Goal: Task Accomplishment & Management: Complete application form

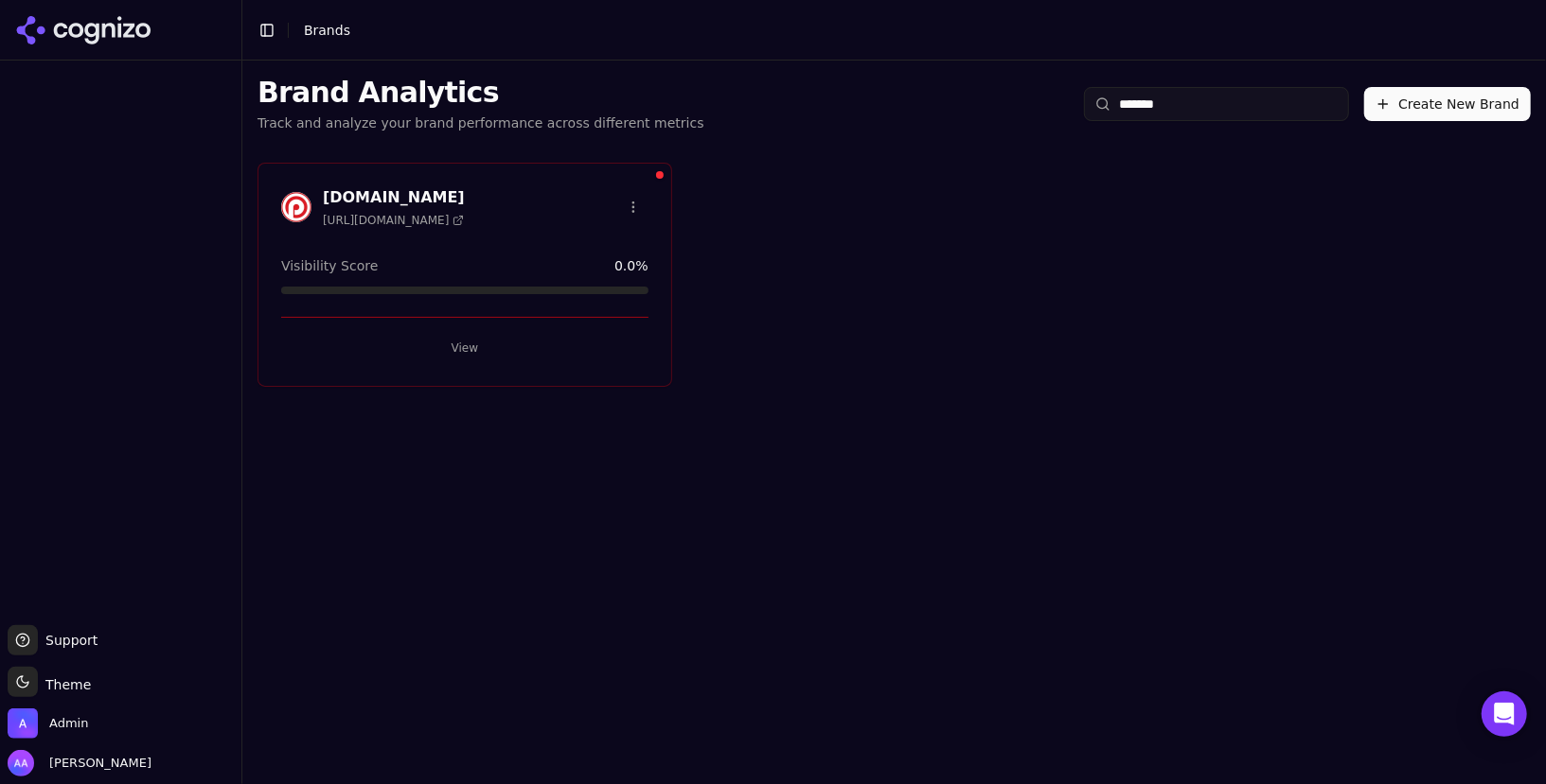
type input "*******"
click at [517, 337] on button "View" at bounding box center [465, 348] width 367 height 31
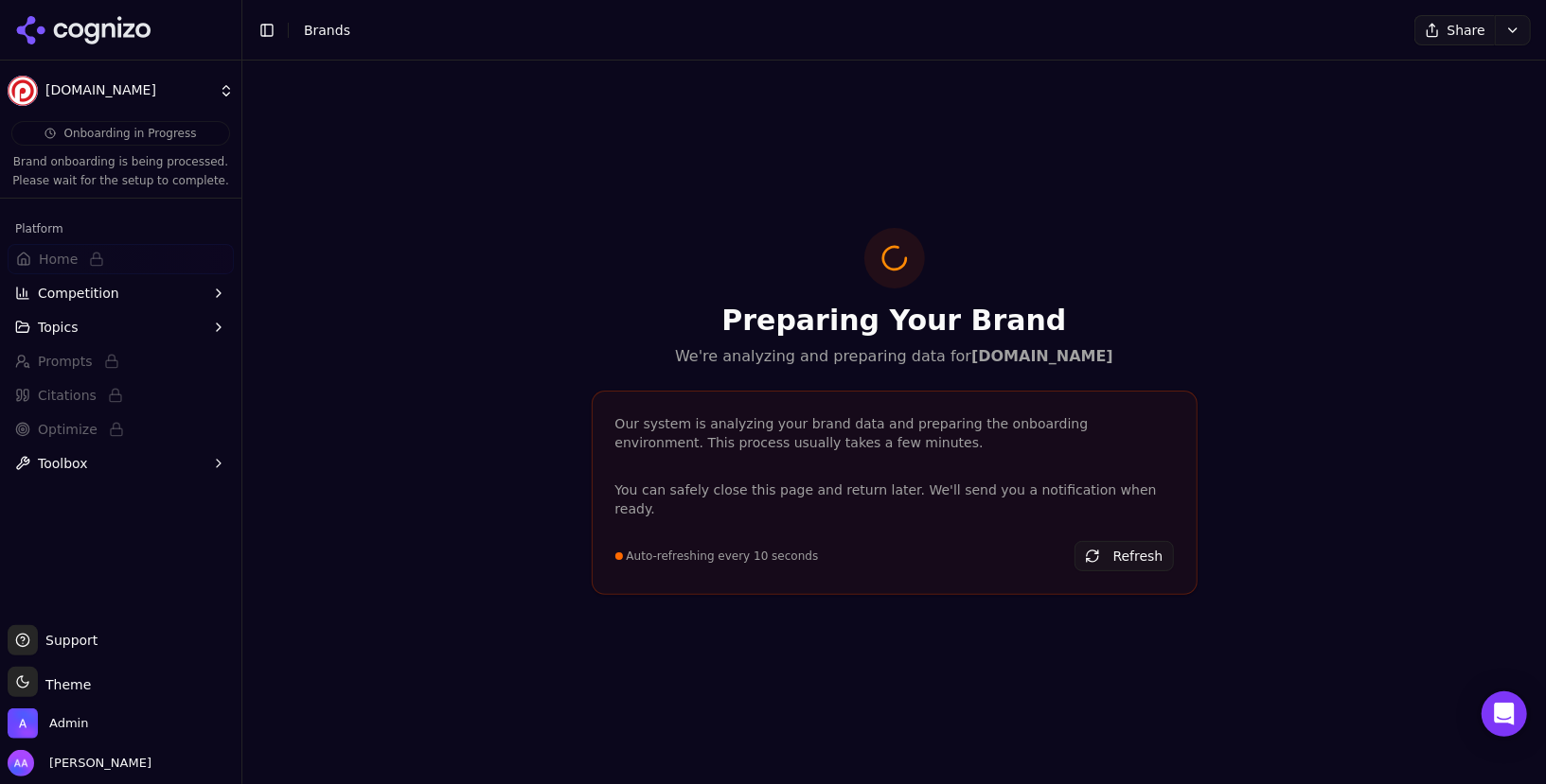
click at [107, 20] on icon at bounding box center [84, 31] width 137 height 29
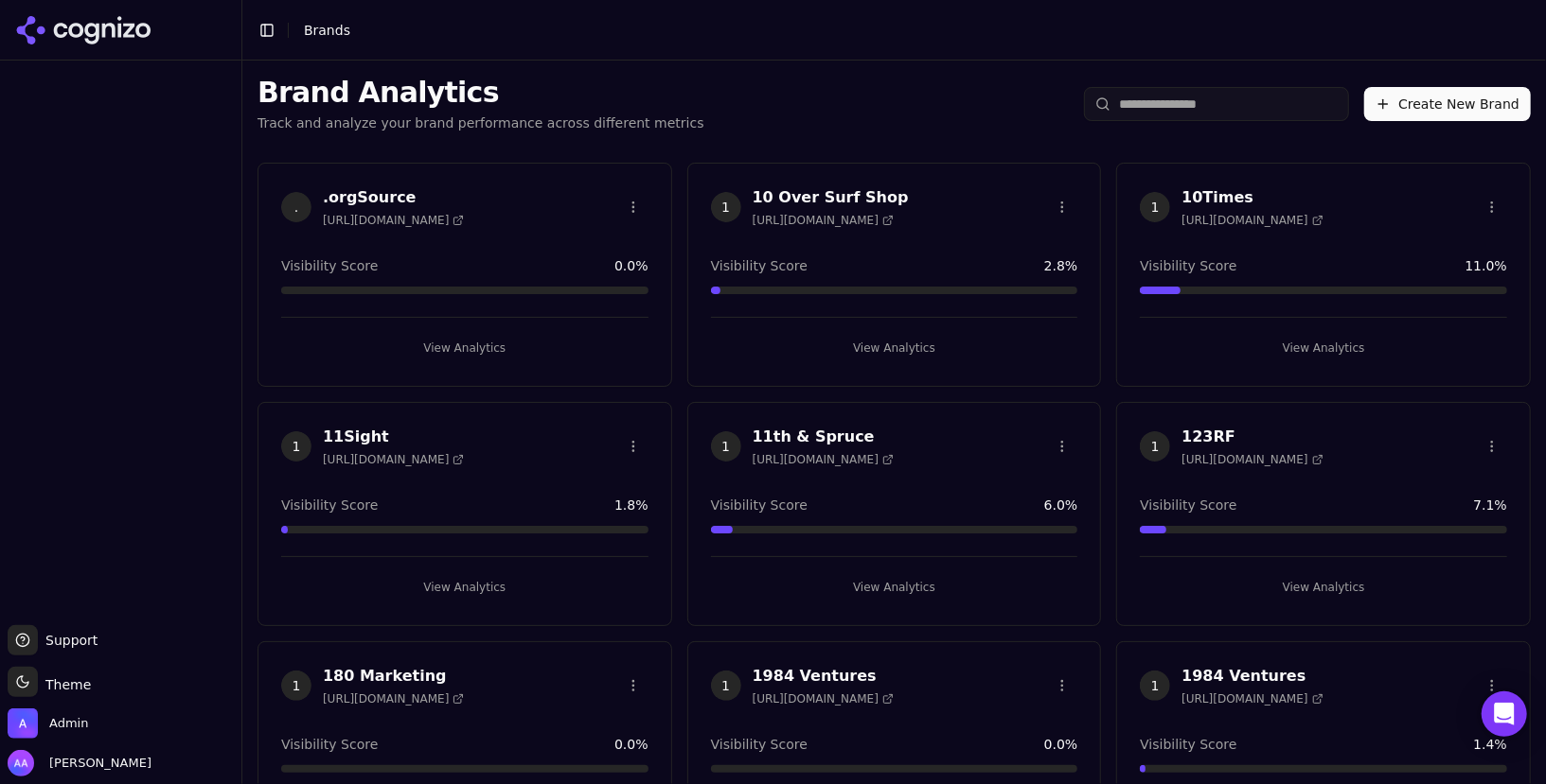
click at [1220, 103] on input "search" at bounding box center [1217, 104] width 265 height 34
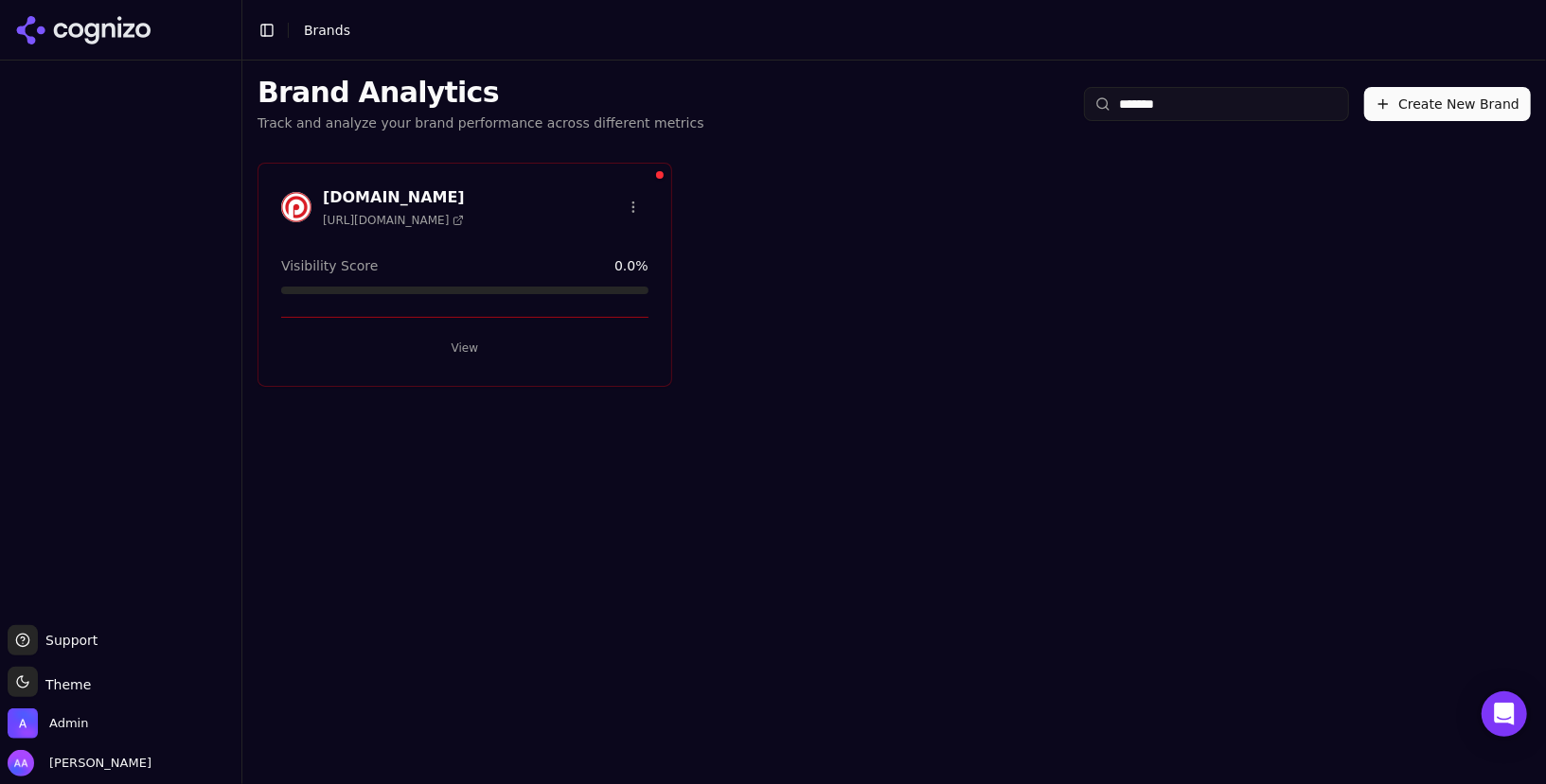
type input "*******"
click at [384, 221] on span "https://profile.nl" at bounding box center [393, 220] width 141 height 15
click at [637, 190] on html "Support Support Toggle theme Theme Admin Alp Aysan Toggle Sidebar Brands Brand …" at bounding box center [773, 392] width 1546 height 784
click at [595, 278] on div "Delete Brand" at bounding box center [587, 276] width 112 height 31
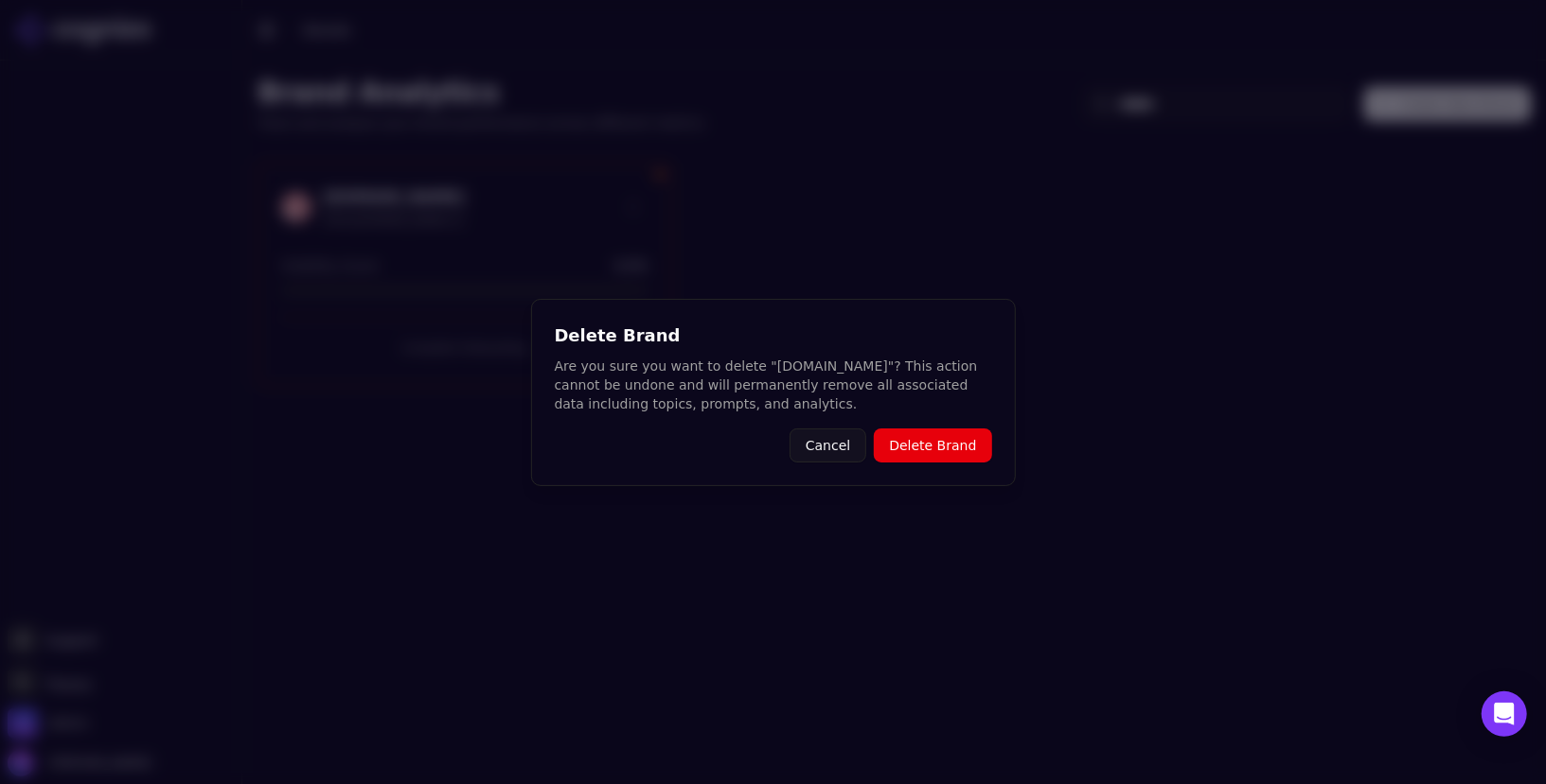
click at [908, 425] on div "Delete Brand Are you sure you want to delete "Profile.nl"? This action cannot b…" at bounding box center [773, 392] width 485 height 187
click at [914, 442] on button "Delete Brand" at bounding box center [932, 445] width 117 height 34
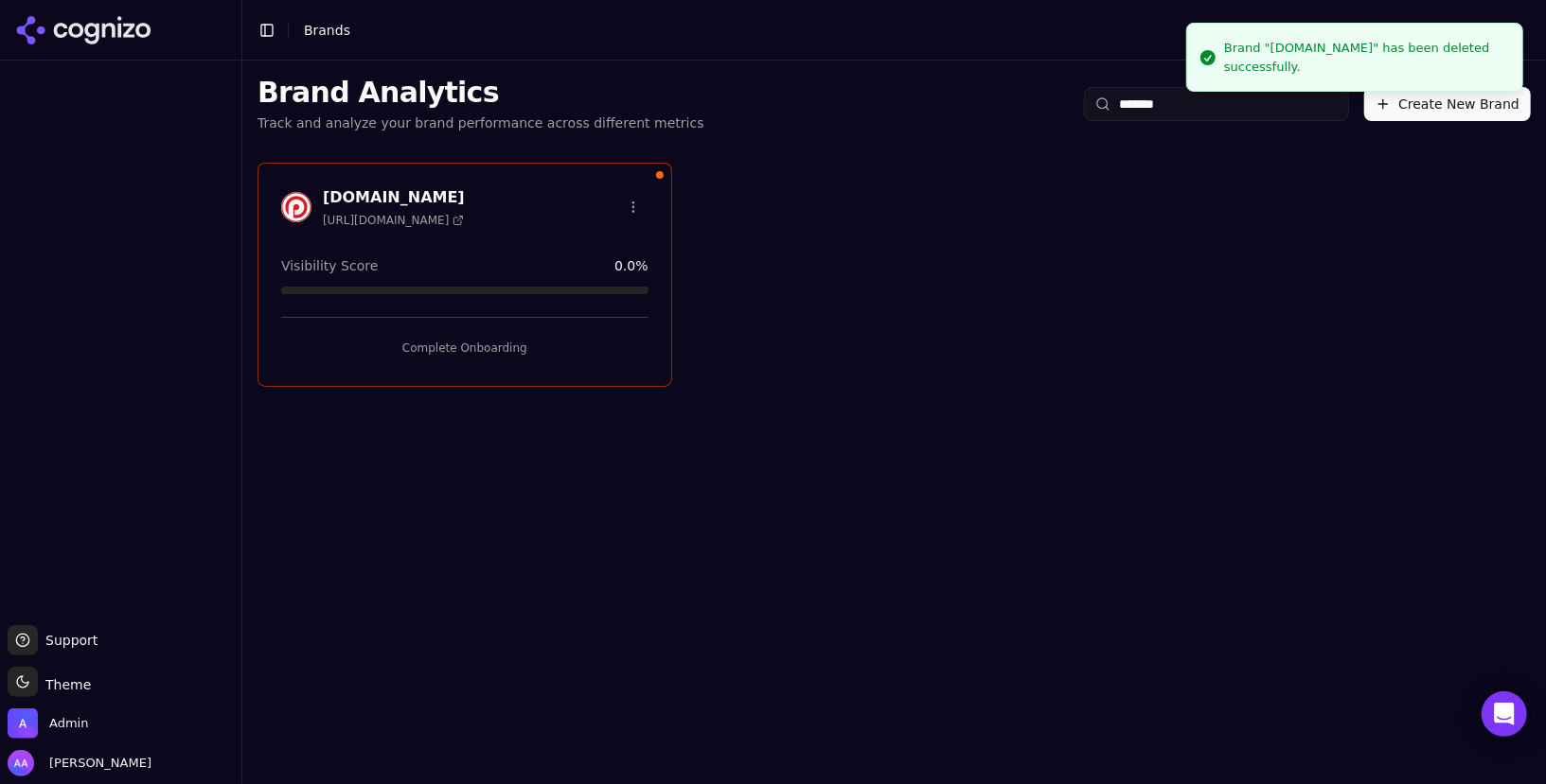
click at [980, 260] on div "Profile.nl https://profile.nl Visibility Score 0.0 % Complete Onboarding" at bounding box center [894, 275] width 1304 height 255
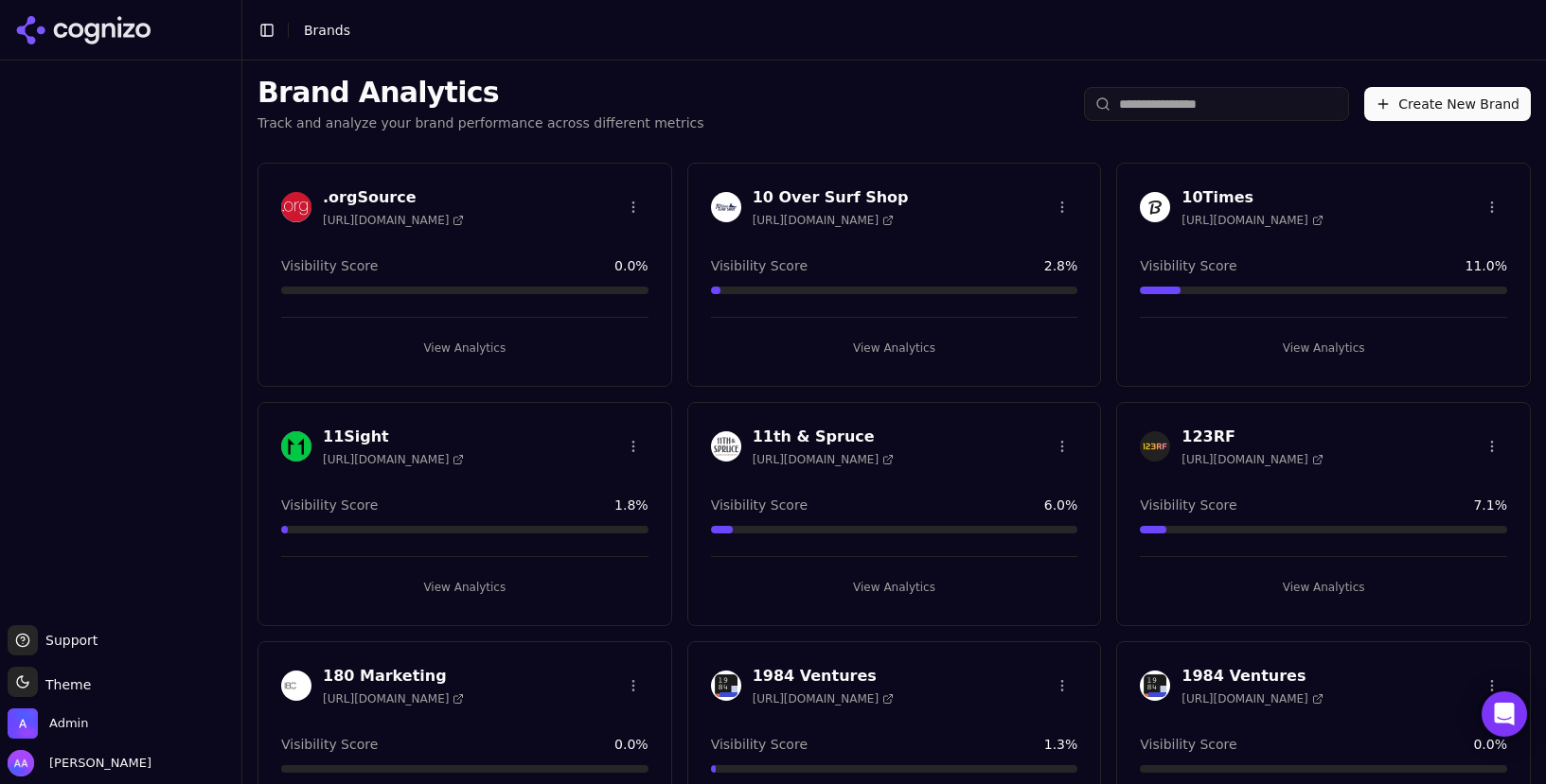
click at [748, 337] on button "View Analytics" at bounding box center [894, 348] width 367 height 31
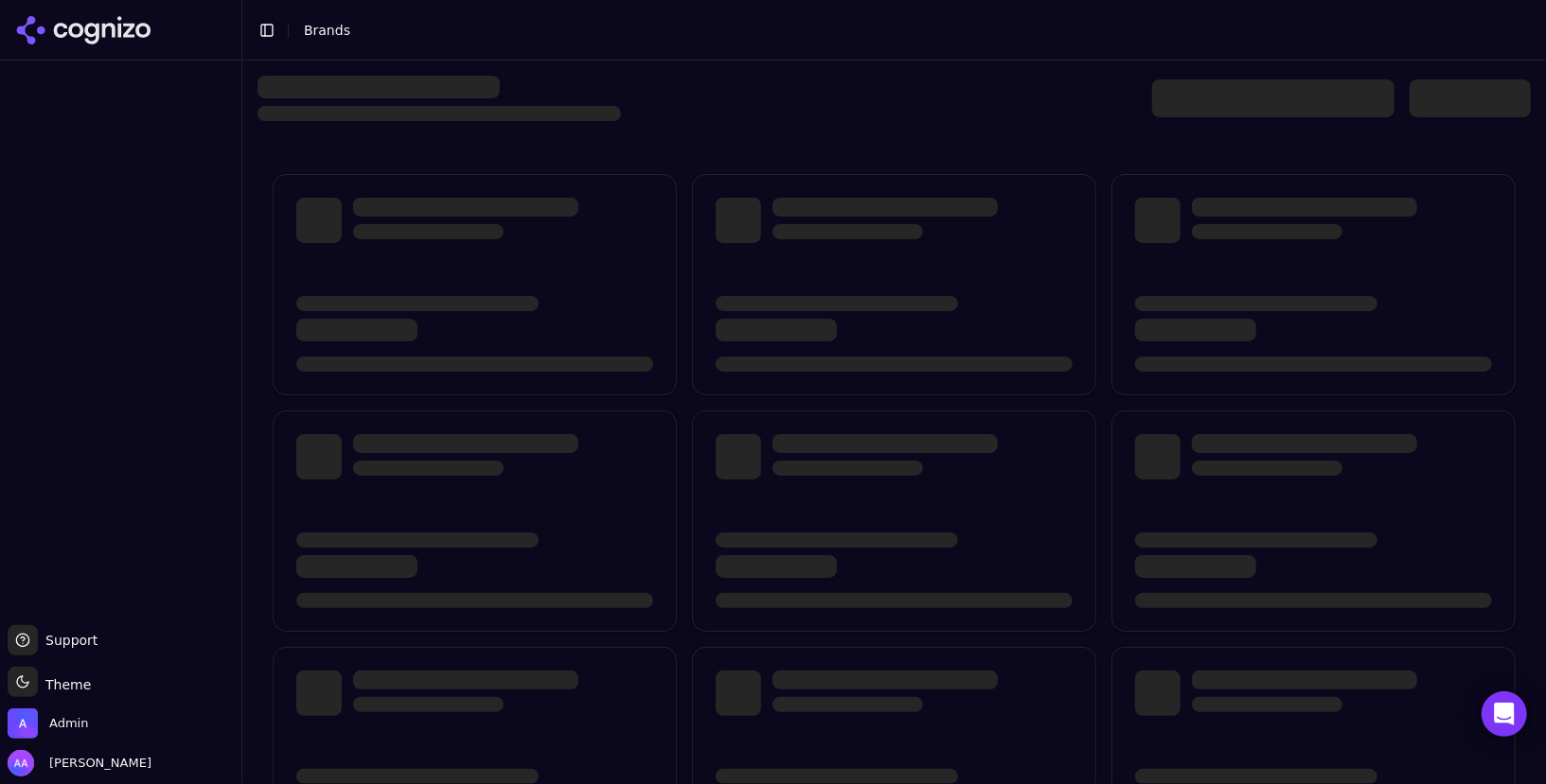
click at [1182, 106] on div at bounding box center [1273, 98] width 242 height 38
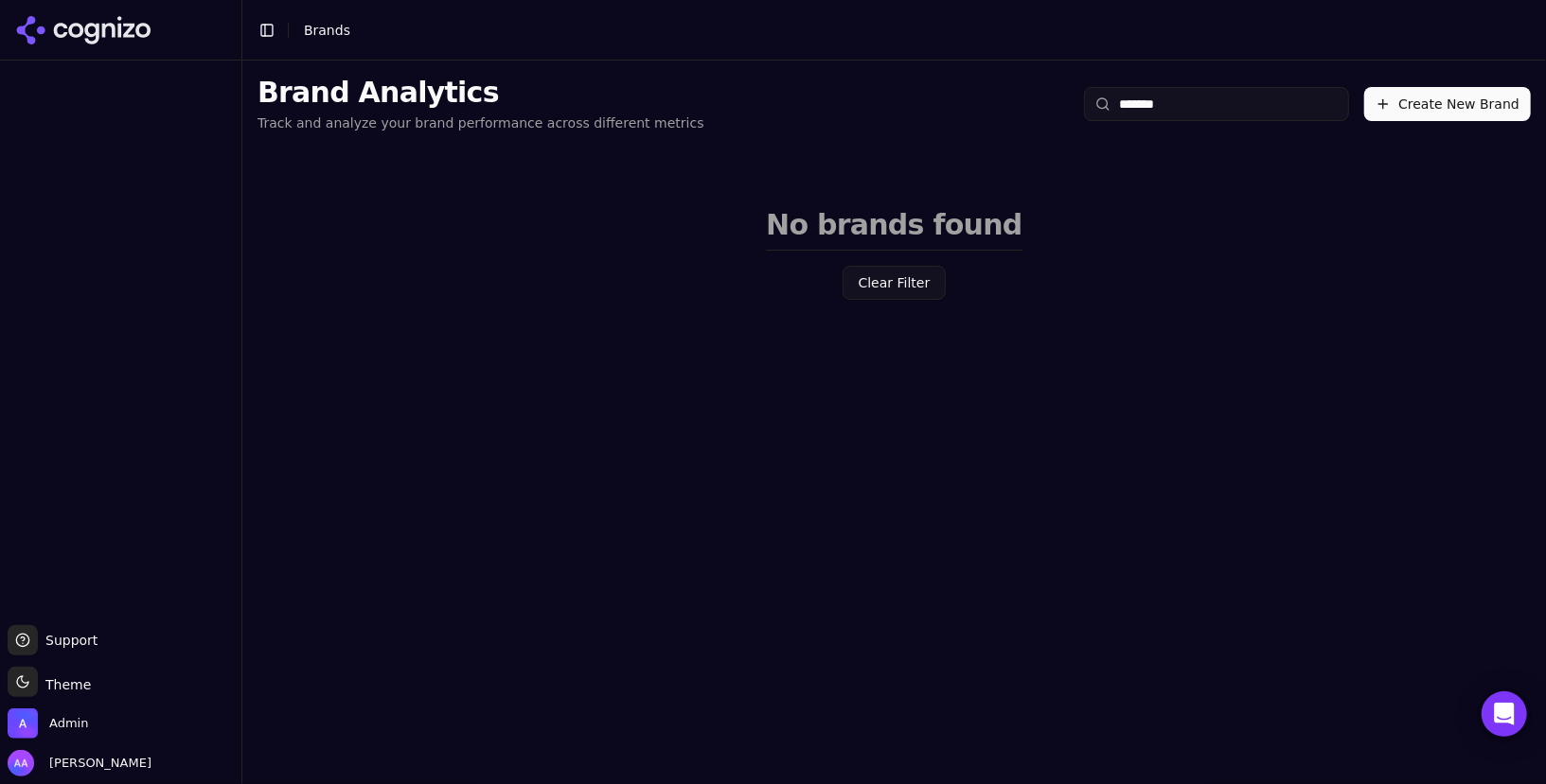
click at [1225, 108] on input "*******" at bounding box center [1217, 104] width 265 height 34
type input "******"
type input "*******"
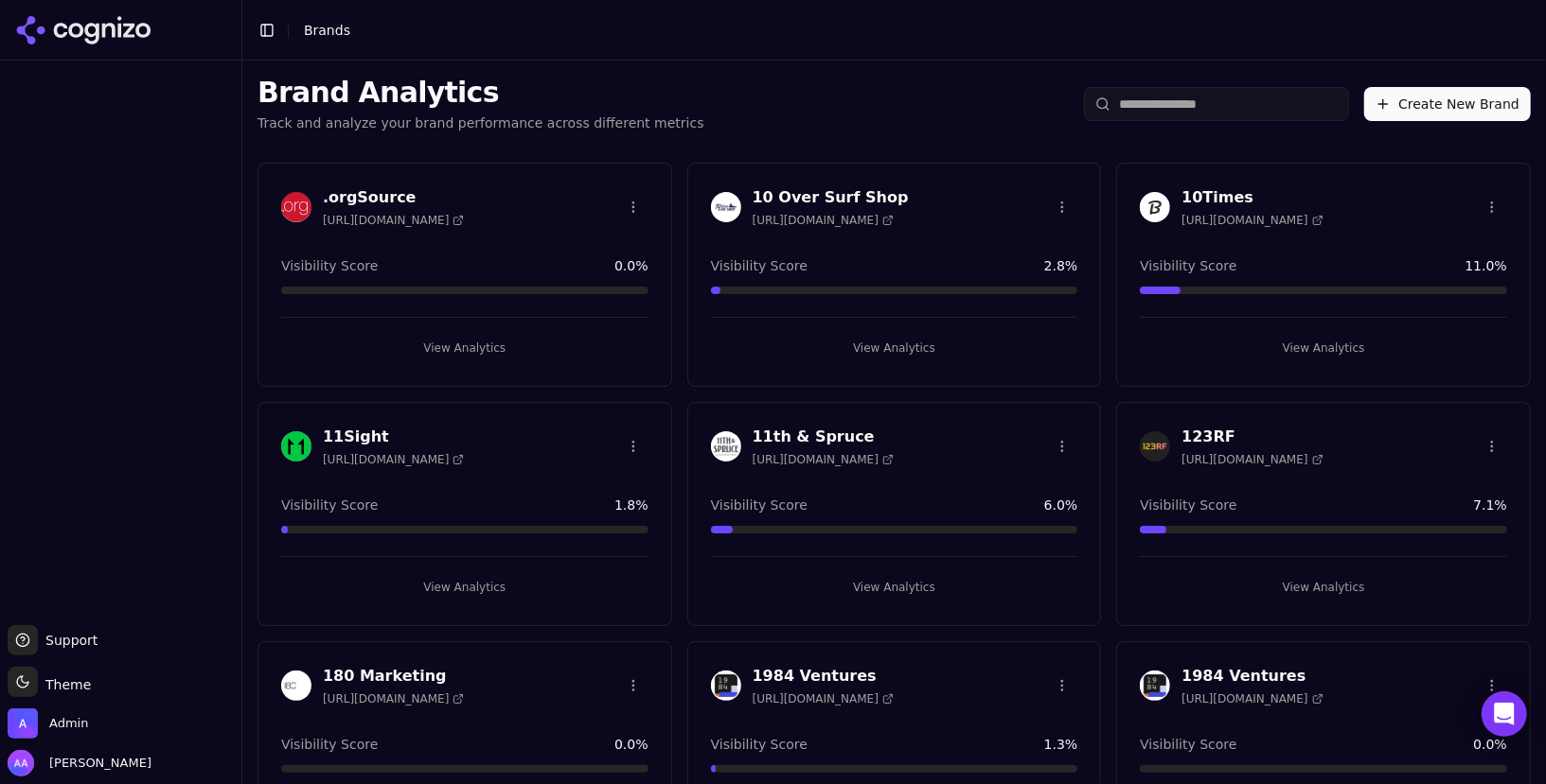
click at [1225, 83] on div "Brand Analytics Track and analyze your brand performance across different metri…" at bounding box center [894, 103] width 1304 height 87
click at [1213, 108] on input "search" at bounding box center [1217, 104] width 265 height 34
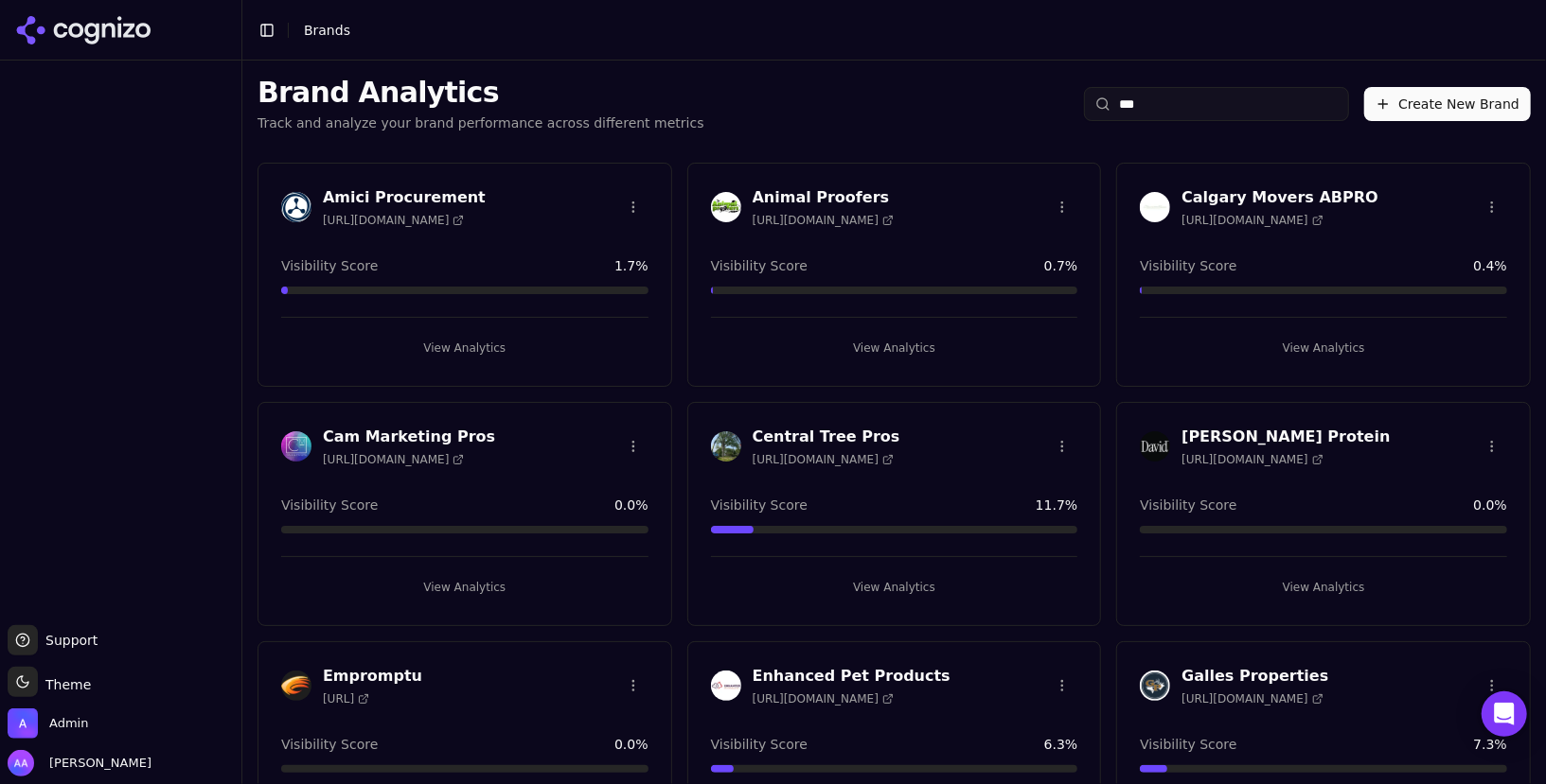
type input "****"
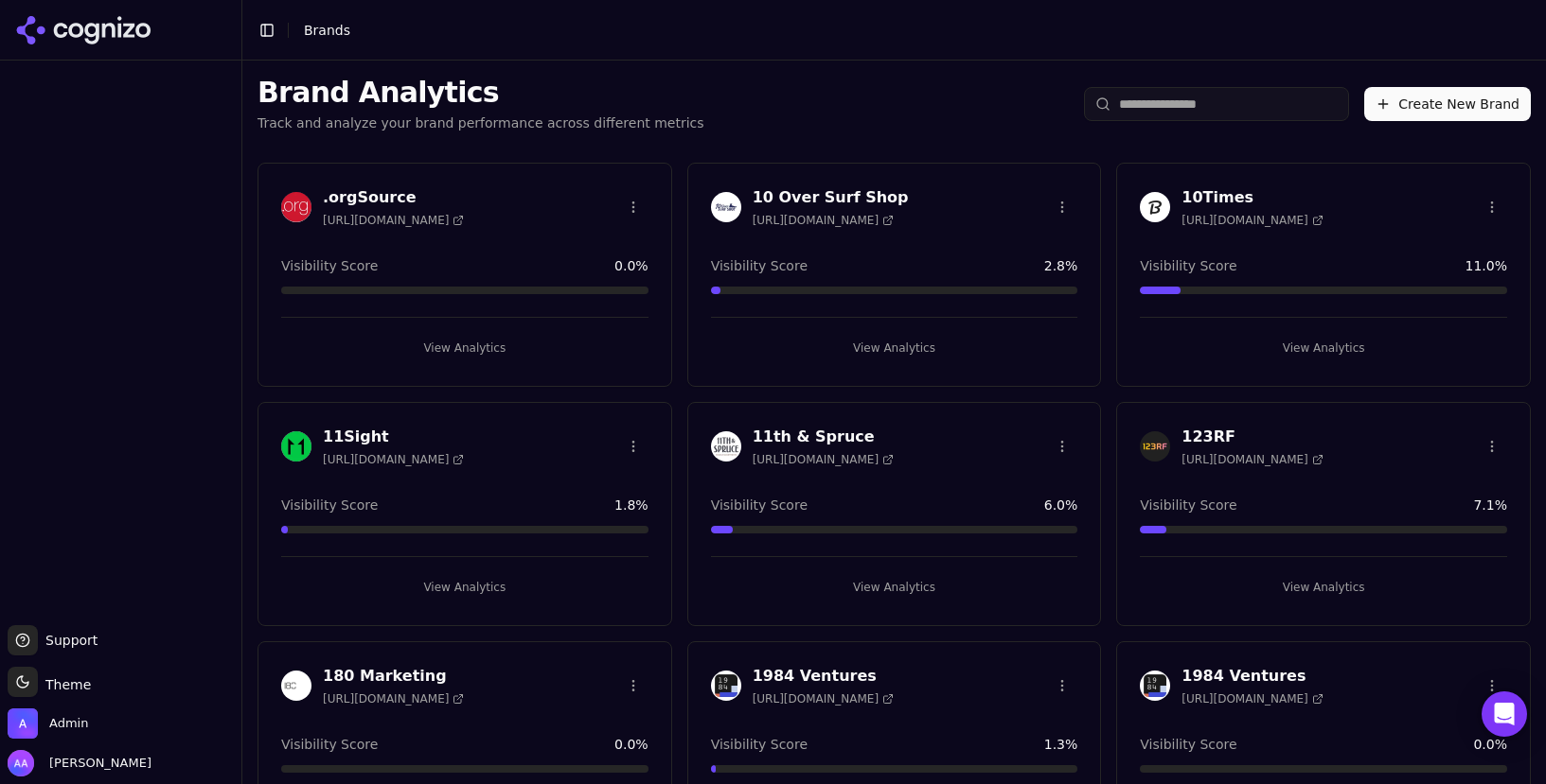
click at [1227, 133] on div "Brand Analytics Track and analyze your brand performance across different metri…" at bounding box center [894, 103] width 1304 height 87
click at [1217, 114] on input "search" at bounding box center [1217, 104] width 265 height 34
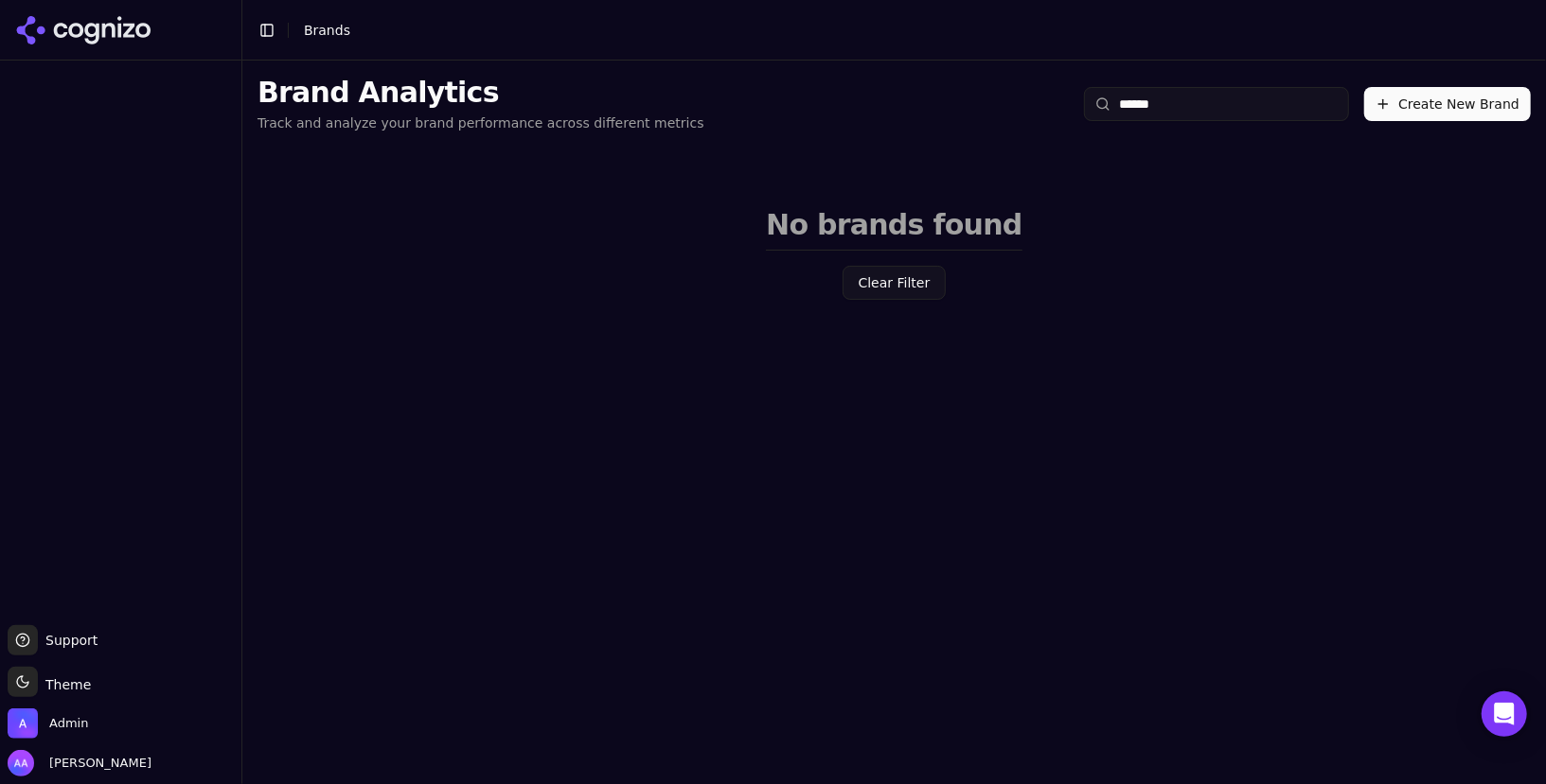
type input "*******"
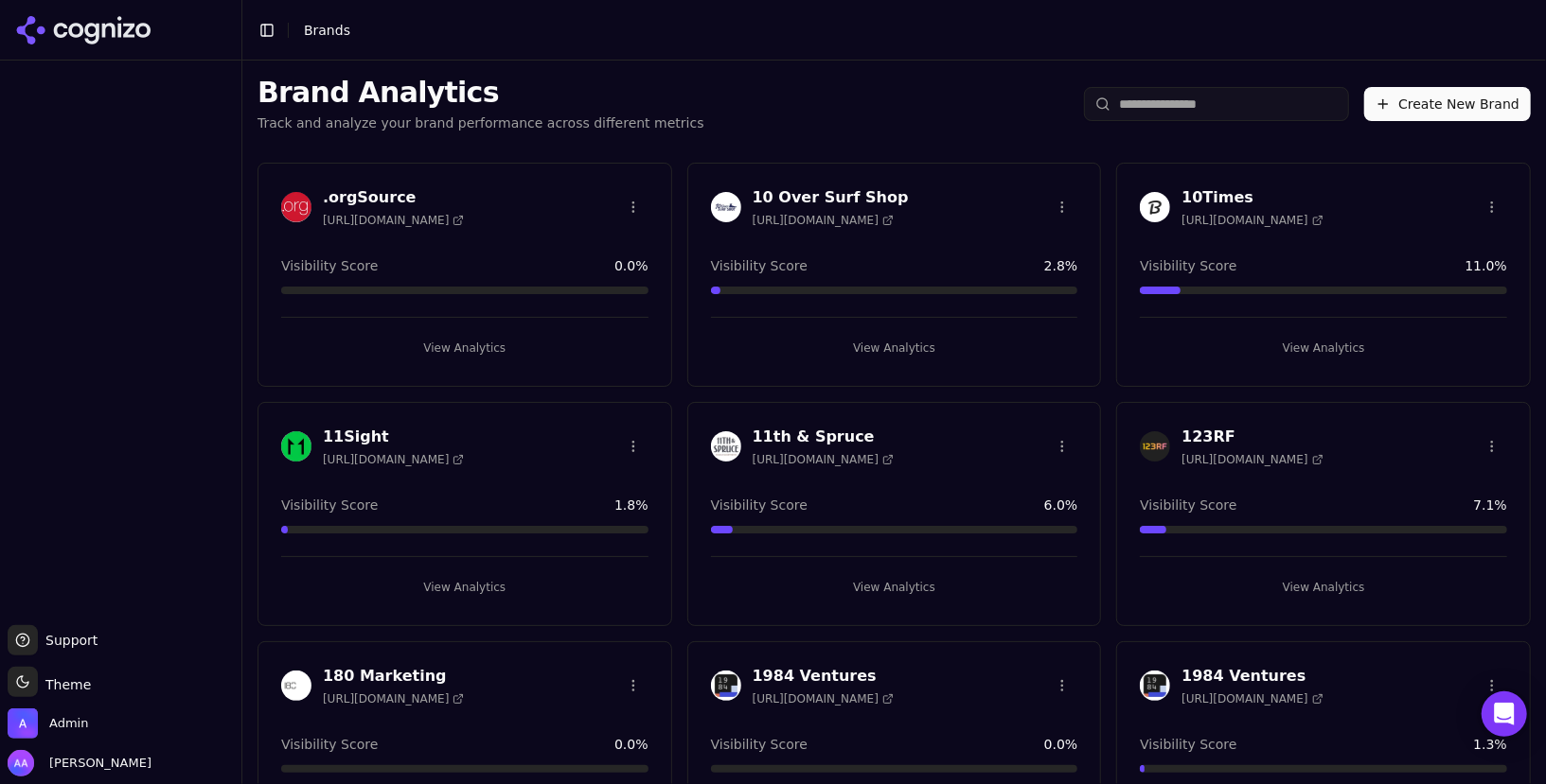
click at [1199, 102] on input "search" at bounding box center [1217, 104] width 265 height 34
click at [1189, 106] on input "search" at bounding box center [1217, 104] width 265 height 34
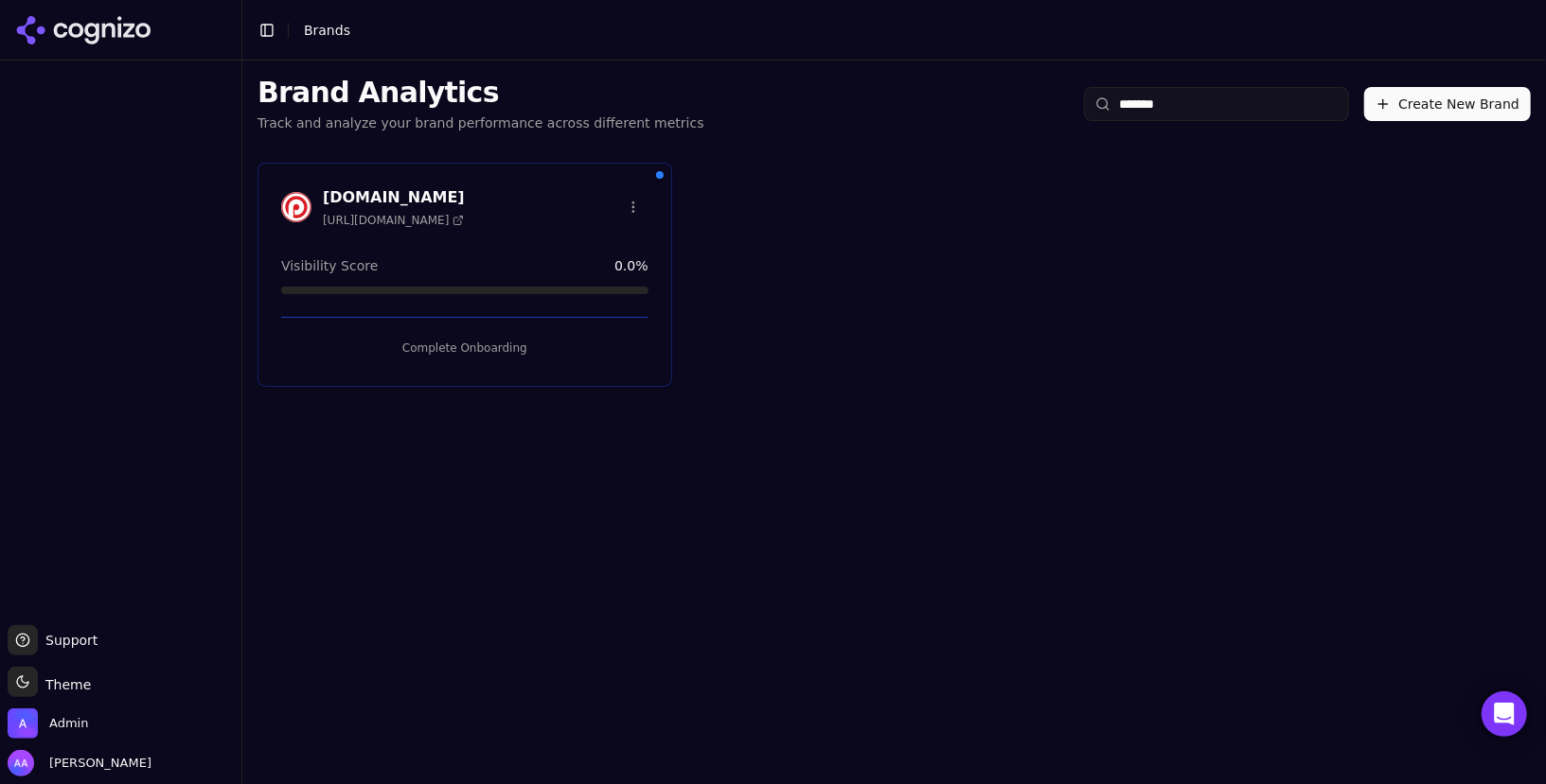
type input "*******"
click at [494, 339] on button "Complete Onboarding" at bounding box center [465, 348] width 367 height 31
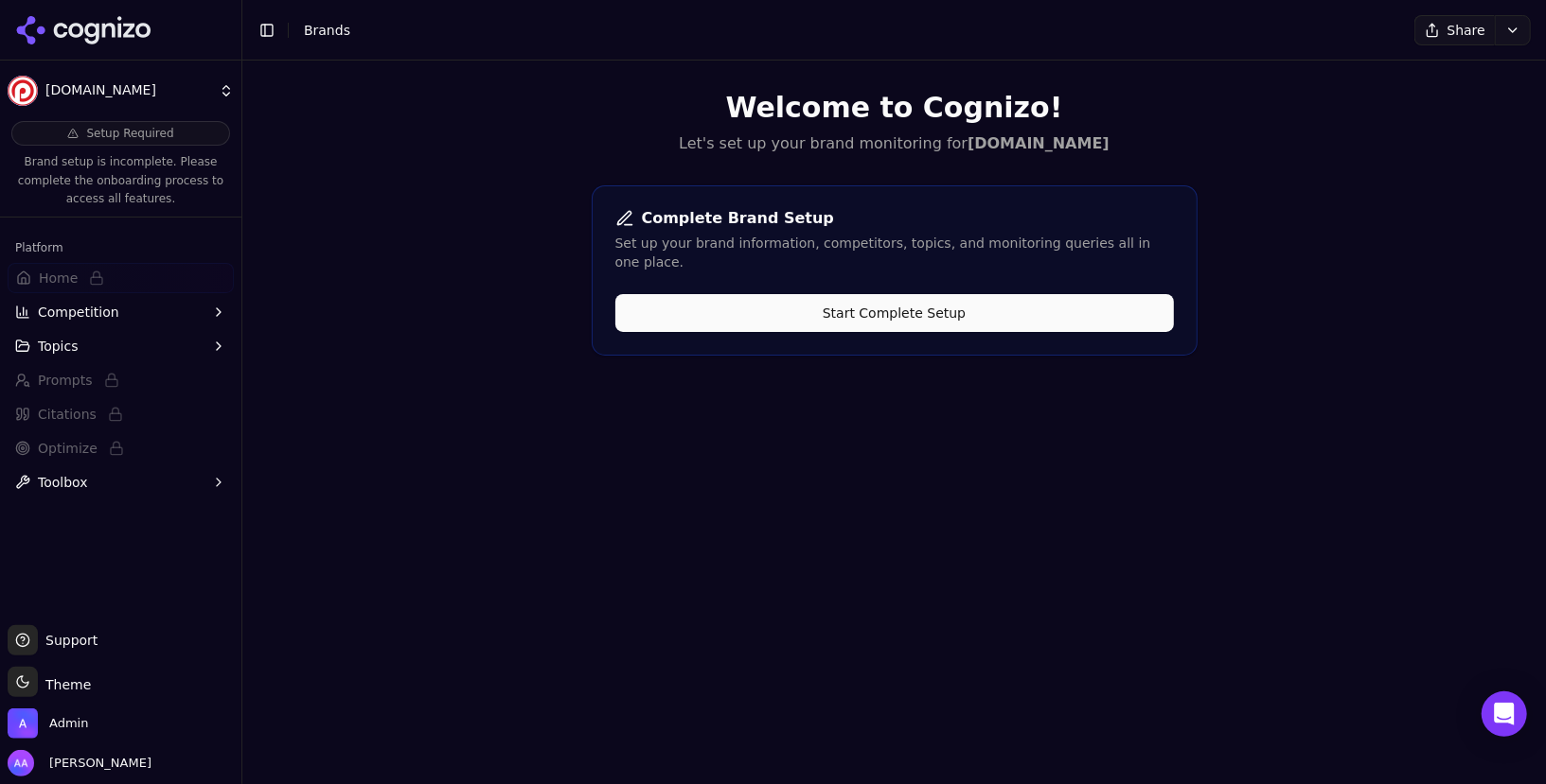
click at [873, 294] on button "Start Complete Setup" at bounding box center [894, 313] width 558 height 38
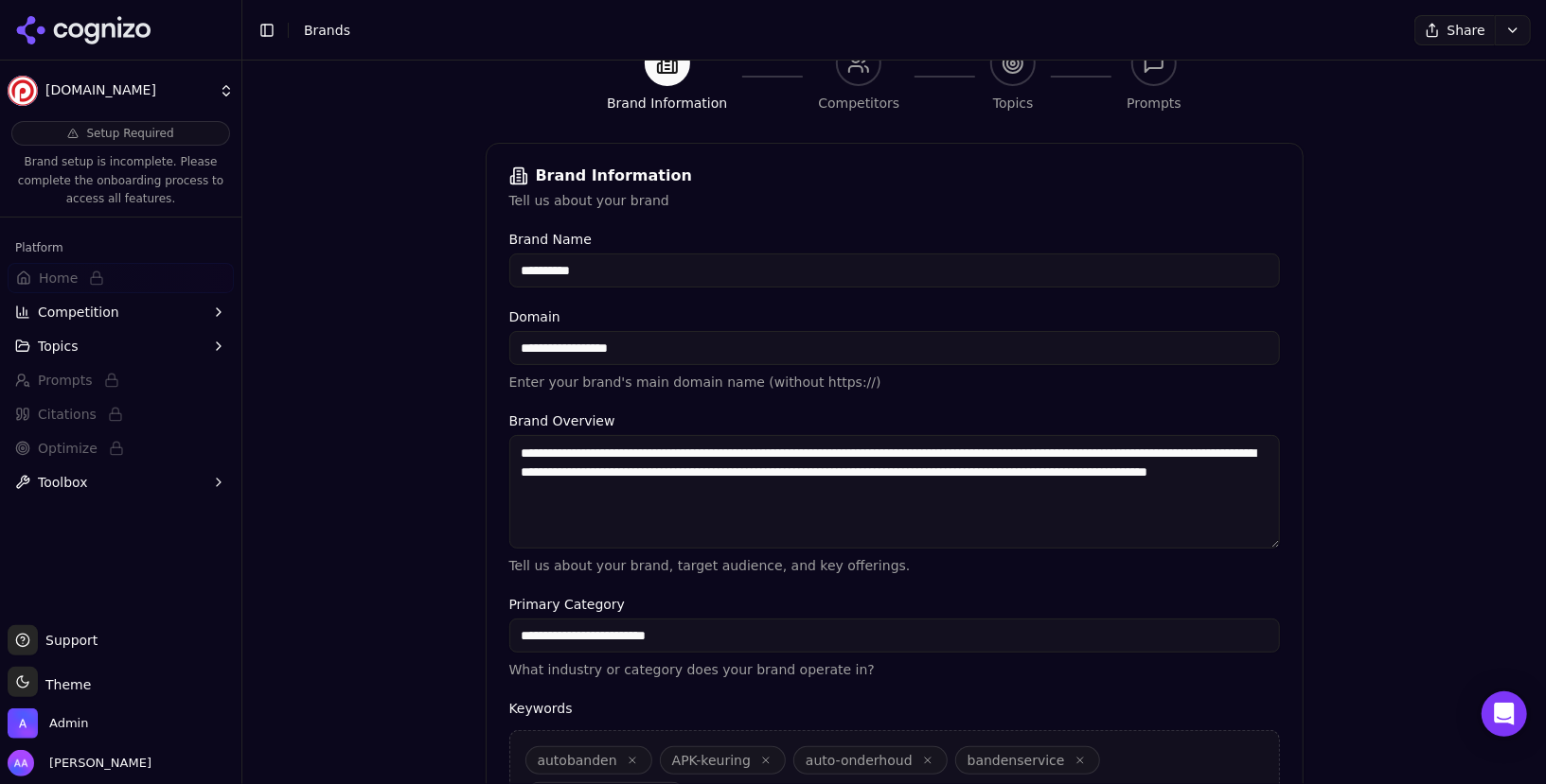
scroll to position [228, 0]
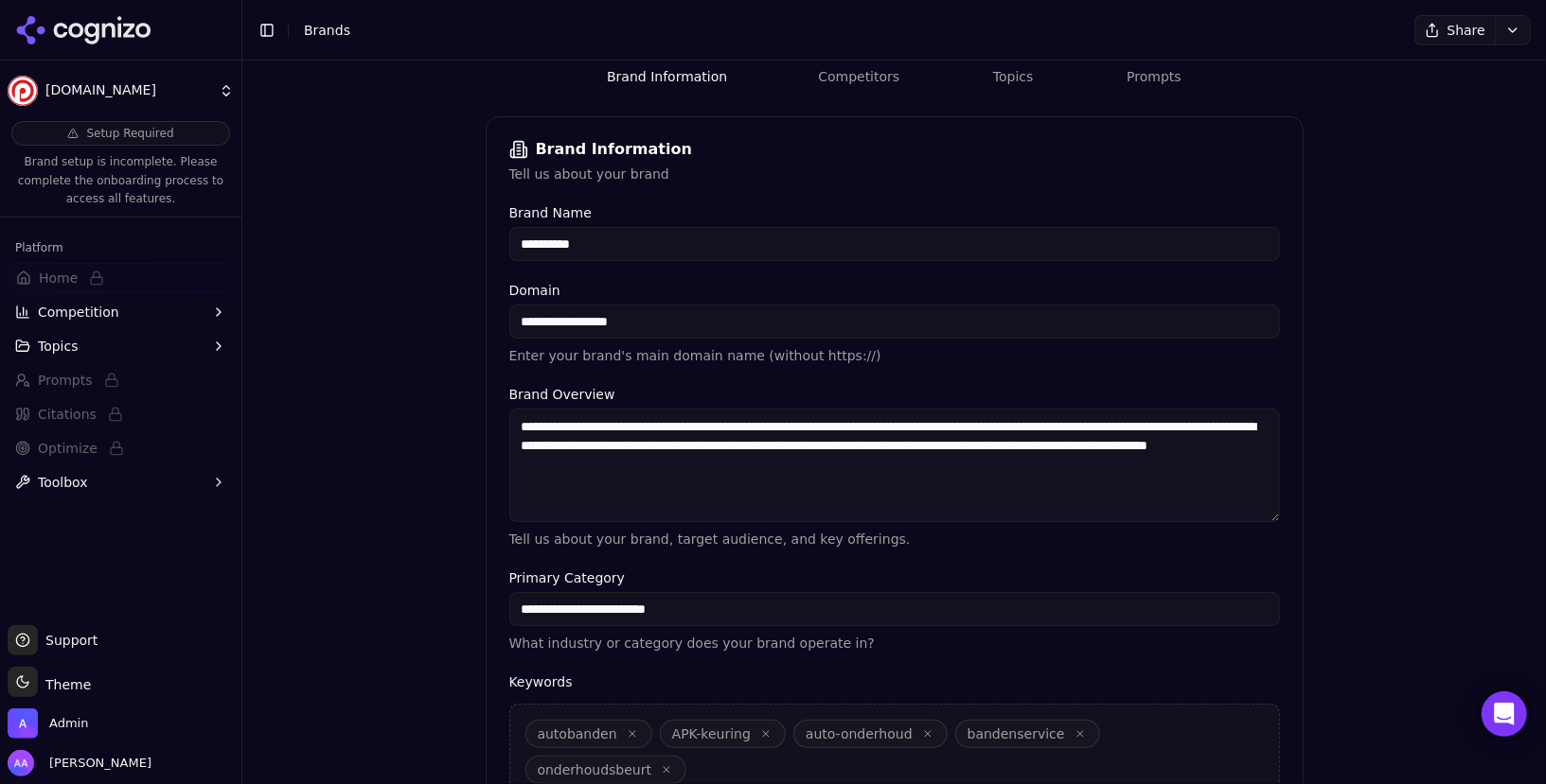
click at [824, 480] on textarea "**********" at bounding box center [895, 465] width 771 height 113
paste textarea "**********"
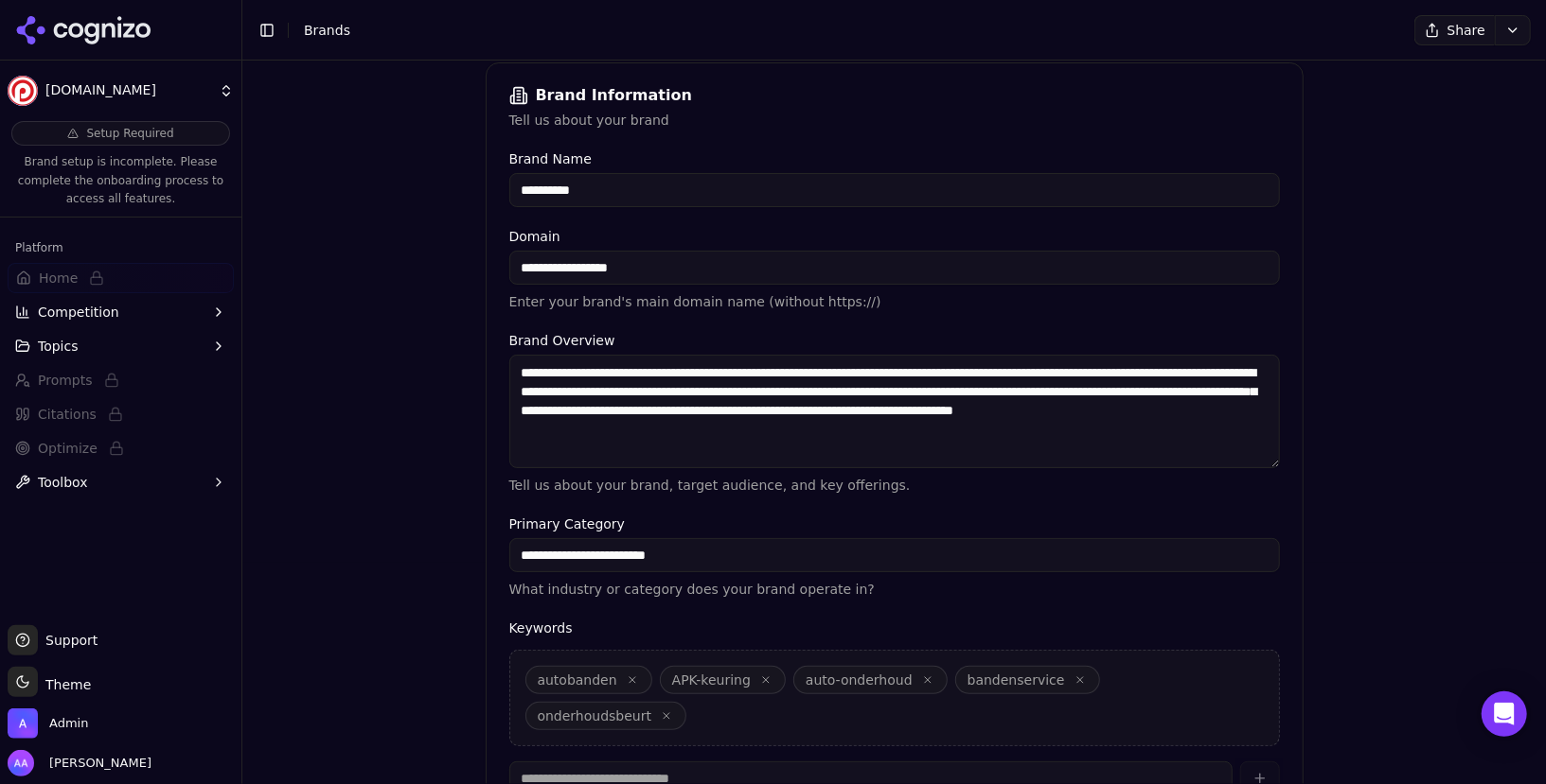
scroll to position [400, 0]
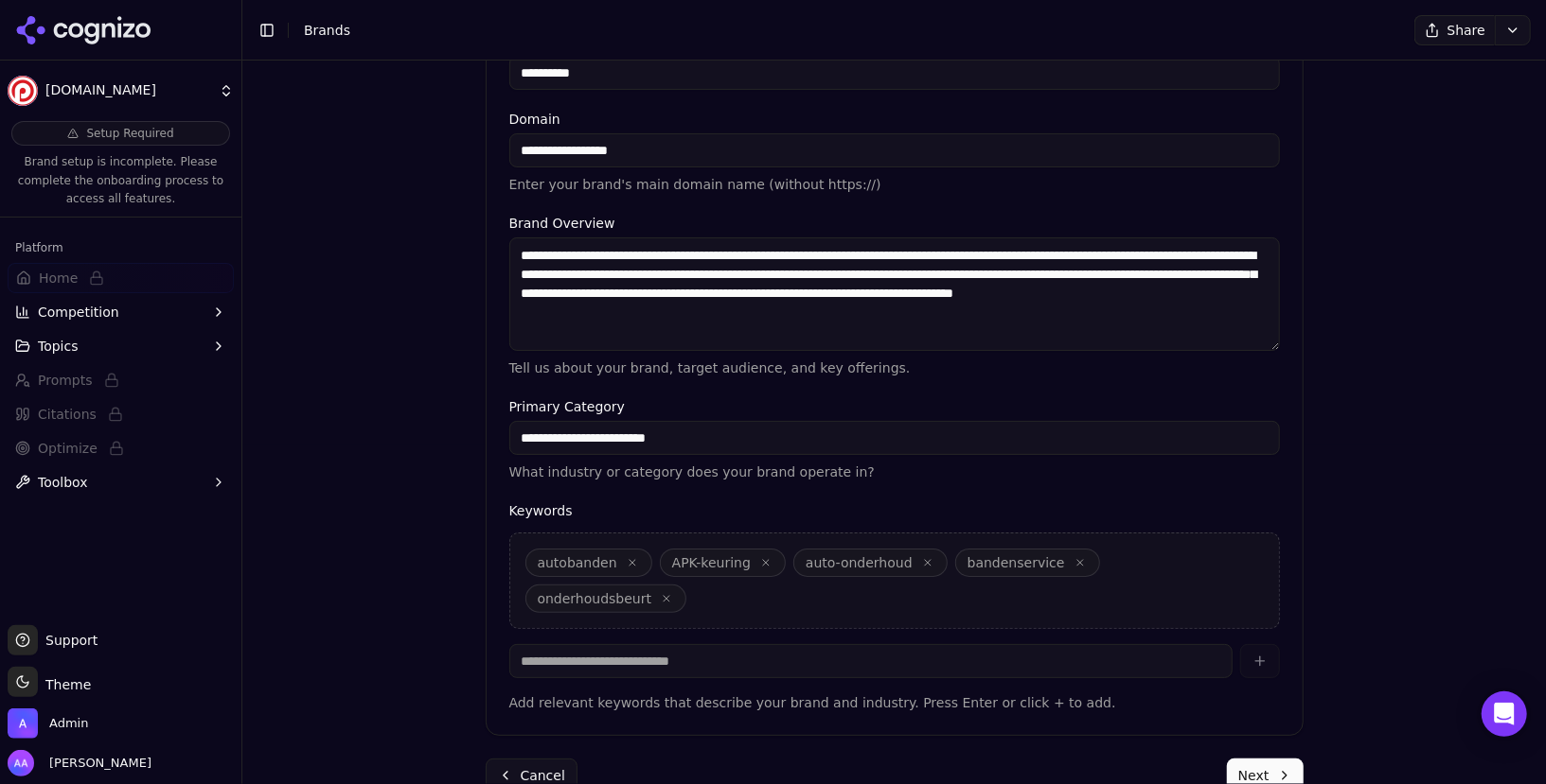
type textarea "**********"
click at [1255, 759] on button "Next" at bounding box center [1265, 776] width 76 height 34
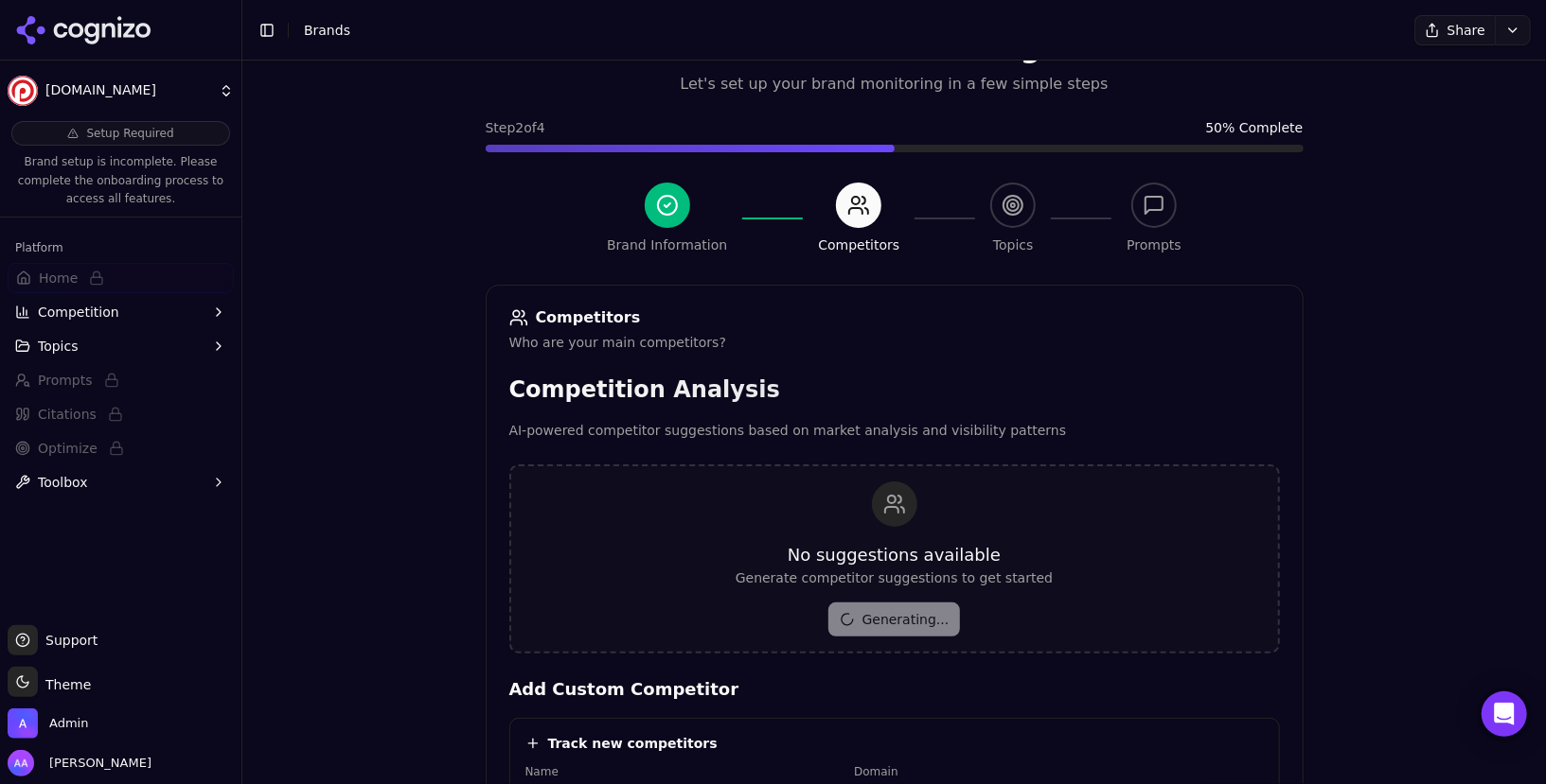
scroll to position [224, 0]
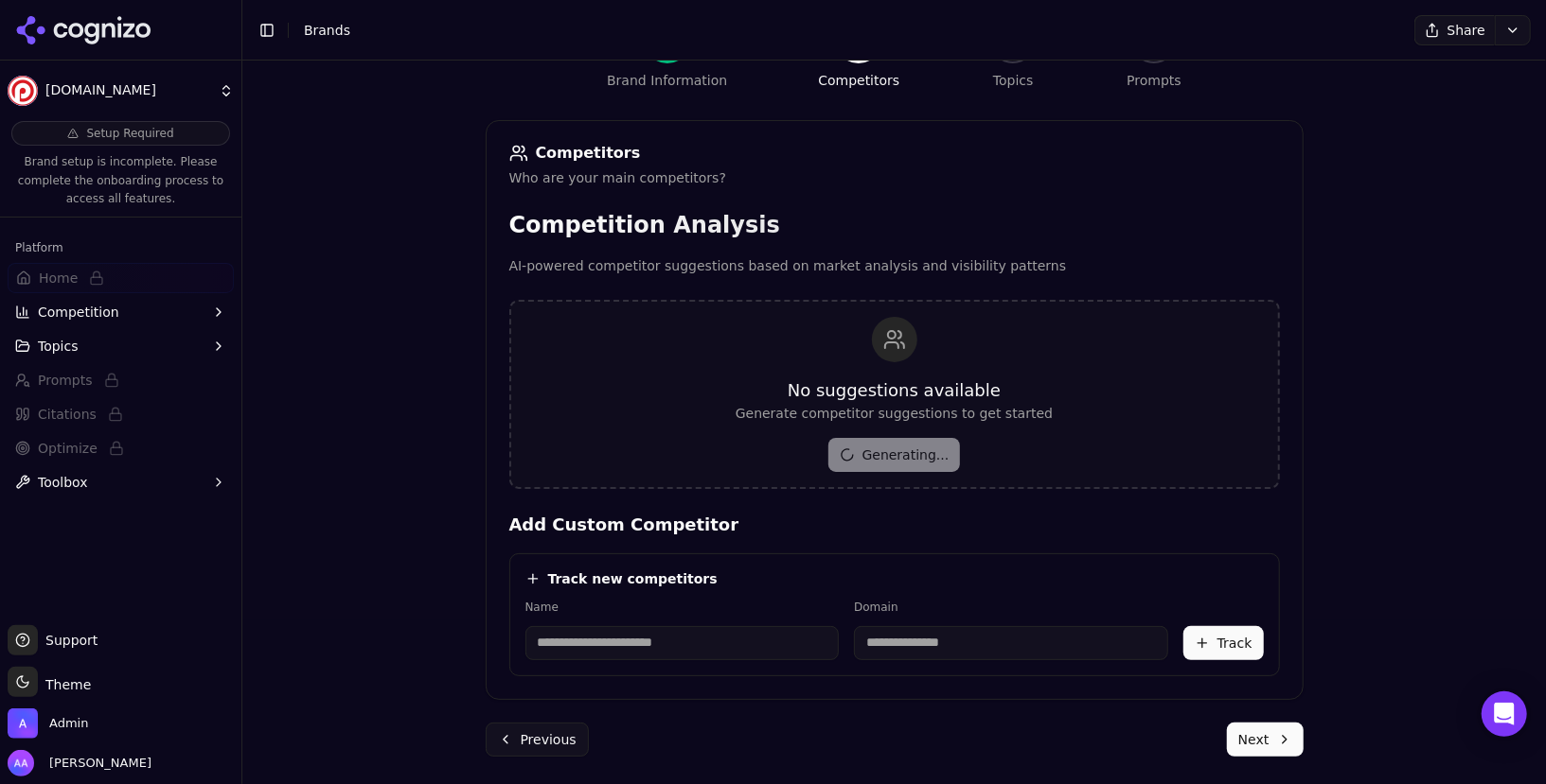
click at [1253, 736] on button "Next" at bounding box center [1265, 740] width 76 height 34
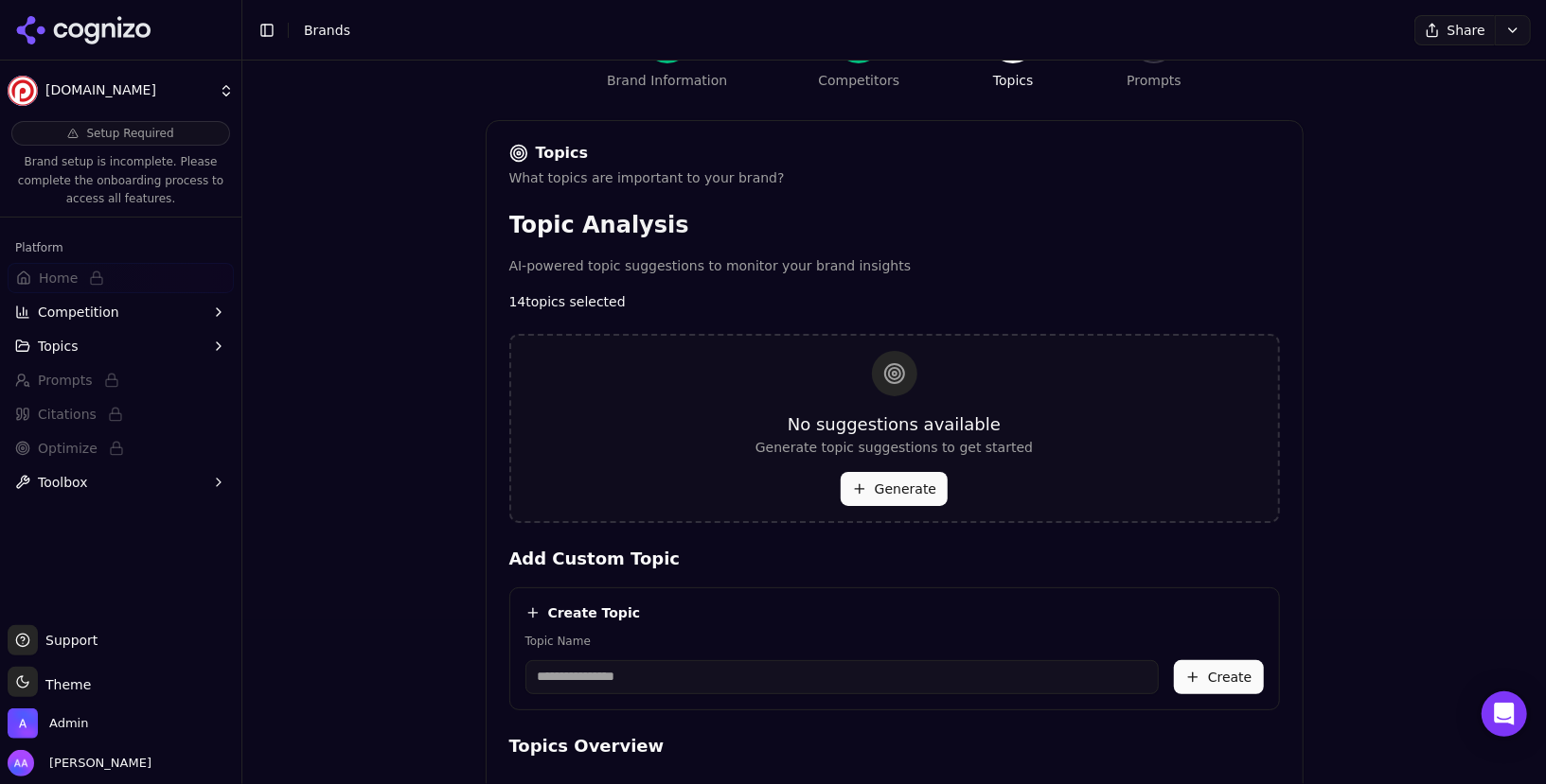
click at [879, 497] on button "Generate" at bounding box center [894, 489] width 107 height 34
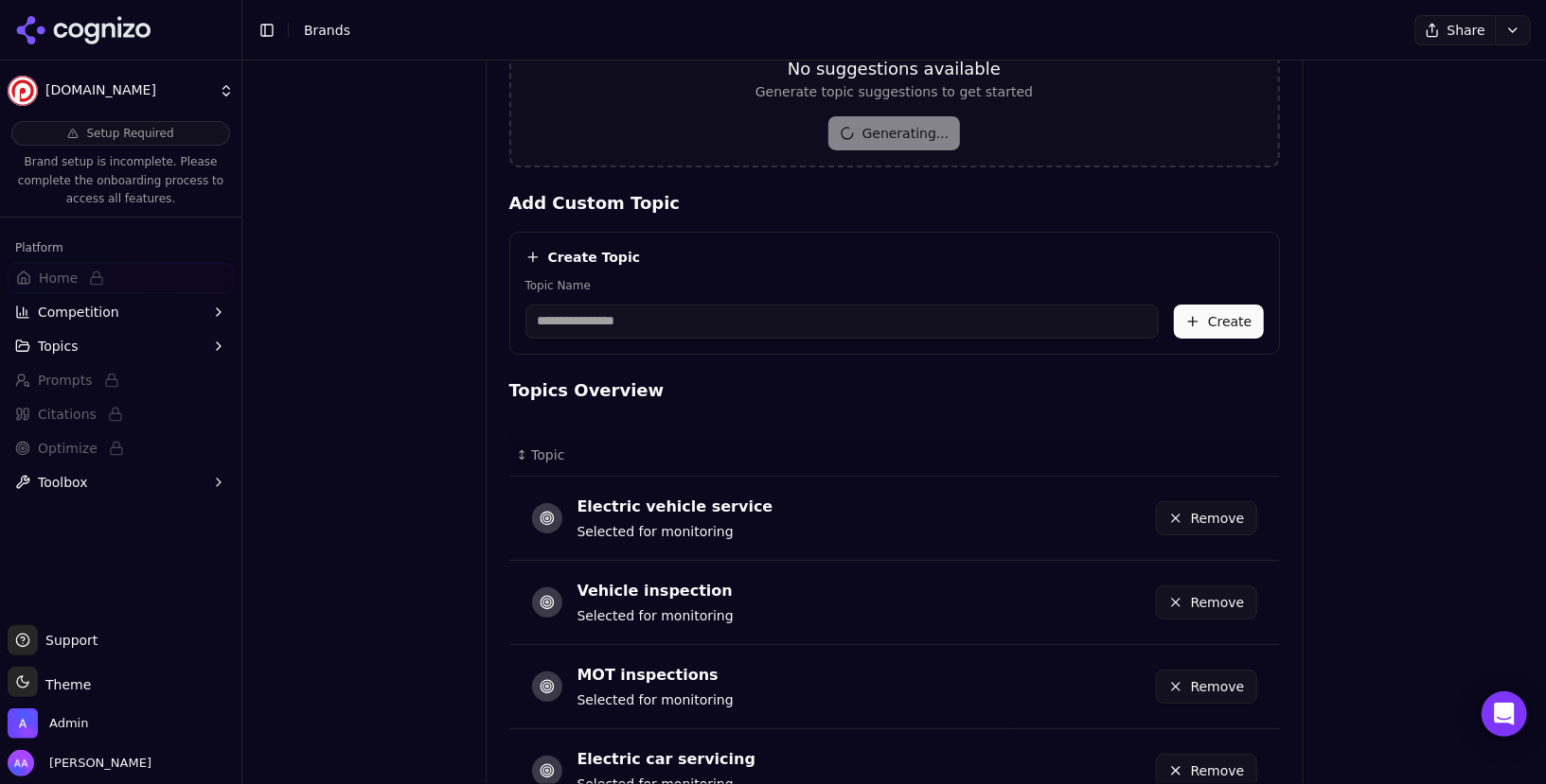
scroll to position [542, 0]
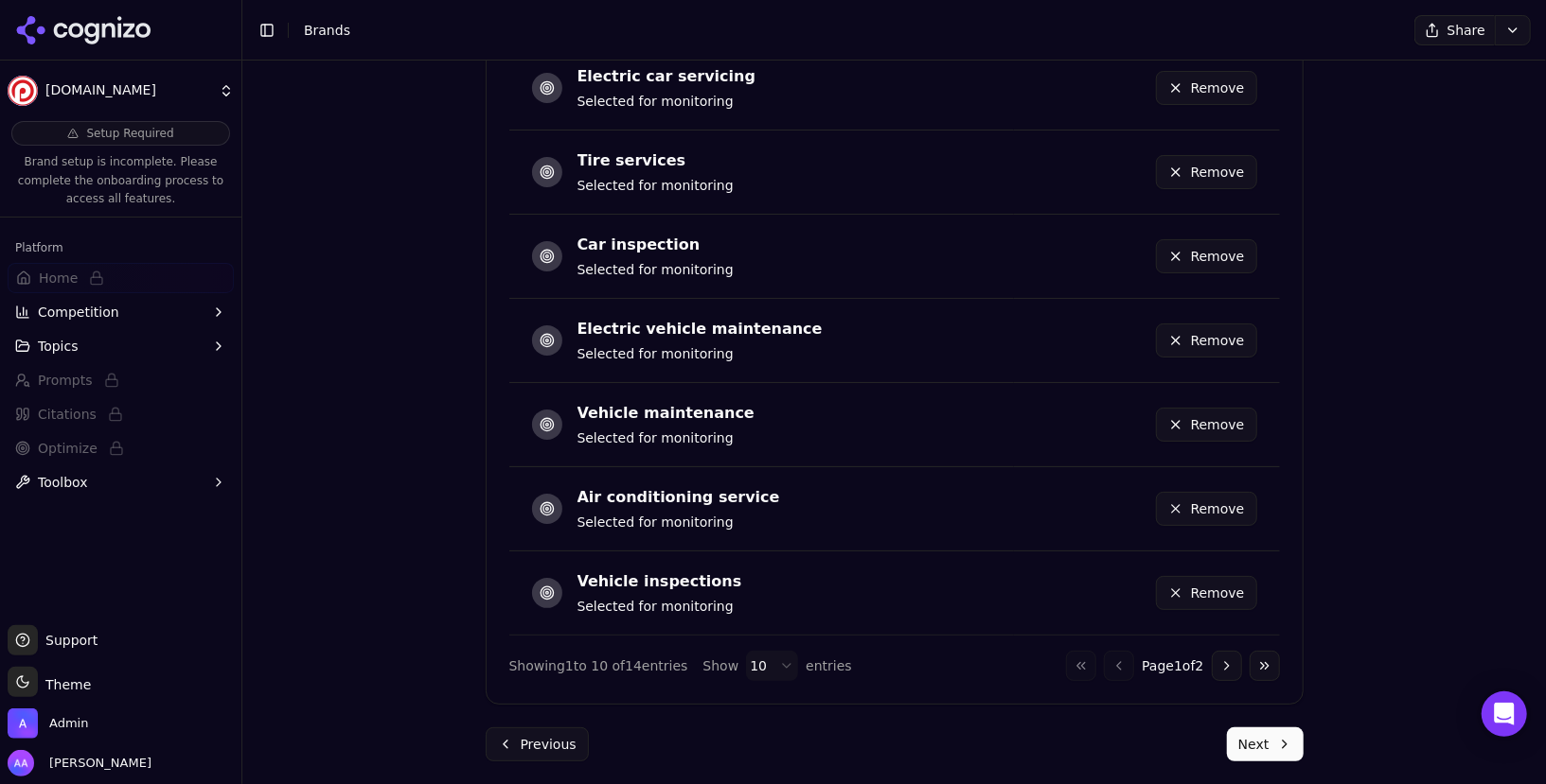
click at [1262, 745] on button "Next" at bounding box center [1265, 745] width 76 height 34
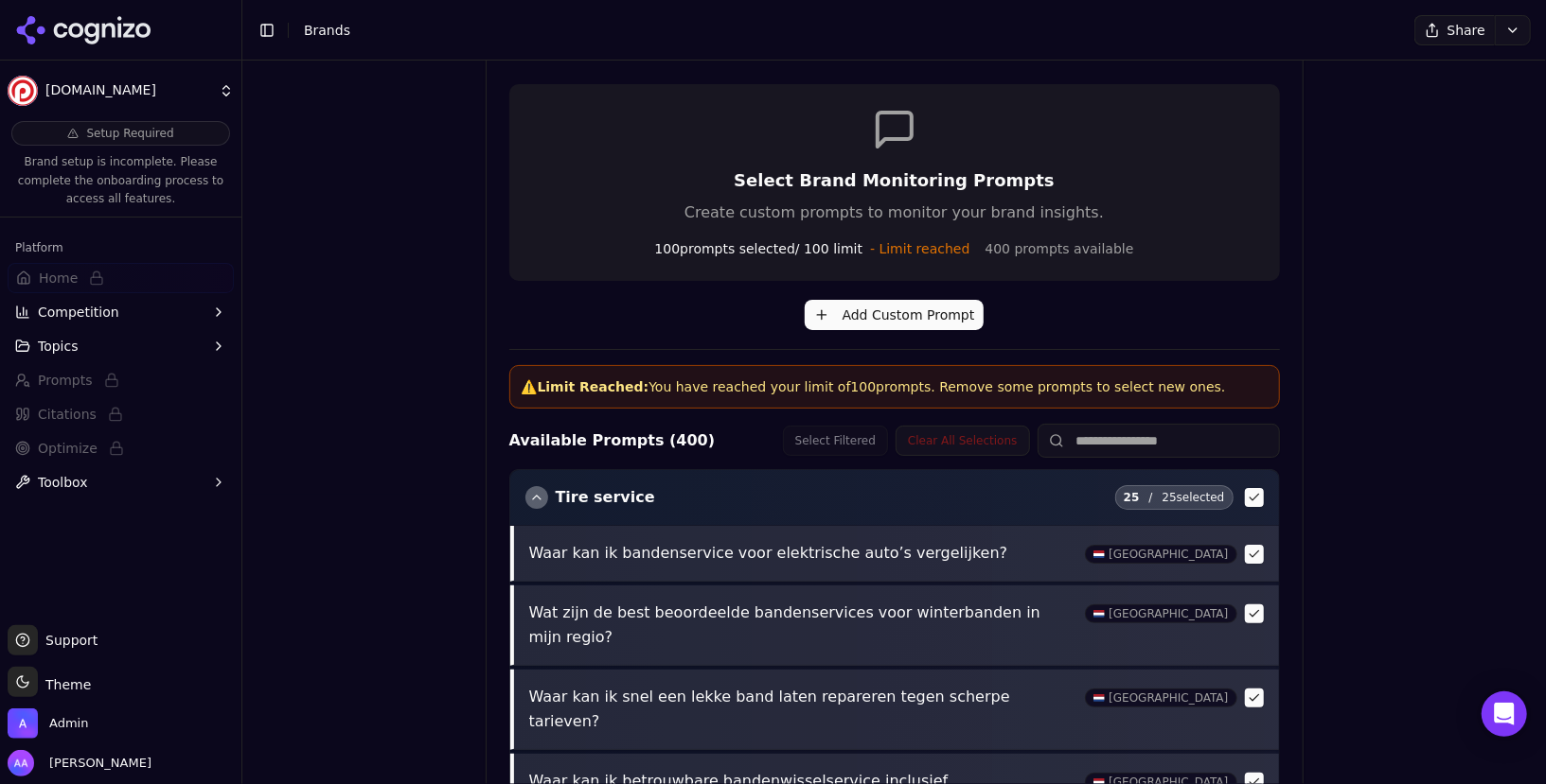
scroll to position [802, 0]
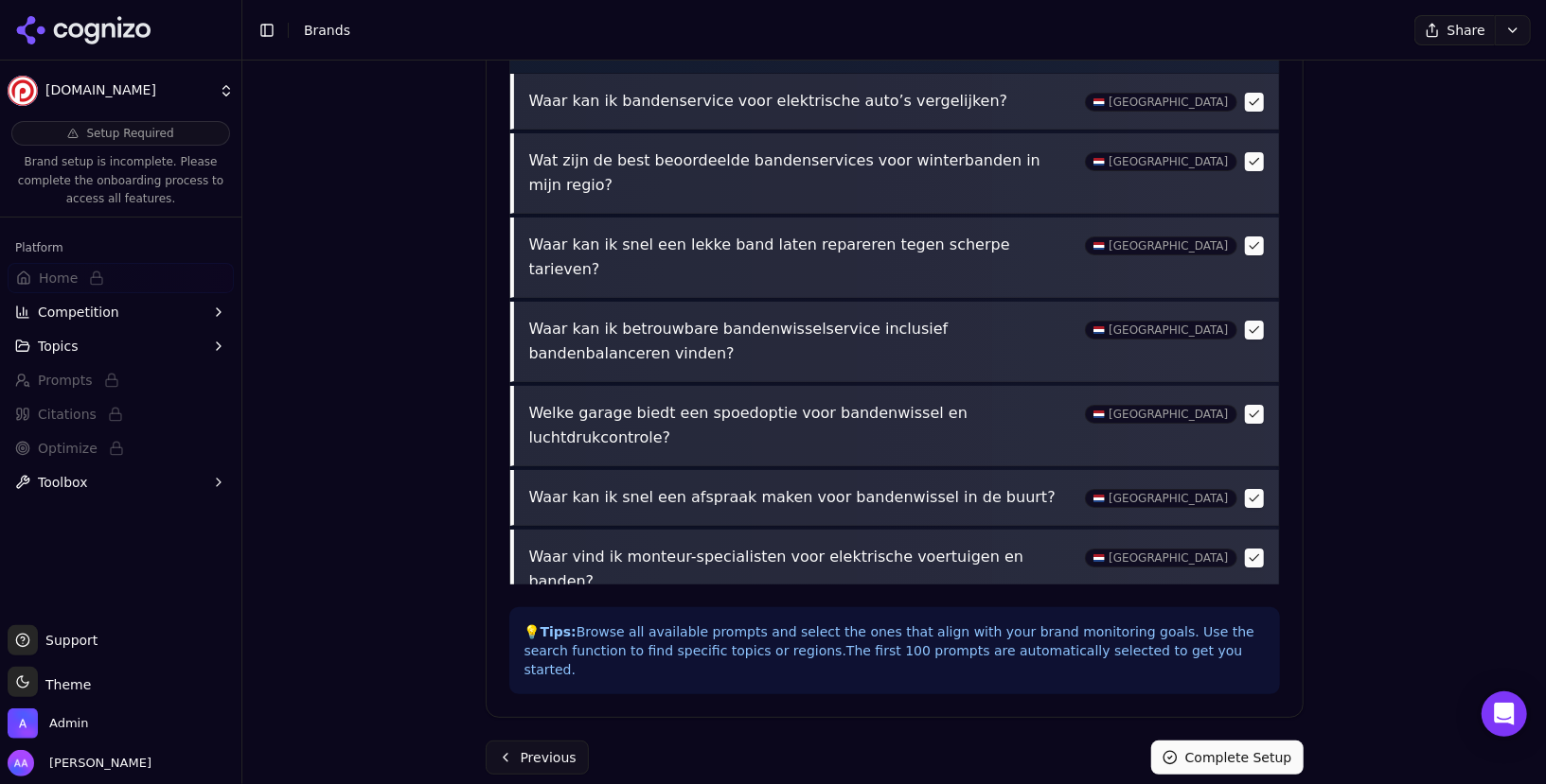
click at [1222, 743] on button "Complete Setup" at bounding box center [1227, 758] width 153 height 34
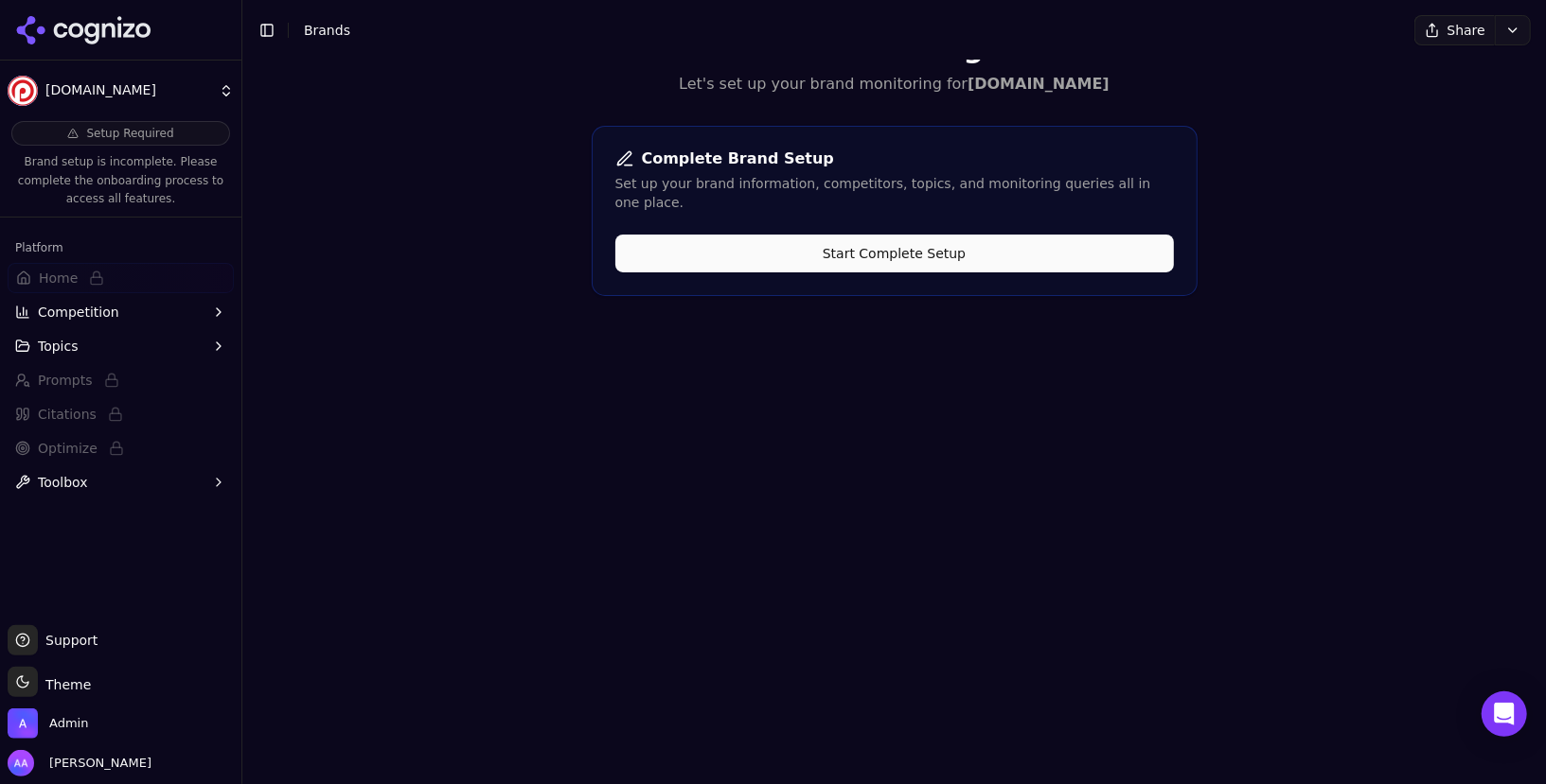
scroll to position [0, 0]
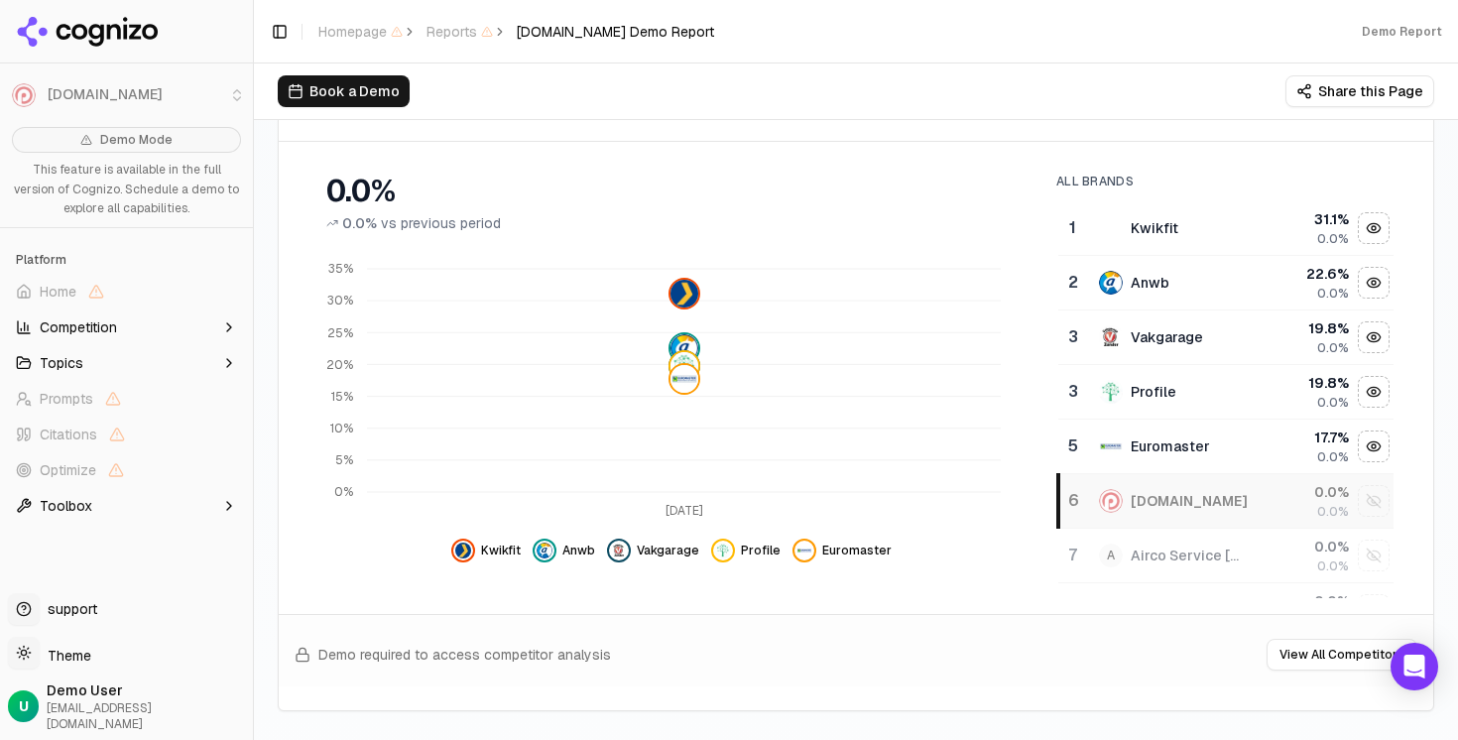
scroll to position [334, 0]
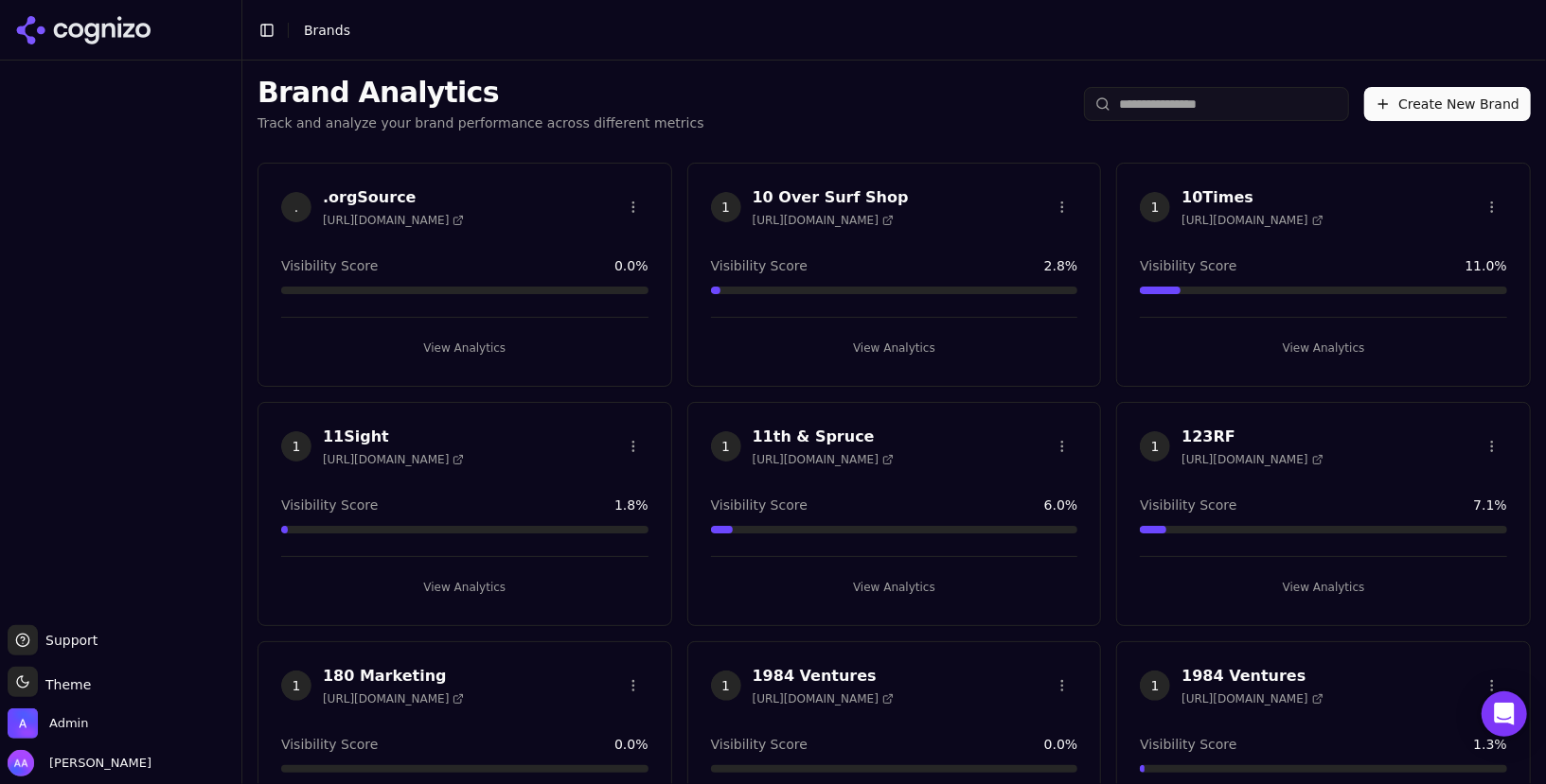
click at [1139, 93] on input "search" at bounding box center [1217, 104] width 265 height 34
click at [1155, 99] on input "search" at bounding box center [1217, 104] width 265 height 34
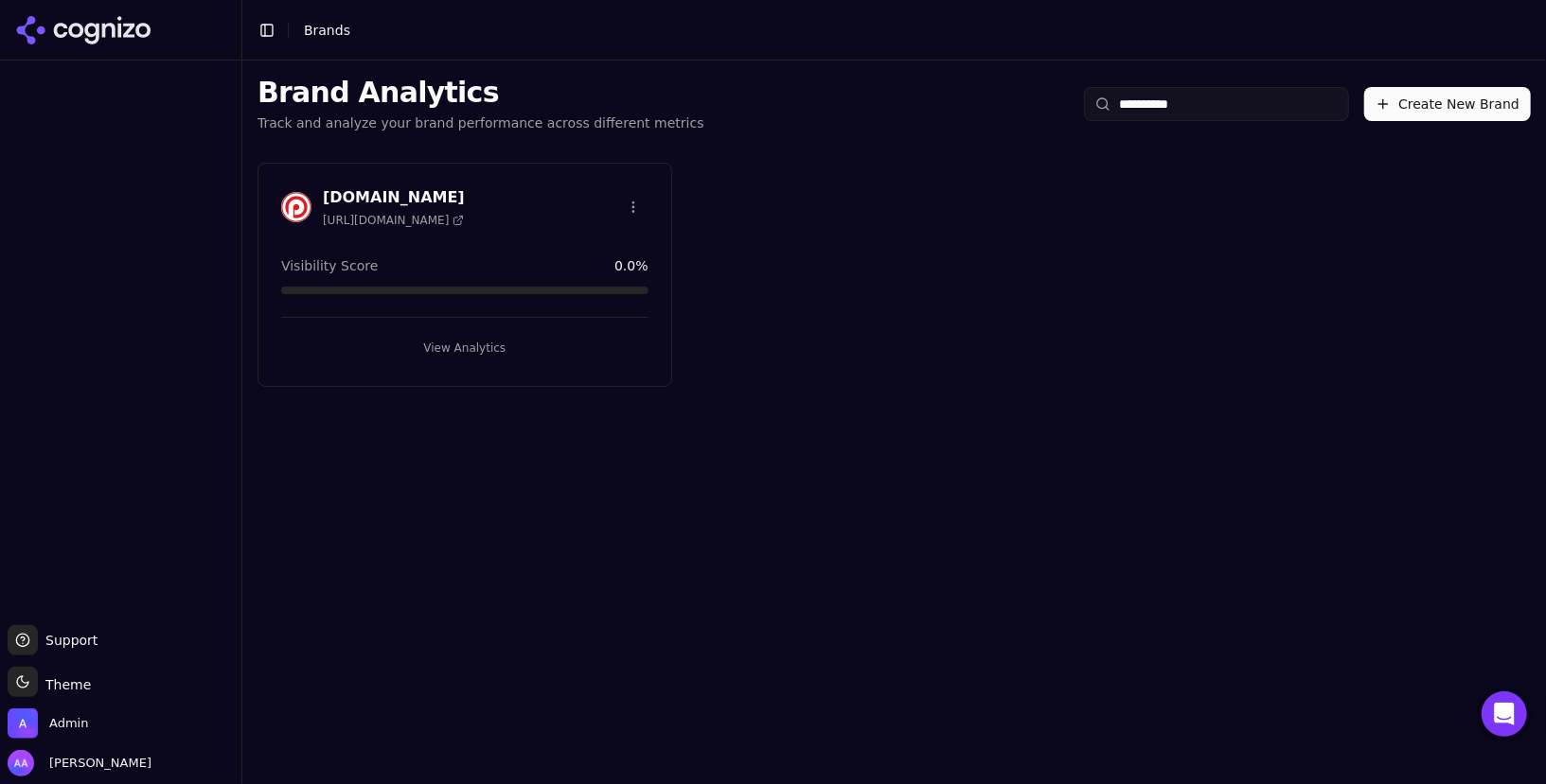
type input "**********"
click at [282, 205] on img at bounding box center [297, 207] width 31 height 31
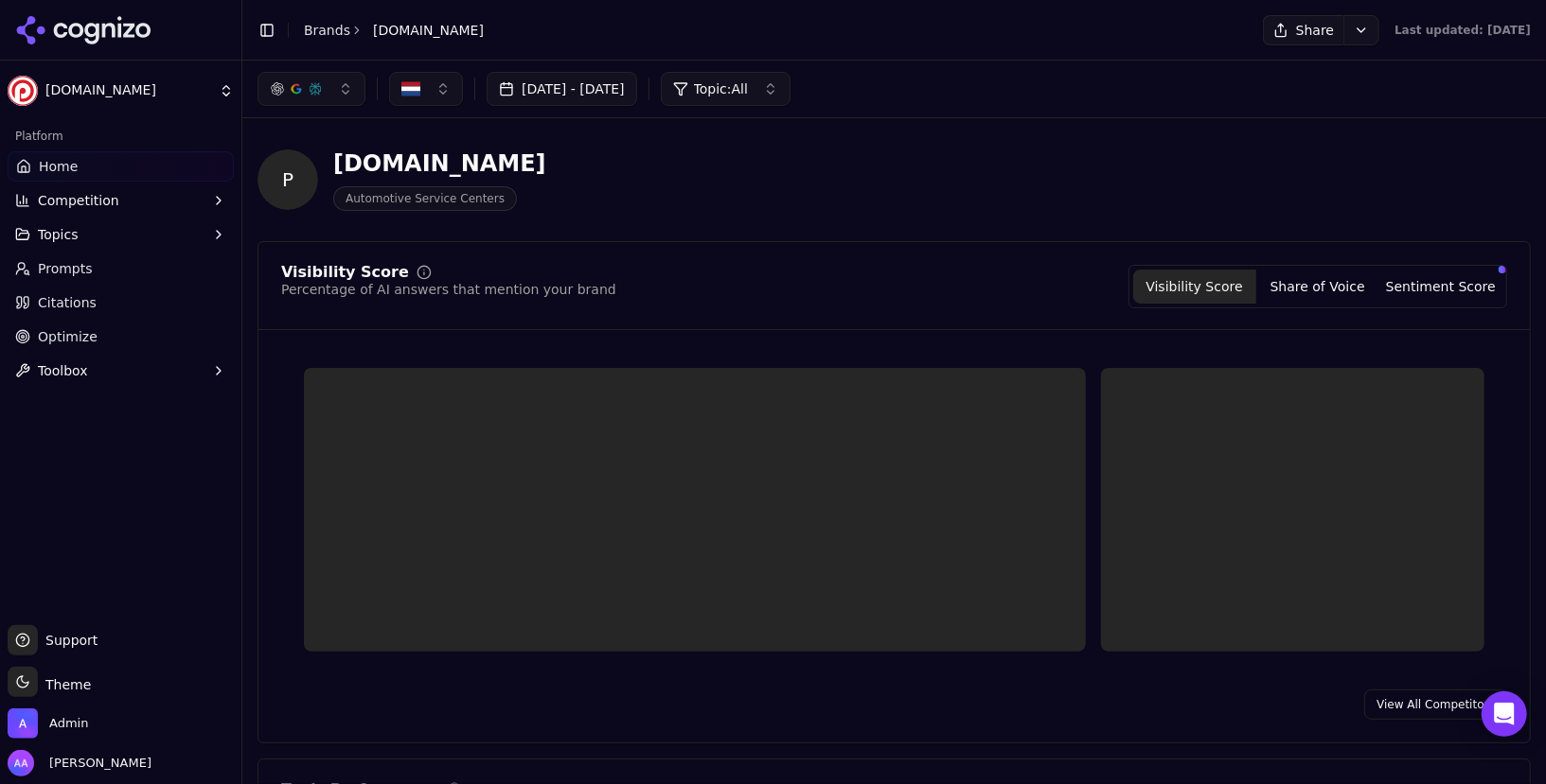
click at [165, 198] on button "Competition" at bounding box center [120, 200] width 226 height 31
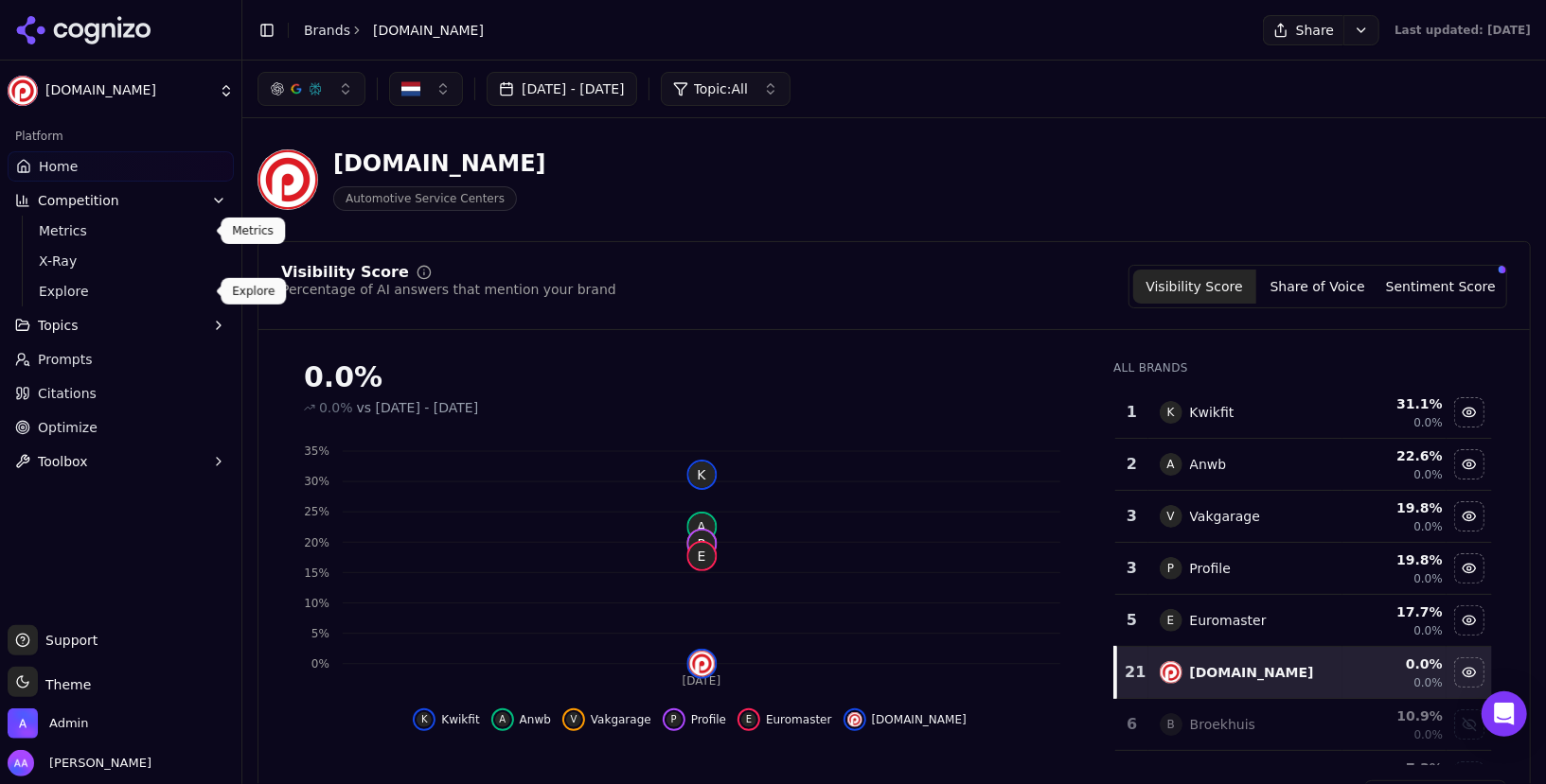
click at [178, 280] on link "Explore" at bounding box center [121, 292] width 179 height 27
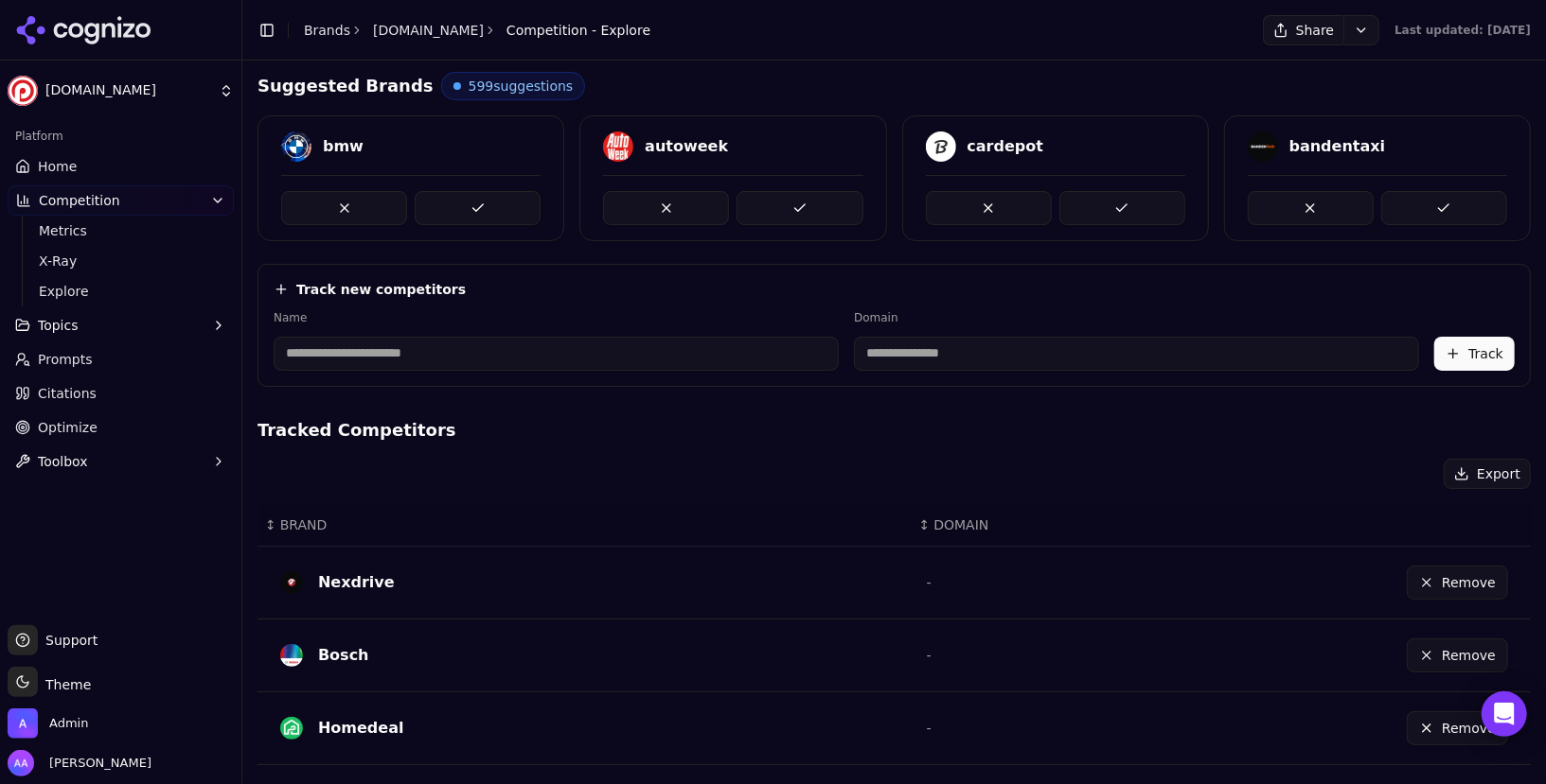
scroll to position [659, 0]
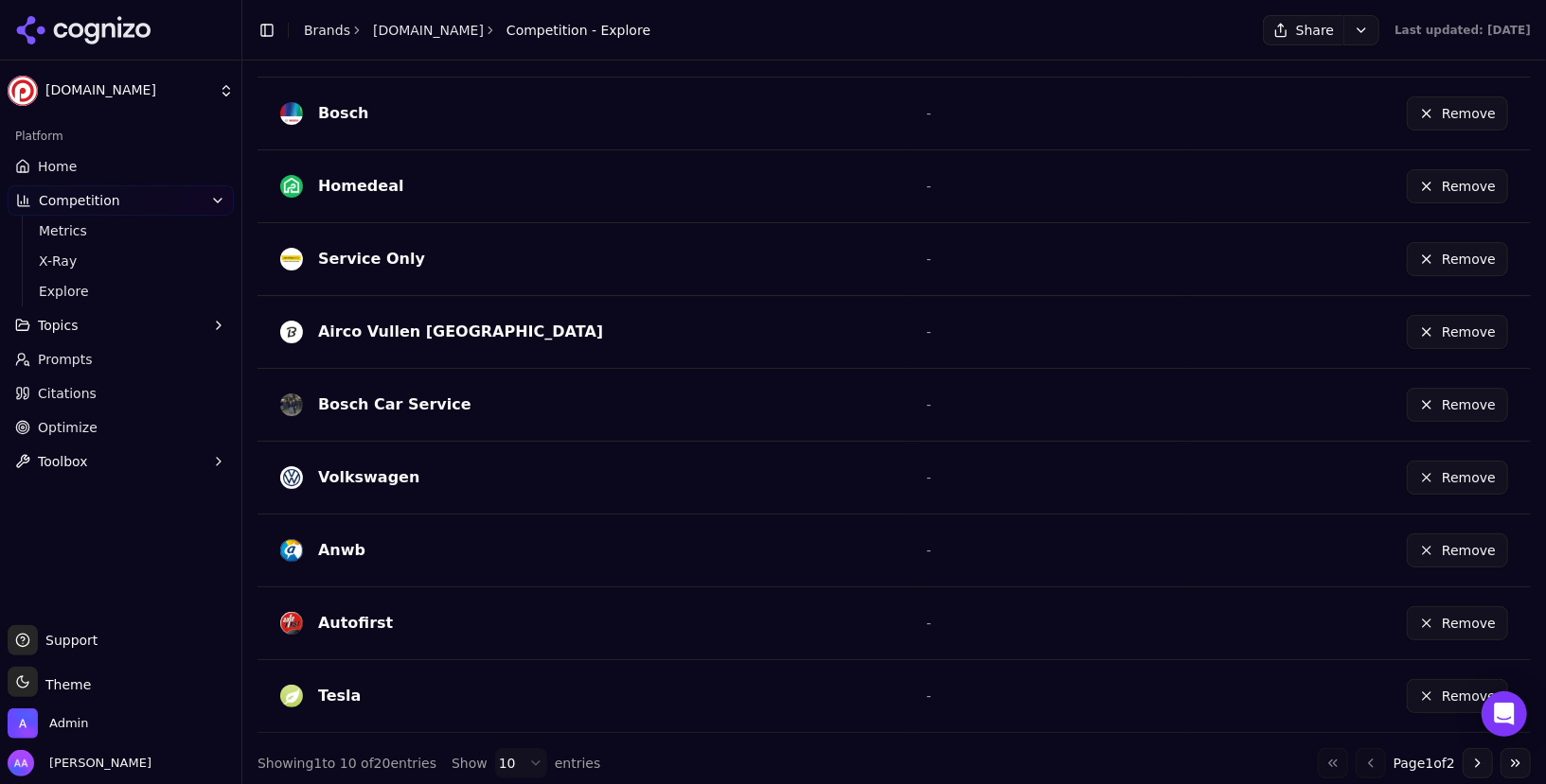
click at [1467, 753] on button "Go to next page" at bounding box center [1478, 764] width 31 height 31
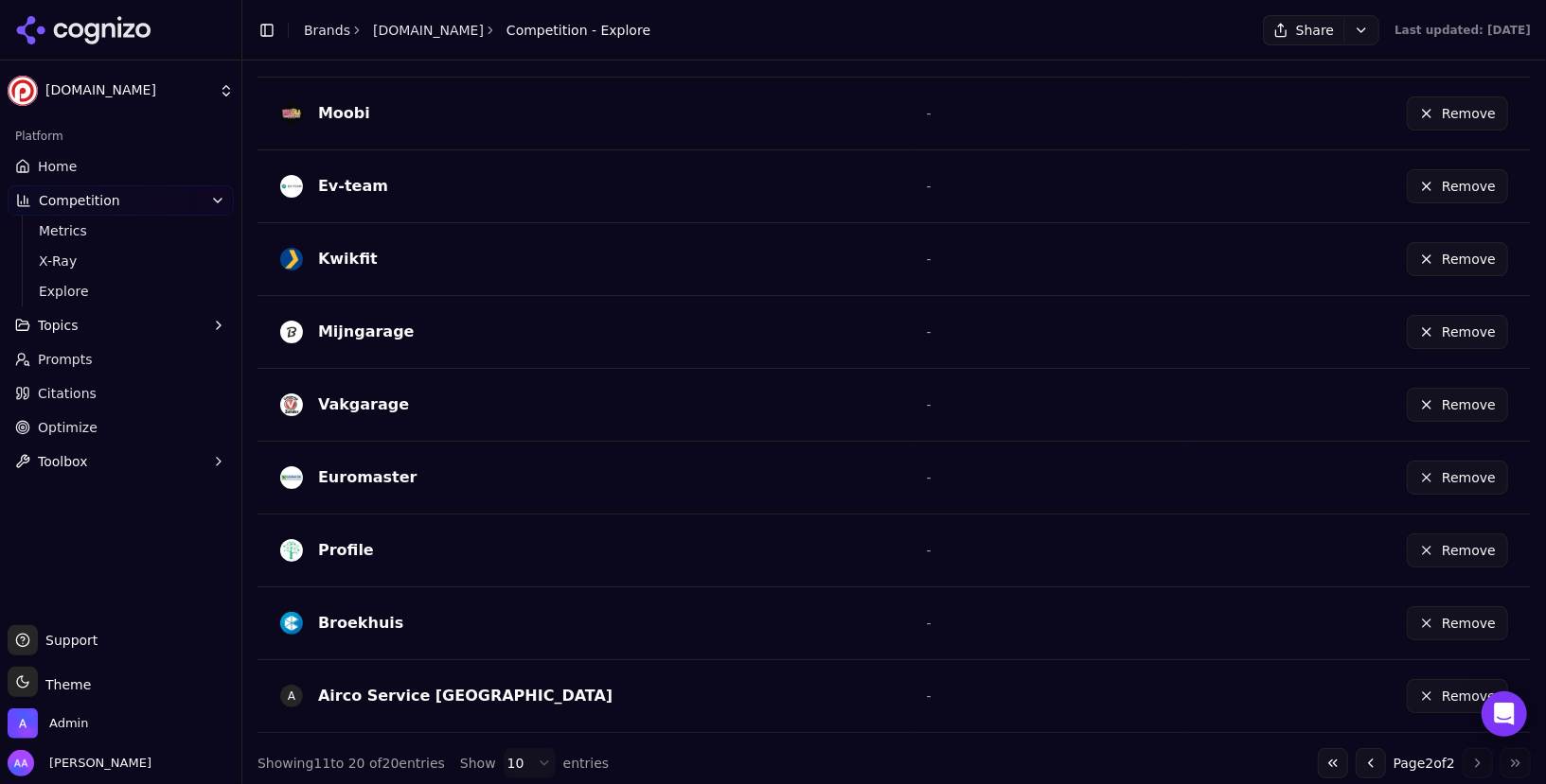
click at [1362, 751] on button "Go to previous page" at bounding box center [1370, 764] width 31 height 31
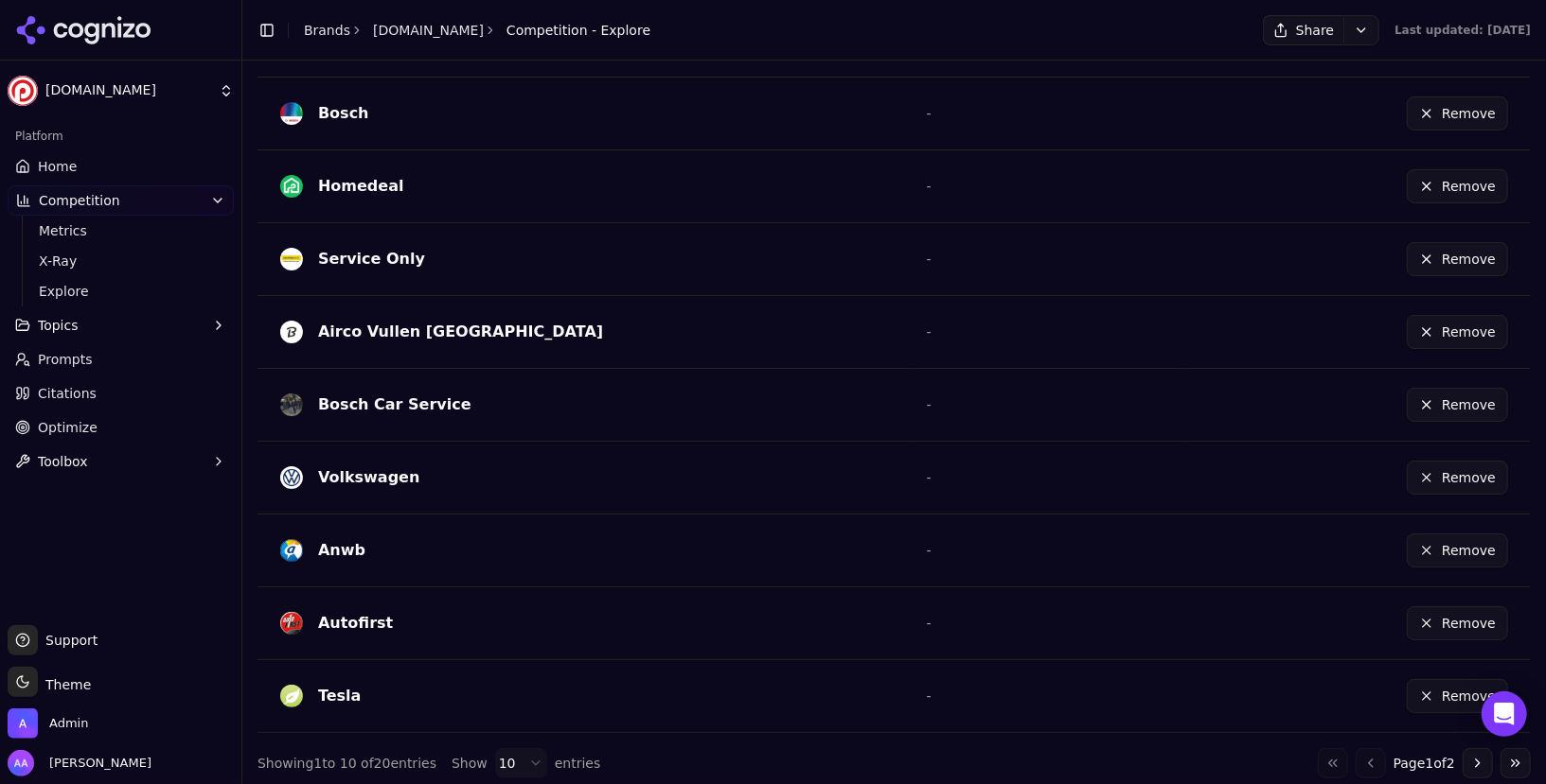
click at [1433, 691] on button "Remove" at bounding box center [1457, 696] width 101 height 34
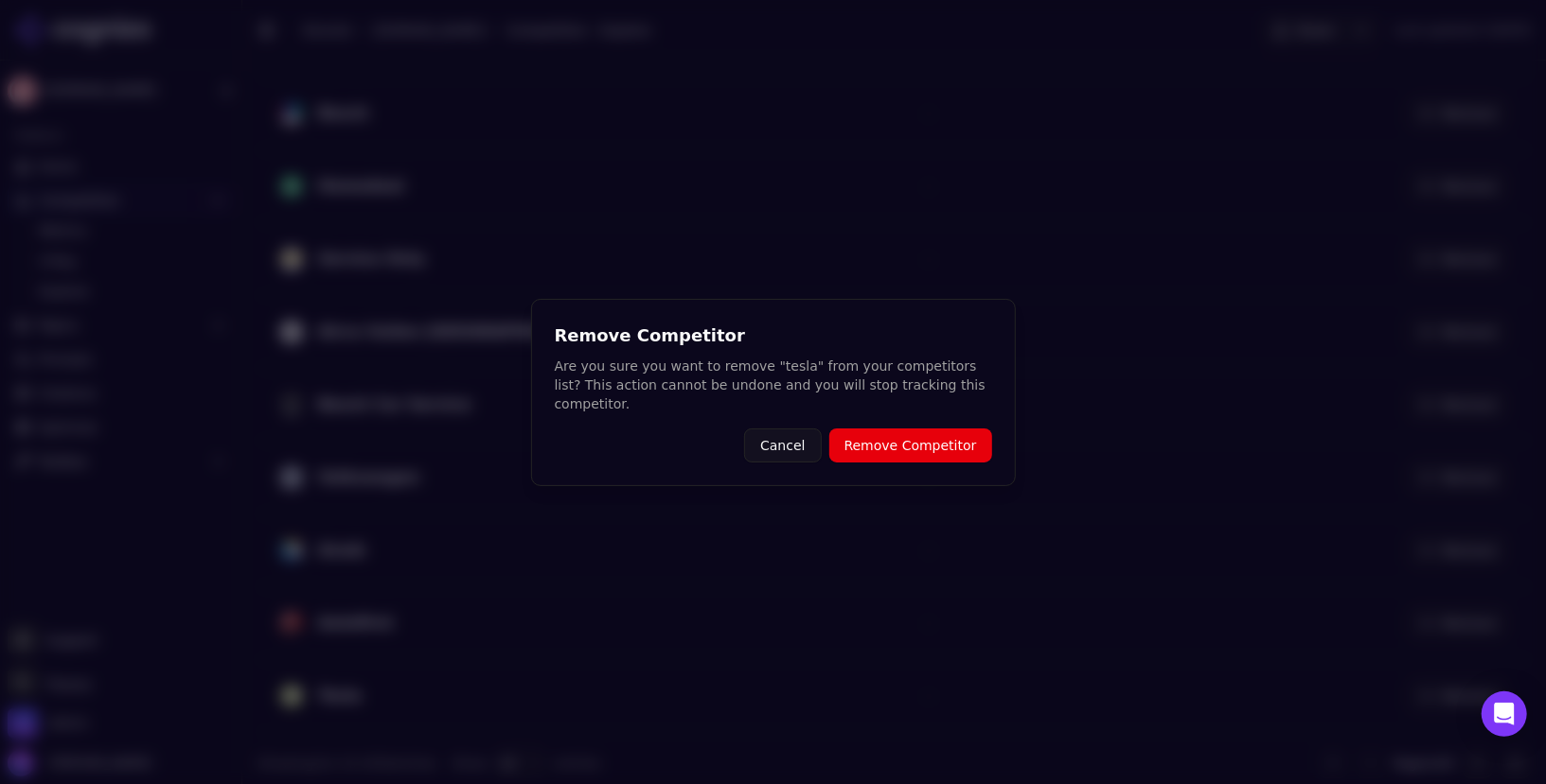
click at [924, 421] on div "Remove Competitor Are you sure you want to remove "tesla" from your competitors…" at bounding box center [773, 392] width 485 height 187
click at [919, 447] on button "Remove Competitor" at bounding box center [910, 445] width 163 height 34
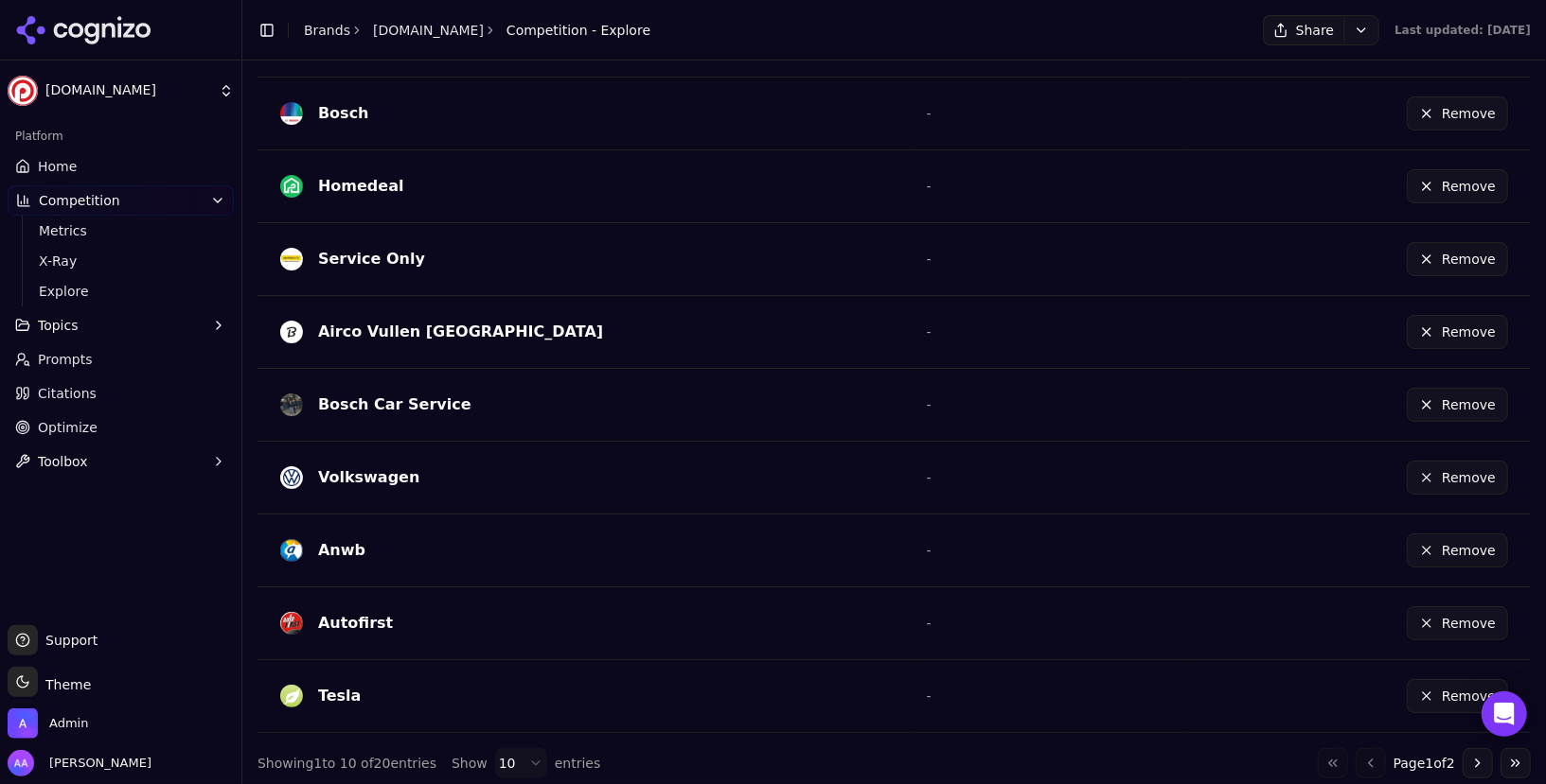
click at [1462, 480] on button "Remove" at bounding box center [1457, 478] width 101 height 34
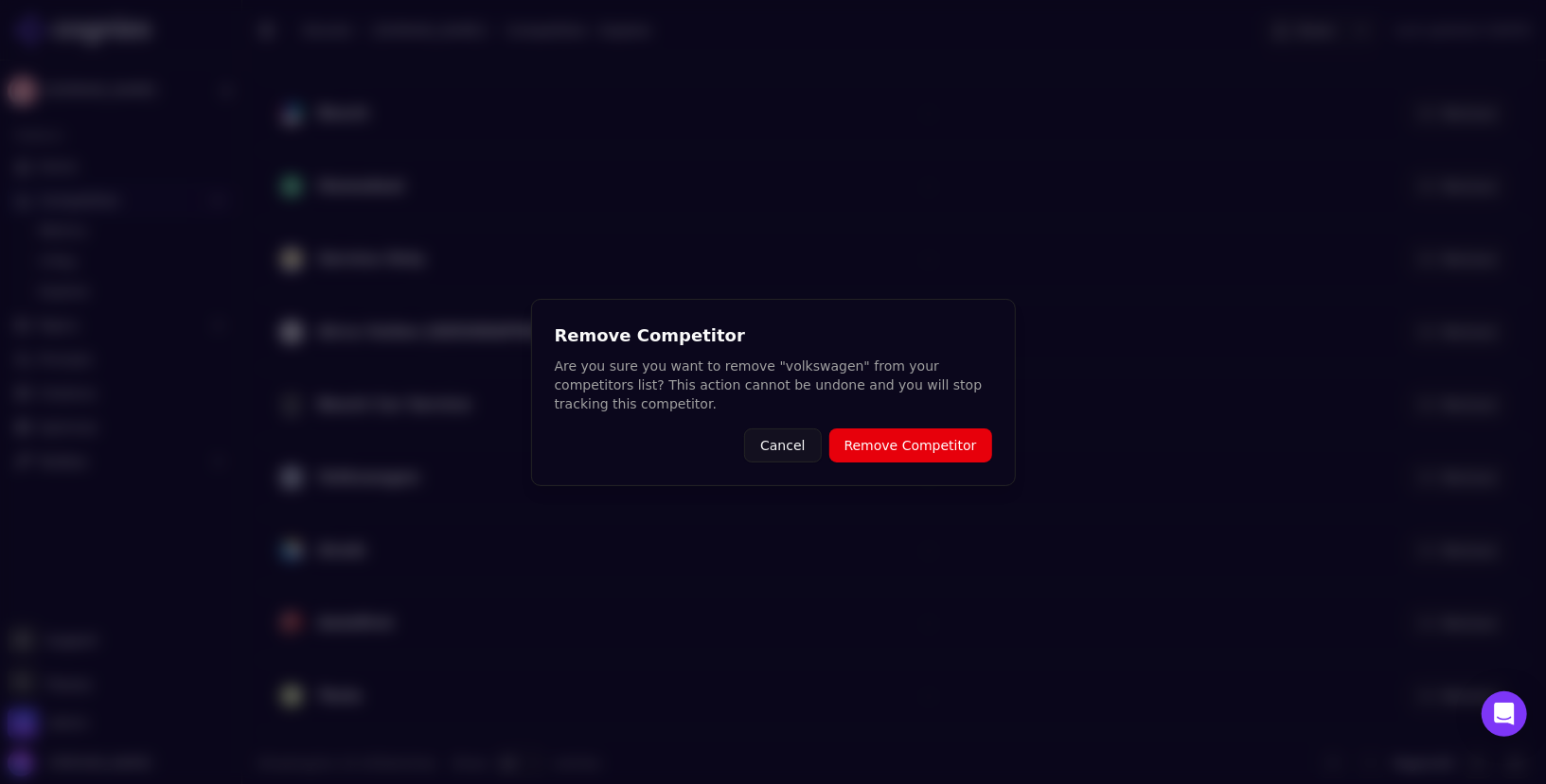
click at [950, 441] on button "Remove Competitor" at bounding box center [910, 445] width 163 height 34
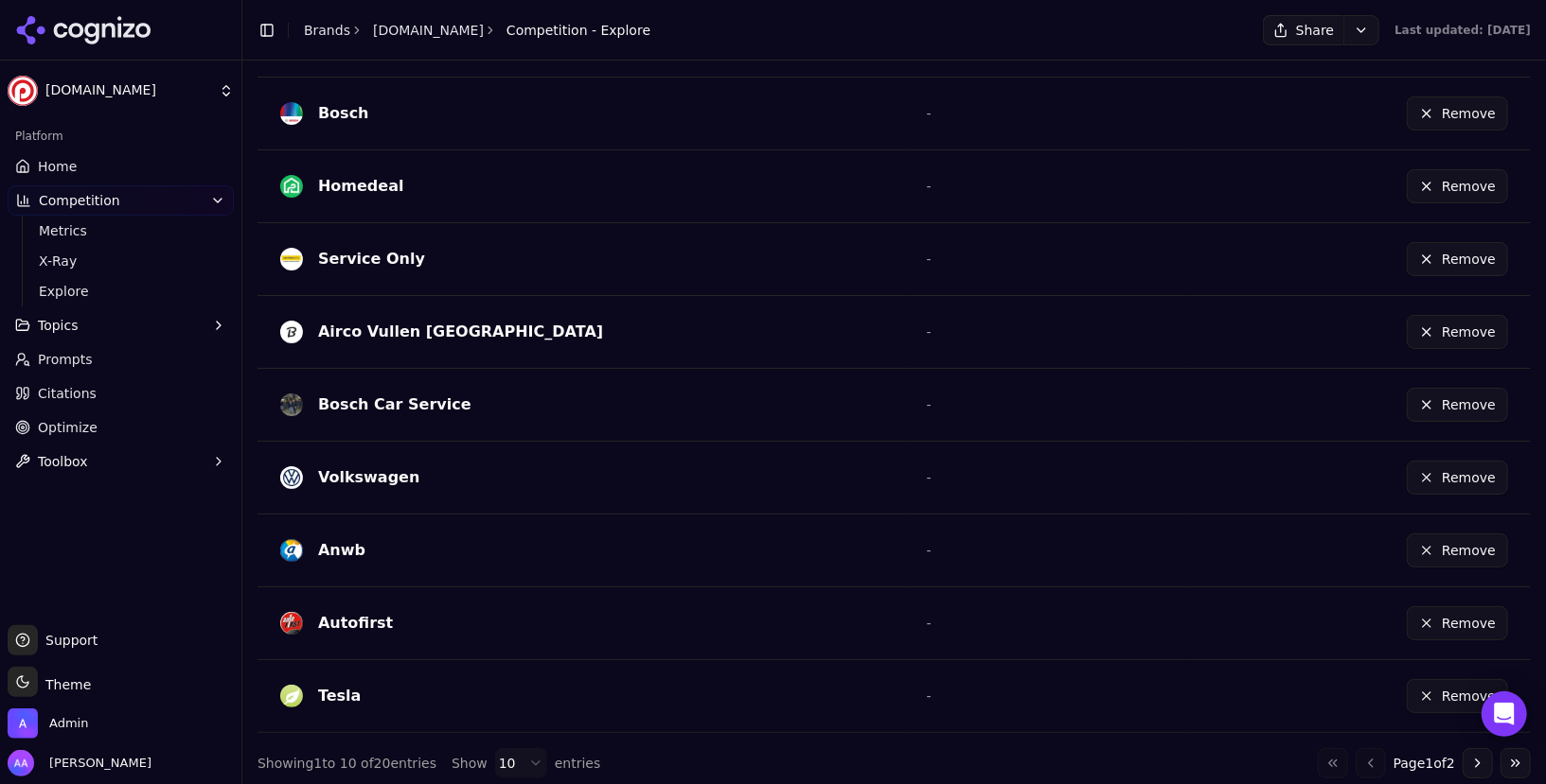
click at [1460, 415] on div "Remove" at bounding box center [1354, 405] width 306 height 42
click at [1460, 410] on button "Remove" at bounding box center [1457, 405] width 101 height 34
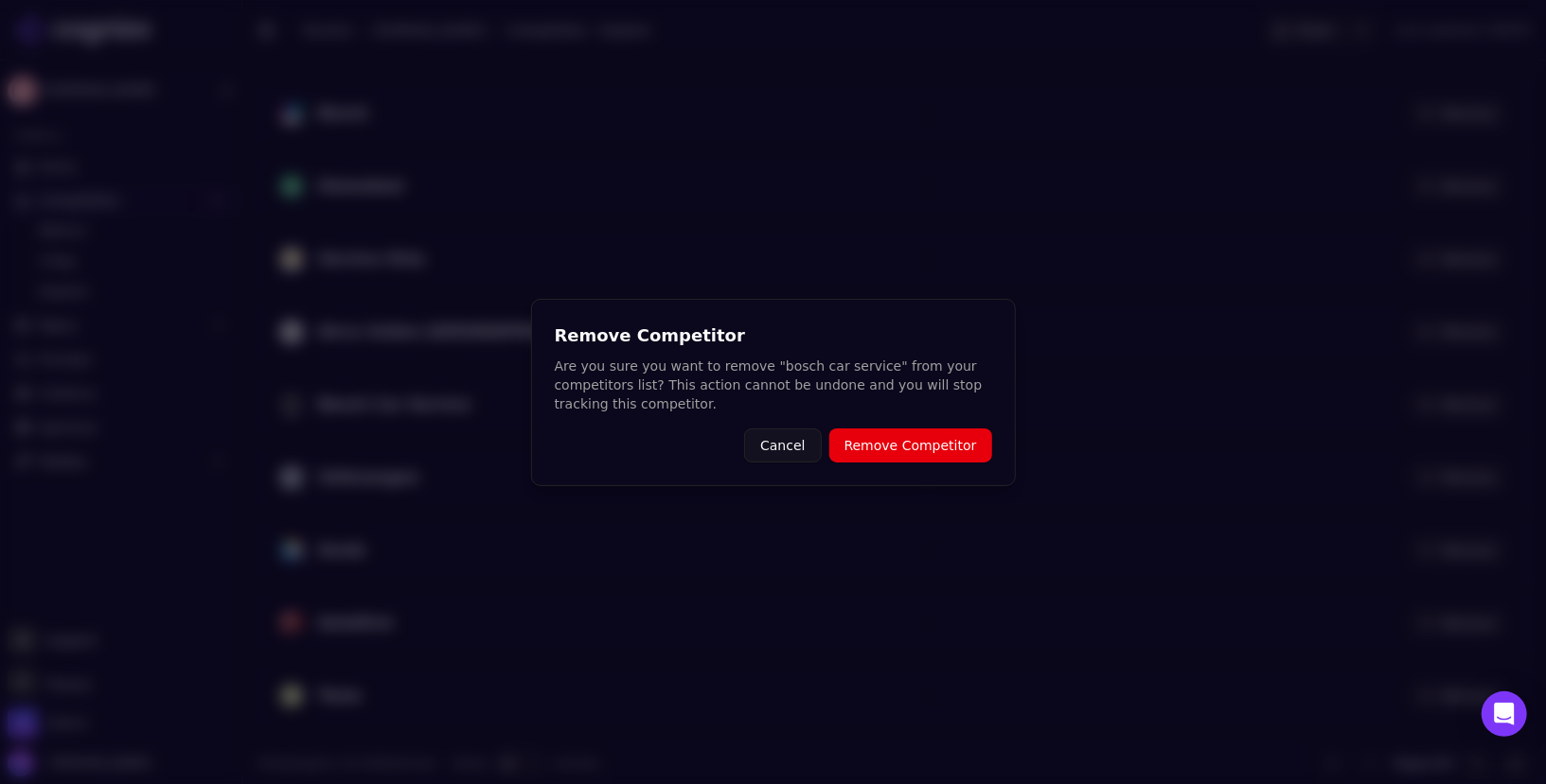
click at [932, 457] on button "Remove Competitor" at bounding box center [910, 445] width 163 height 34
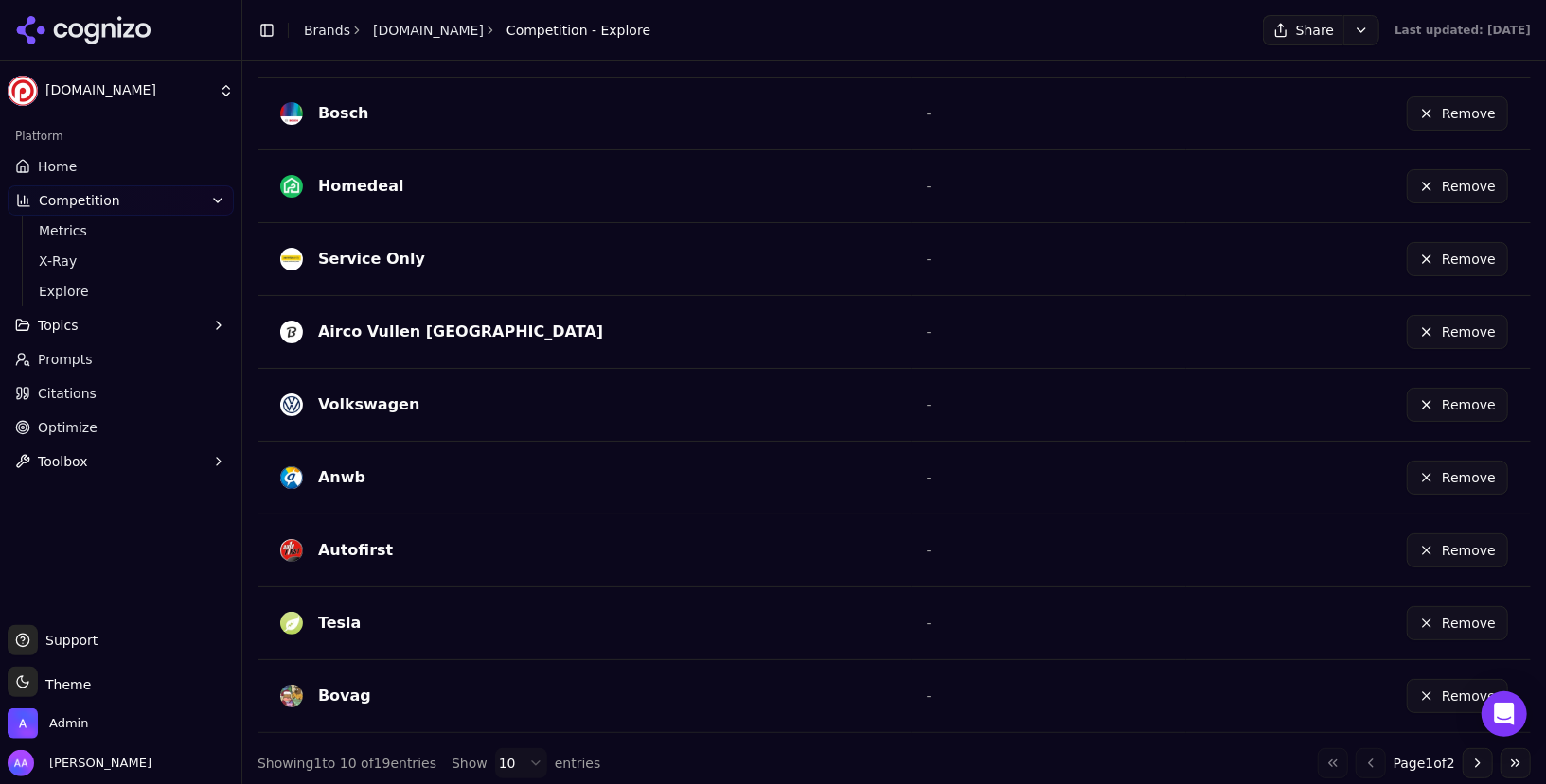
click at [1468, 608] on button "Remove" at bounding box center [1457, 624] width 101 height 34
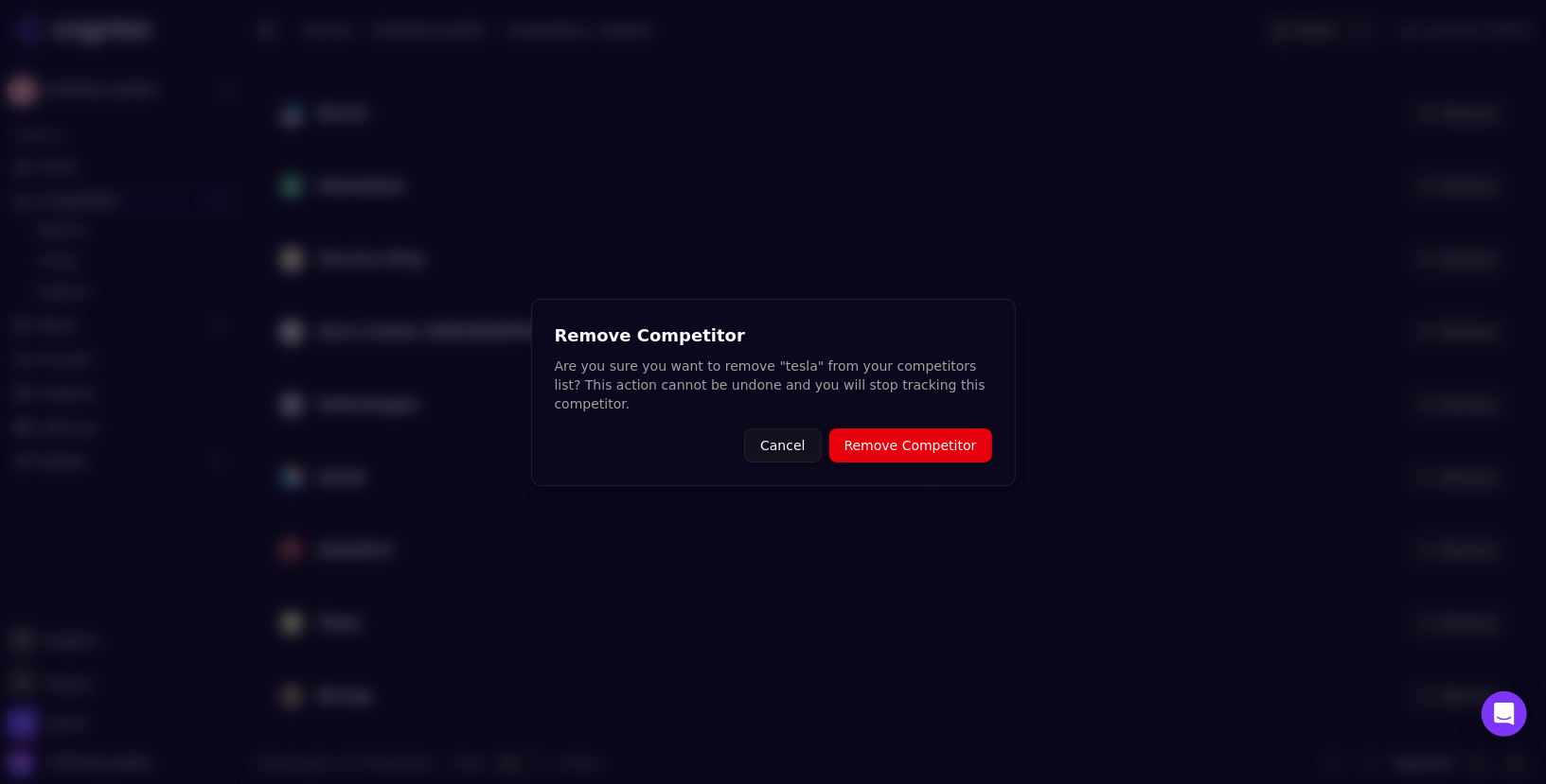
click at [901, 454] on button "Remove Competitor" at bounding box center [910, 445] width 163 height 34
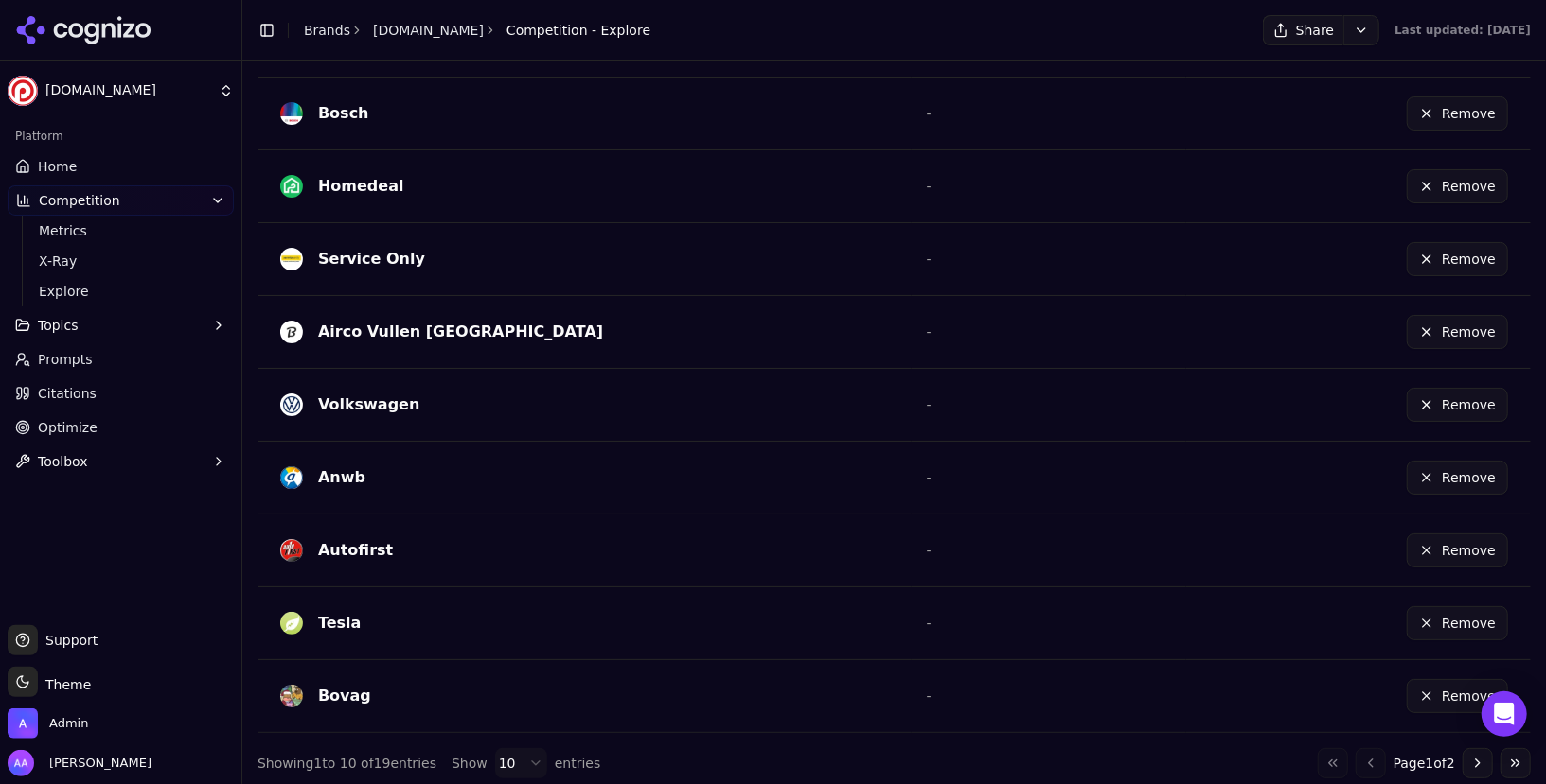
click at [1480, 758] on button "Go to next page" at bounding box center [1478, 764] width 31 height 31
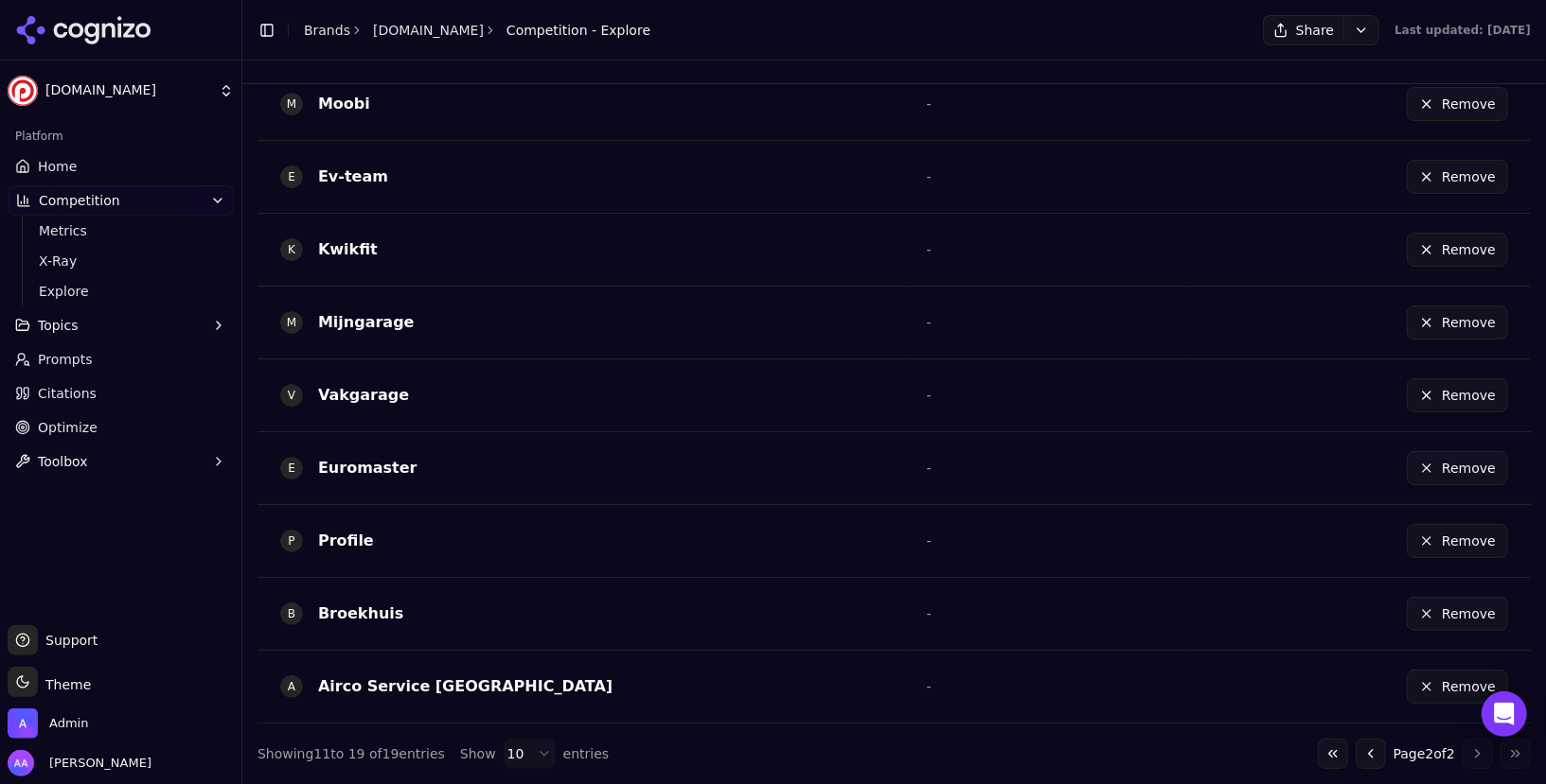
scroll to position [588, 0]
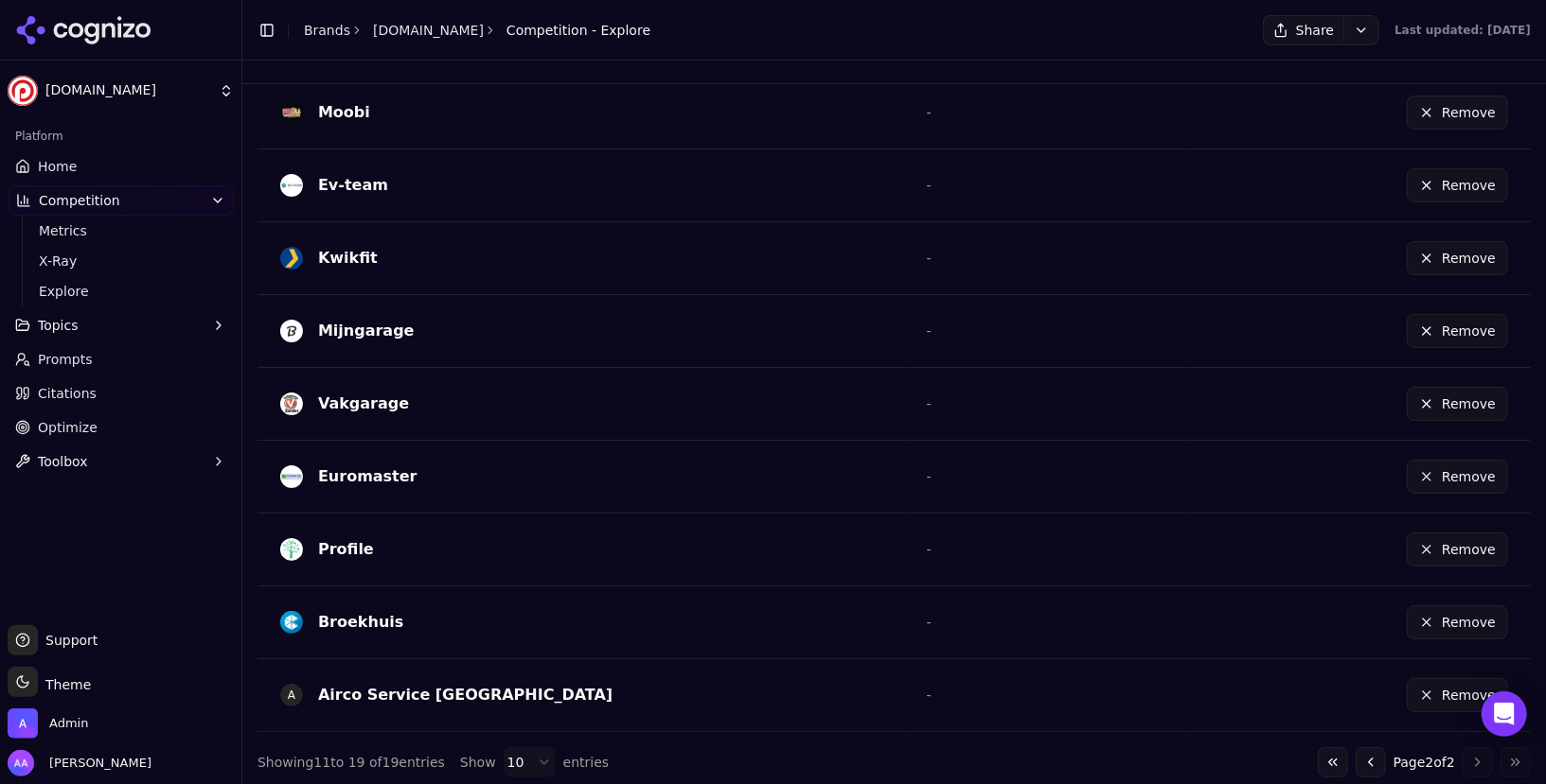
click at [1363, 753] on button "Go to previous page" at bounding box center [1370, 763] width 31 height 31
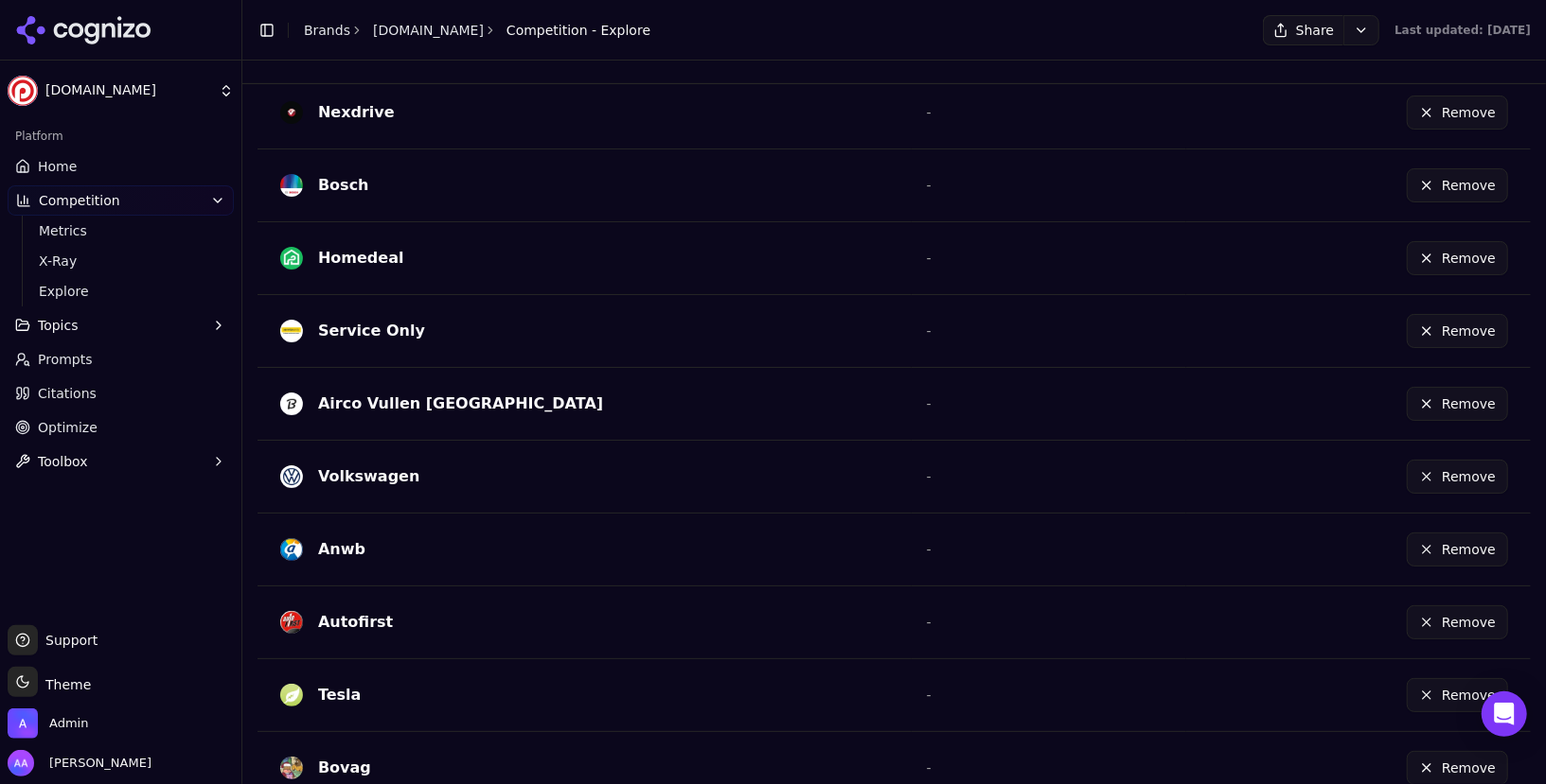
click at [1456, 701] on button "Remove" at bounding box center [1457, 695] width 101 height 34
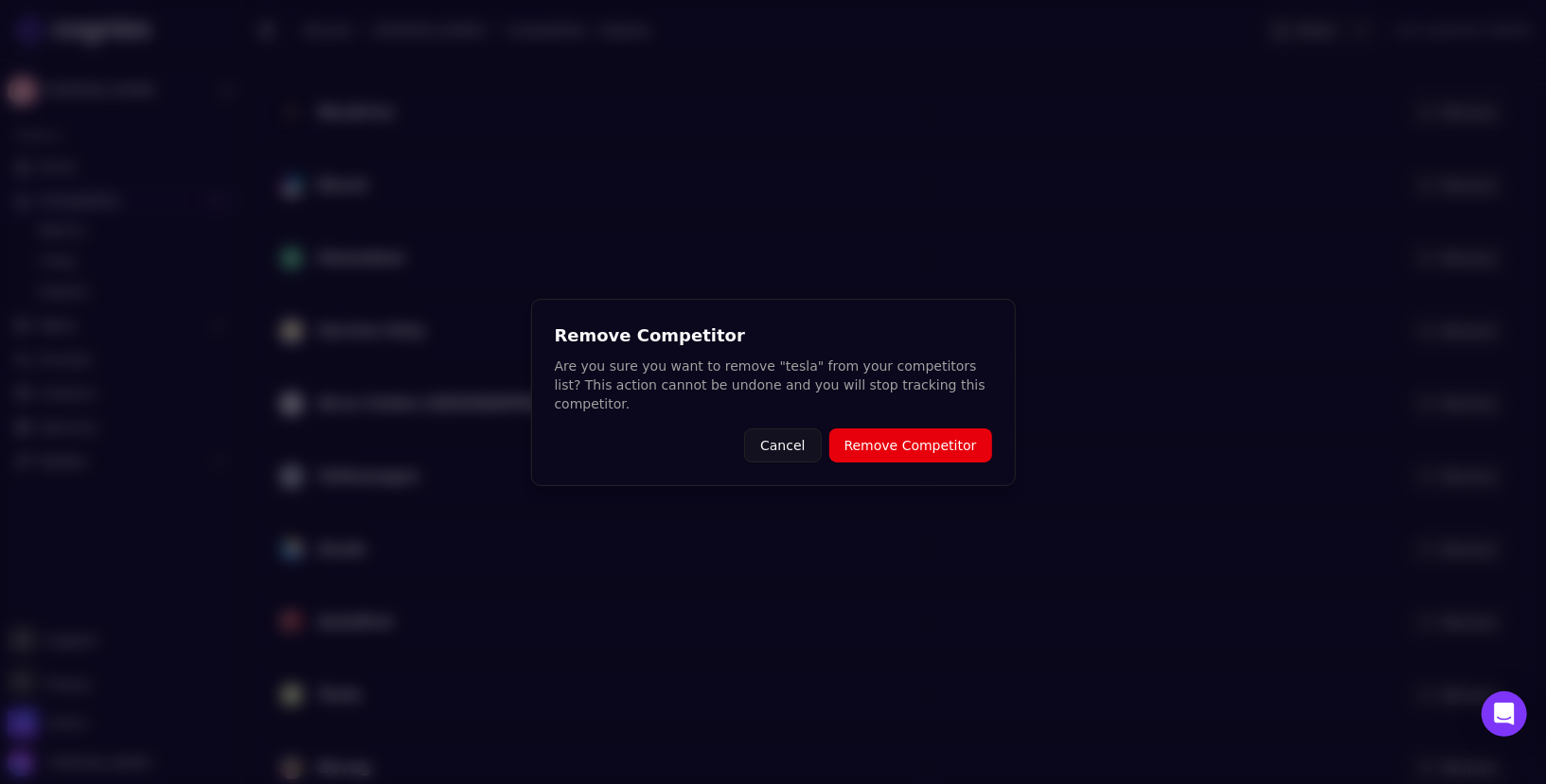
click at [885, 445] on button "Remove Competitor" at bounding box center [910, 445] width 163 height 34
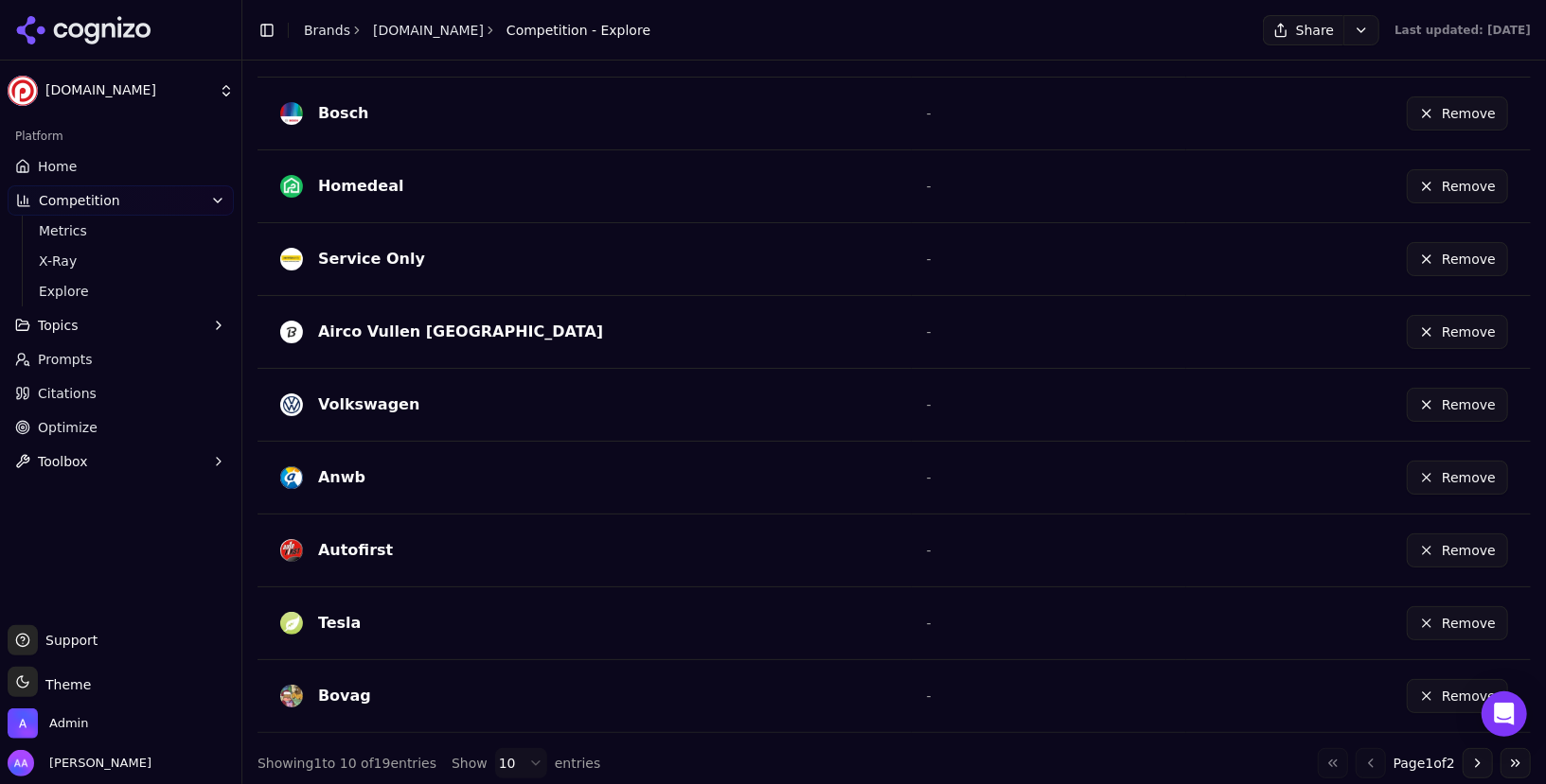
scroll to position [0, 0]
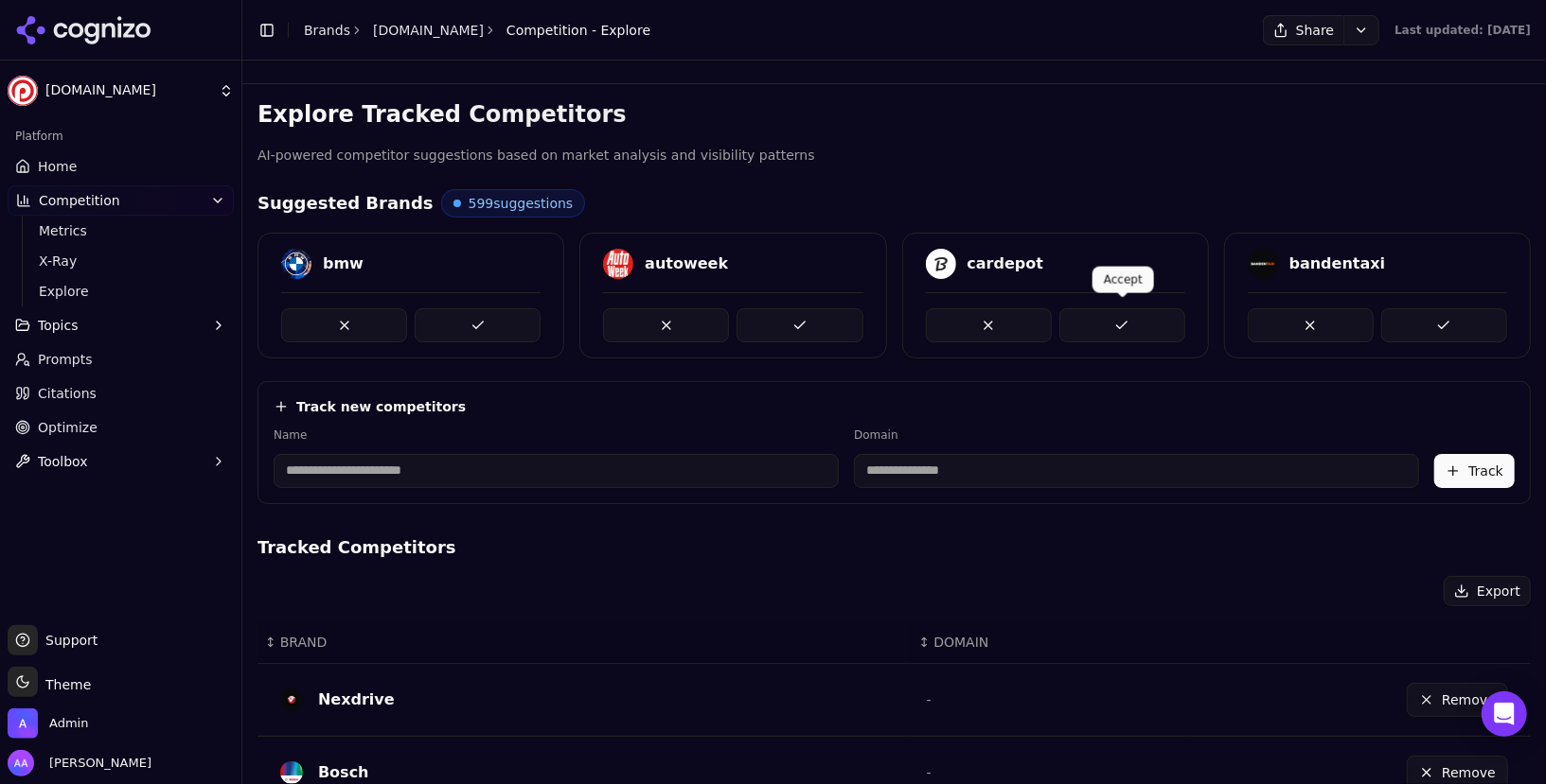
click at [1128, 324] on button at bounding box center [1122, 325] width 126 height 34
click at [804, 320] on button at bounding box center [800, 325] width 126 height 34
click at [341, 323] on button at bounding box center [345, 325] width 126 height 34
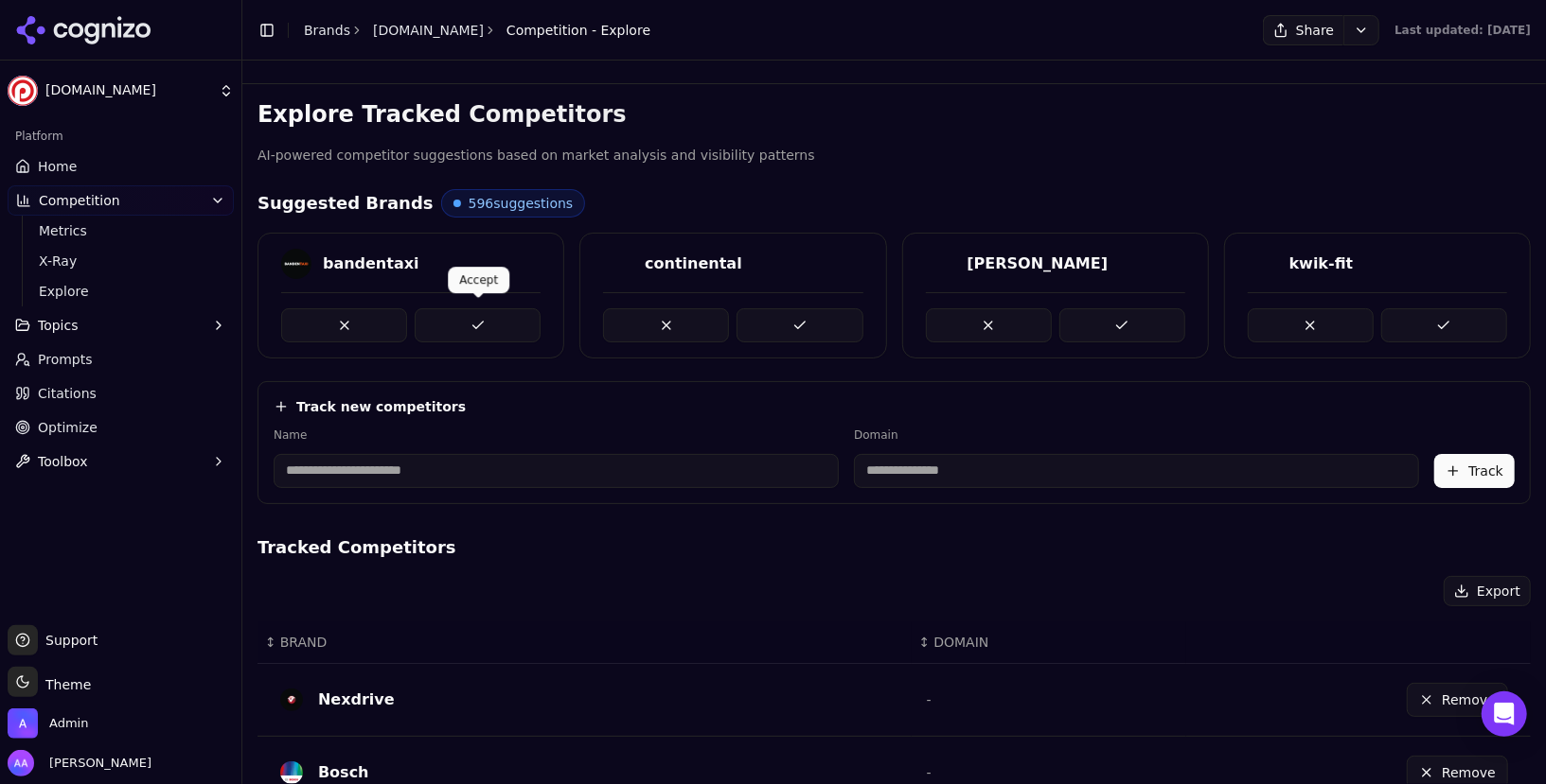
click at [496, 321] on button at bounding box center [477, 325] width 126 height 34
click at [794, 325] on button at bounding box center [800, 325] width 126 height 34
click at [497, 322] on button at bounding box center [477, 325] width 126 height 34
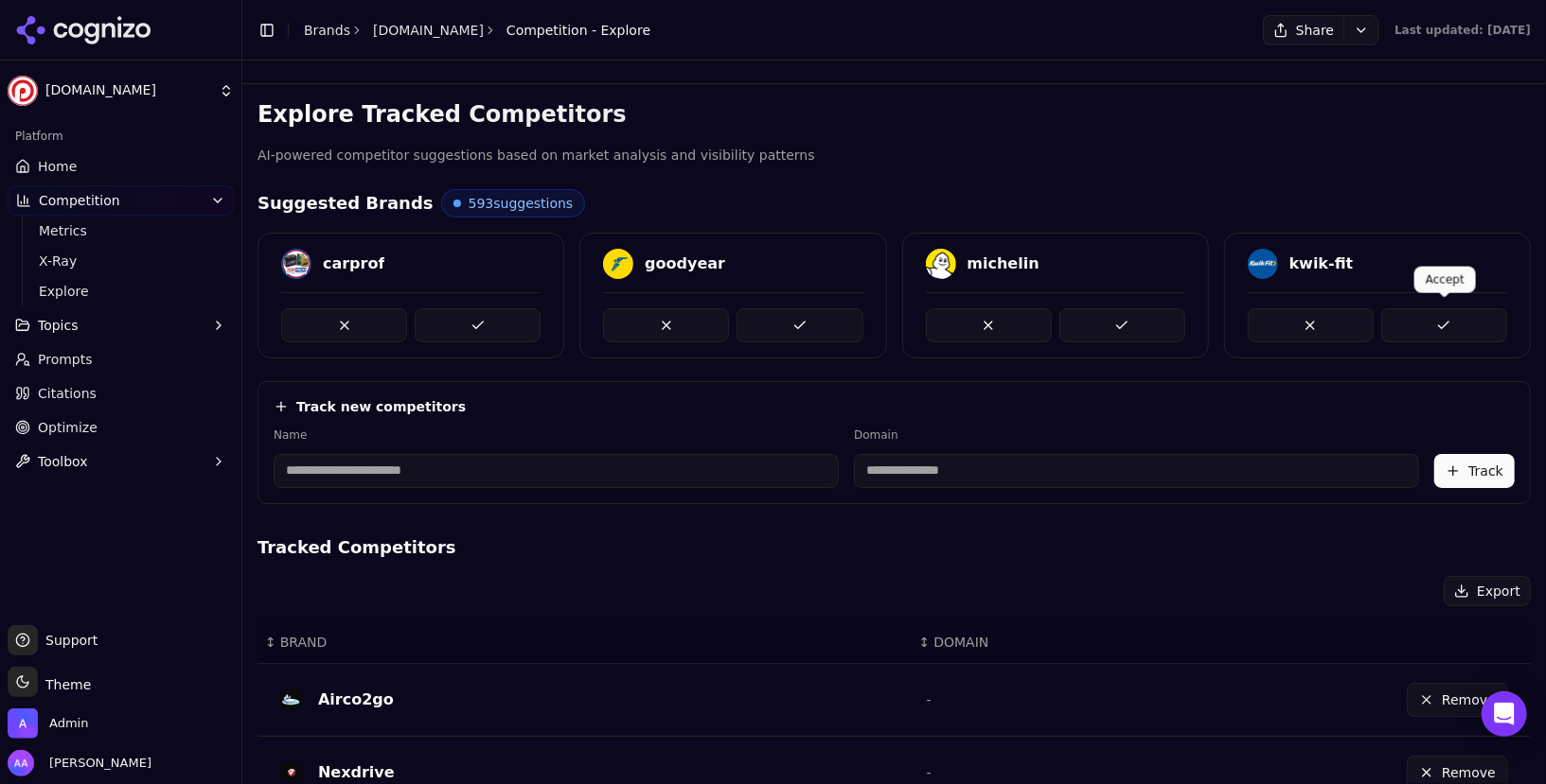
click at [1406, 322] on button at bounding box center [1444, 325] width 126 height 34
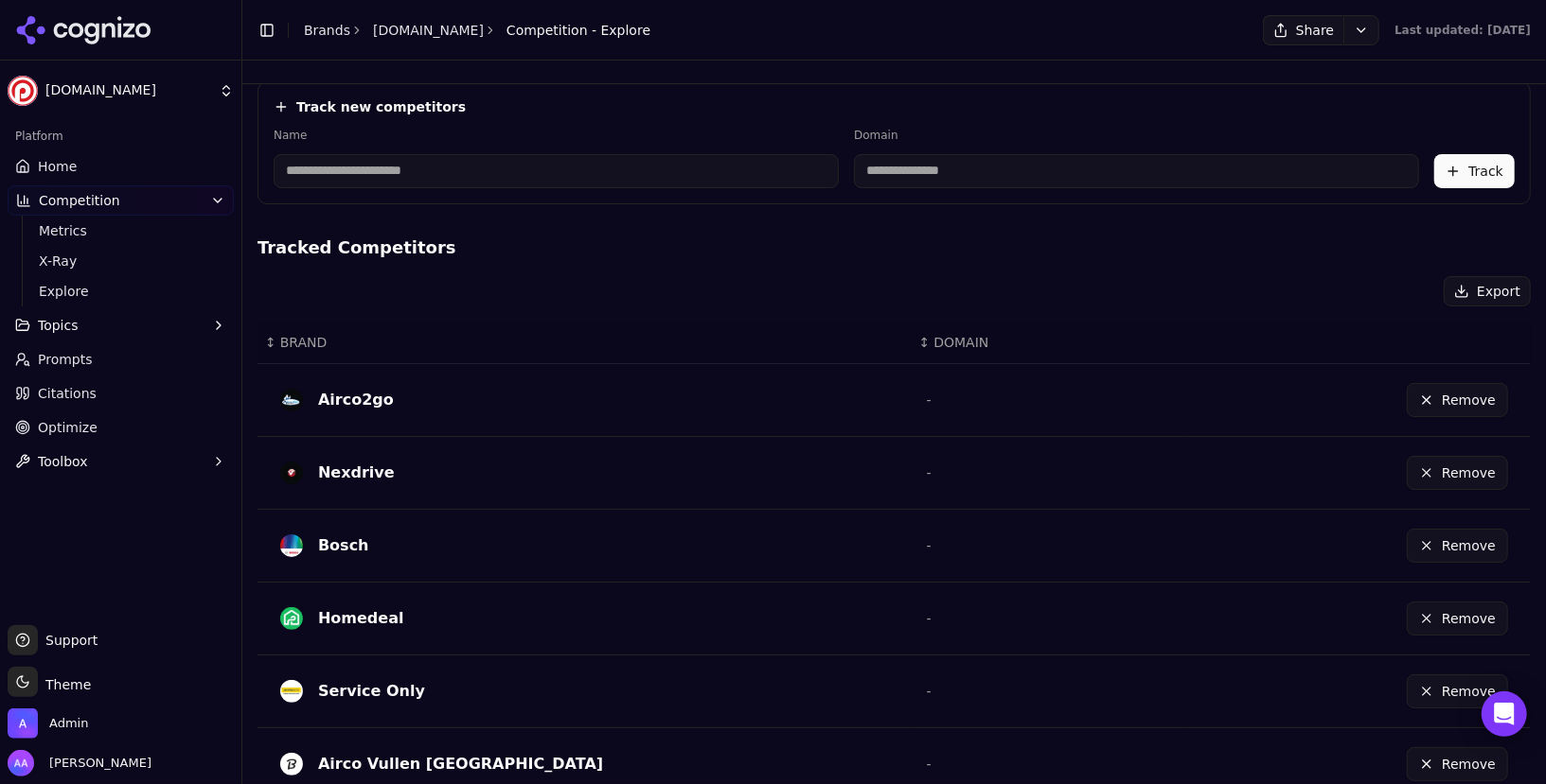
scroll to position [659, 0]
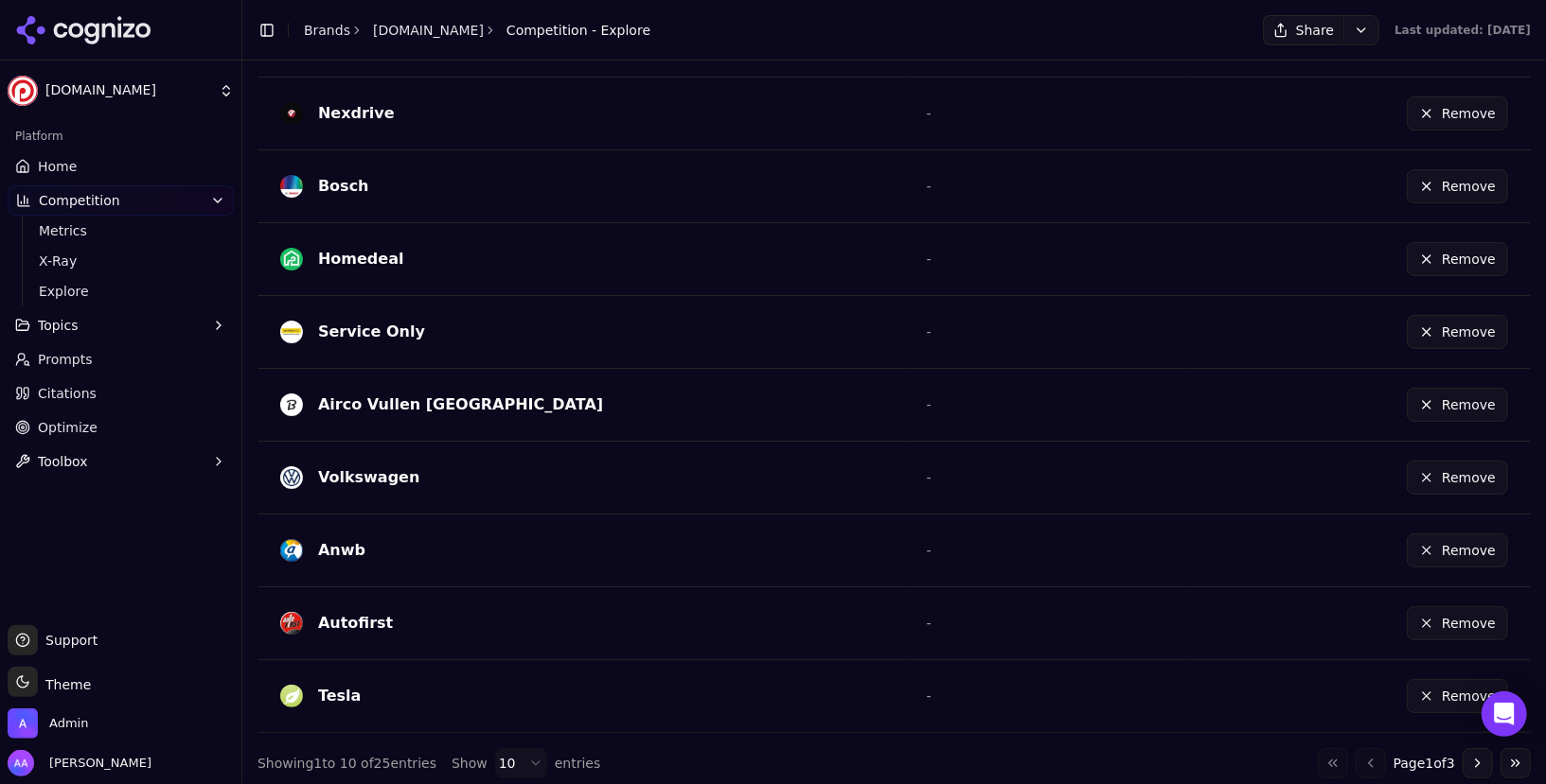
click at [1476, 757] on button "Go to next page" at bounding box center [1478, 764] width 31 height 31
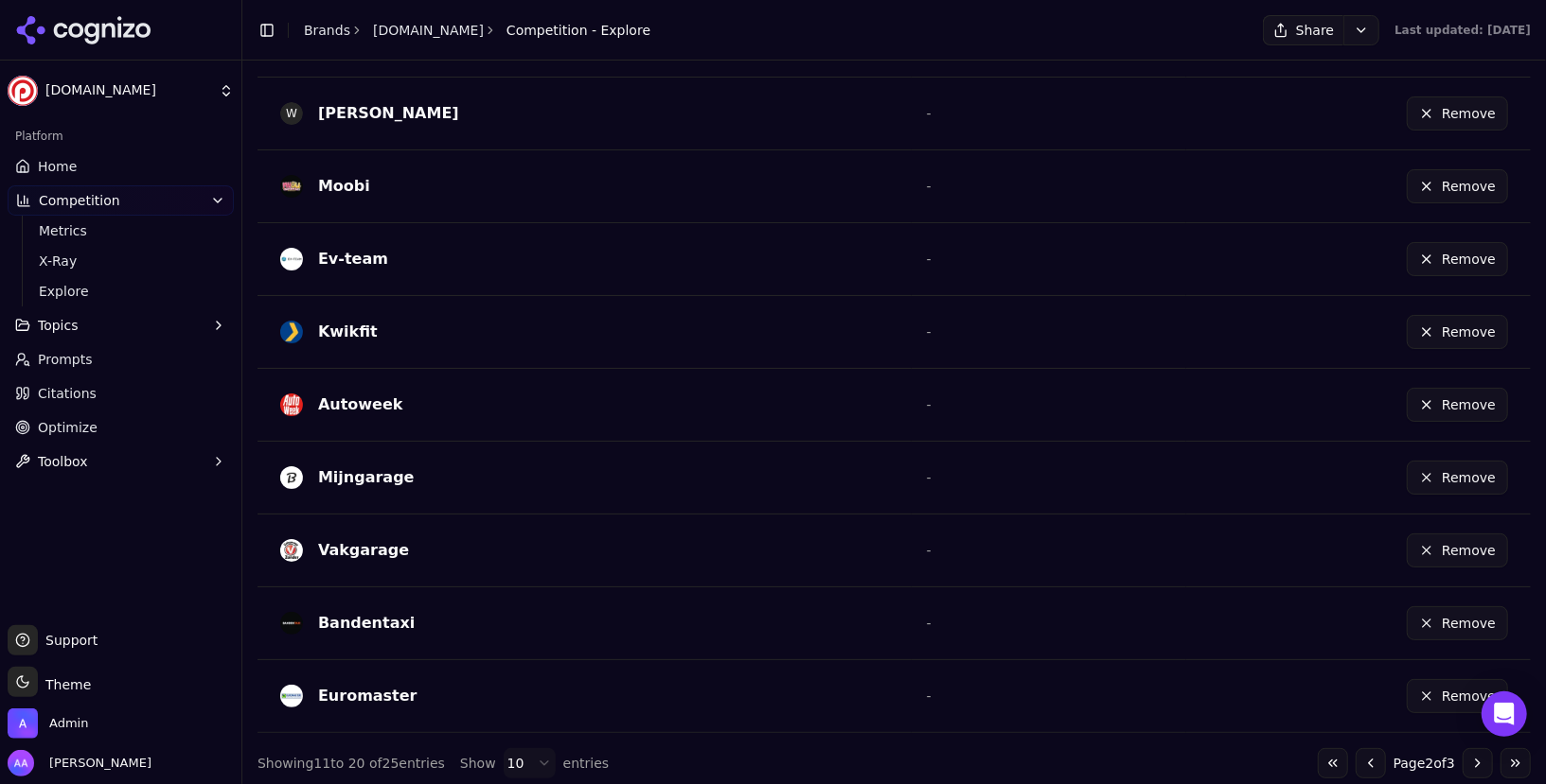
click at [1476, 757] on button "Go to next page" at bounding box center [1478, 764] width 31 height 31
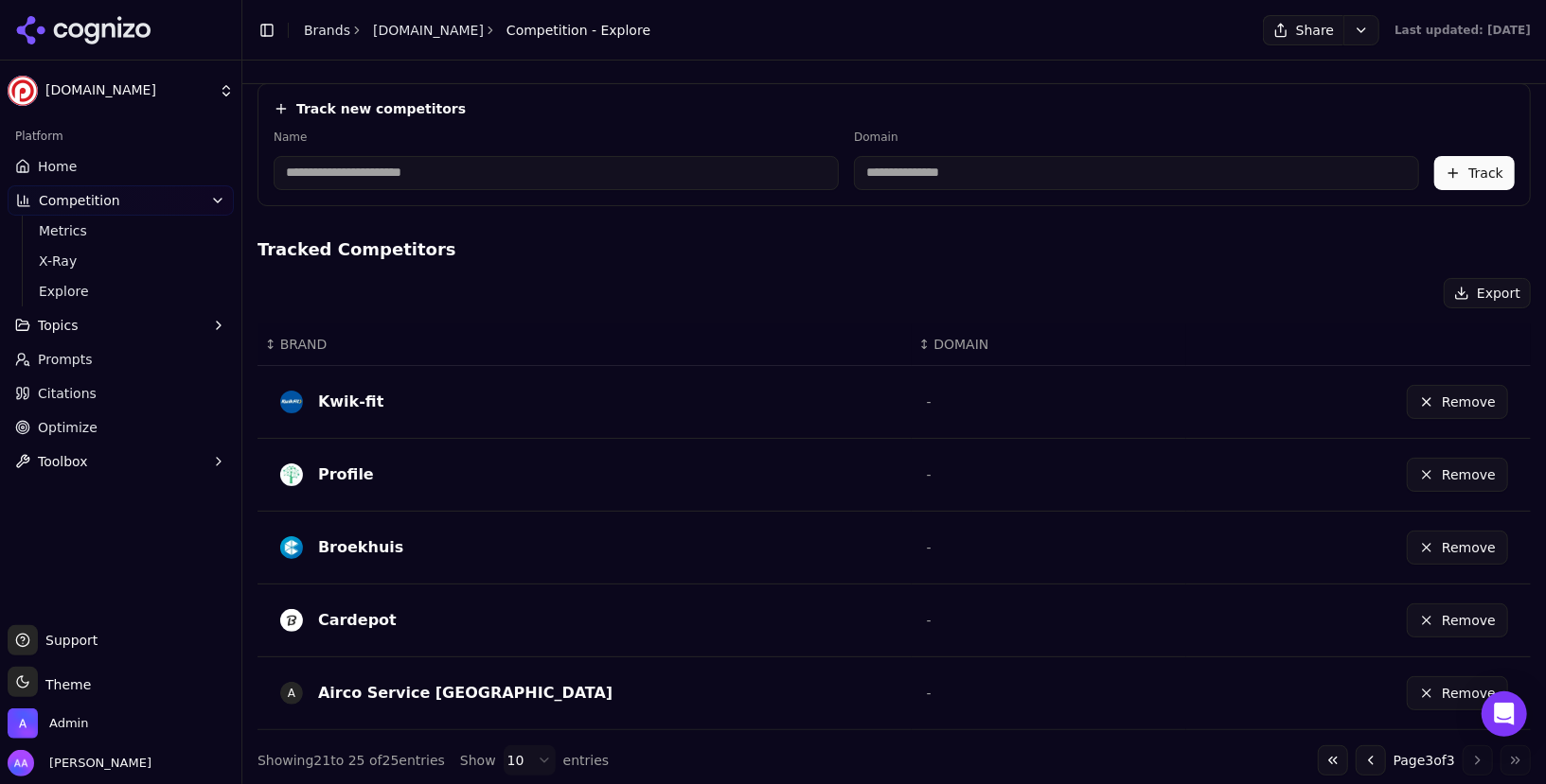
click at [1357, 753] on button "Go to previous page" at bounding box center [1370, 761] width 31 height 31
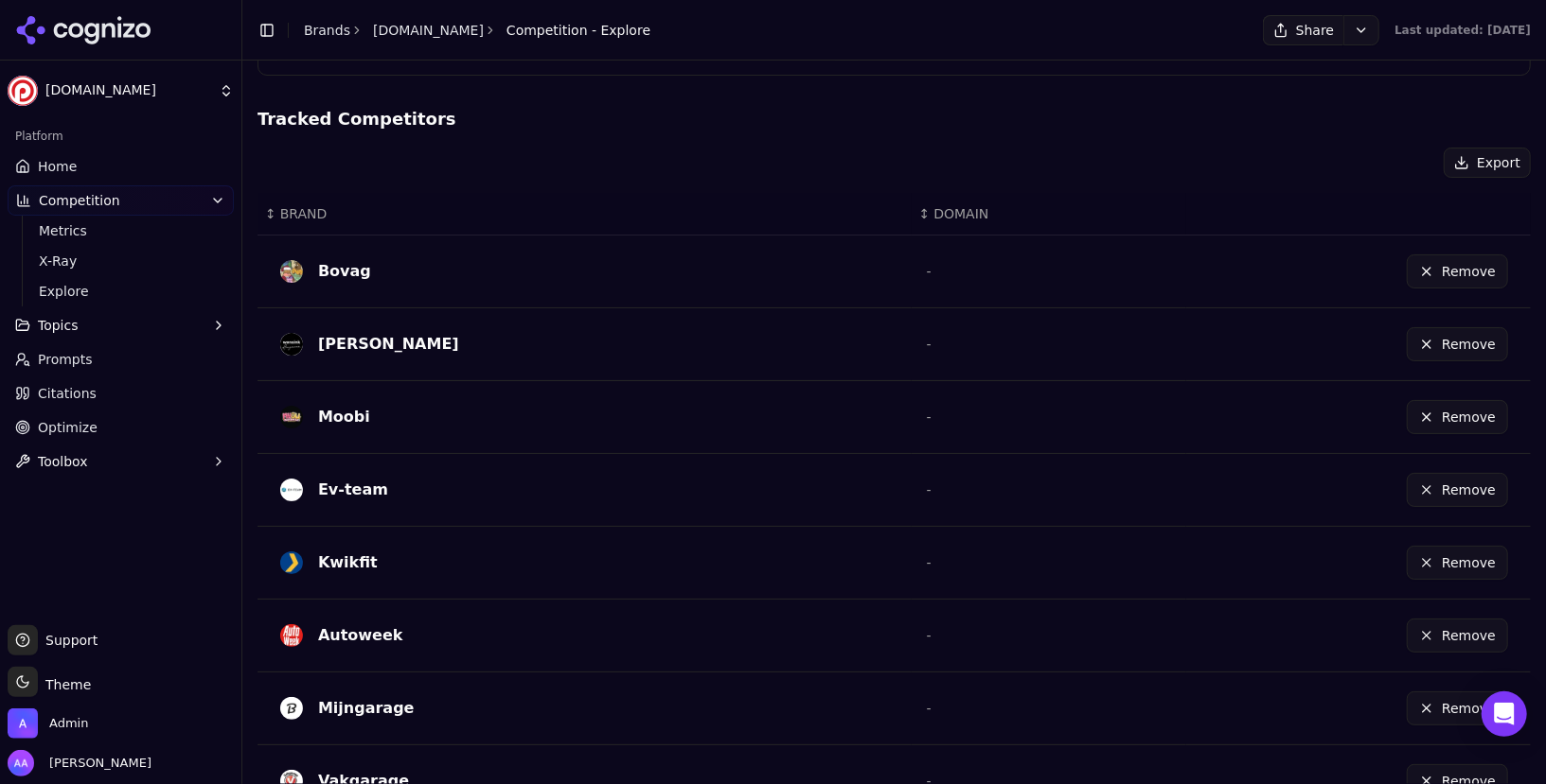
scroll to position [659, 0]
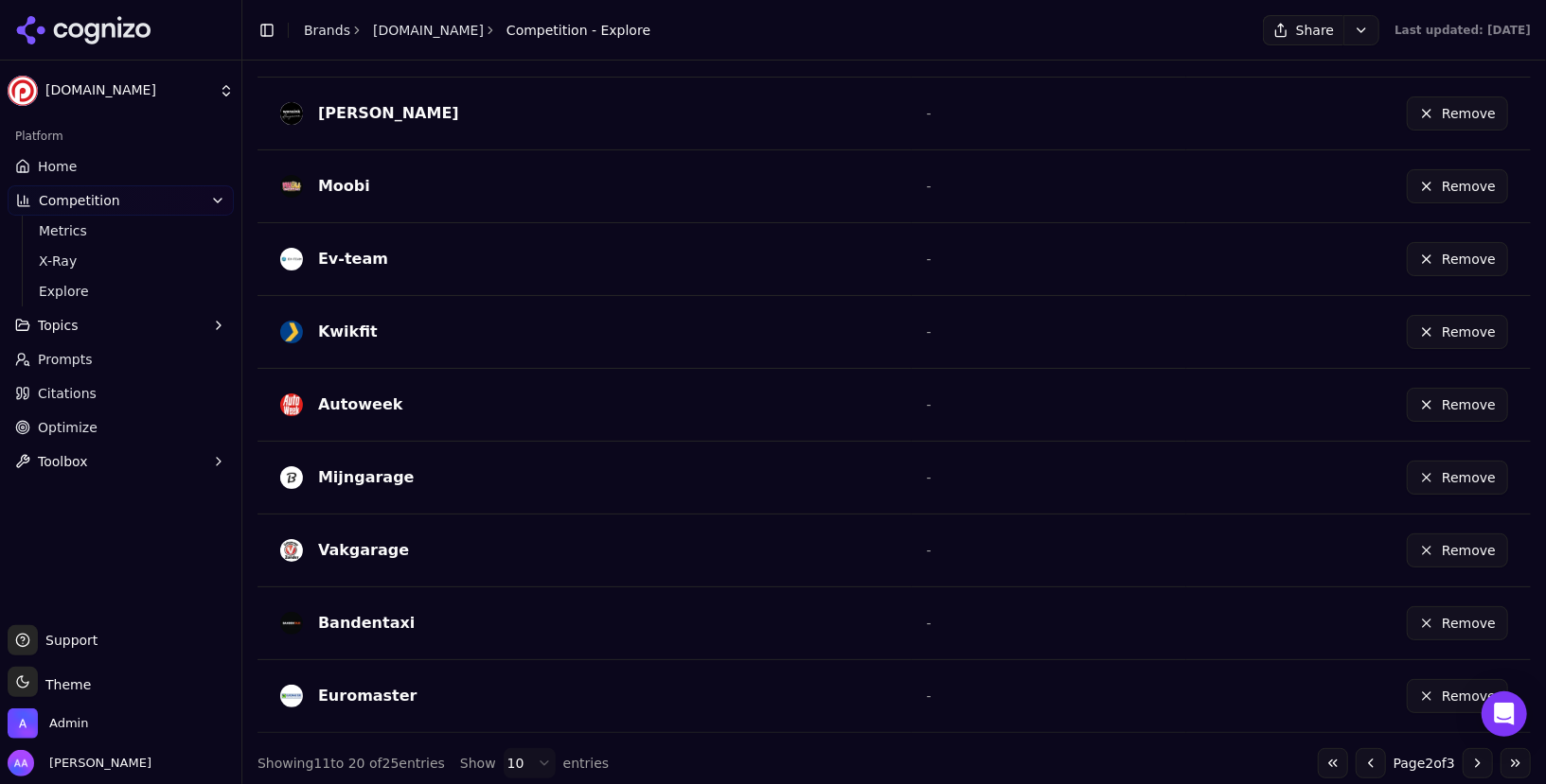
click at [146, 162] on link "Home" at bounding box center [120, 167] width 226 height 31
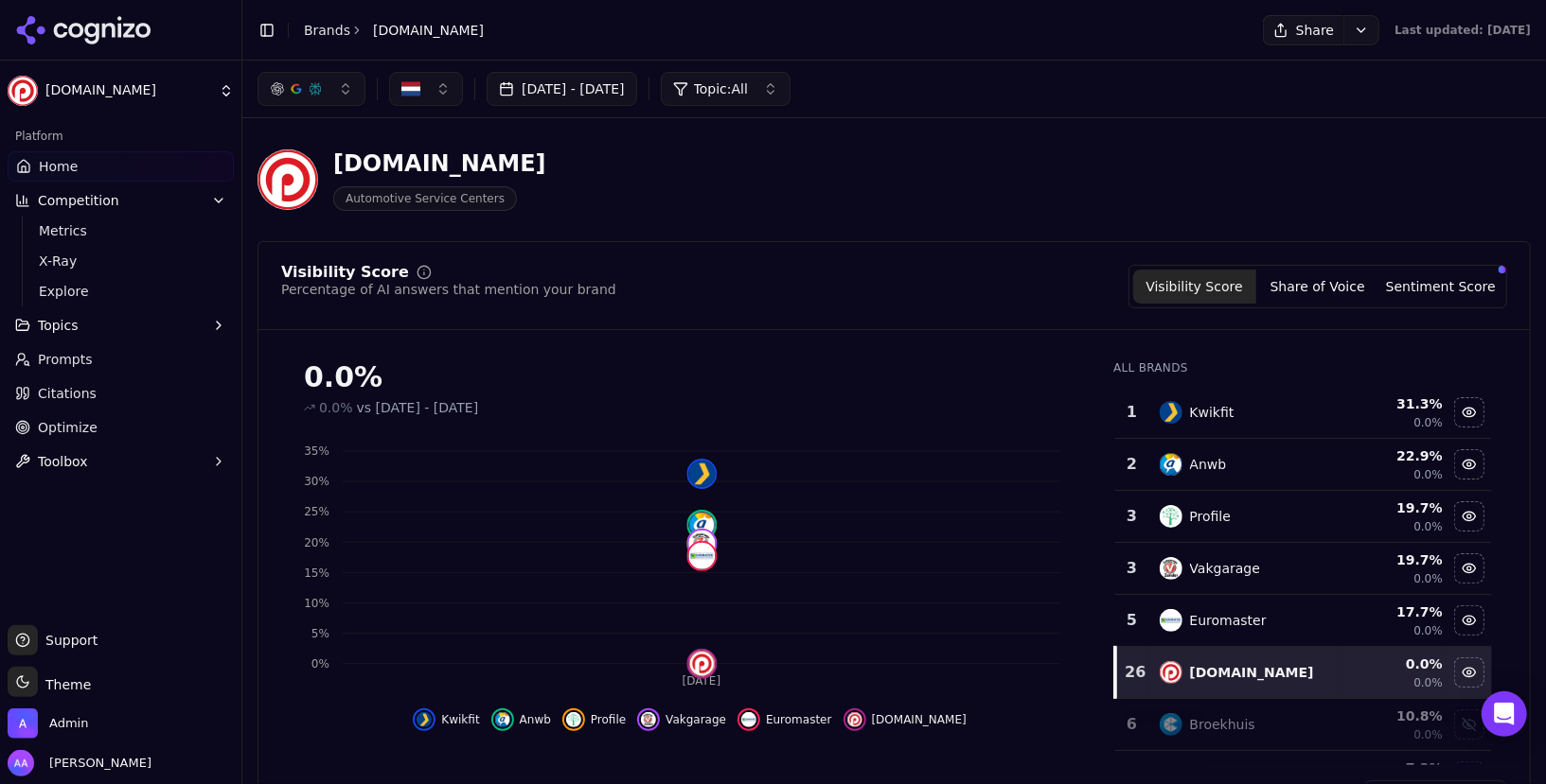
click at [324, 30] on link "Brands" at bounding box center [326, 31] width 47 height 15
click at [338, 33] on html "Profile.nl Platform Home Competition Metrics X-Ray Explore Topics Prompts Citat…" at bounding box center [773, 392] width 1546 height 784
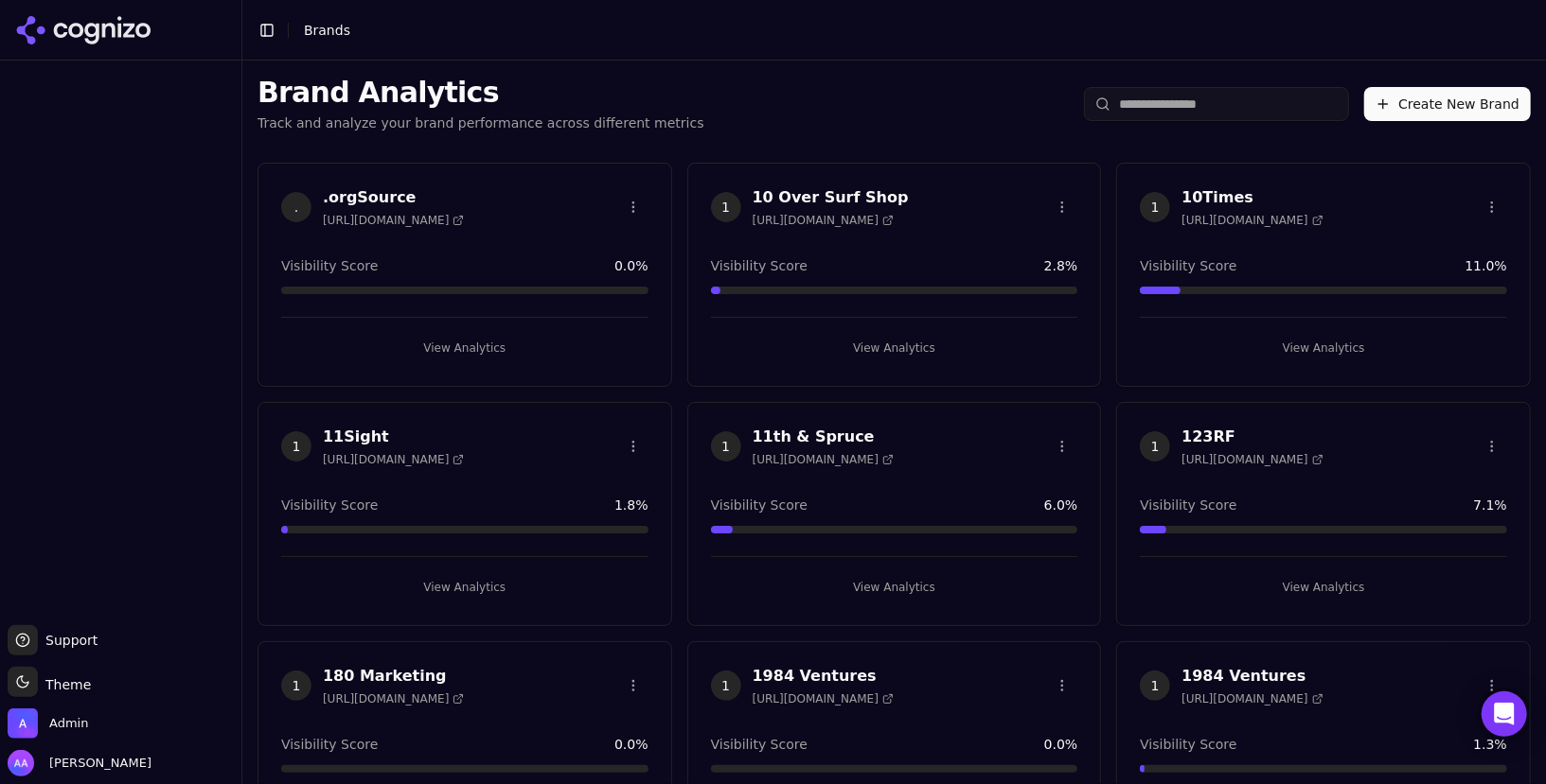
click at [1210, 110] on input "search" at bounding box center [1217, 104] width 265 height 34
click at [1182, 107] on input "search" at bounding box center [1217, 104] width 265 height 34
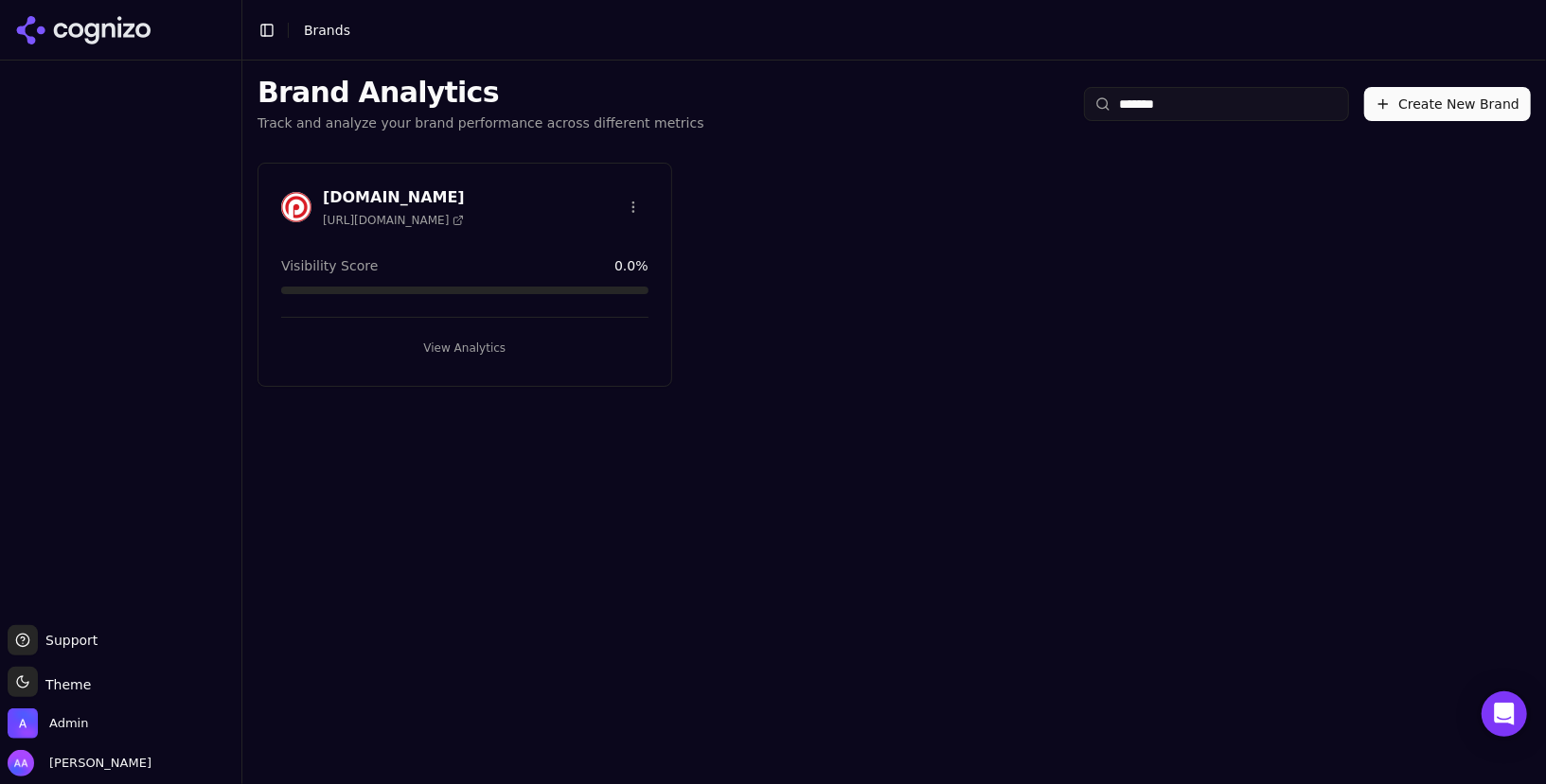
type input "*******"
click at [626, 207] on html "Support Support Toggle theme Theme Admin Alp Aysan Toggle Sidebar Brands Brand …" at bounding box center [773, 392] width 1546 height 784
click at [610, 236] on div "Edit Brand" at bounding box center [587, 245] width 112 height 31
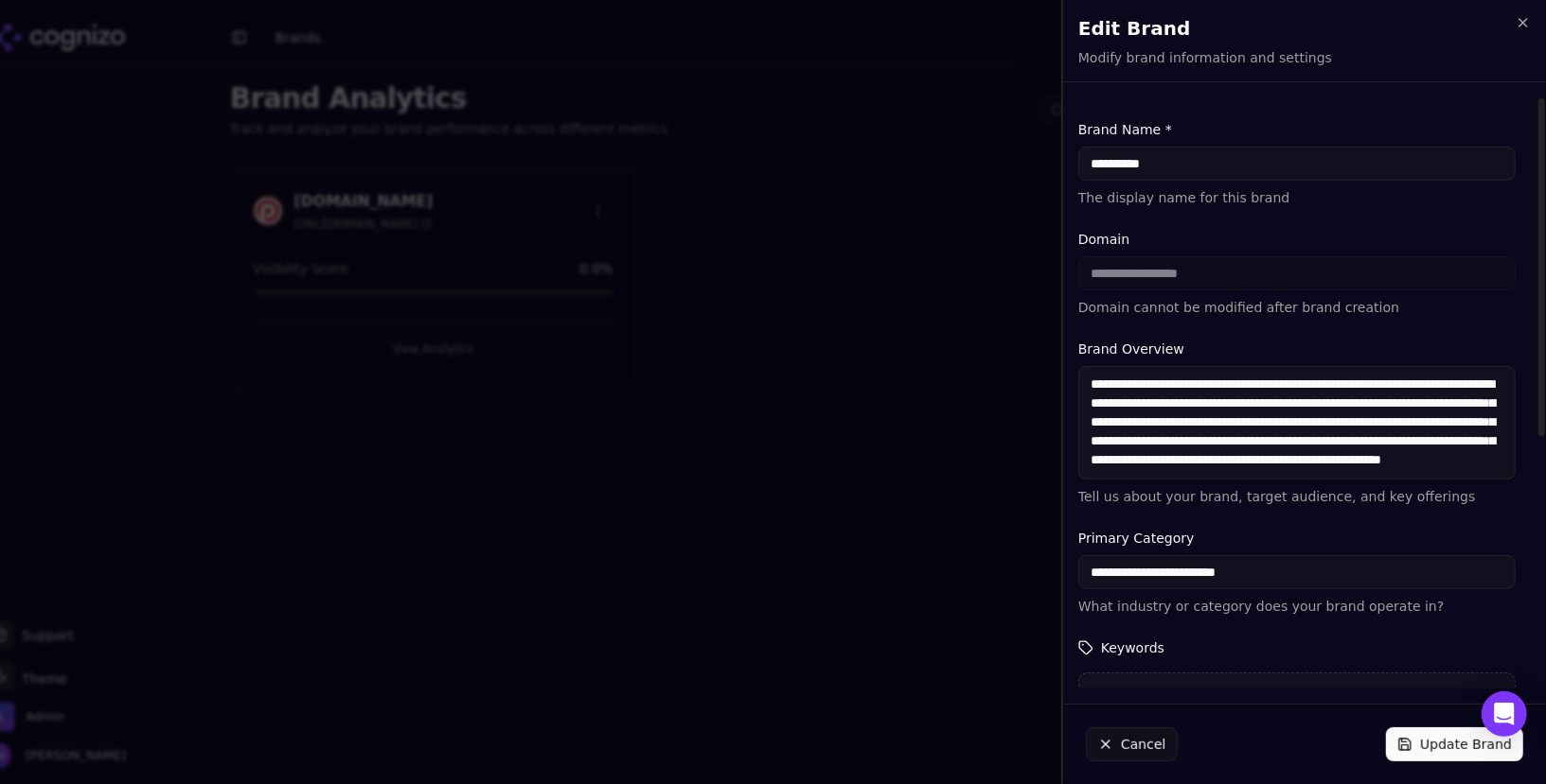
drag, startPoint x: 1126, startPoint y: 167, endPoint x: 1200, endPoint y: 171, distance: 74.1
click at [1200, 171] on input "**********" at bounding box center [1297, 164] width 437 height 34
type input "*******"
click at [1421, 745] on button "Update Brand" at bounding box center [1454, 745] width 137 height 34
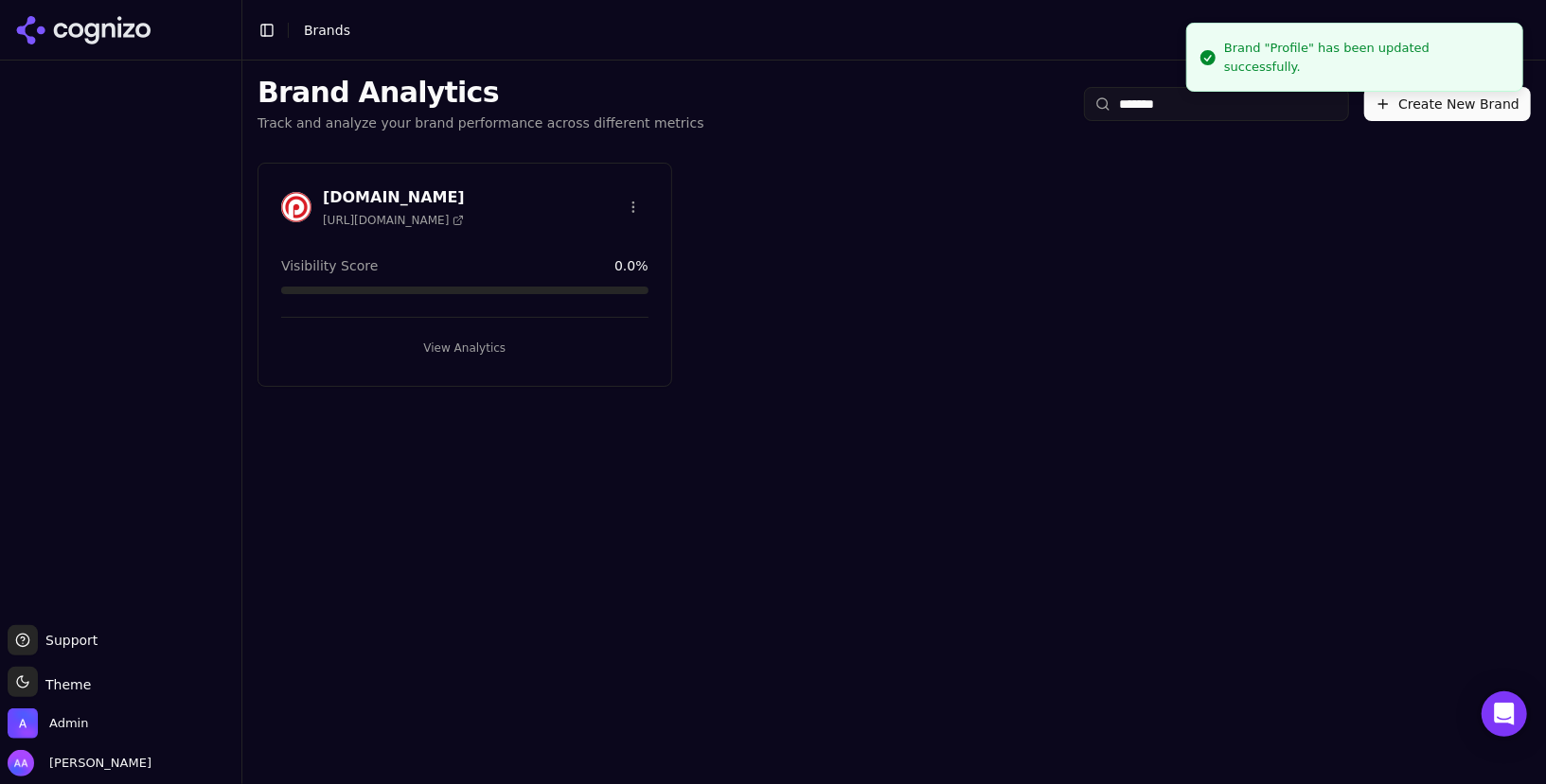
click at [814, 294] on div "Profile.nl https://profile.nl Visibility Score 0.0 % View Analytics" at bounding box center [894, 275] width 1304 height 255
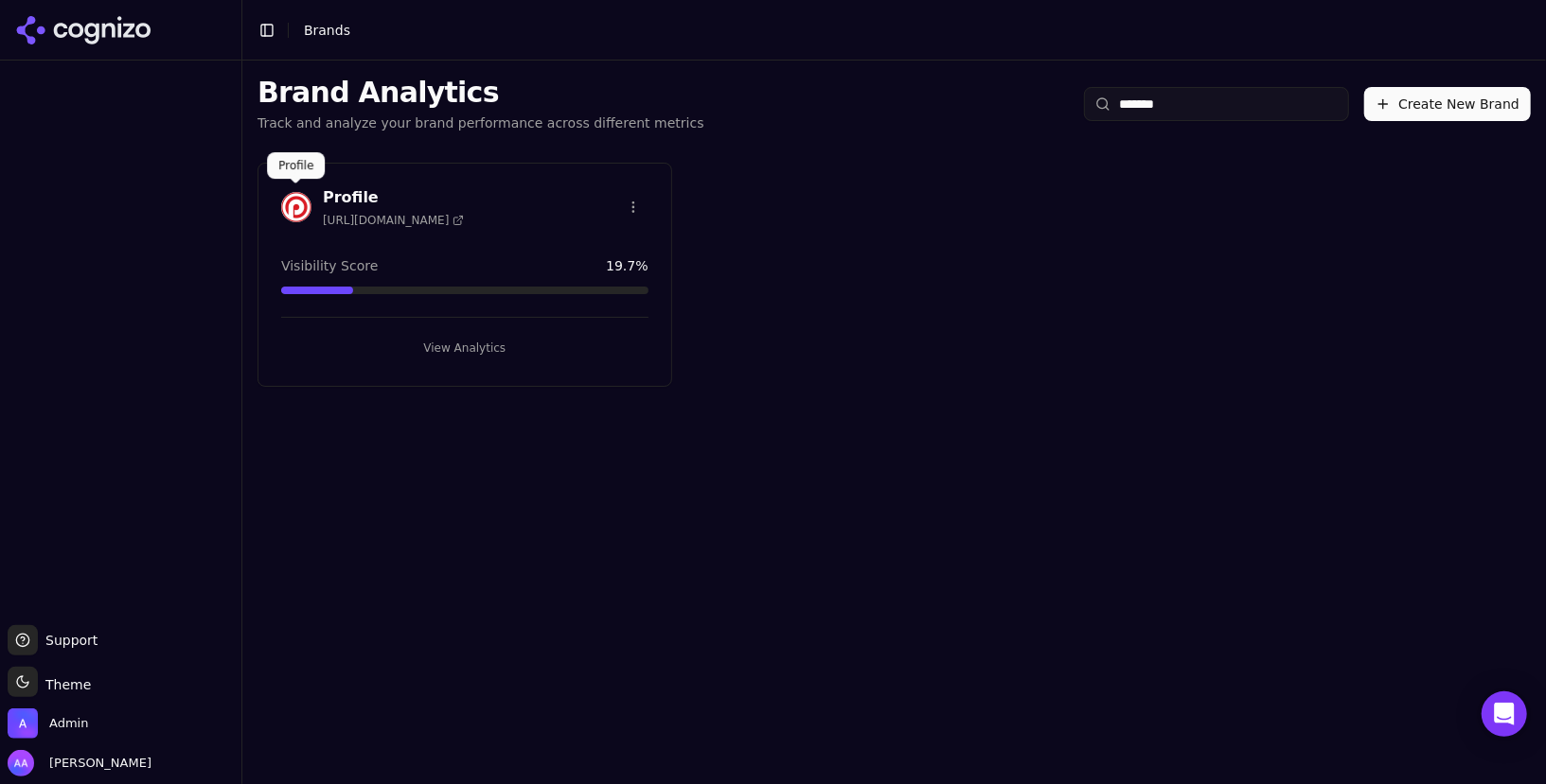
click at [290, 199] on img at bounding box center [297, 207] width 31 height 31
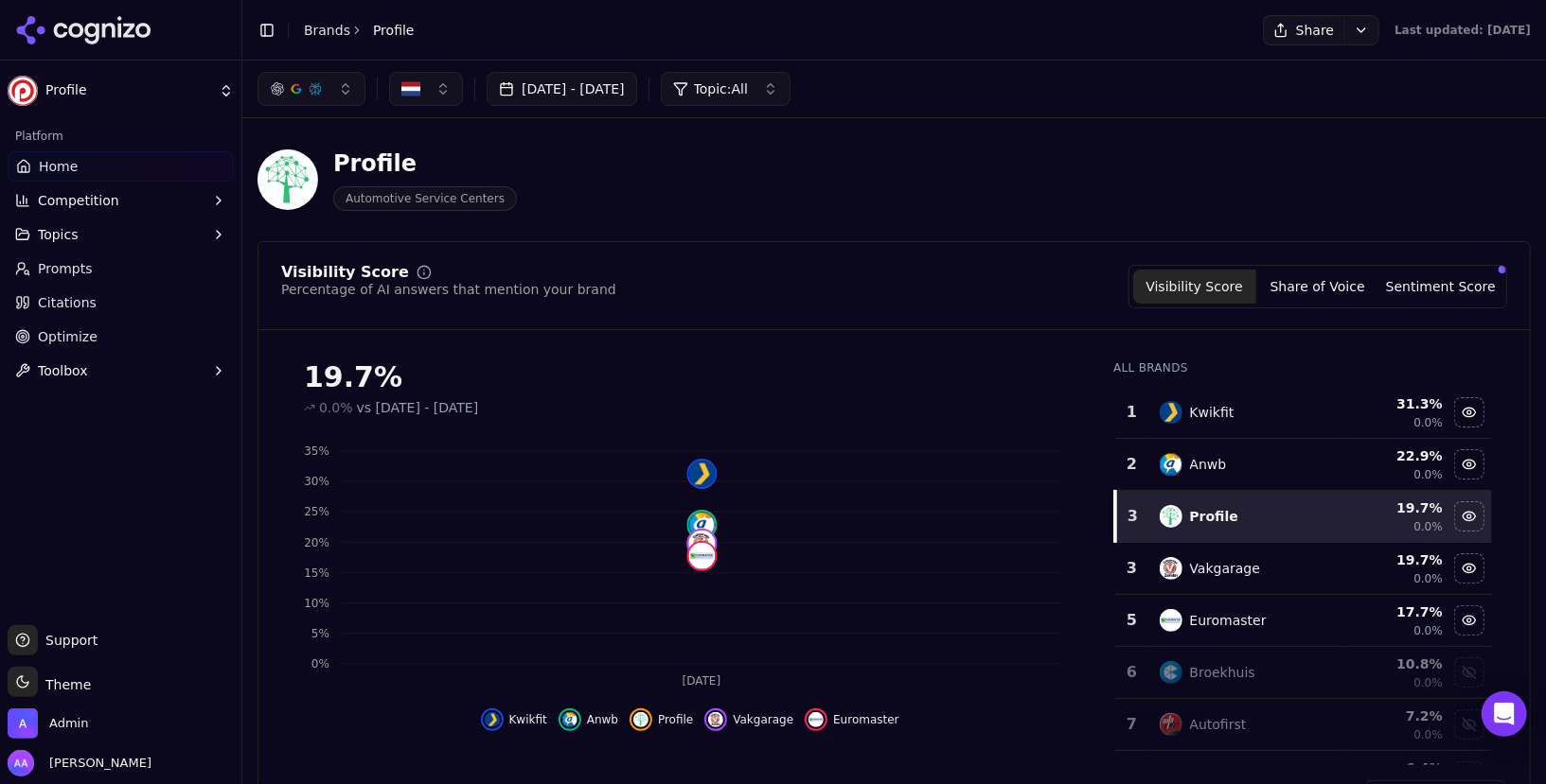
click at [1263, 38] on button "Share" at bounding box center [1303, 31] width 80 height 31
click at [304, 180] on img at bounding box center [287, 179] width 60 height 60
click at [755, 195] on div "Profile Automotive Service Centers" at bounding box center [681, 179] width 848 height 62
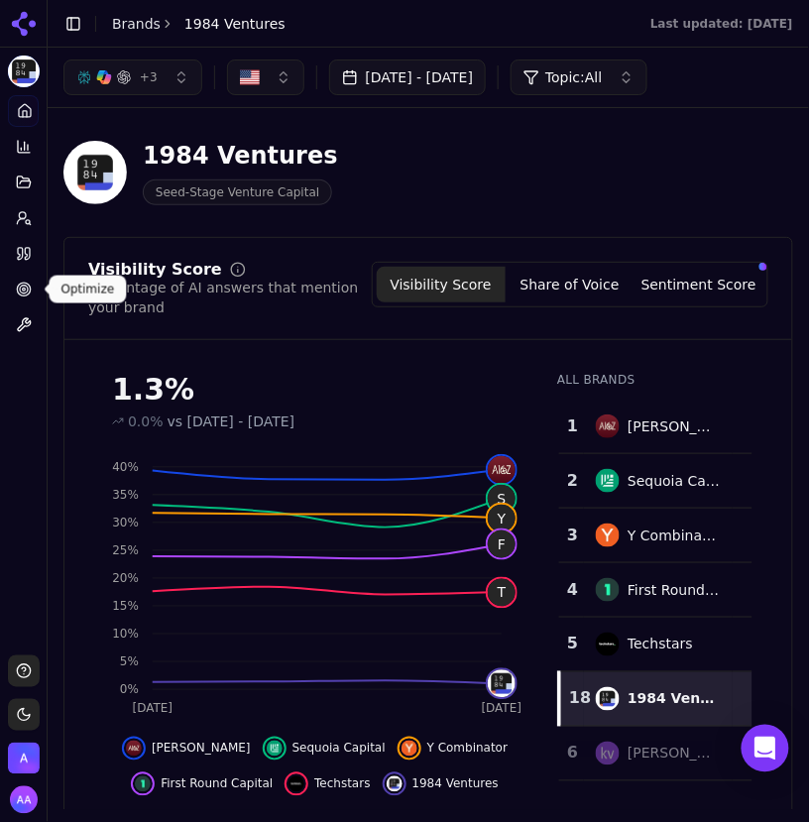
click at [19, 286] on icon at bounding box center [24, 290] width 16 height 16
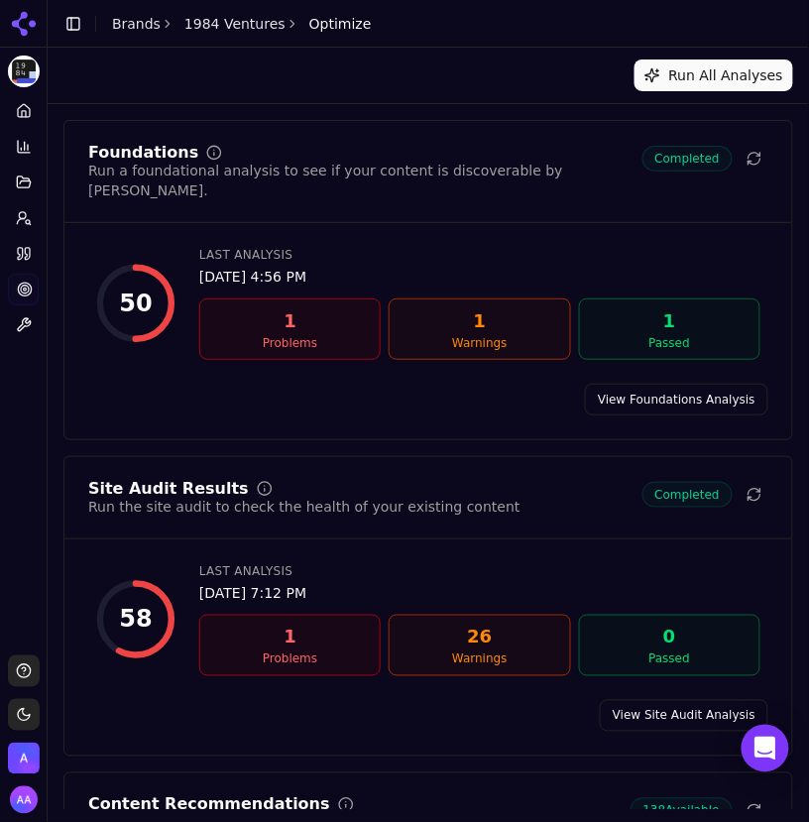
click at [27, 285] on html "1984 Ventures Platform Home Competition Topics Prompts Citations Optimize Toolb…" at bounding box center [404, 411] width 809 height 822
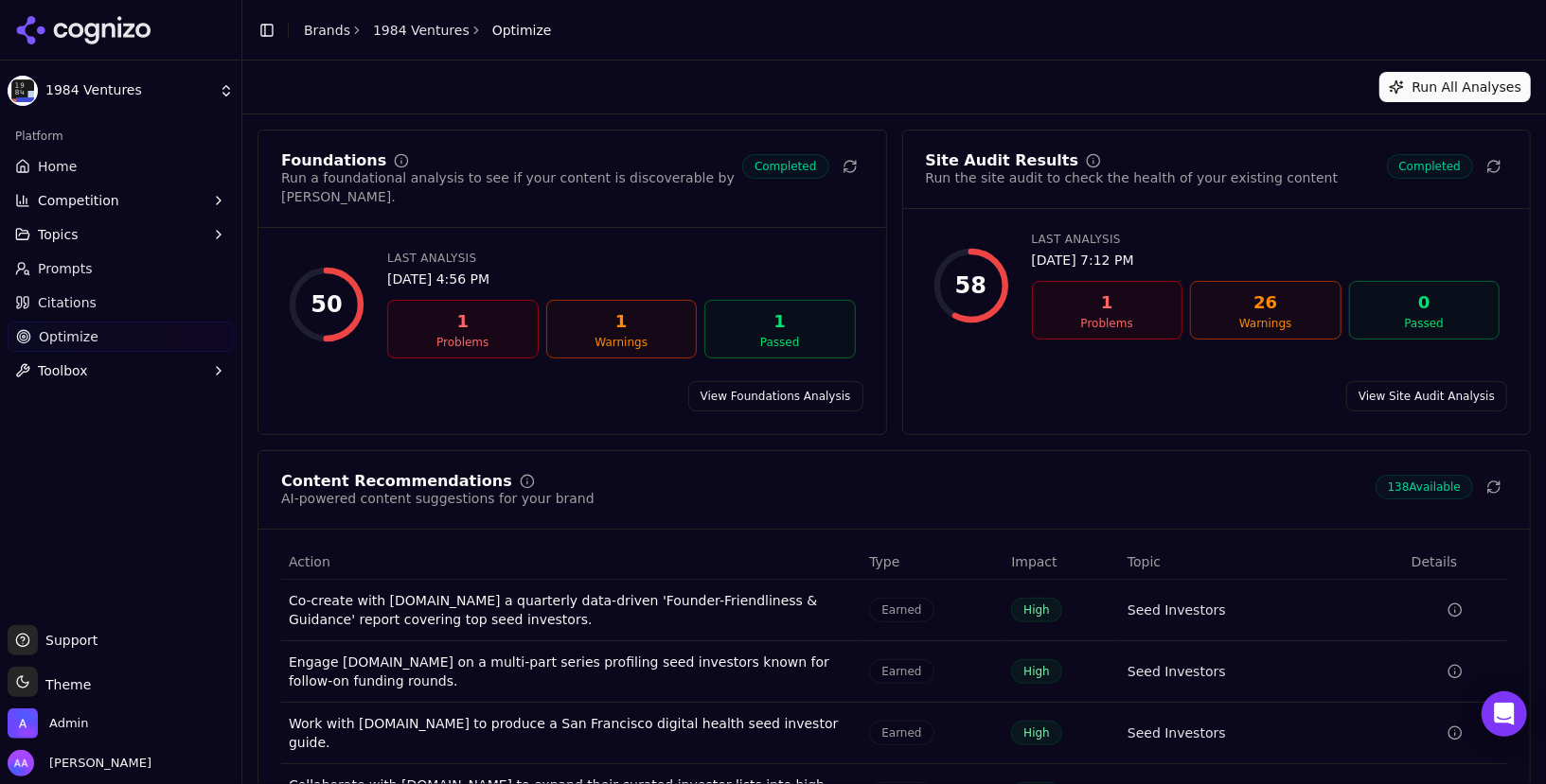
click at [249, 87] on button "Toggle Sidebar" at bounding box center [241, 392] width 15 height 784
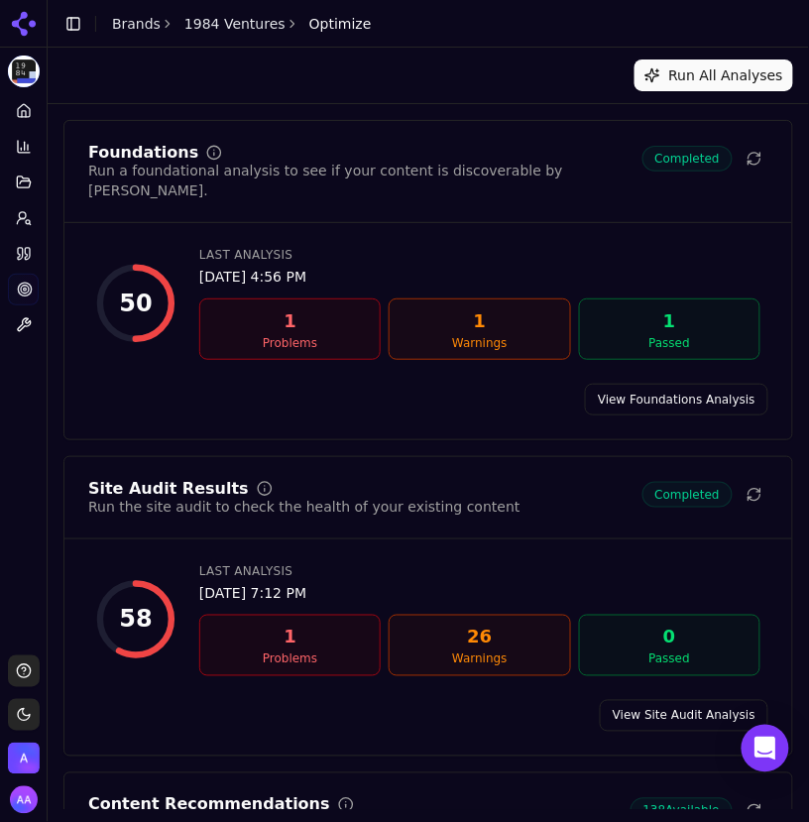
click at [288, 136] on div "Foundations Run a foundational analysis to see if your content is discoverable …" at bounding box center [428, 280] width 730 height 320
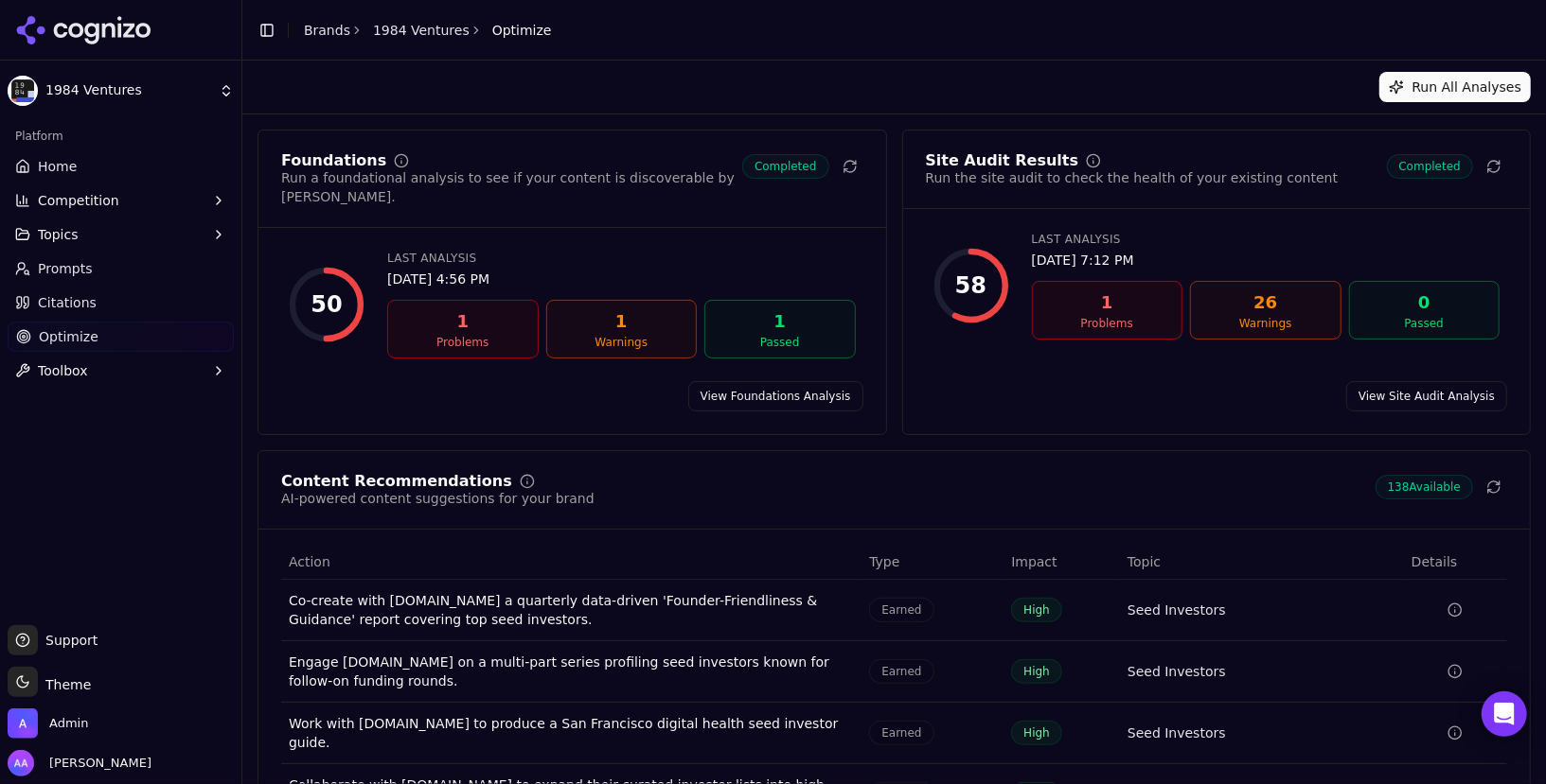
click at [489, 96] on div "Run All Analyses" at bounding box center [894, 87] width 1273 height 31
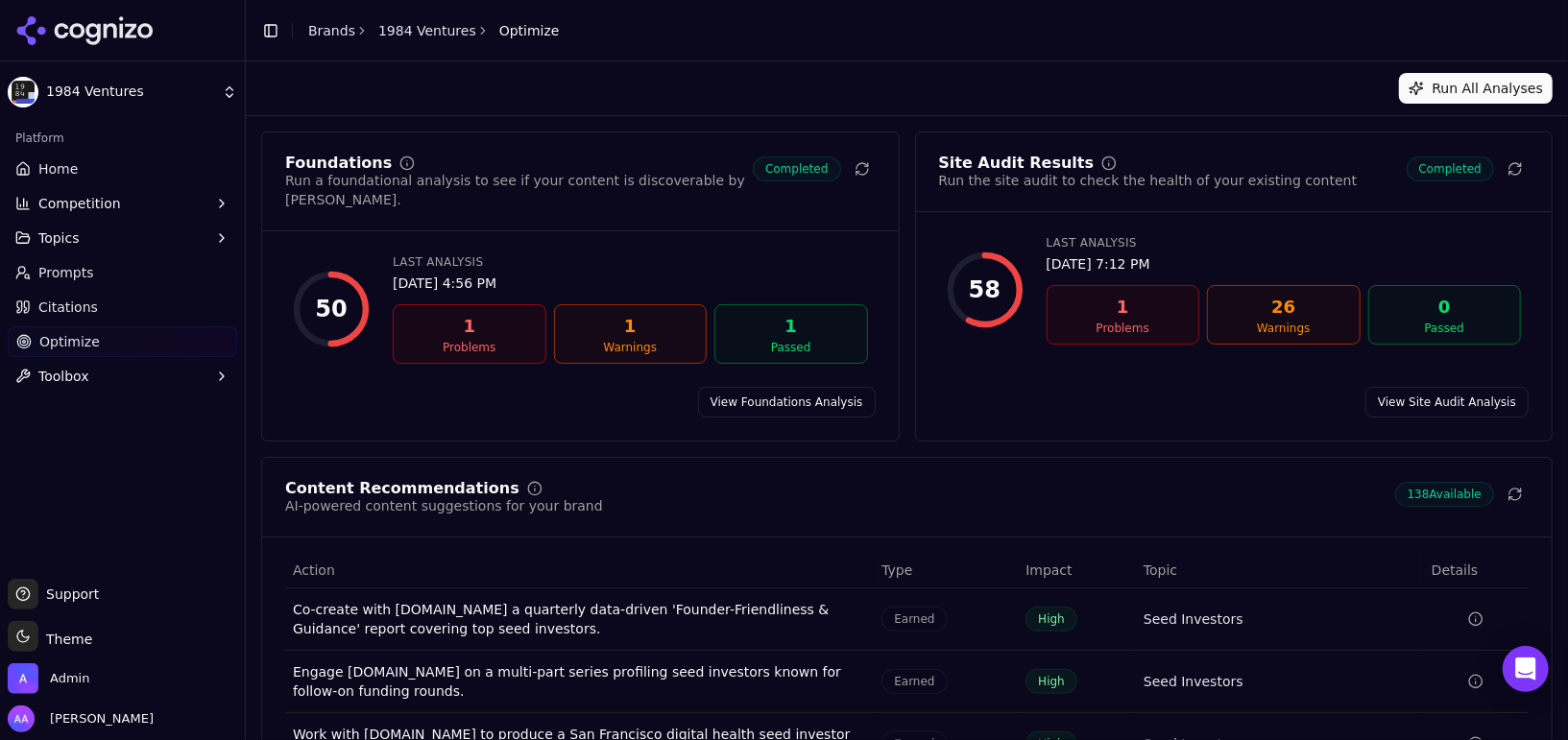
click at [903, 101] on div "Run All Analyses" at bounding box center [907, 88] width 1291 height 31
click at [124, 169] on link "Home" at bounding box center [122, 169] width 229 height 31
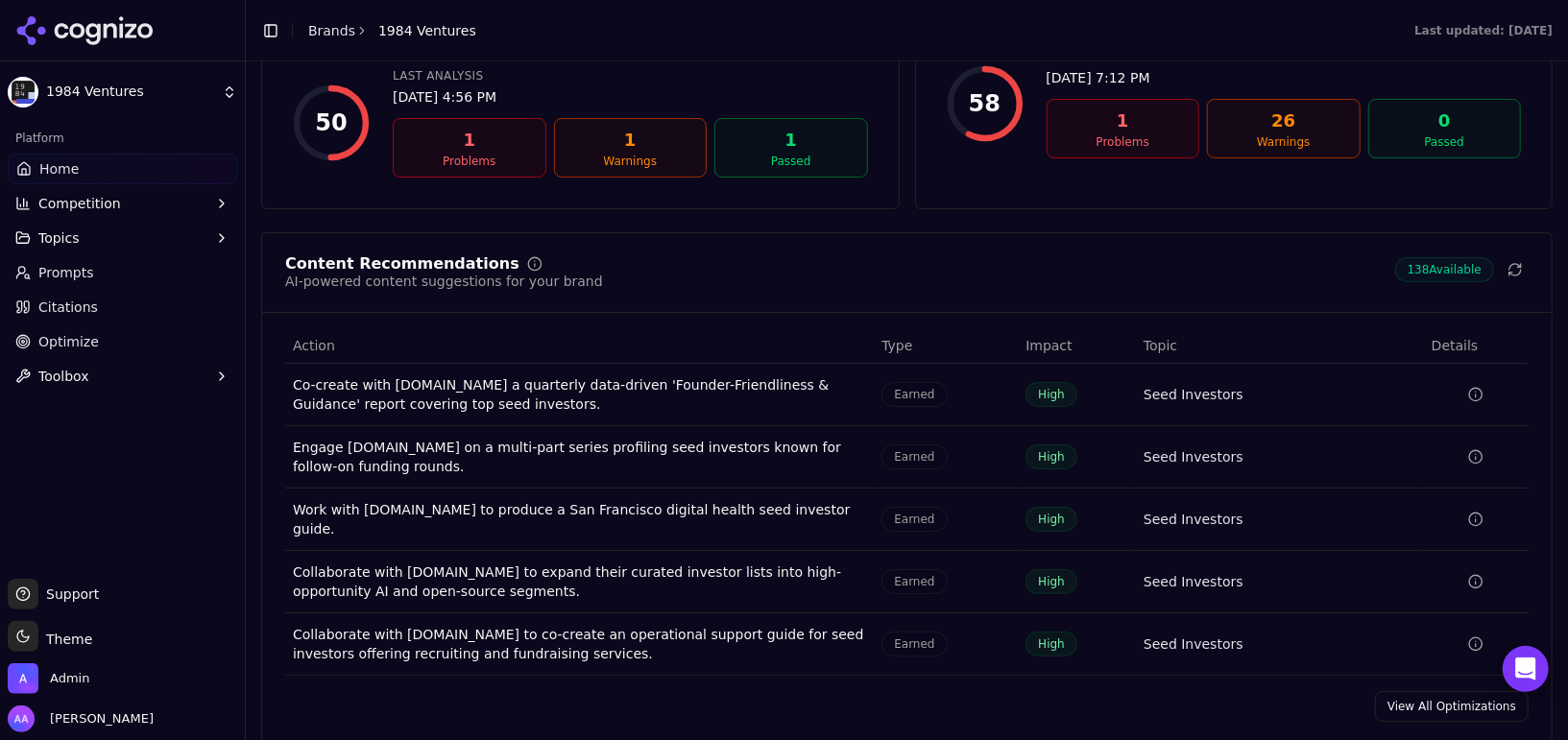
scroll to position [2748, 0]
click at [1409, 689] on link "View All Optimizations" at bounding box center [1451, 704] width 154 height 31
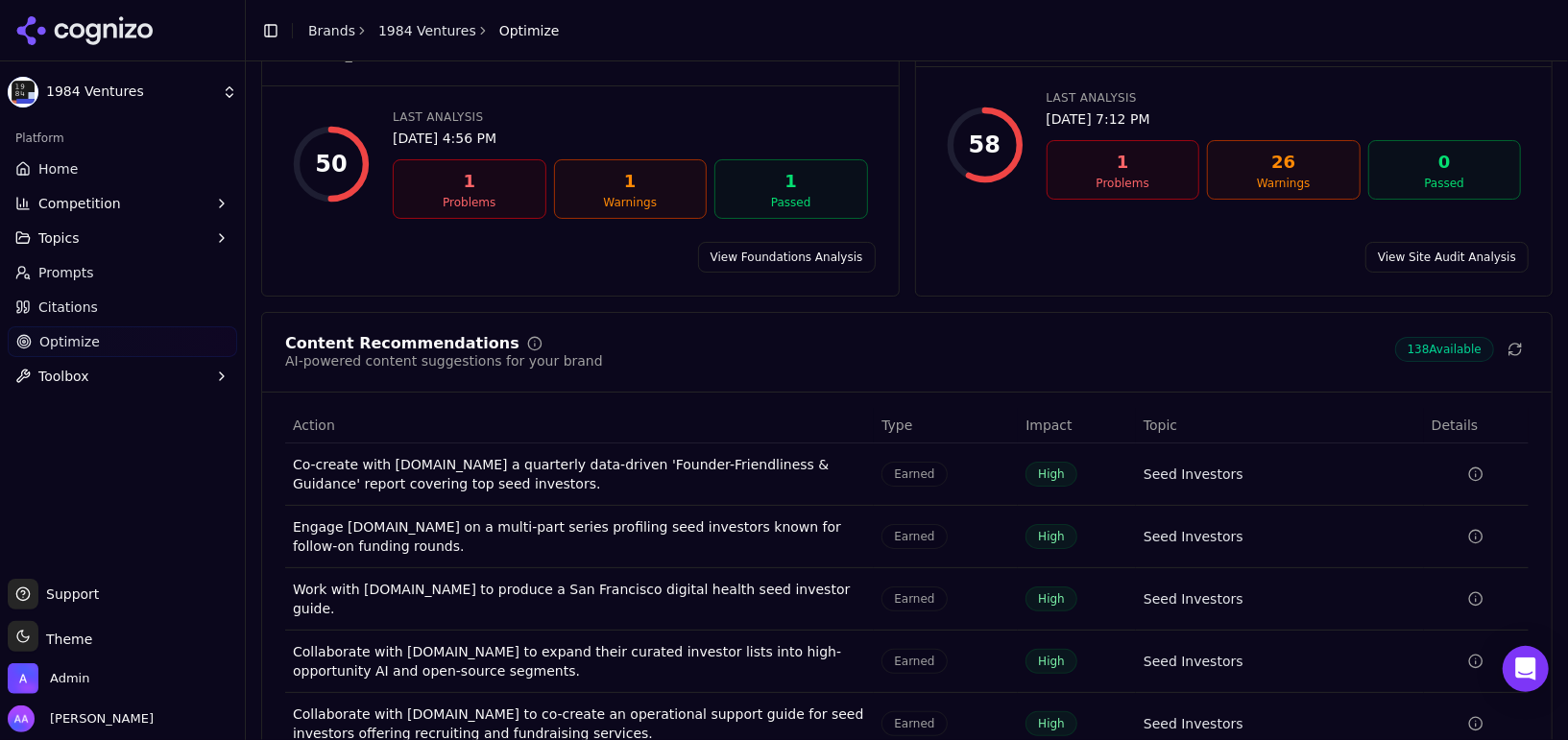
scroll to position [206, 0]
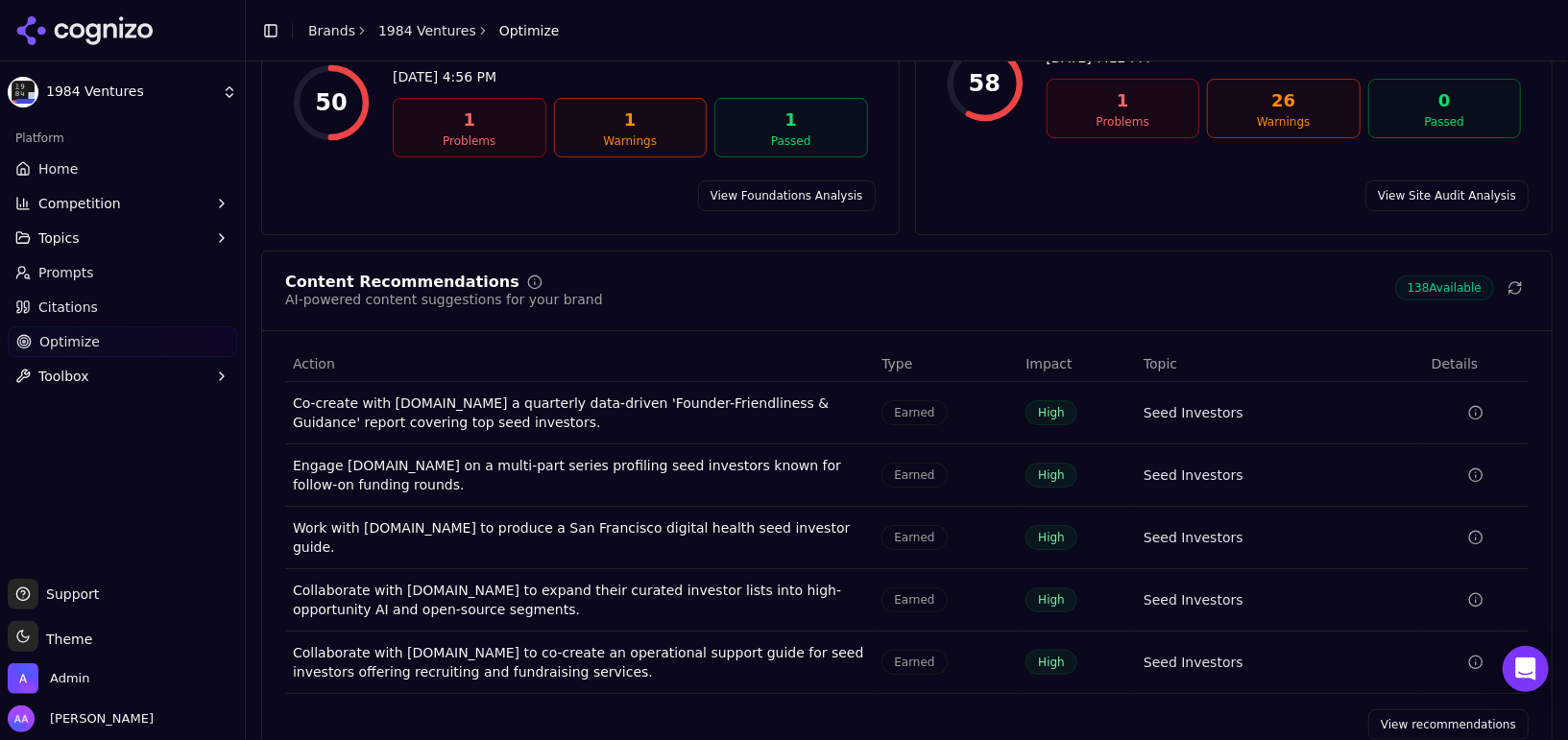
click at [1465, 709] on link "View recommendations" at bounding box center [1448, 725] width 161 height 31
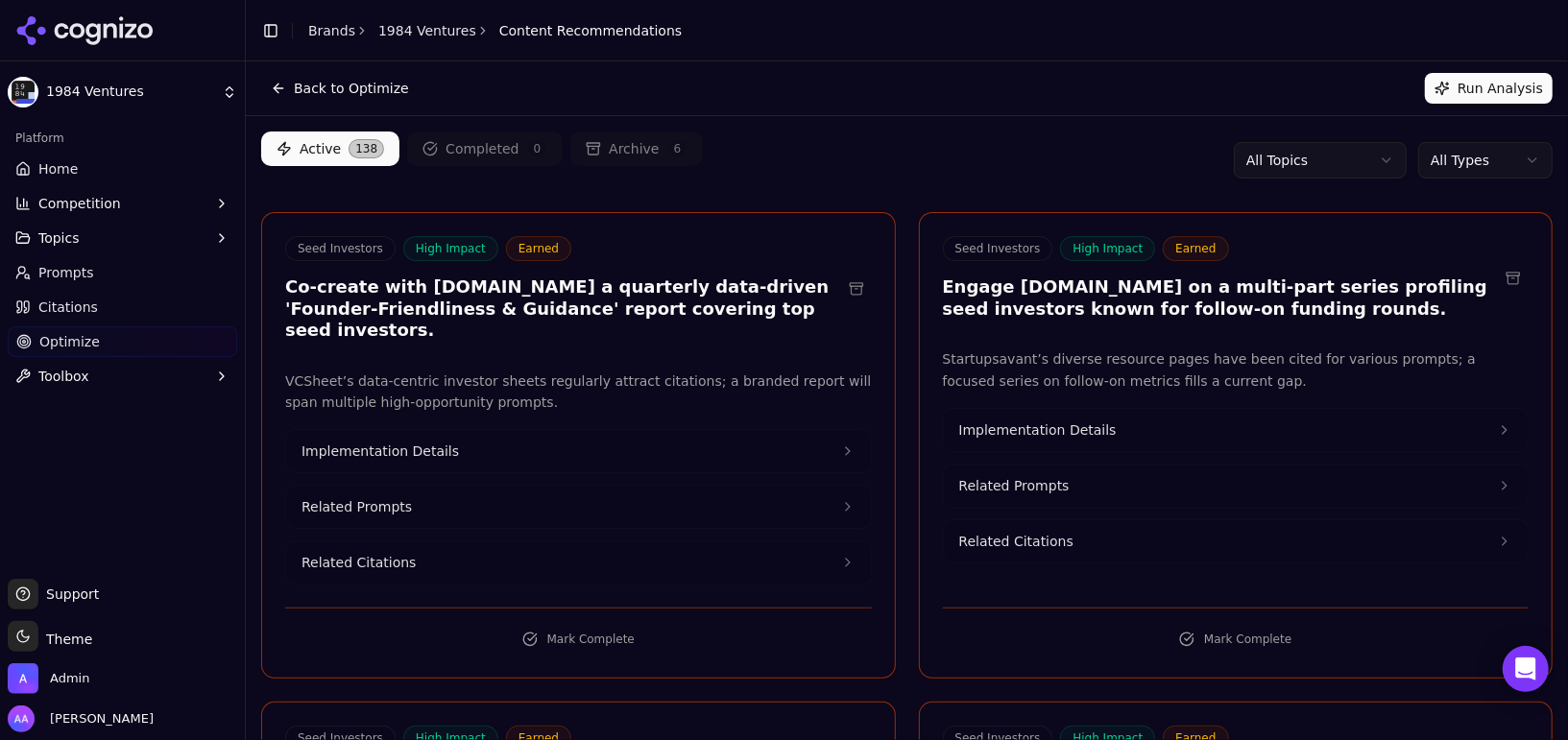
click at [1462, 157] on html "1984 Ventures Platform Home Competition Topics Prompts Citations Optimize Toolb…" at bounding box center [784, 370] width 1568 height 740
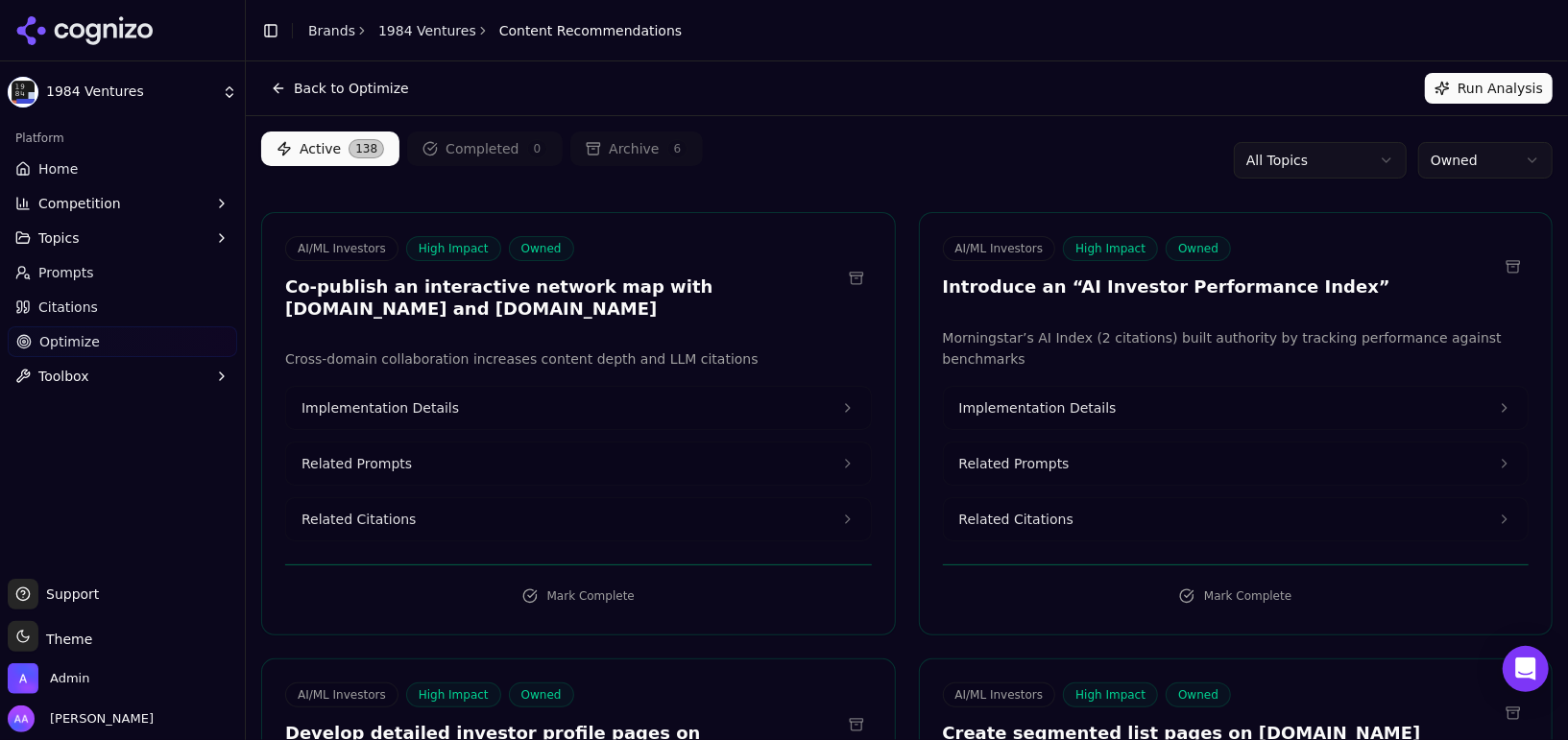
click at [1018, 161] on div "Active 138 Completed 0 Archive 6 All Topics Owned" at bounding box center [907, 161] width 1291 height 58
click at [475, 395] on button "Implementation Details" at bounding box center [579, 408] width 585 height 43
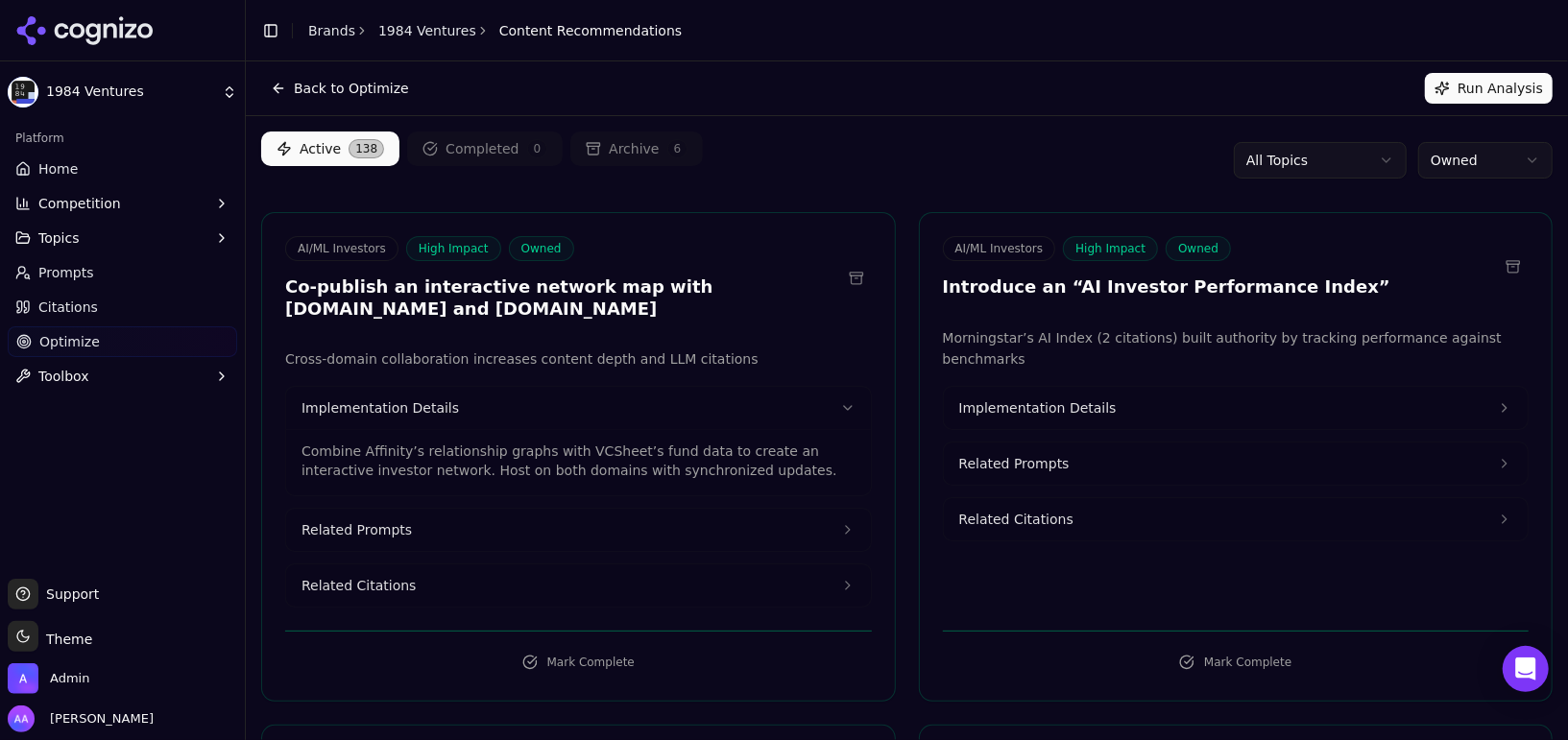
click at [448, 533] on button "Related Prompts" at bounding box center [579, 530] width 585 height 43
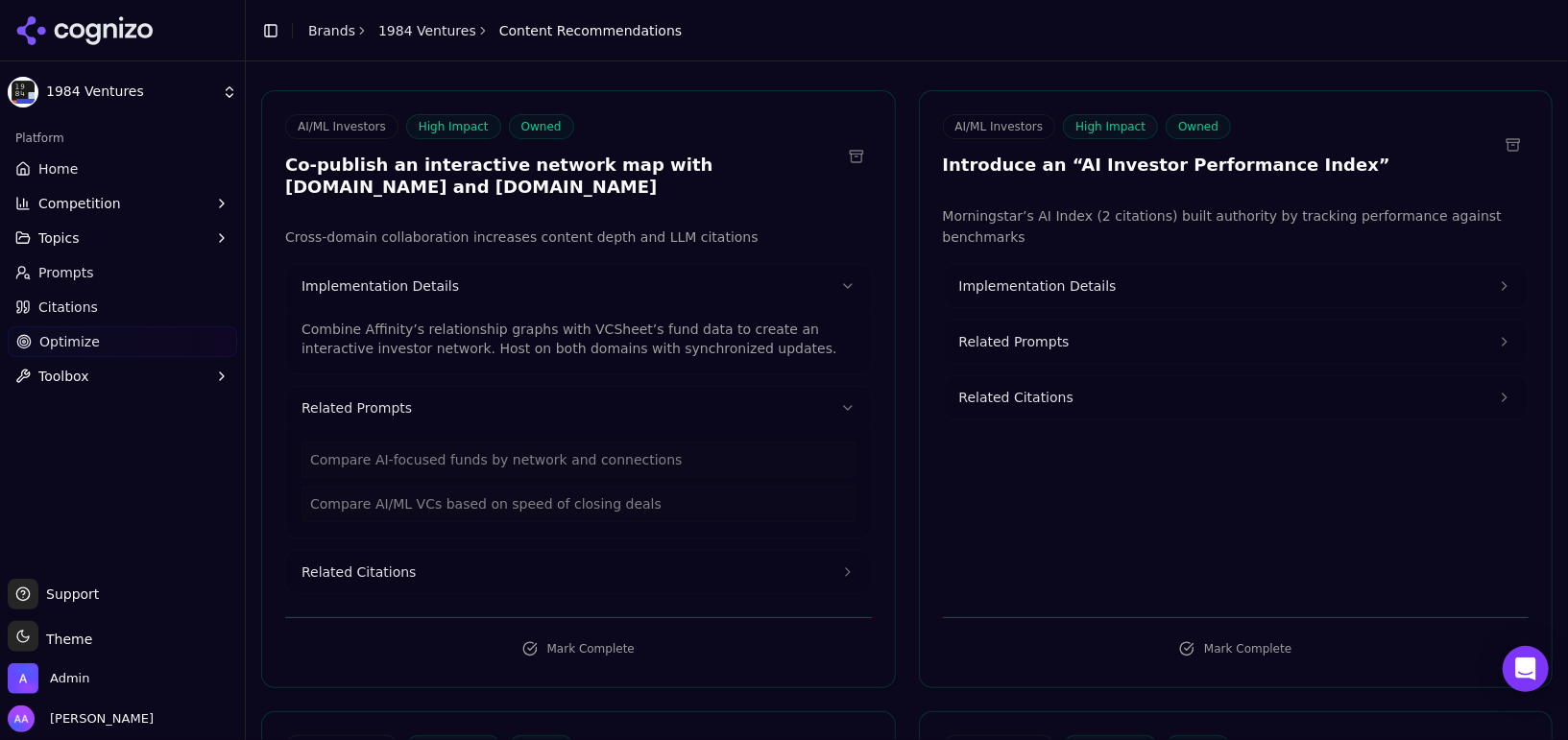
scroll to position [151, 0]
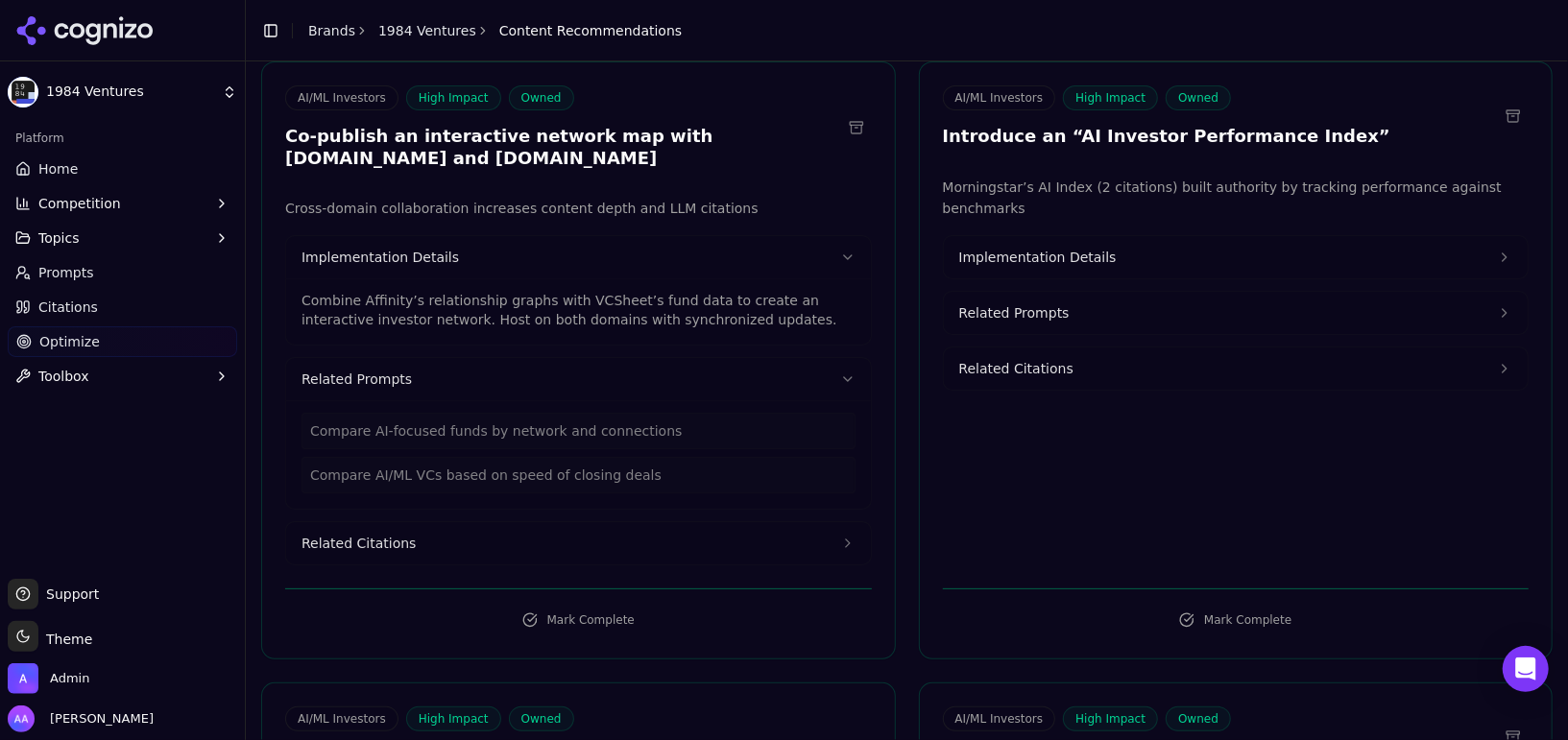
click at [469, 531] on button "Related Citations" at bounding box center [579, 544] width 585 height 43
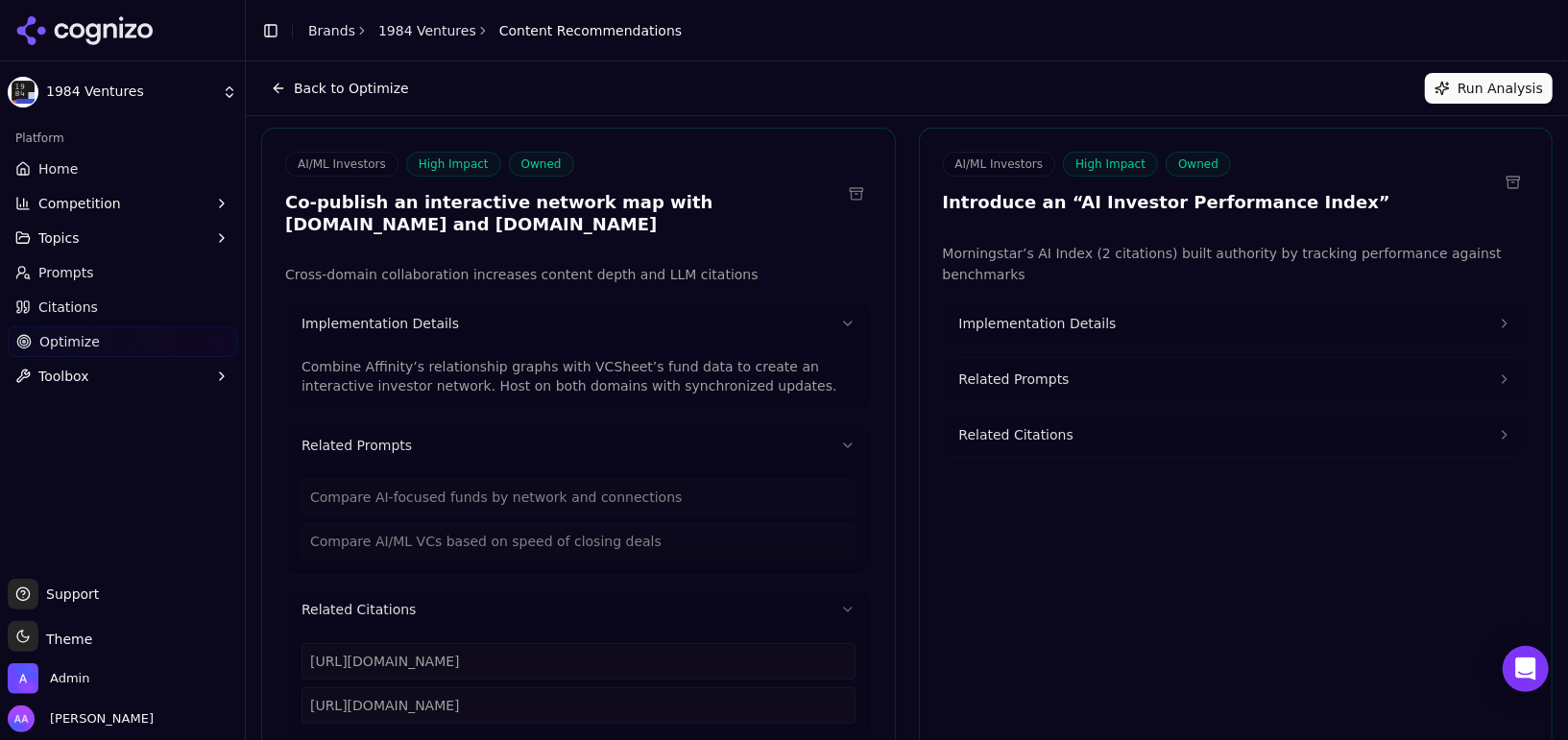
scroll to position [88, 0]
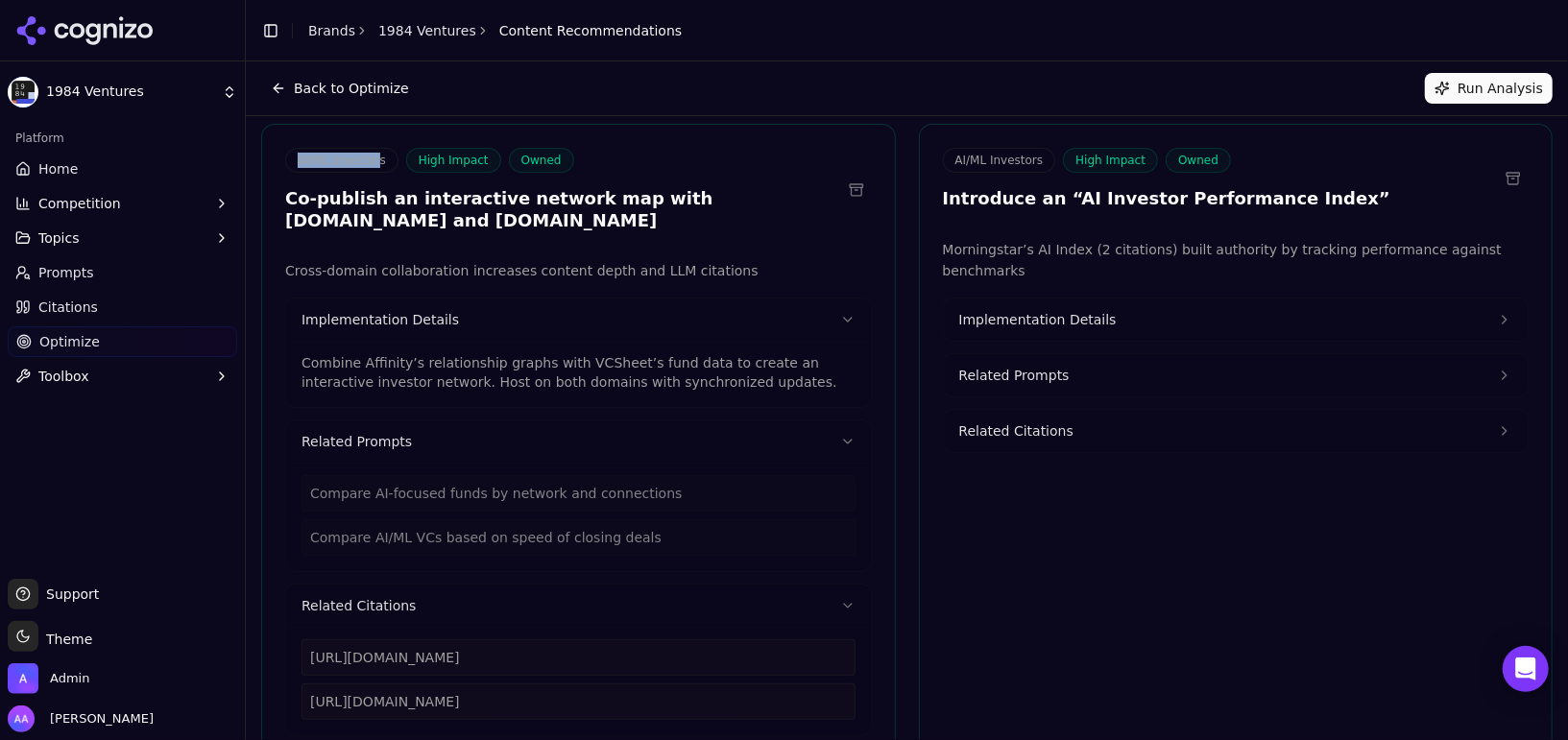
drag, startPoint x: 287, startPoint y: 162, endPoint x: 377, endPoint y: 160, distance: 90.0
click at [377, 160] on span "AI/ML Investors" at bounding box center [342, 161] width 113 height 25
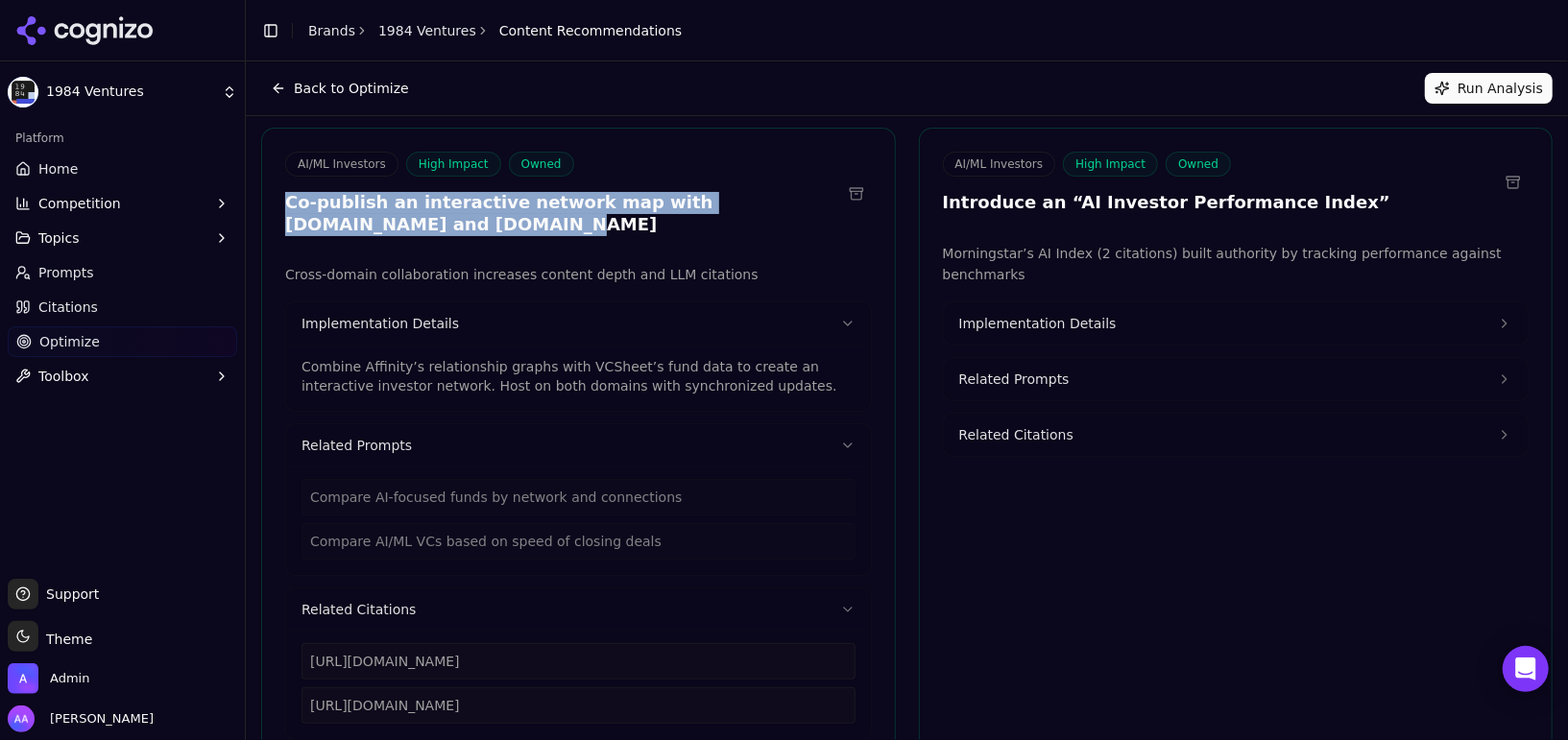
drag, startPoint x: 286, startPoint y: 199, endPoint x: 558, endPoint y: 247, distance: 276.2
click at [558, 247] on div "AI/ML Investors High Impact Owned Co-publish an interactive network map with af…" at bounding box center [579, 481] width 635 height 706
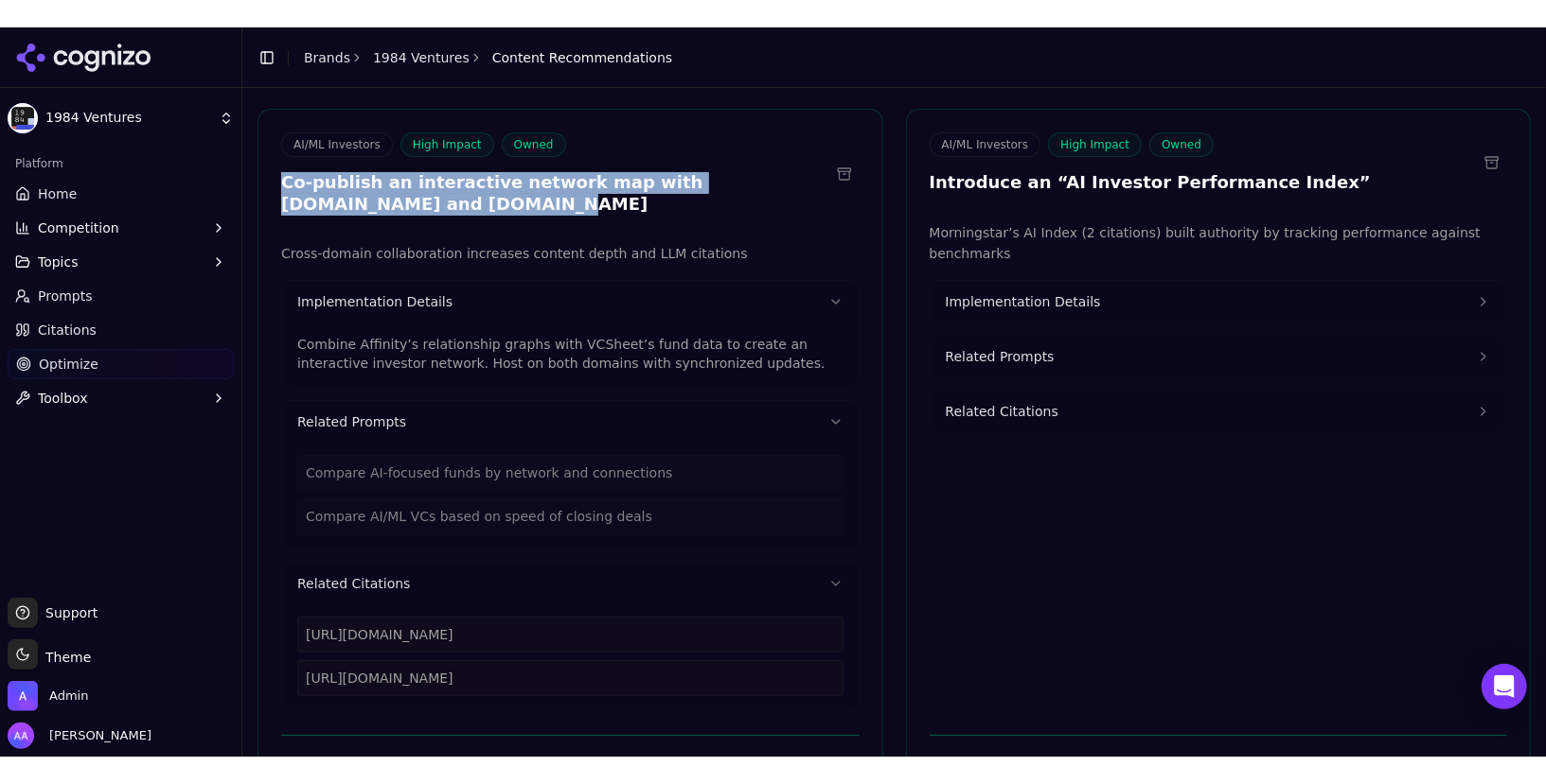
scroll to position [134, 0]
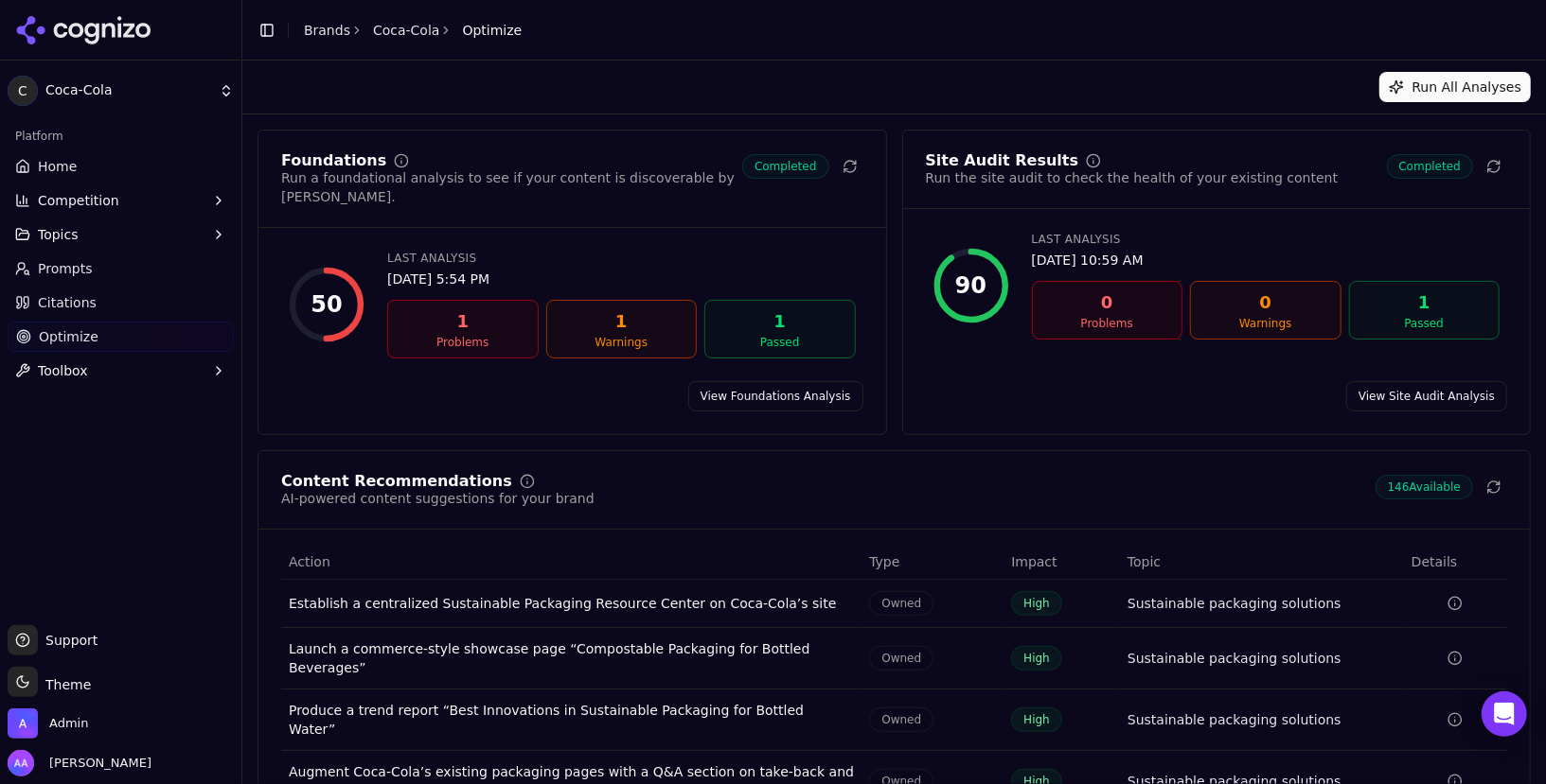
click at [1378, 382] on link "View Site Audit Analysis" at bounding box center [1427, 397] width 161 height 31
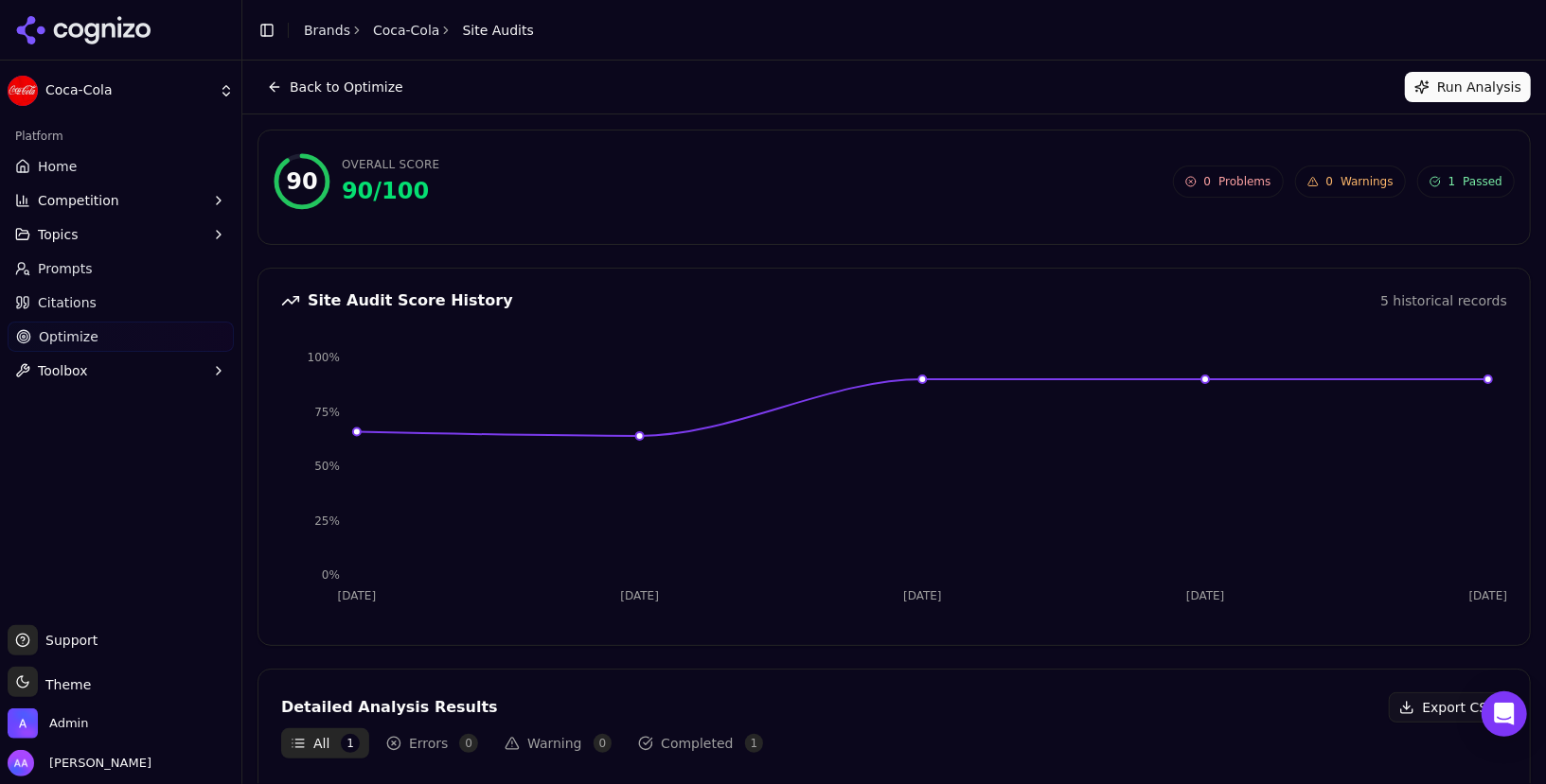
click at [419, 27] on link "Coca-Cola" at bounding box center [406, 31] width 66 height 19
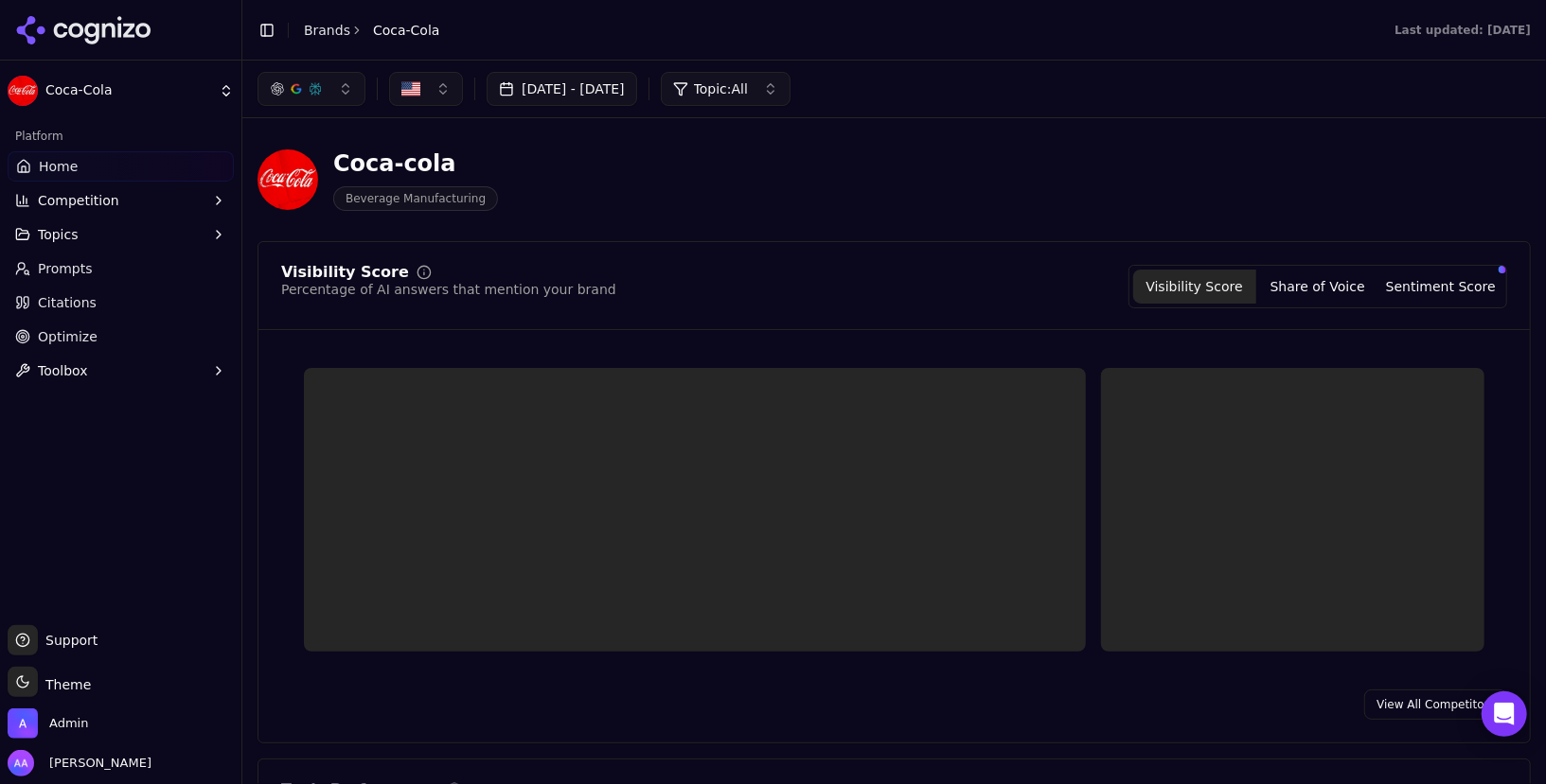
click at [330, 21] on li "Brands" at bounding box center [326, 31] width 47 height 19
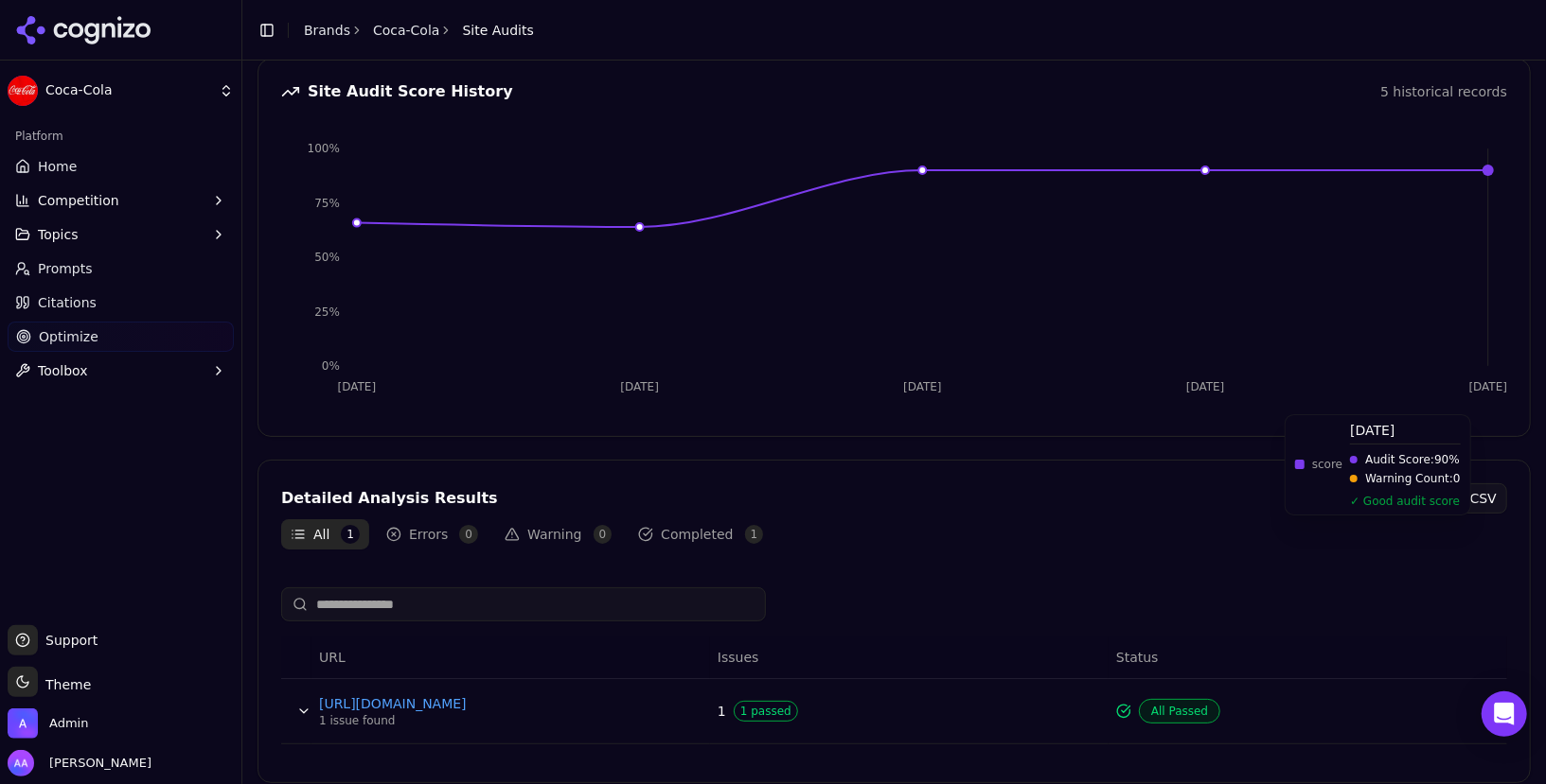
scroll to position [218, 0]
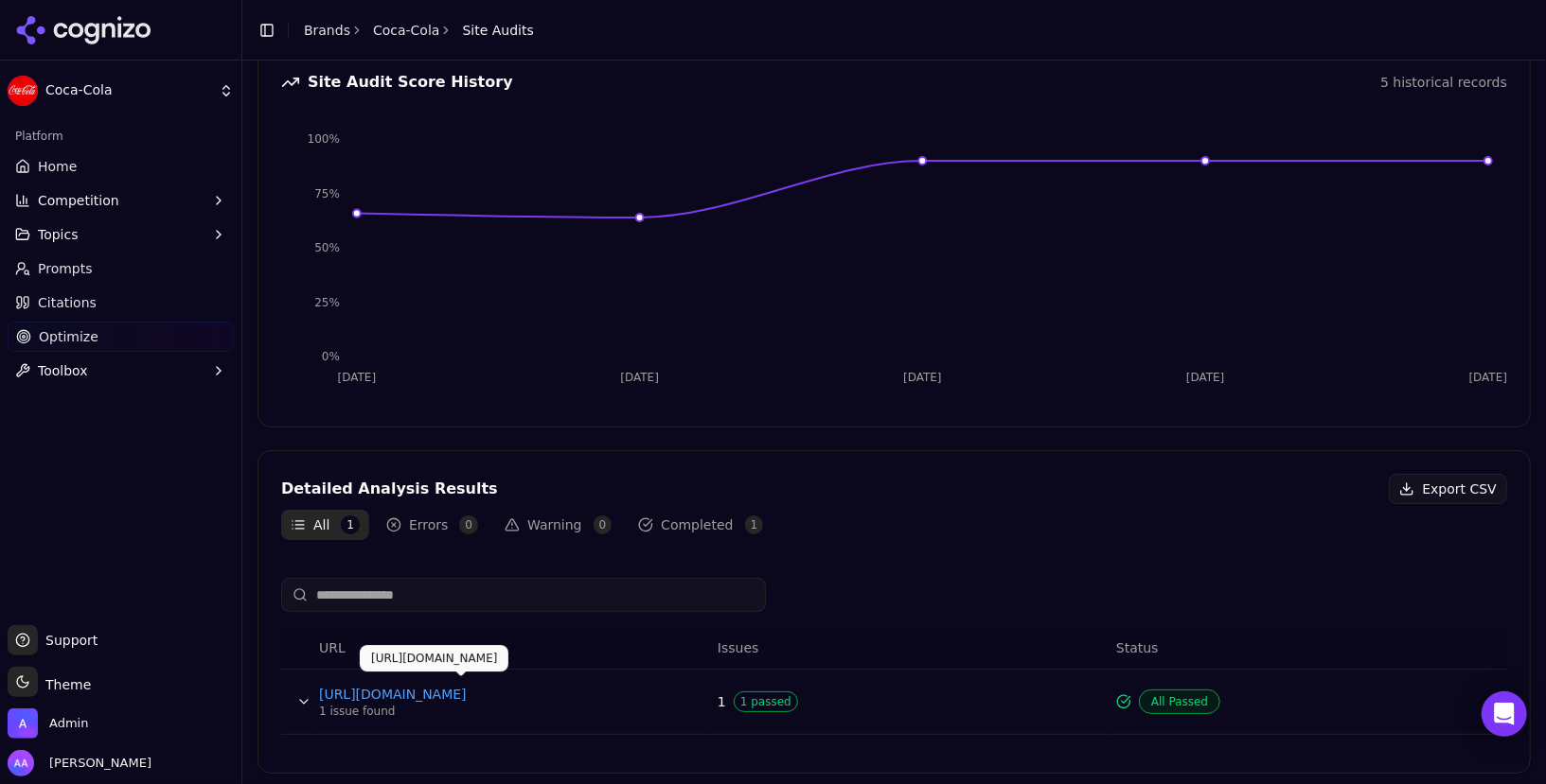
click at [496, 693] on link "[URL][DOMAIN_NAME]" at bounding box center [461, 694] width 284 height 19
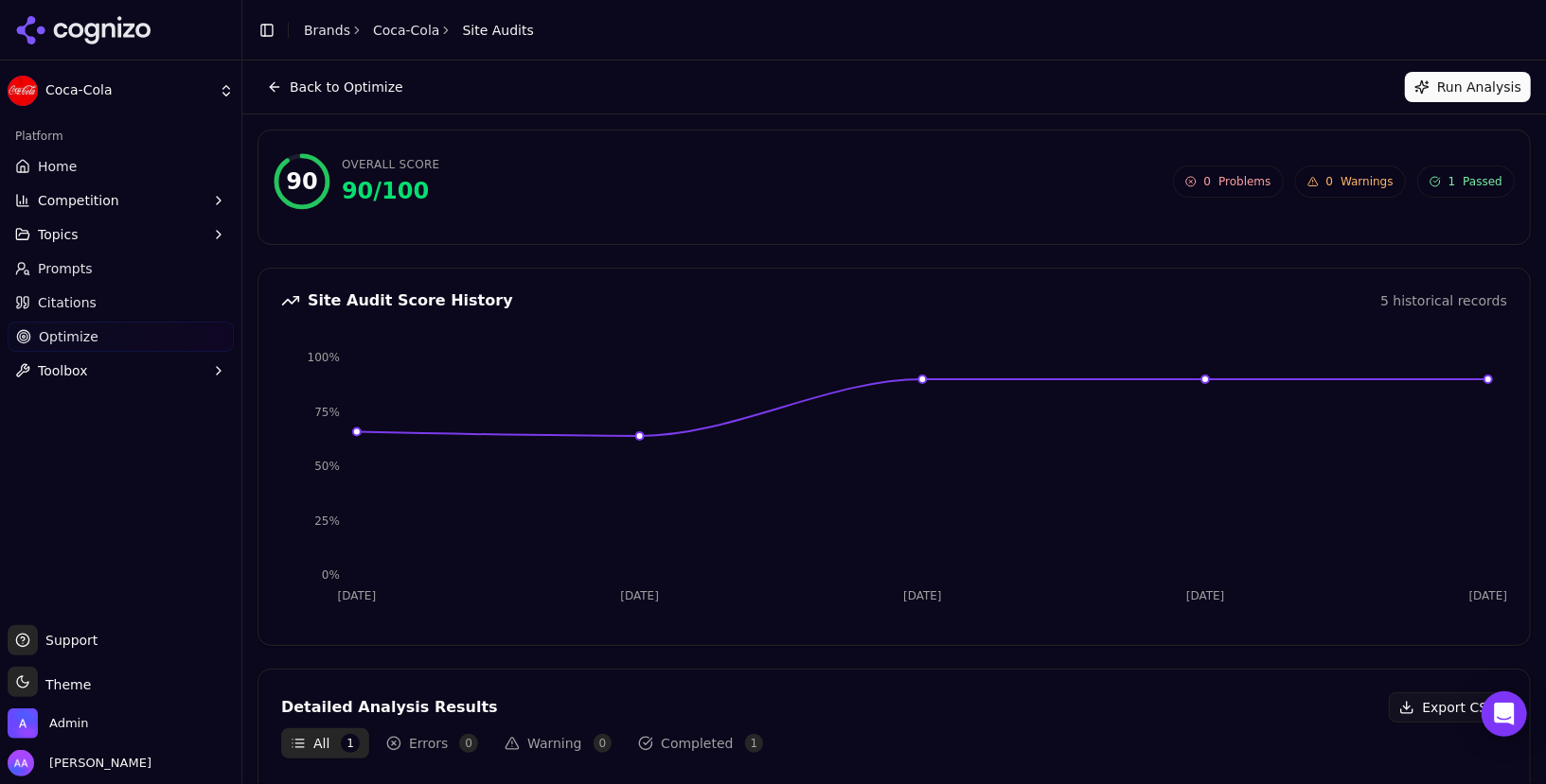
click at [1454, 89] on button "Run Analysis" at bounding box center [1468, 87] width 126 height 31
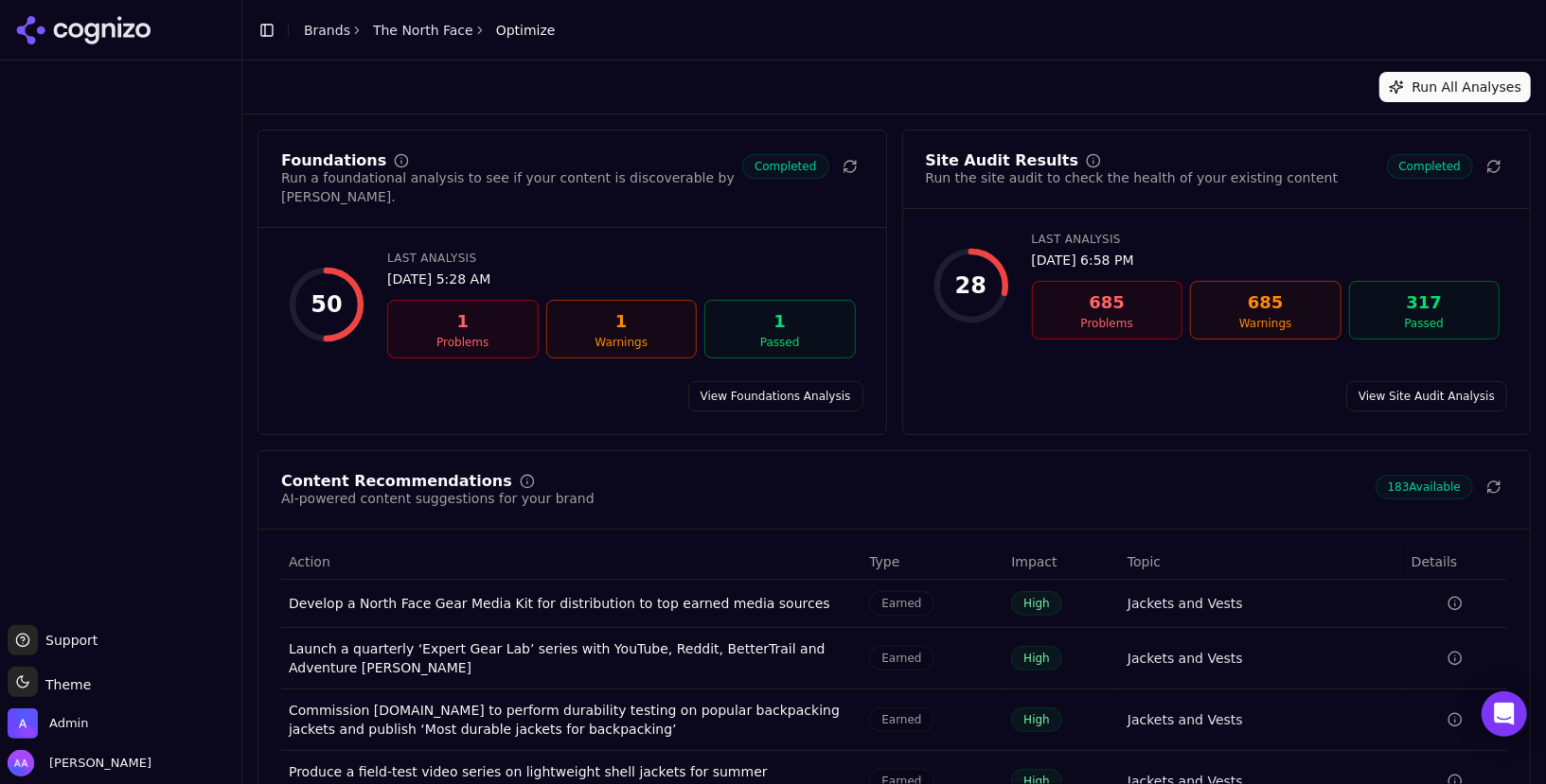
scroll to position [149, 0]
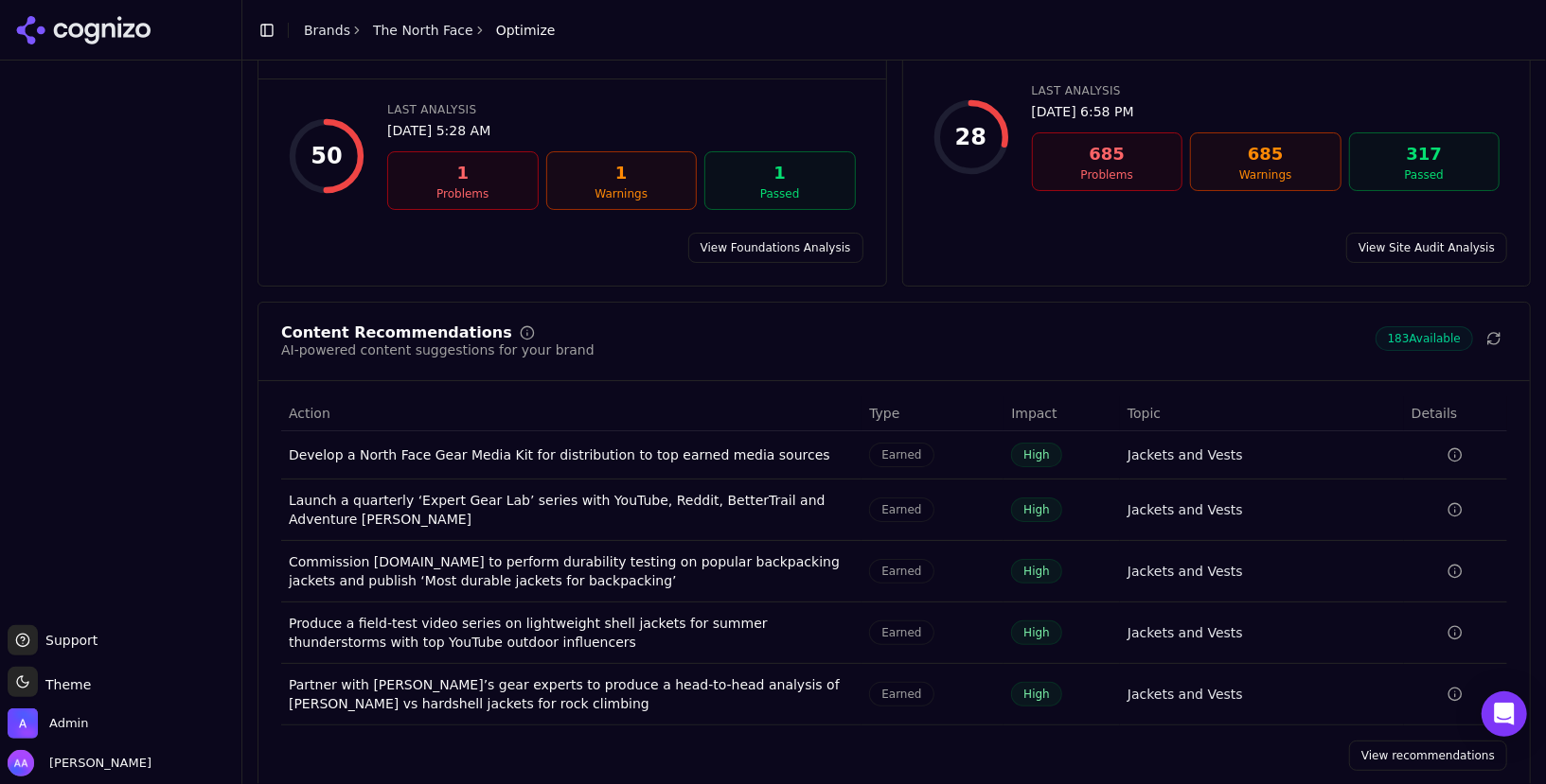
click at [1397, 741] on link "View recommendations" at bounding box center [1428, 756] width 158 height 31
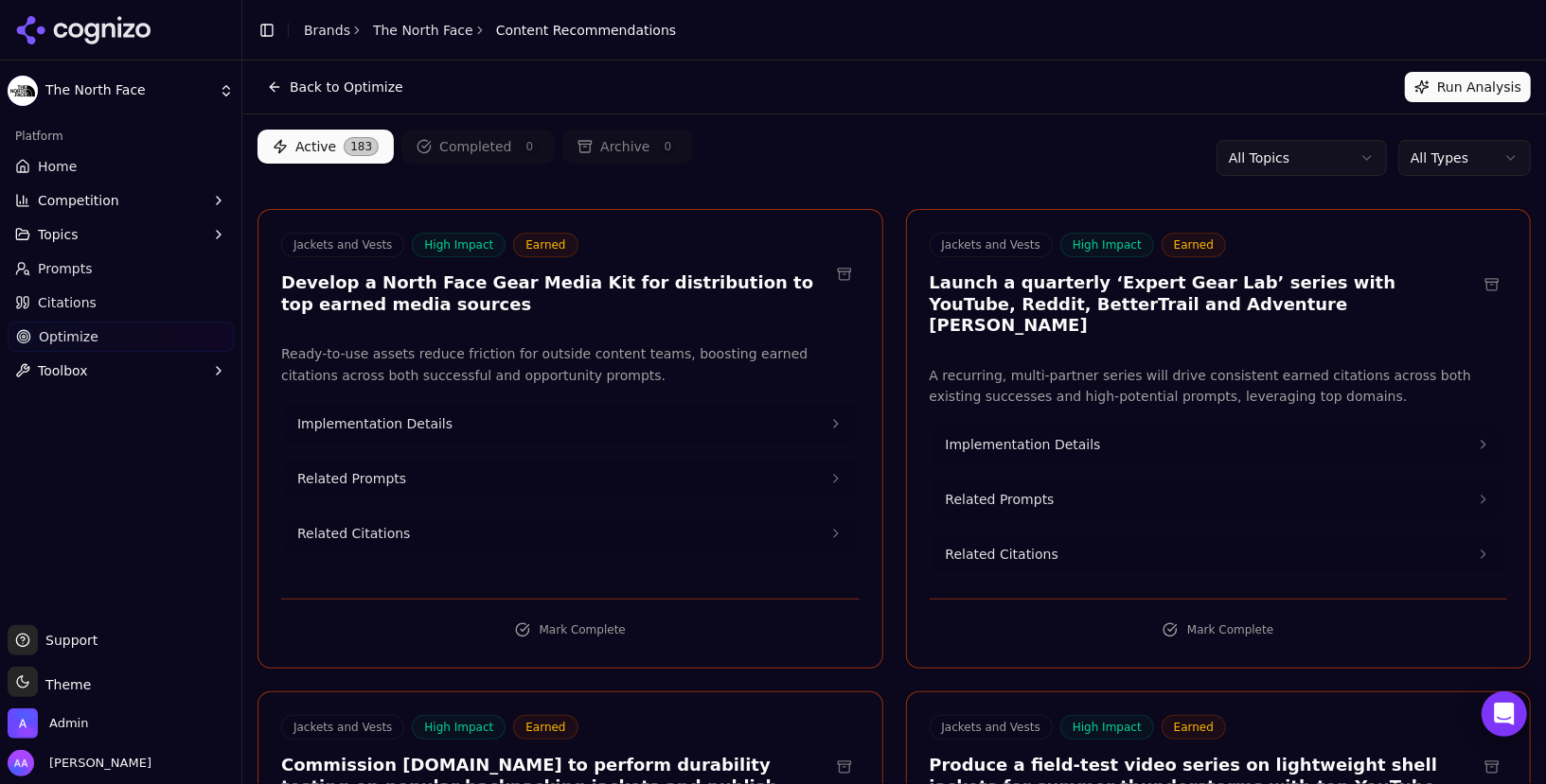
click at [1442, 160] on html "The North Face Platform Home Competition Topics Prompts Citations Optimize Tool…" at bounding box center [773, 392] width 1546 height 784
click at [1451, 155] on html "The North Face Platform Home Competition Topics Prompts Citations Optimize Tool…" at bounding box center [773, 392] width 1546 height 784
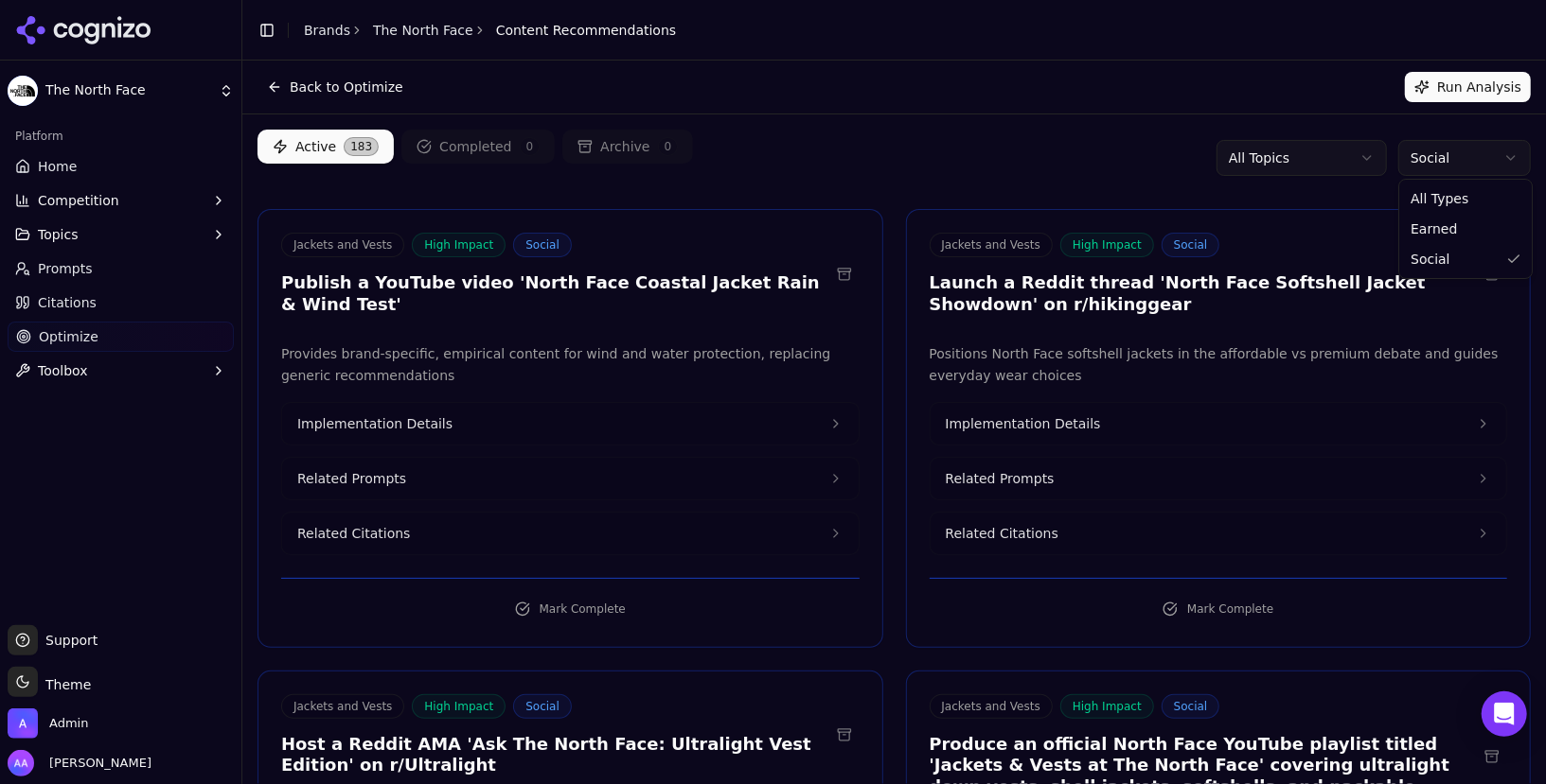
click at [1453, 162] on html "The North Face Platform Home Competition Topics Prompts Citations Optimize Tool…" at bounding box center [773, 392] width 1546 height 784
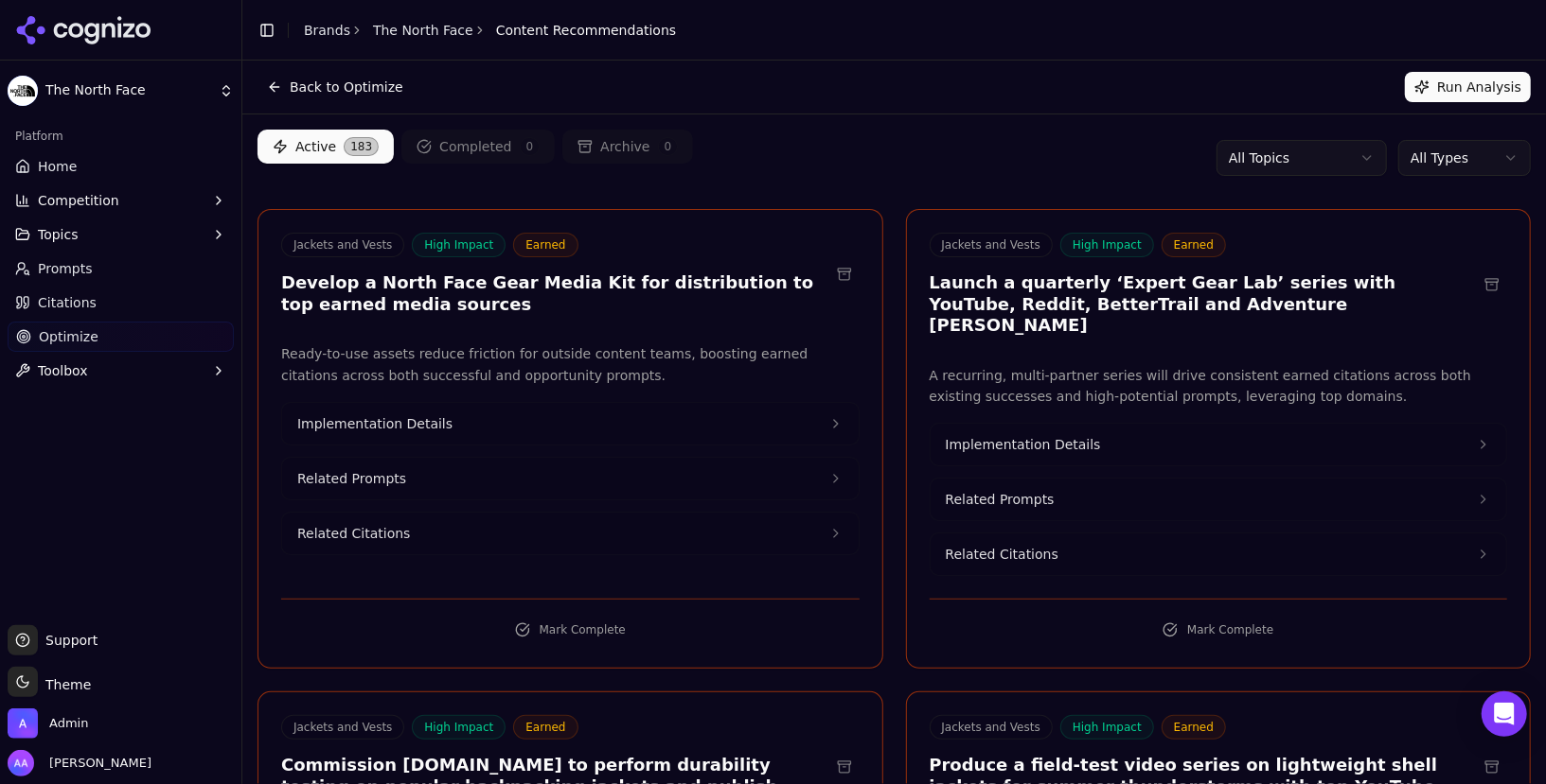
click at [113, 321] on link "Optimize" at bounding box center [120, 337] width 226 height 31
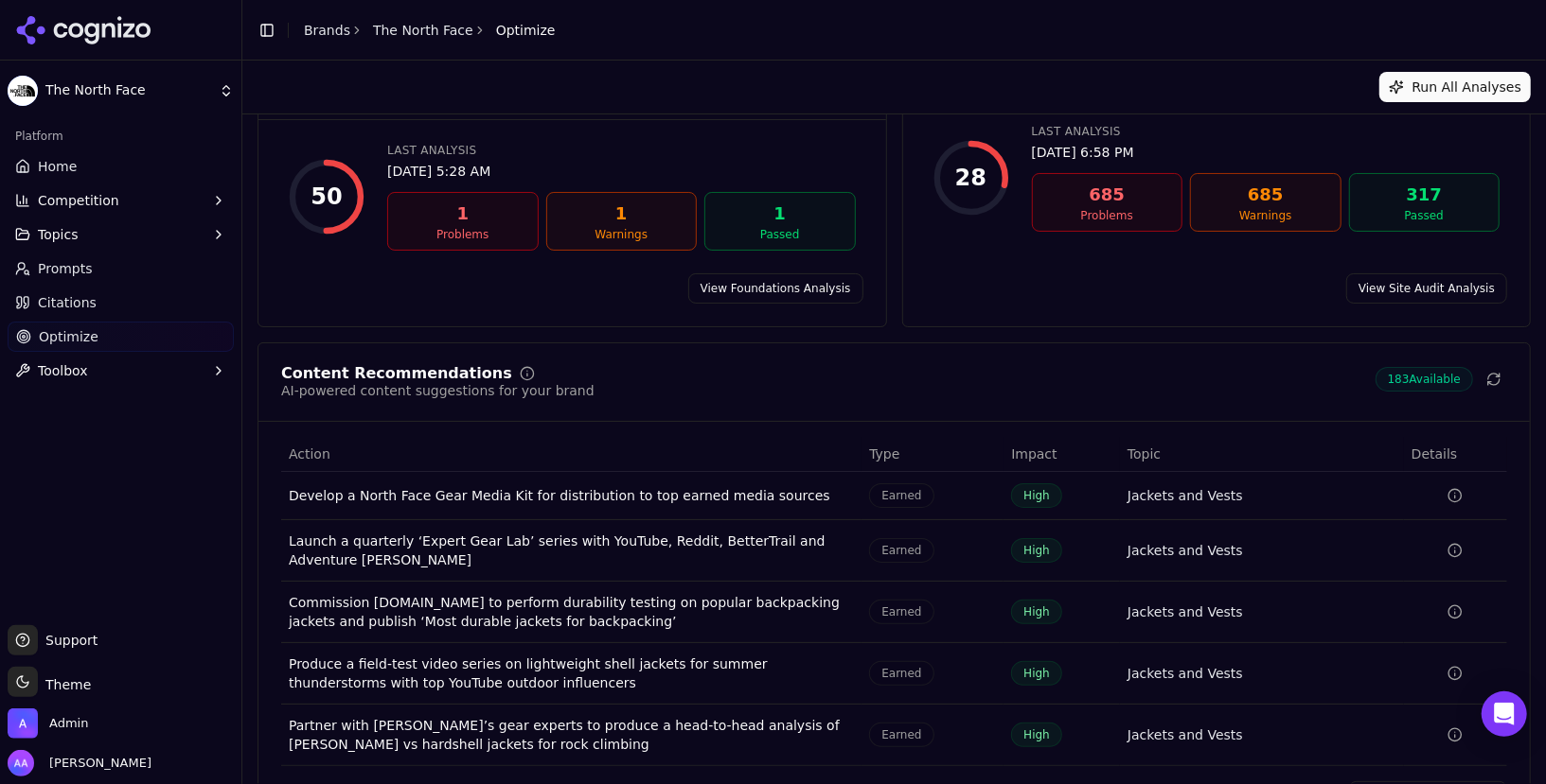
scroll to position [57, 0]
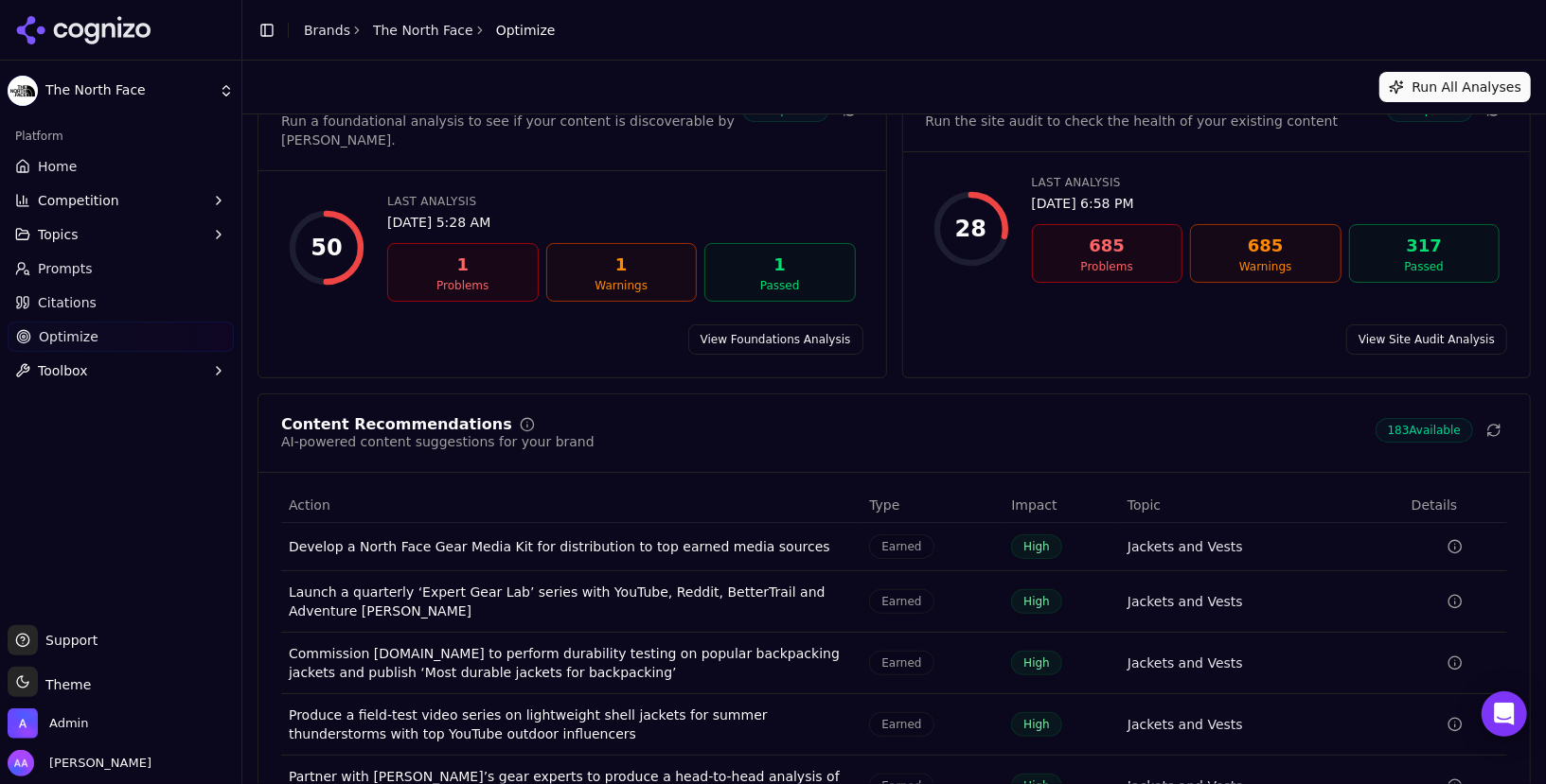
click at [104, 303] on link "Citations" at bounding box center [120, 303] width 226 height 31
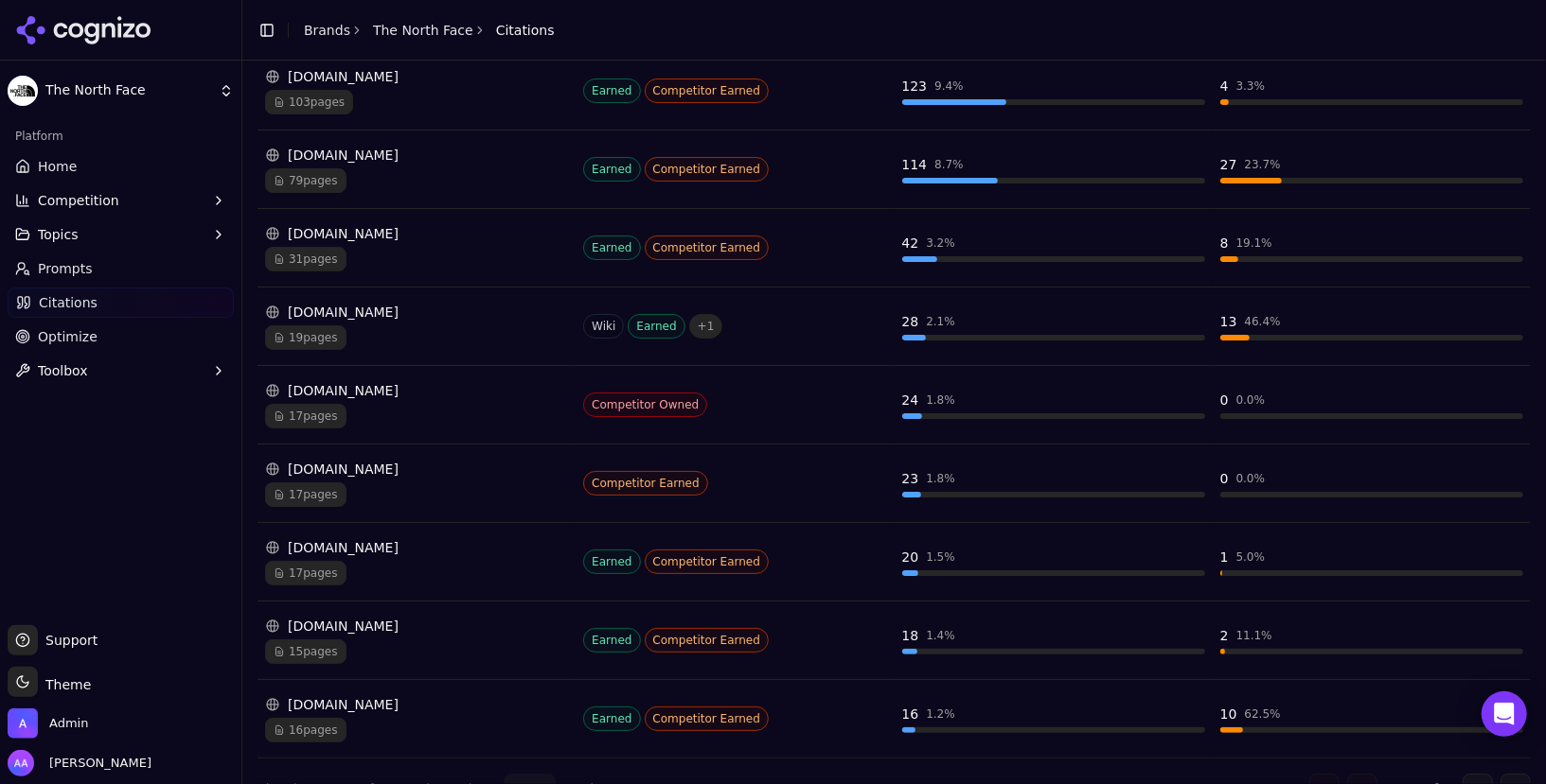
scroll to position [469, 0]
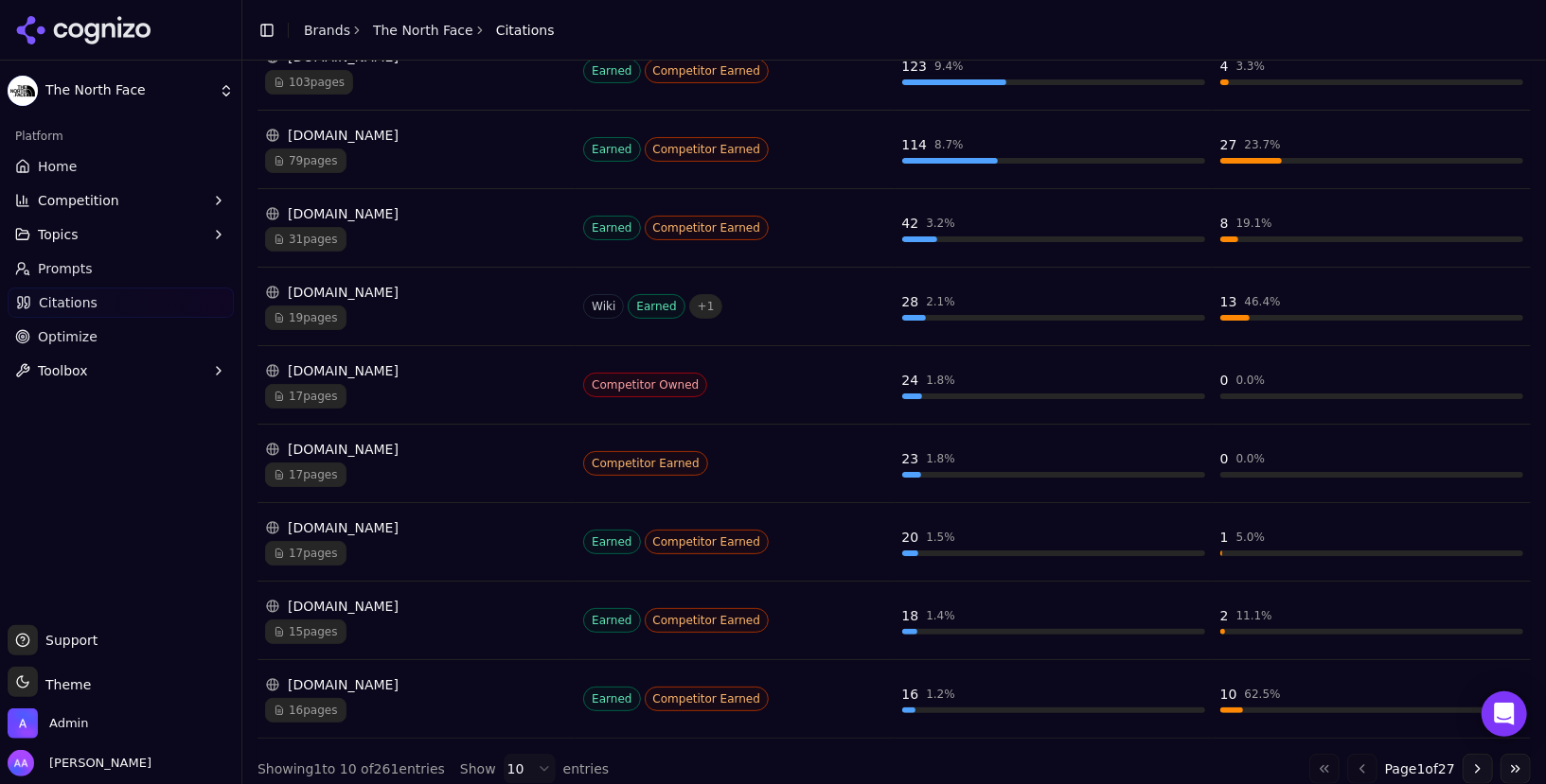
click at [1484, 758] on button "Go to next page" at bounding box center [1478, 770] width 31 height 31
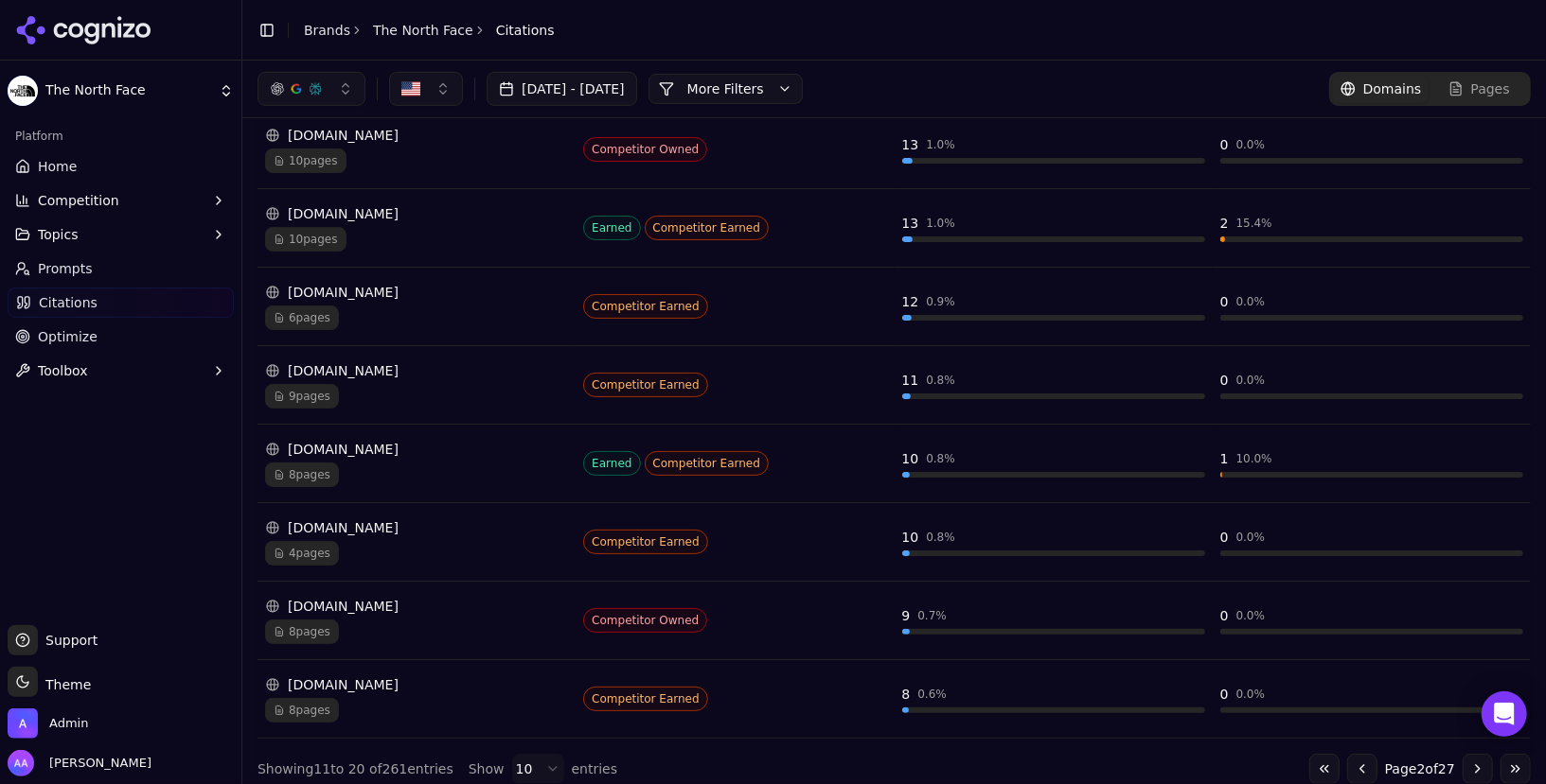
scroll to position [186, 0]
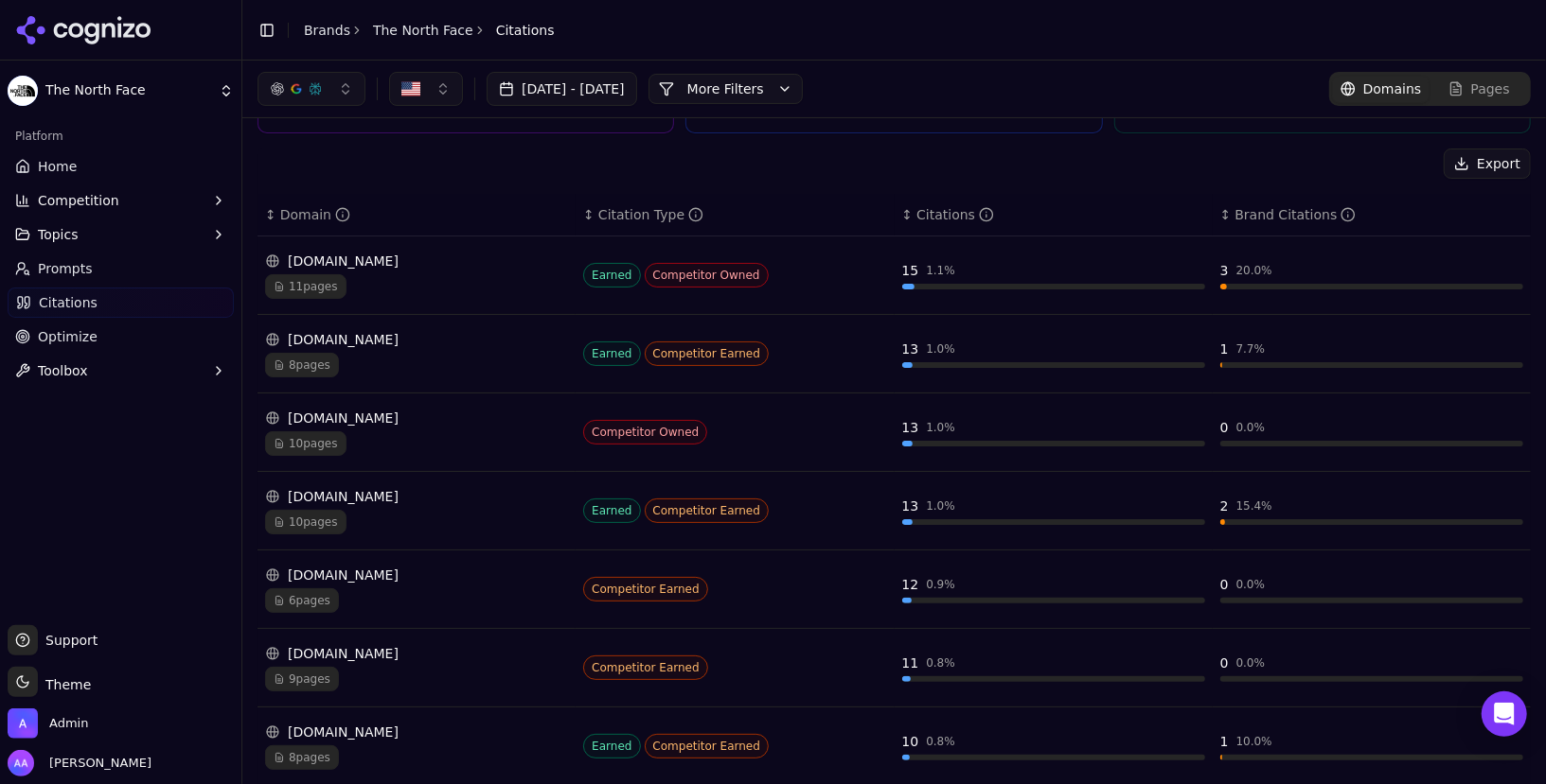
click at [86, 338] on span "Optimize" at bounding box center [68, 337] width 59 height 19
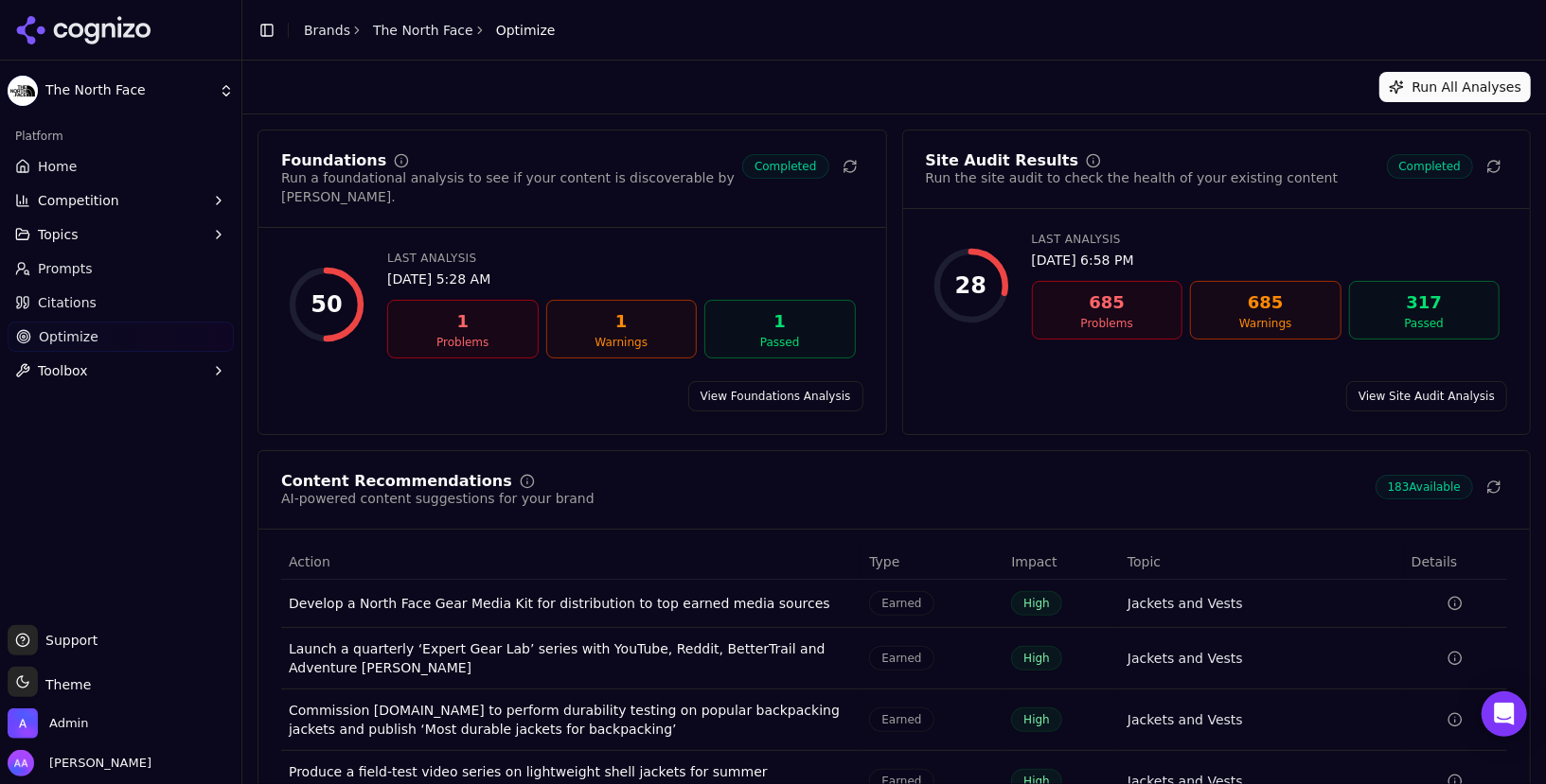
click at [1086, 105] on div "Run All Analyses" at bounding box center [894, 87] width 1304 height 53
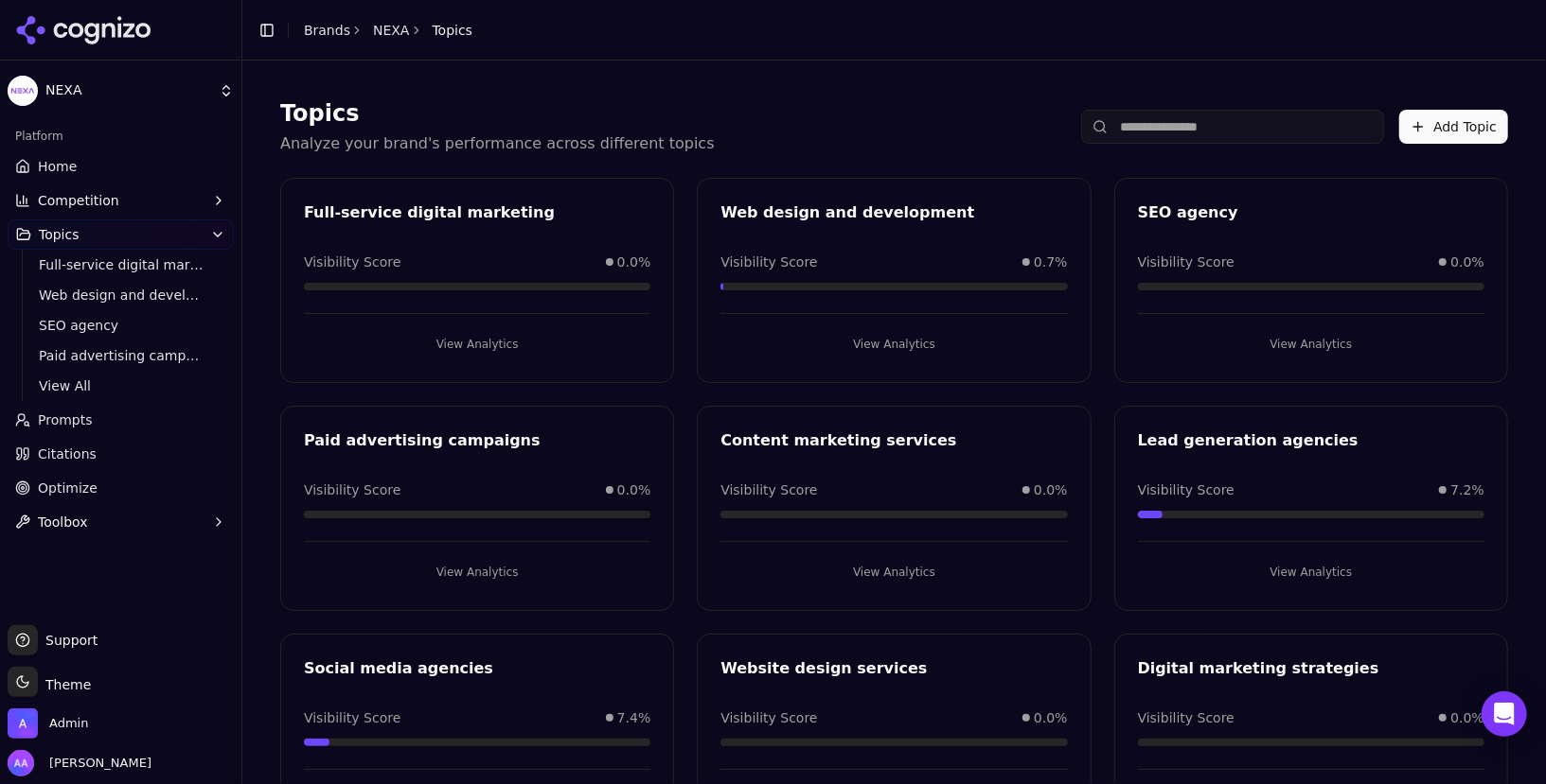
scroll to position [541, 0]
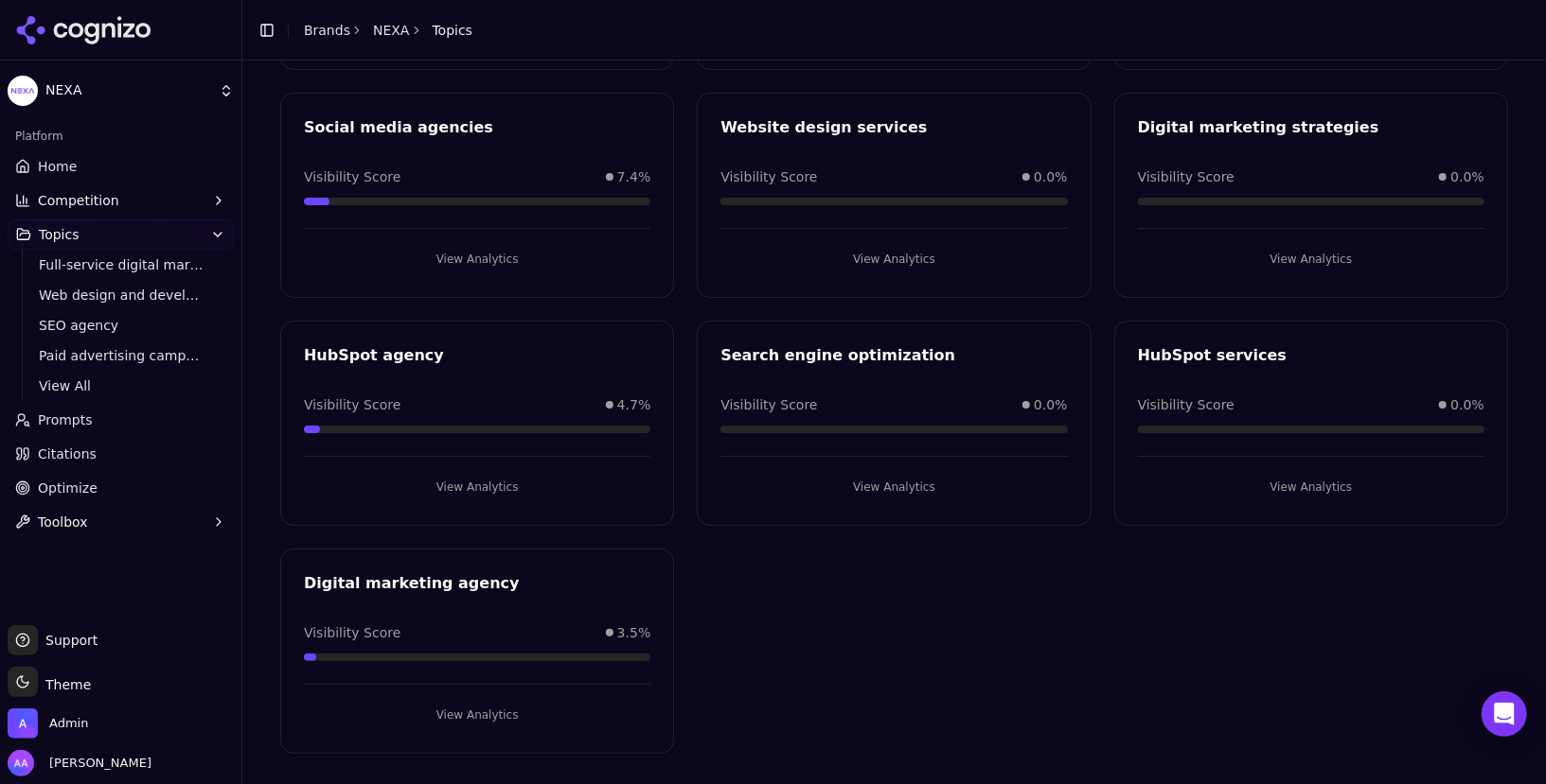
click at [993, 347] on div "Search engine optimization" at bounding box center [893, 356] width 346 height 23
click at [1011, 347] on div "Search engine optimization" at bounding box center [893, 356] width 346 height 23
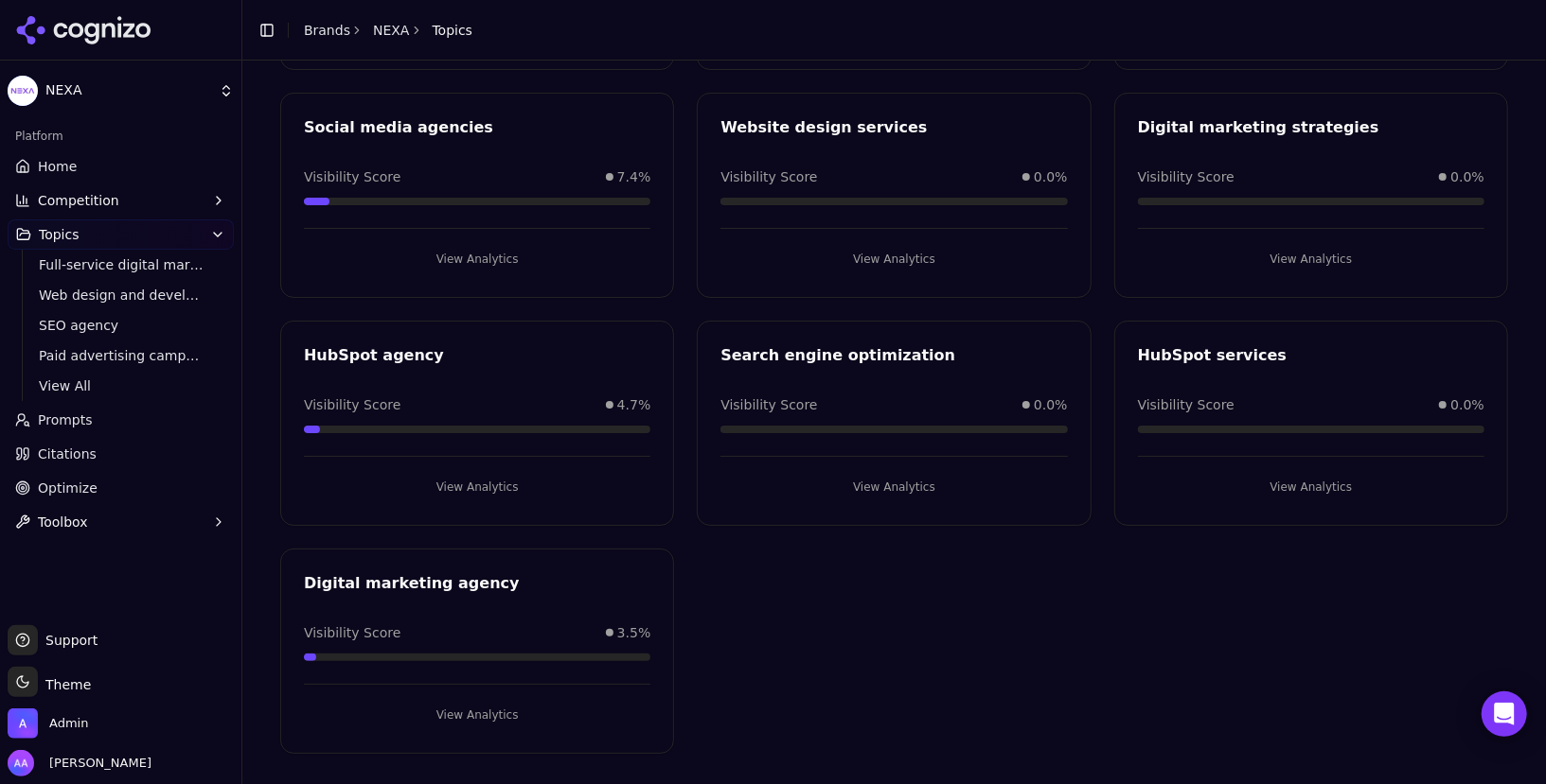
scroll to position [0, 0]
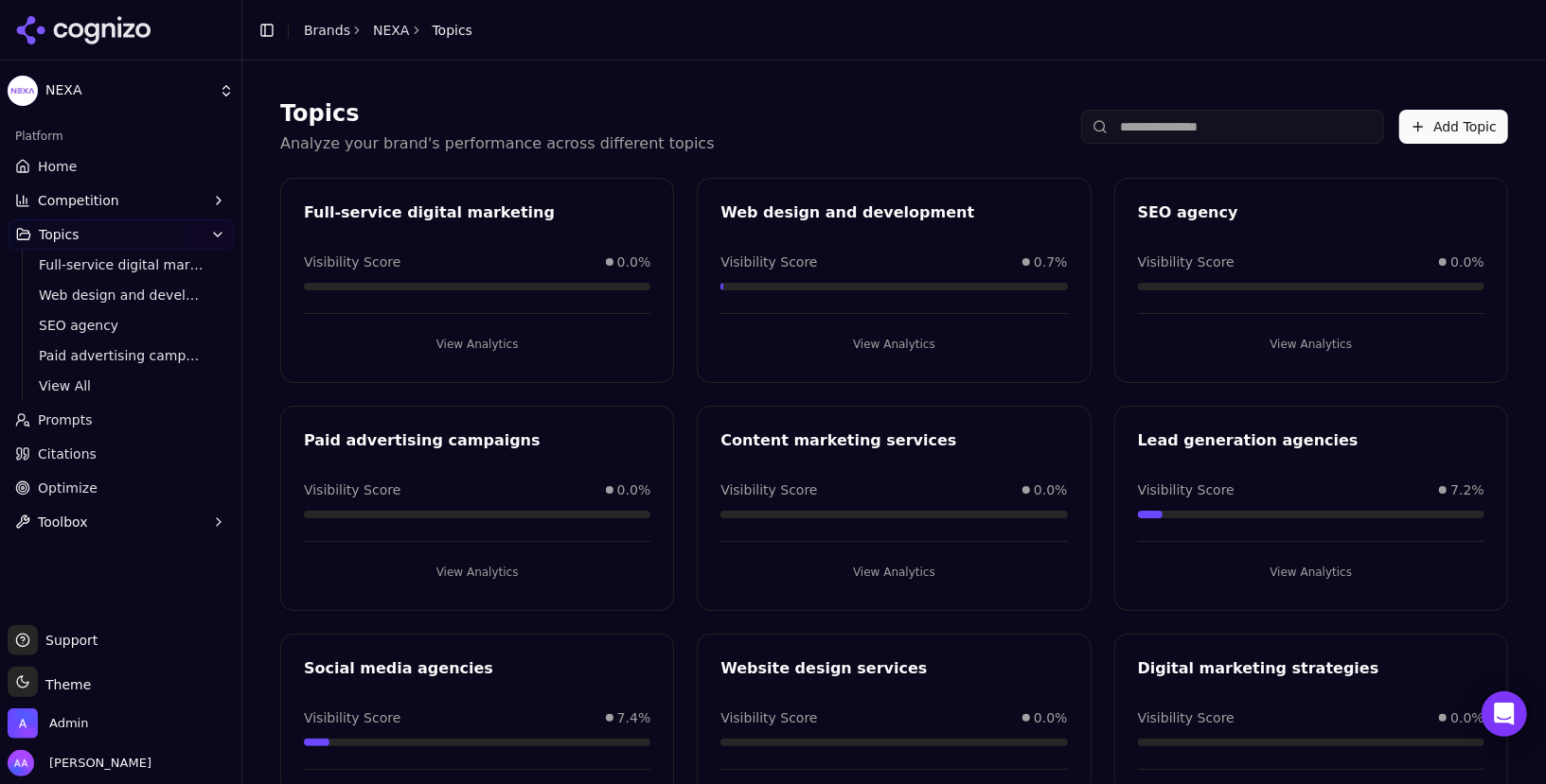
click at [839, 429] on div "Content marketing services" at bounding box center [893, 441] width 346 height 23
click at [738, 402] on div "Full-service digital marketing Visibility Score 0.0% View Analytics Web design …" at bounding box center [894, 735] width 1228 height 1117
click at [72, 721] on span "Admin" at bounding box center [69, 724] width 39 height 17
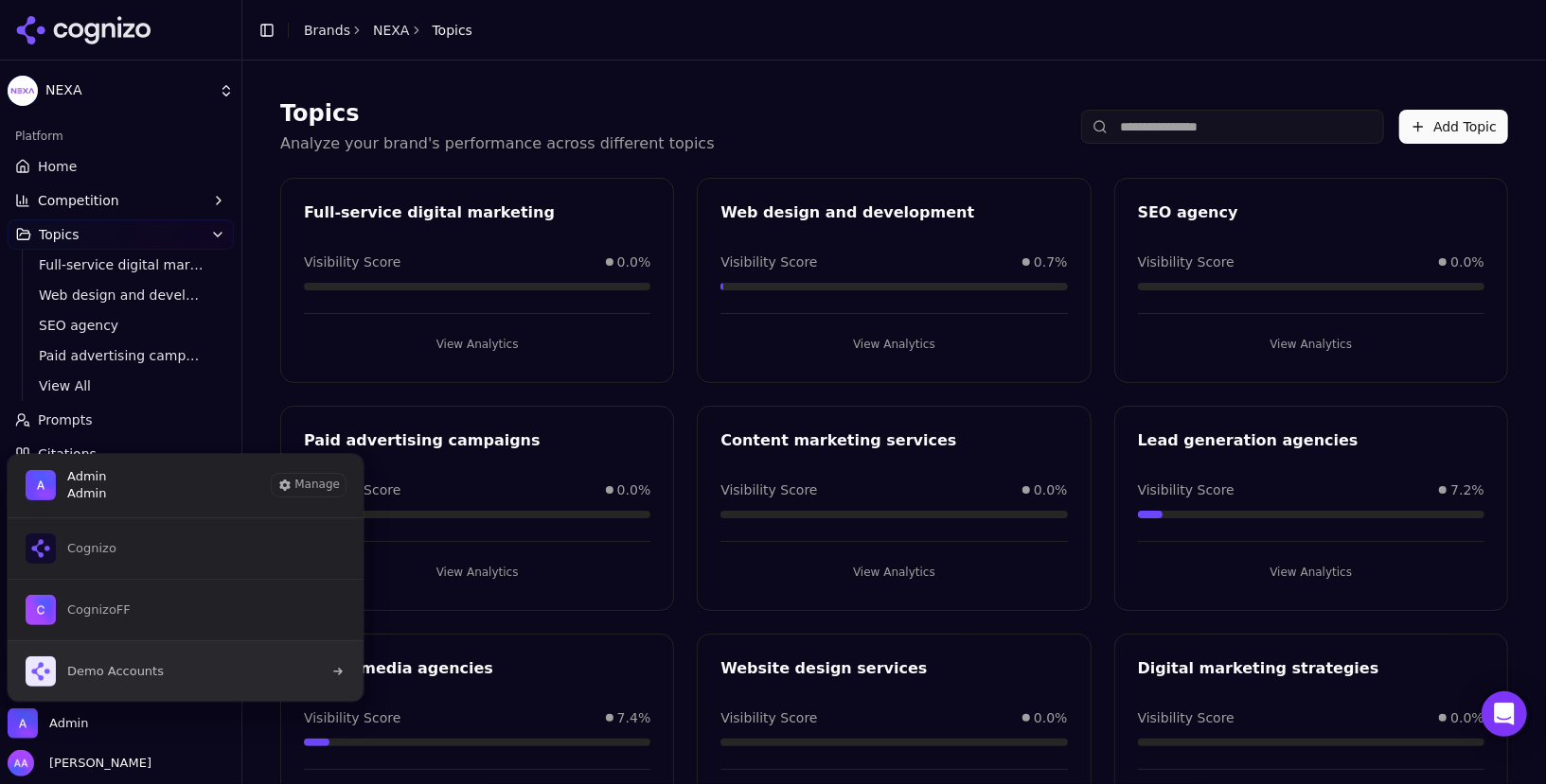
click at [162, 679] on button "Demo Accounts" at bounding box center [185, 671] width 358 height 61
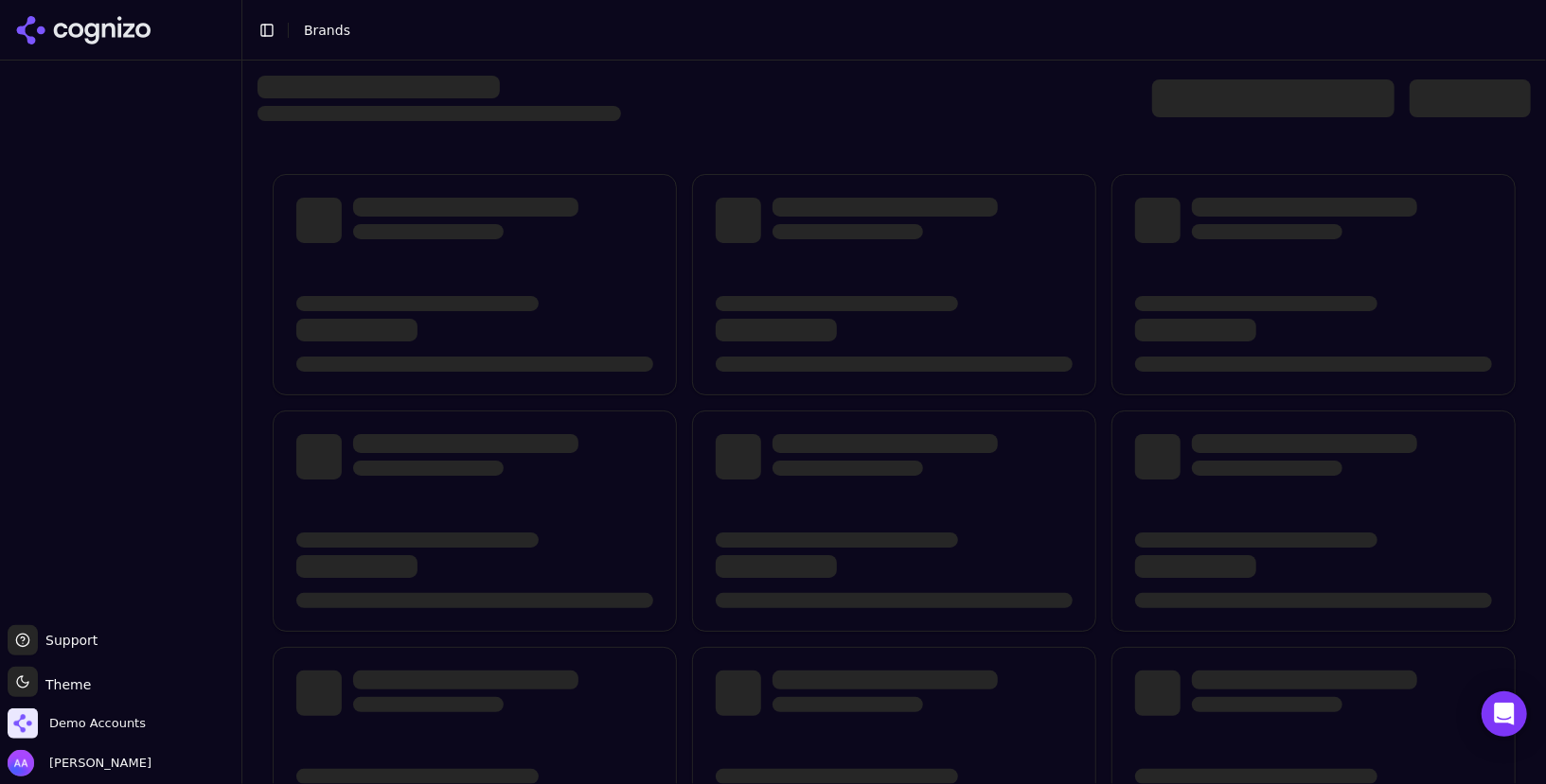
click at [890, 172] on div at bounding box center [894, 640] width 1273 height 961
click at [1015, 75] on div at bounding box center [894, 98] width 1273 height 46
click at [823, 82] on div at bounding box center [894, 98] width 1273 height 46
click at [1281, 24] on header "Toggle Sidebar Brands" at bounding box center [894, 30] width 1304 height 60
click at [1240, 73] on div at bounding box center [894, 597] width 1304 height 1075
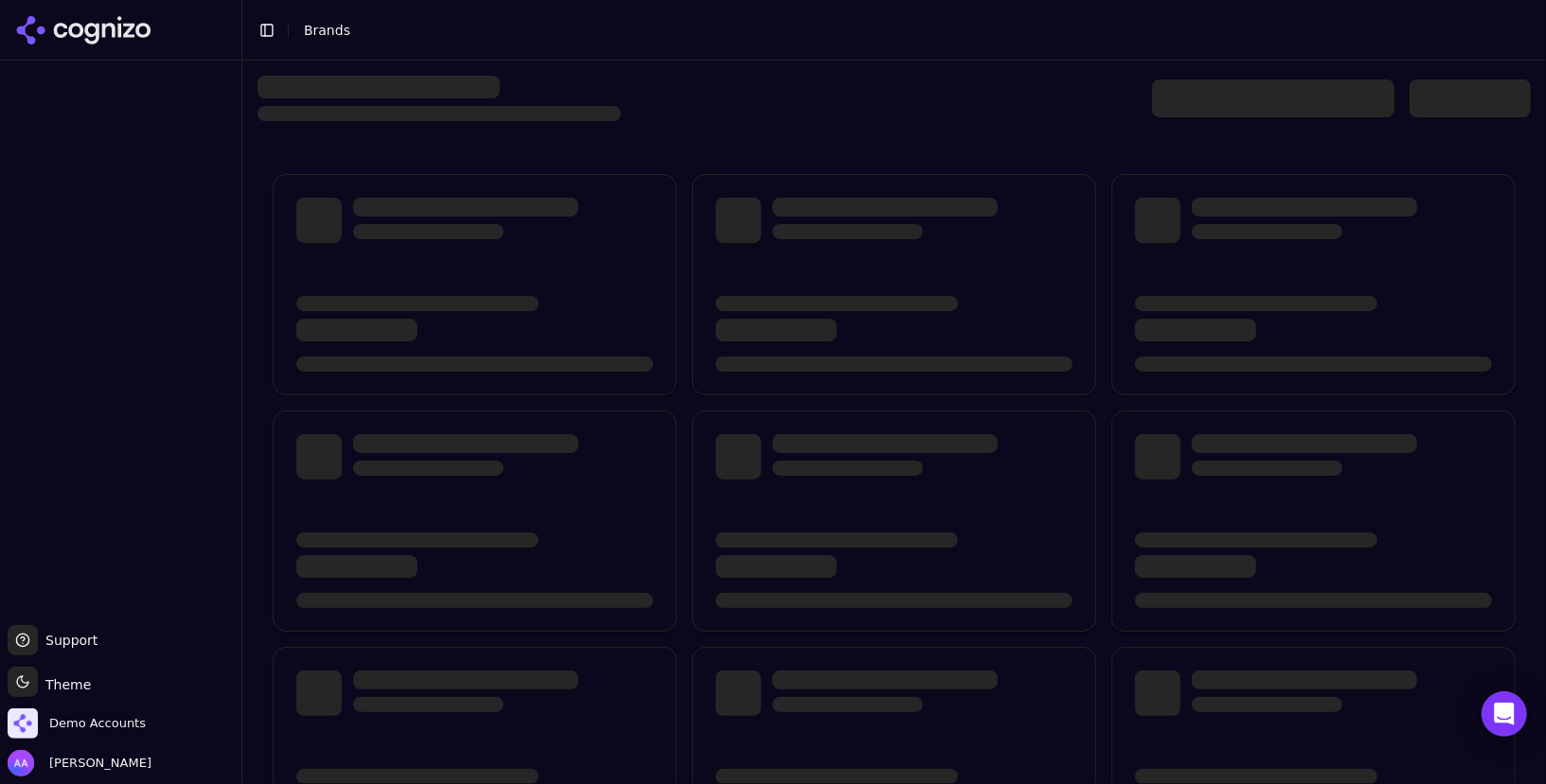
click at [1037, 107] on div at bounding box center [894, 98] width 1273 height 46
click at [1247, 113] on div at bounding box center [1273, 98] width 242 height 38
click at [642, 58] on header "Toggle Sidebar Brands" at bounding box center [894, 30] width 1304 height 60
click at [872, 157] on div at bounding box center [894, 597] width 1304 height 1075
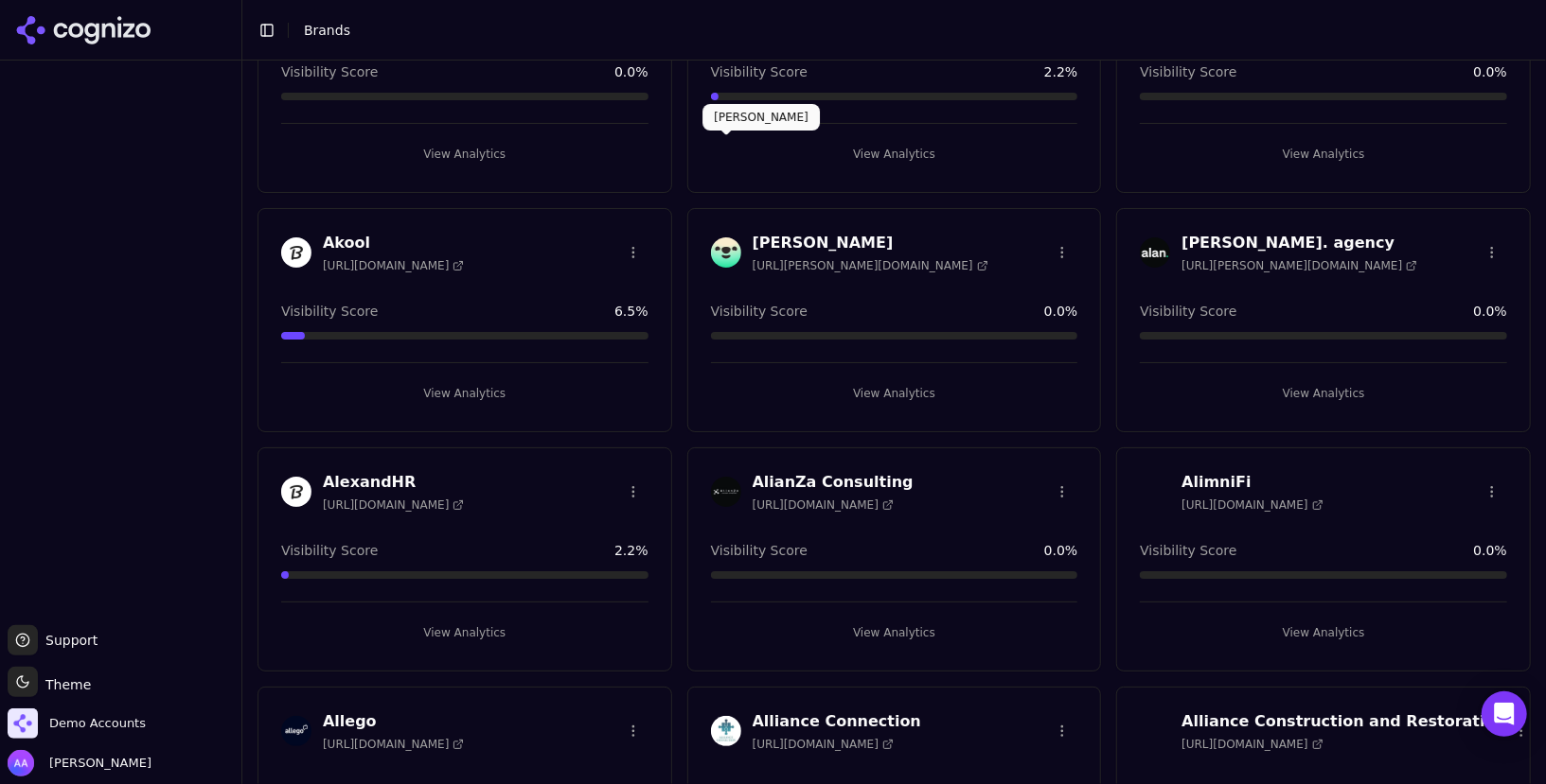
scroll to position [5602, 0]
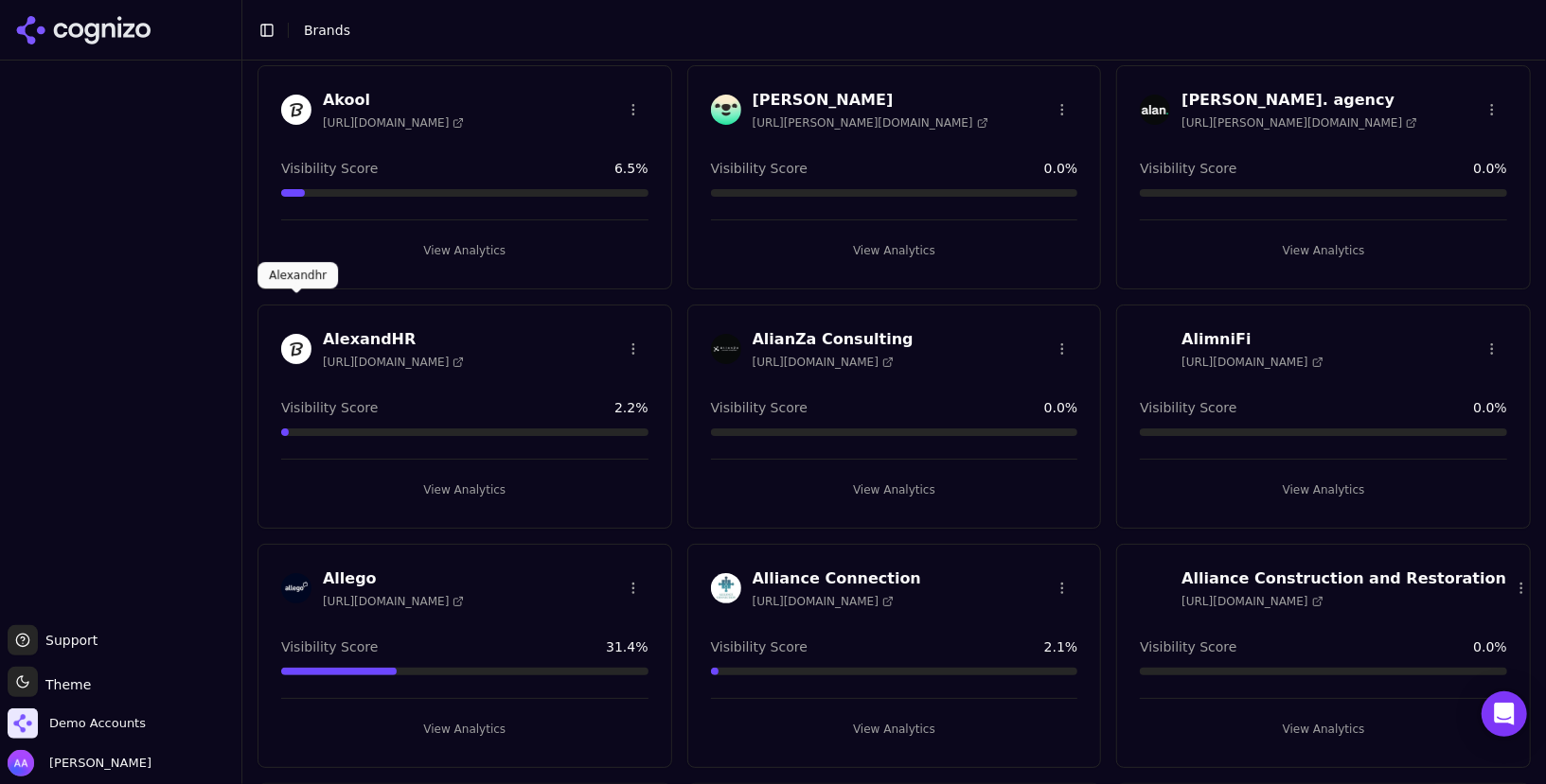
click at [294, 334] on img at bounding box center [297, 349] width 31 height 31
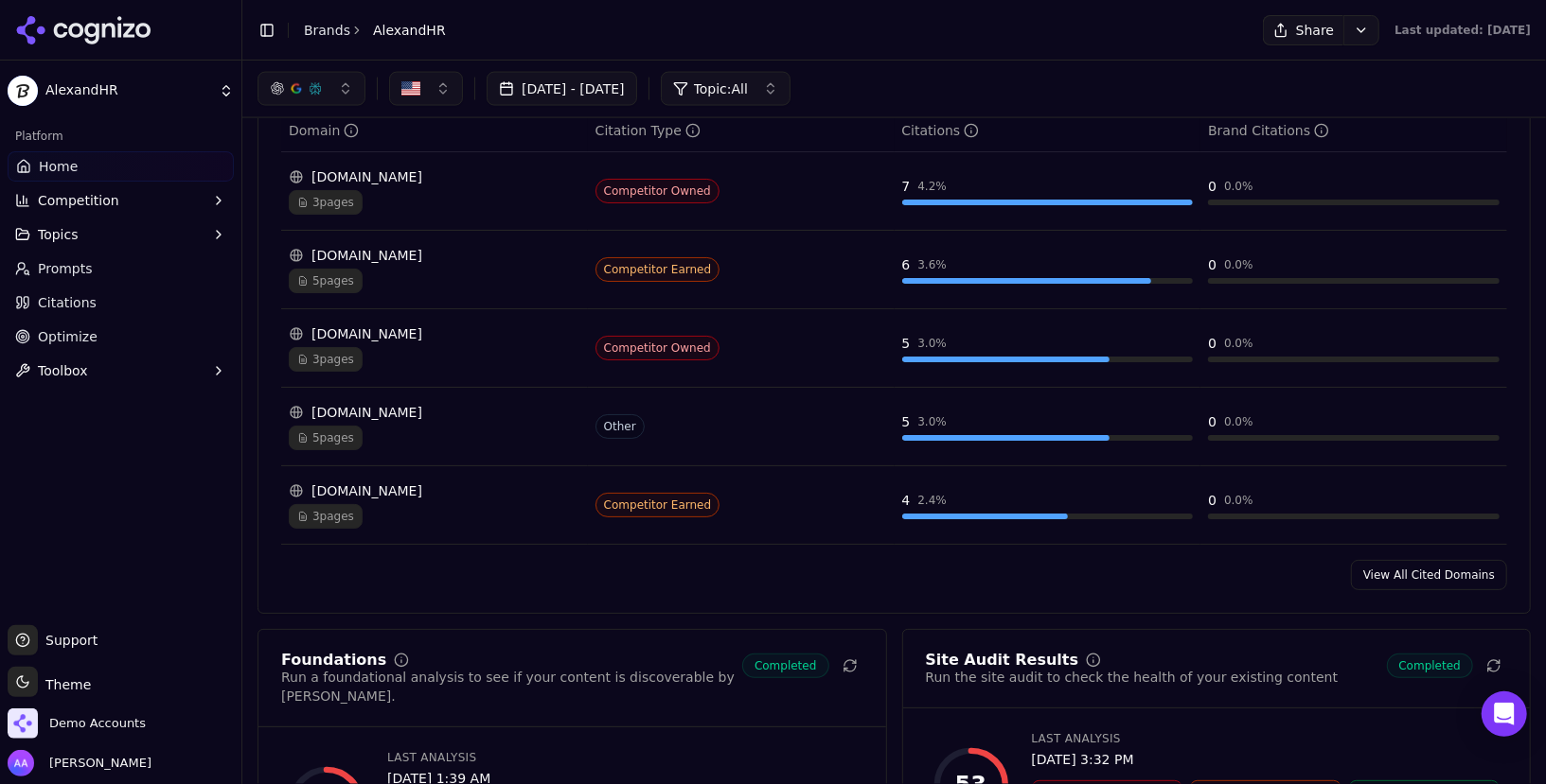
scroll to position [1817, 0]
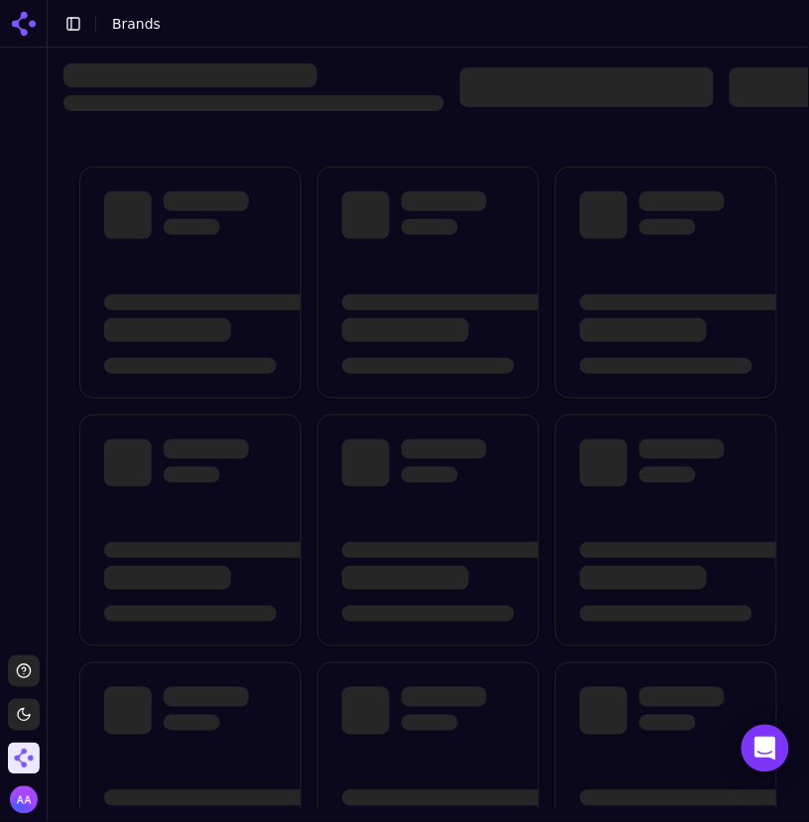
click at [27, 758] on img "Open organization switcher" at bounding box center [24, 759] width 32 height 32
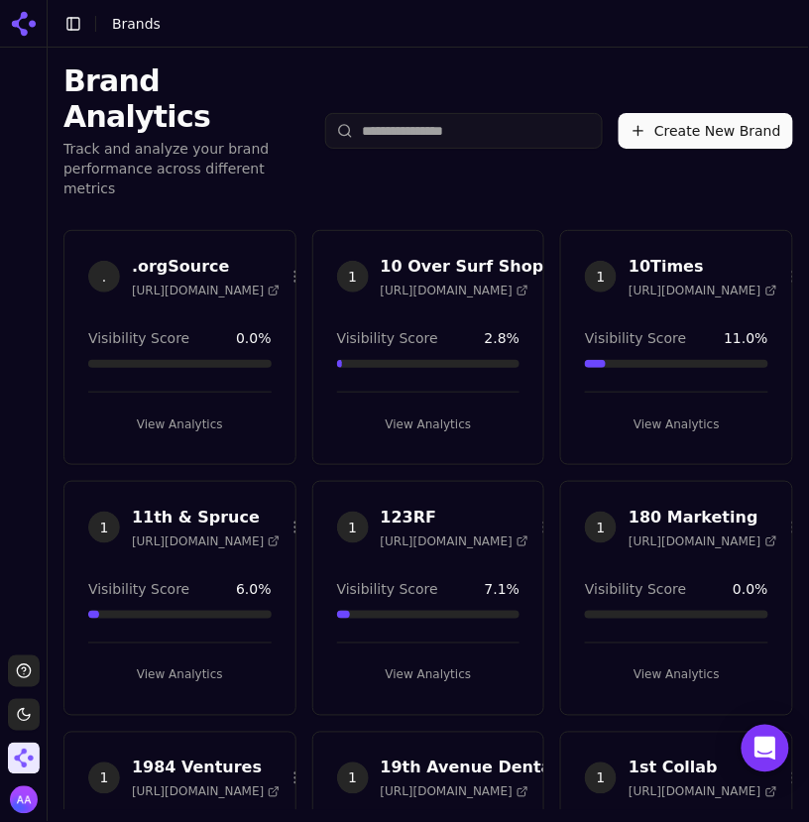
click at [536, 148] on div "Brand Analytics Track and analyze your brand performance across different metri…" at bounding box center [429, 131] width 762 height 167
click at [705, 113] on button "Create New Brand" at bounding box center [706, 131] width 175 height 36
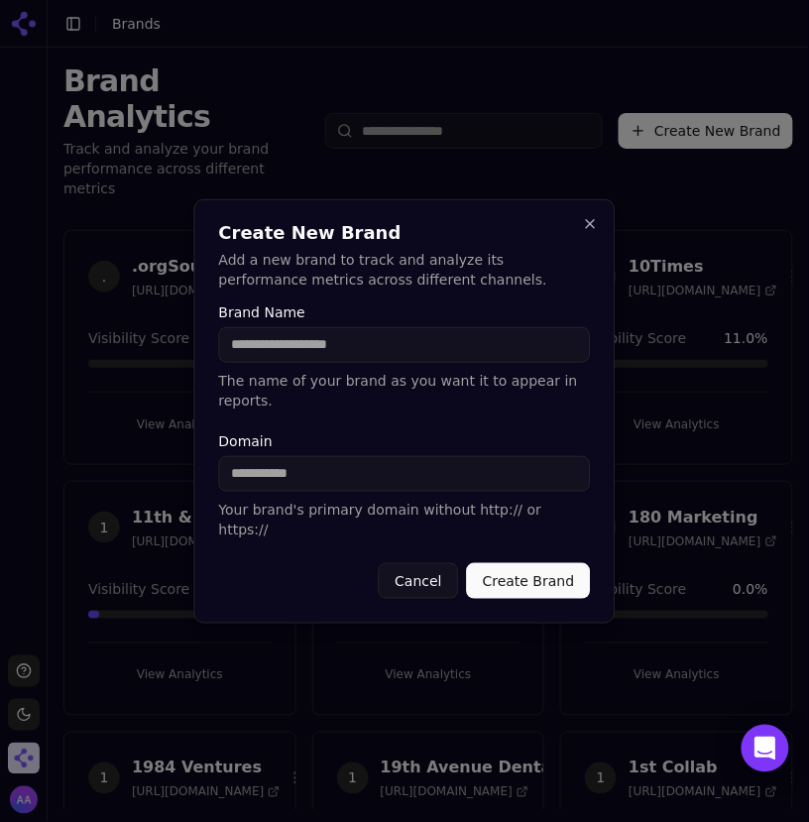
type input "**********"
click at [338, 478] on input "Domain" at bounding box center [405, 474] width 372 height 36
paste input "**********"
click at [148, 488] on body "Support Toggle theme Demo Accounts Toggle Sidebar Brands Brand Analytics Track …" at bounding box center [404, 411] width 809 height 822
click at [422, 480] on input "**********" at bounding box center [405, 474] width 372 height 36
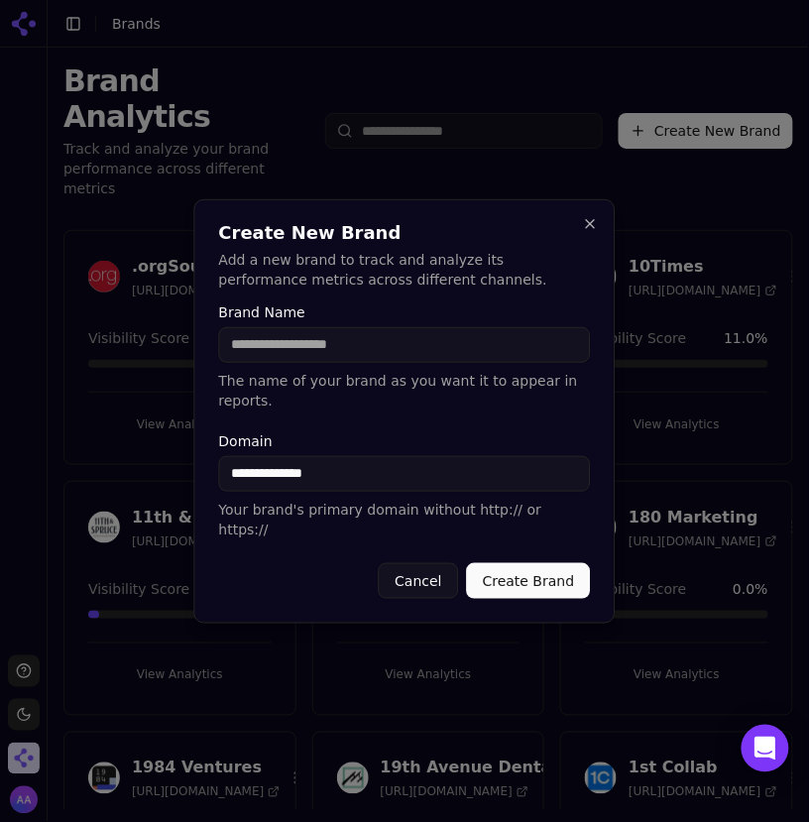
type input "**********"
click at [335, 363] on input "Brand Name" at bounding box center [405, 345] width 372 height 36
type input "******"
click at [467, 563] on button "Create Brand" at bounding box center [529, 581] width 124 height 36
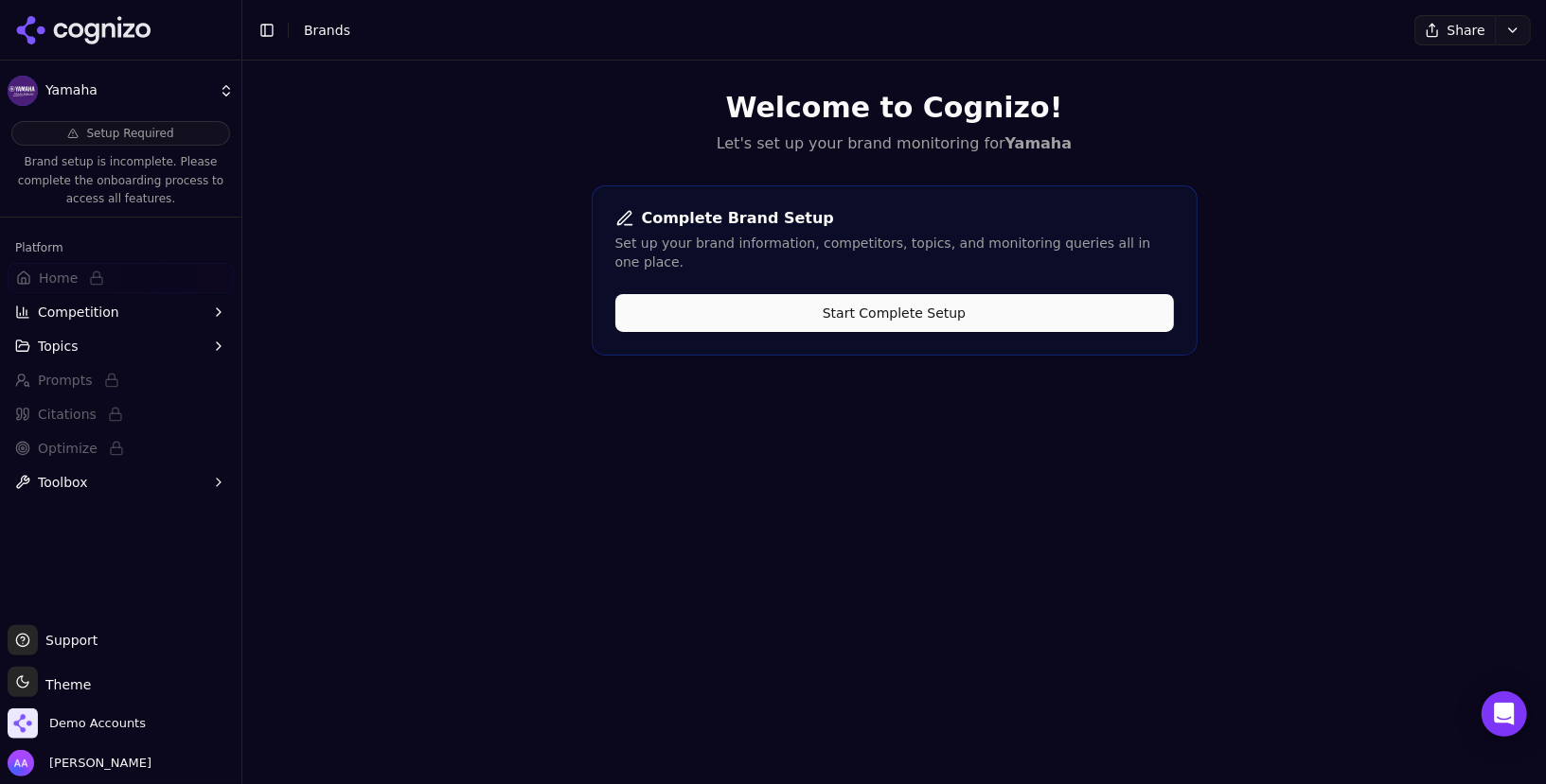
click at [771, 312] on div "Complete Brand Setup Set up your brand information, competitors, topics, and mo…" at bounding box center [894, 270] width 606 height 171
click at [771, 303] on button "Start Complete Setup" at bounding box center [894, 313] width 558 height 38
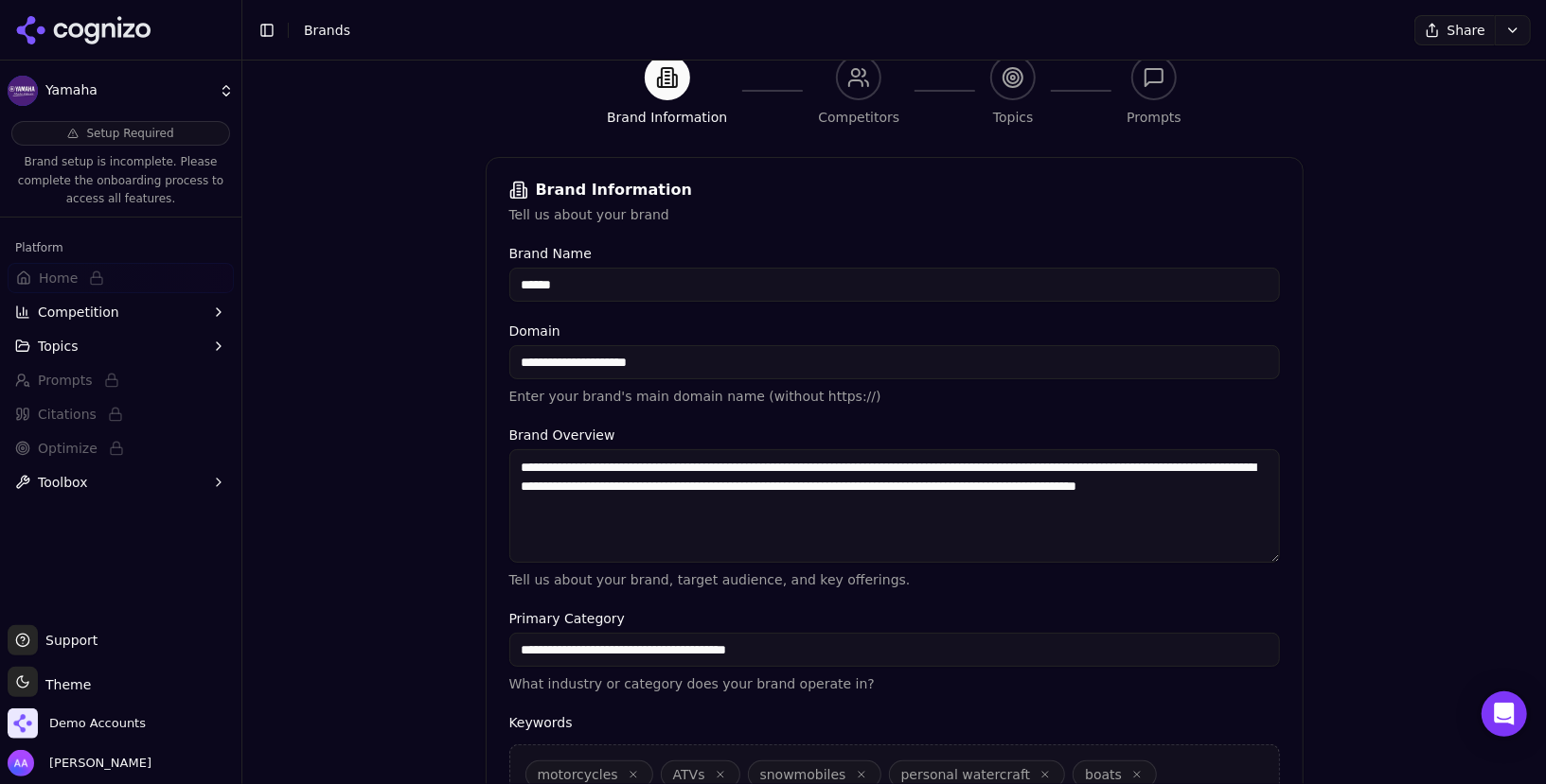
scroll to position [294, 0]
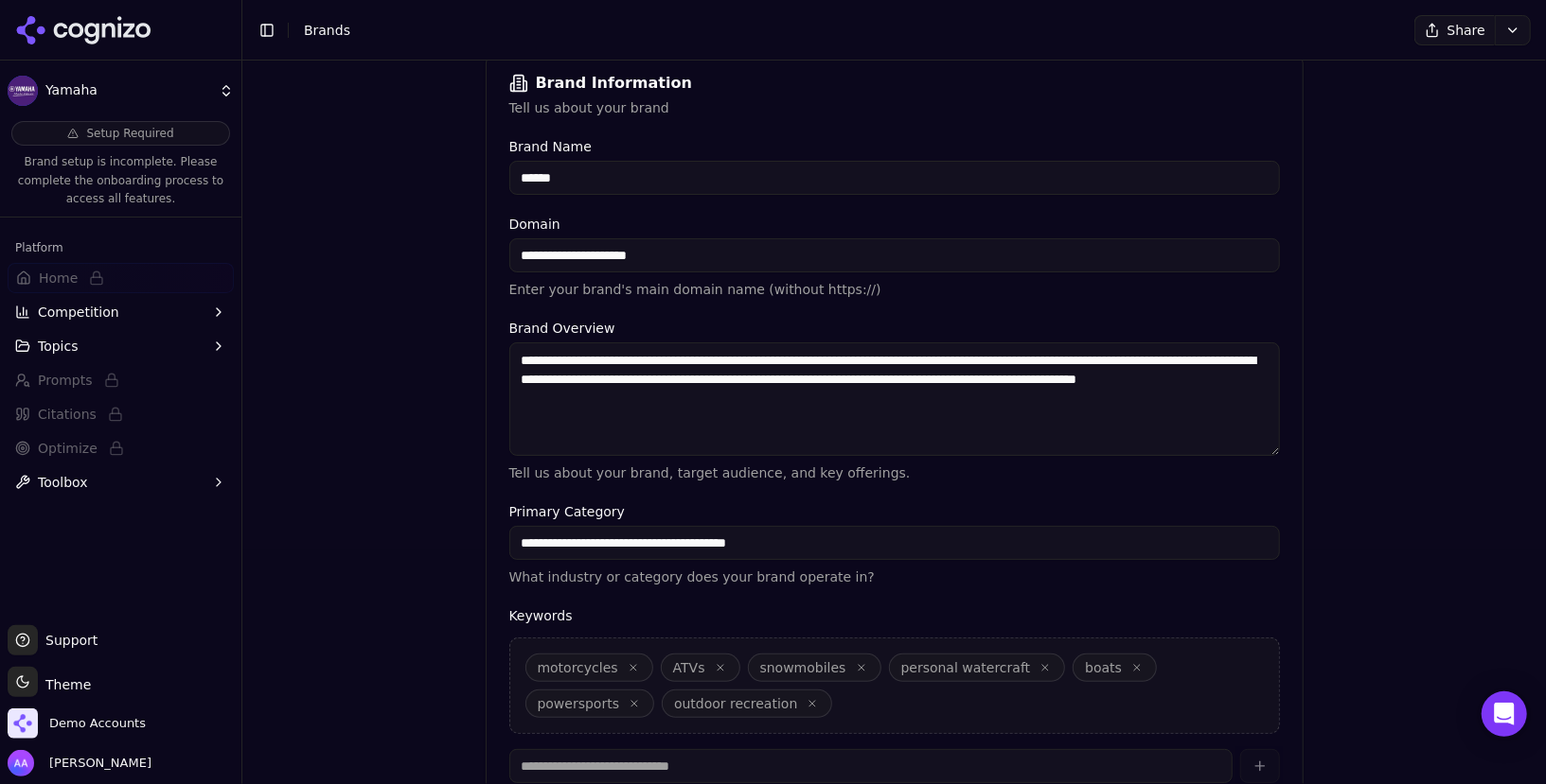
click at [771, 398] on textarea "**********" at bounding box center [895, 399] width 771 height 113
paste textarea
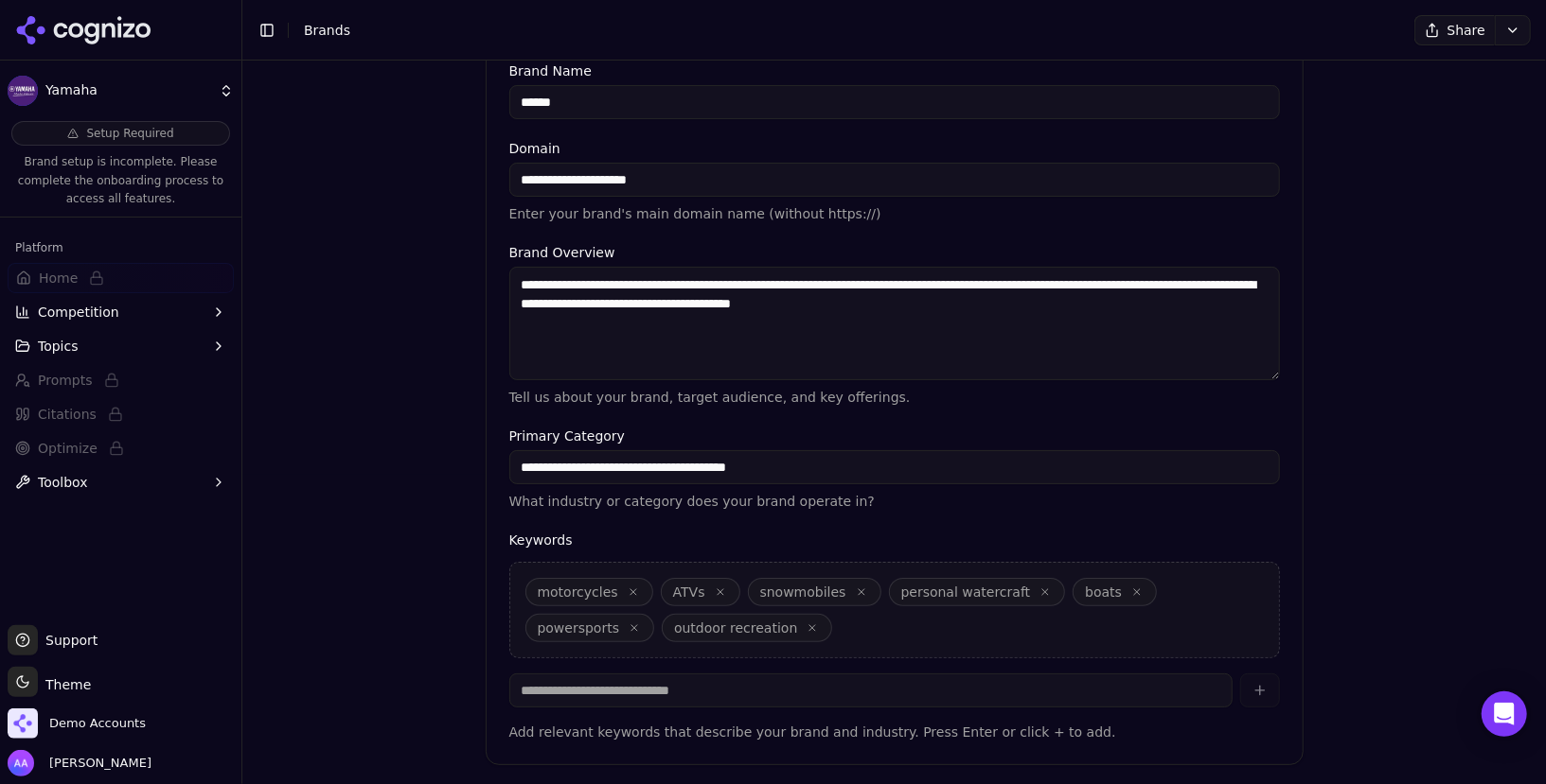
scroll to position [396, 0]
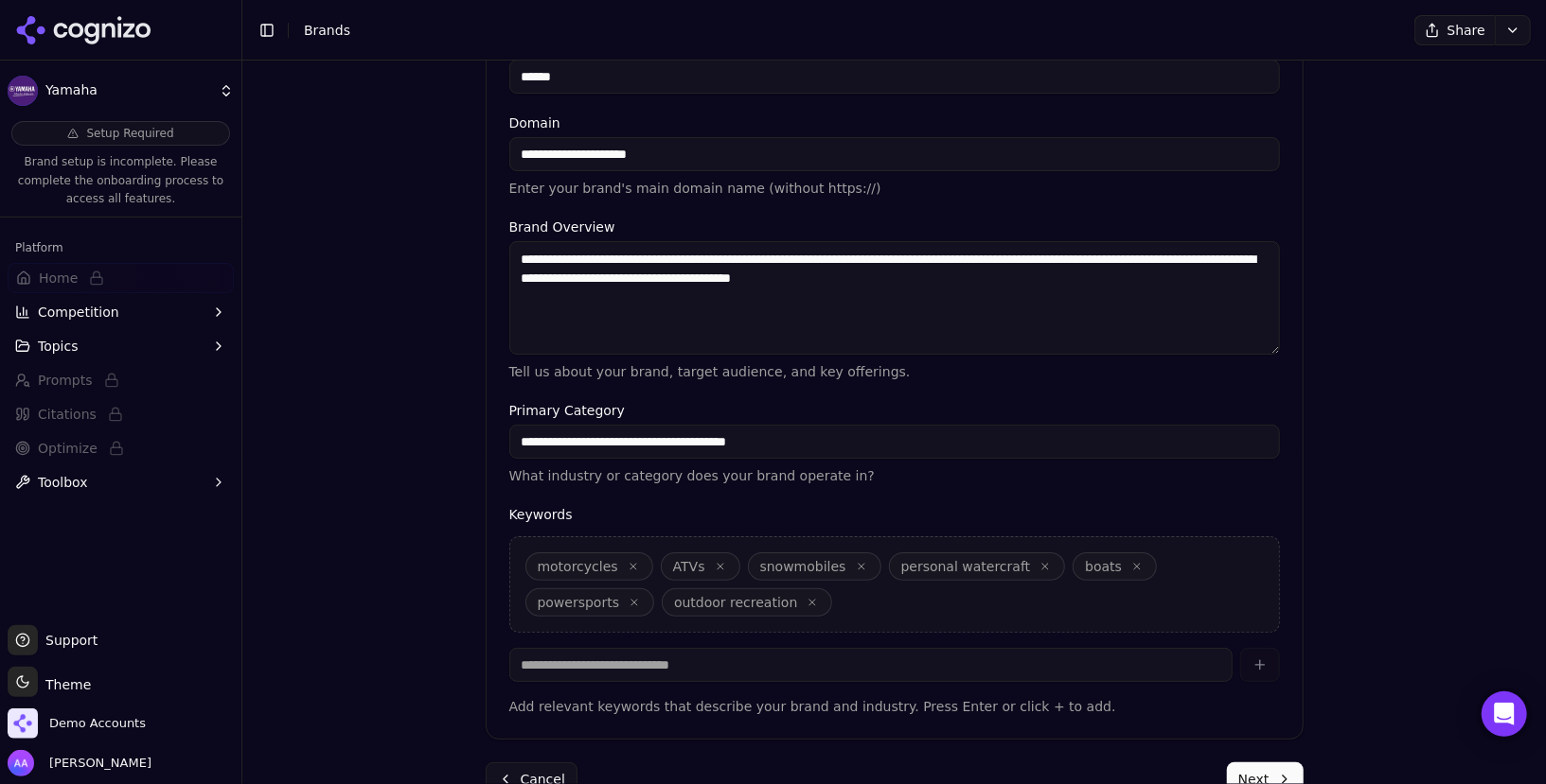
type textarea "**********"
click at [632, 572] on span "motorcycles" at bounding box center [590, 567] width 128 height 29
click at [628, 565] on icon "button" at bounding box center [634, 567] width 11 height 11
click at [582, 565] on icon "button" at bounding box center [584, 567] width 6 height 6
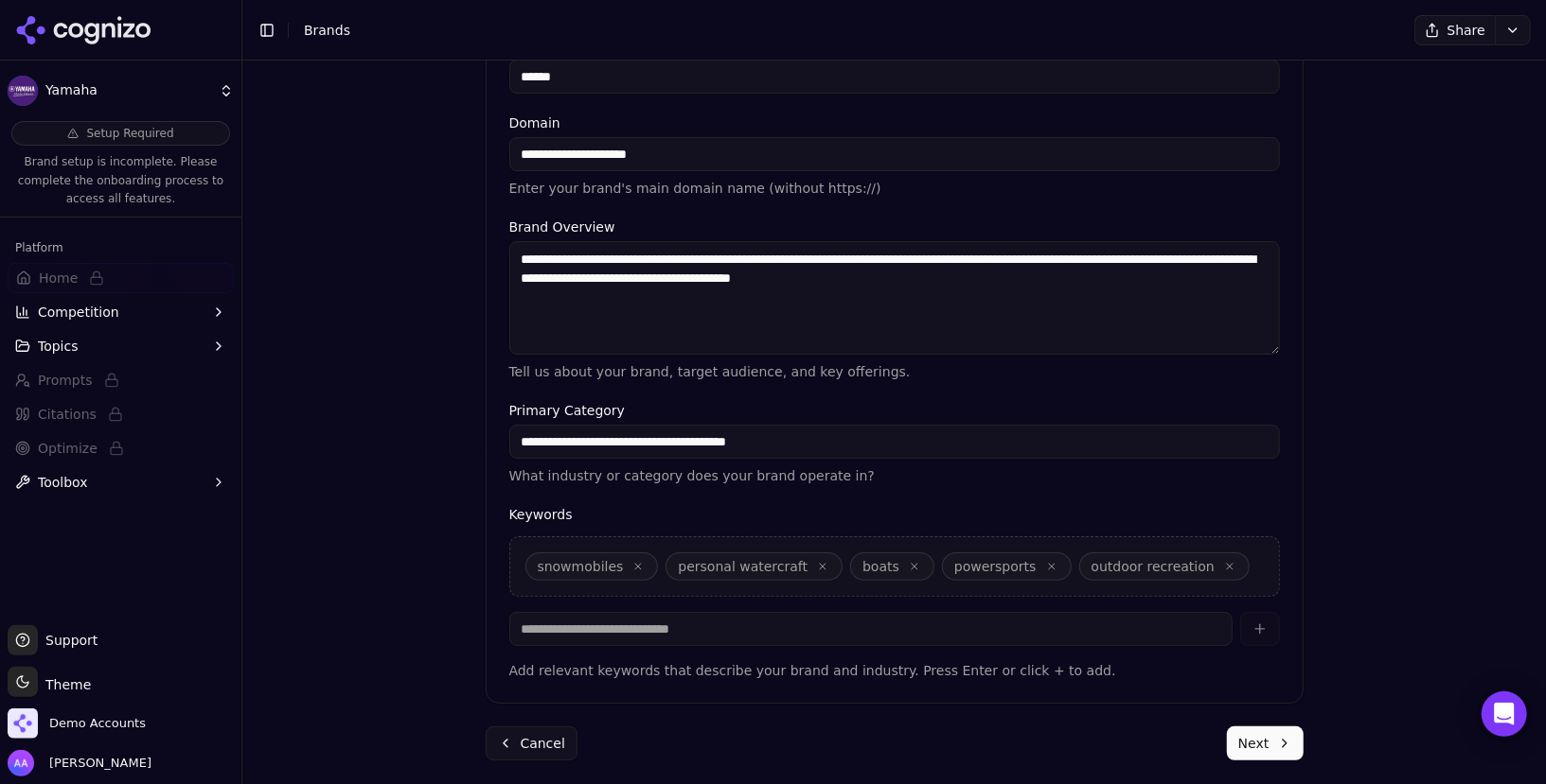
click at [636, 564] on icon "button" at bounding box center [638, 567] width 11 height 11
click at [679, 567] on icon "button" at bounding box center [681, 567] width 6 height 6
click at [585, 567] on icon "button" at bounding box center [589, 567] width 11 height 11
click at [631, 566] on icon "button" at bounding box center [635, 567] width 11 height 11
click at [673, 567] on icon "button" at bounding box center [676, 567] width 6 height 6
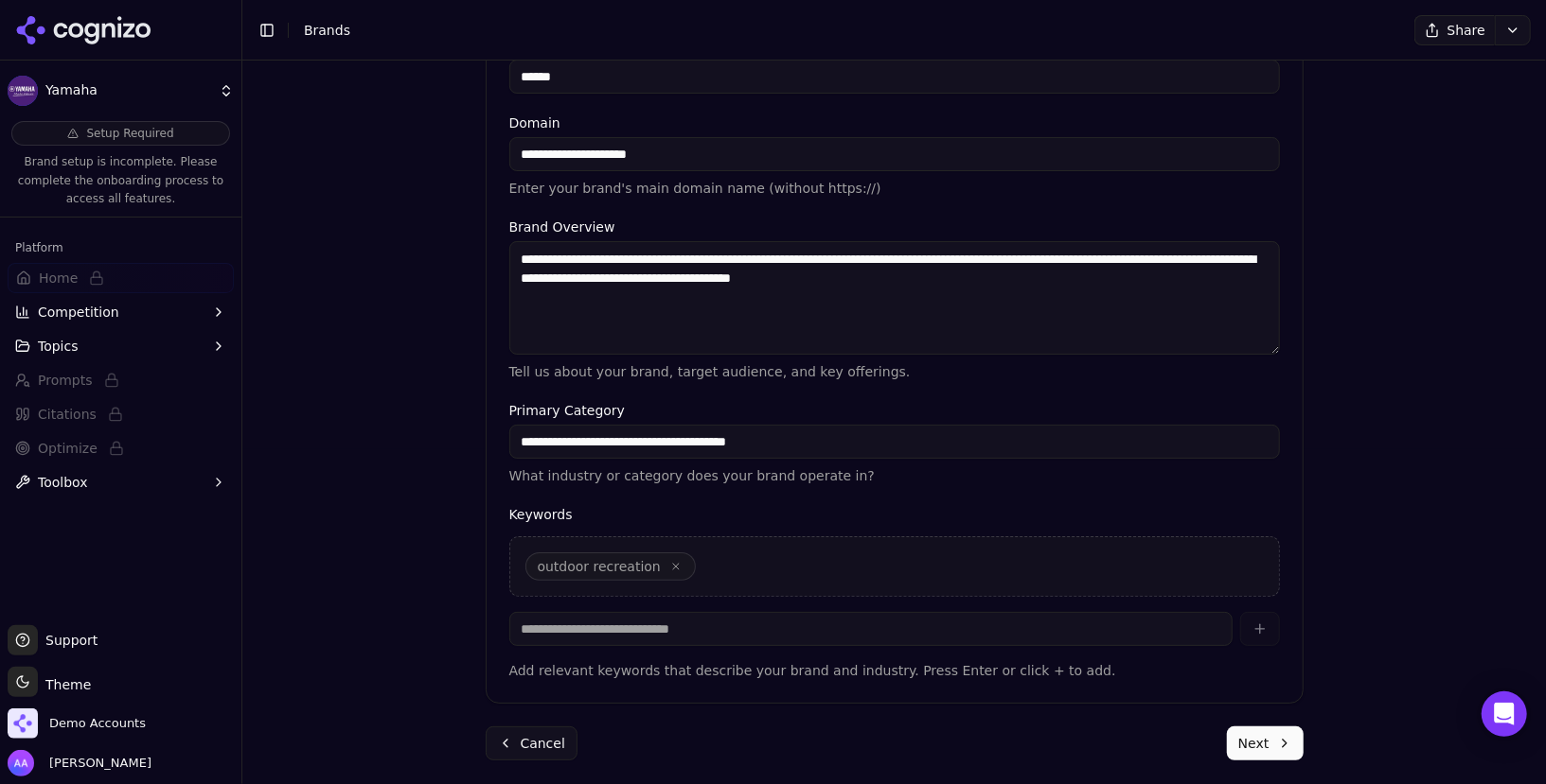
scroll to position [324, 0]
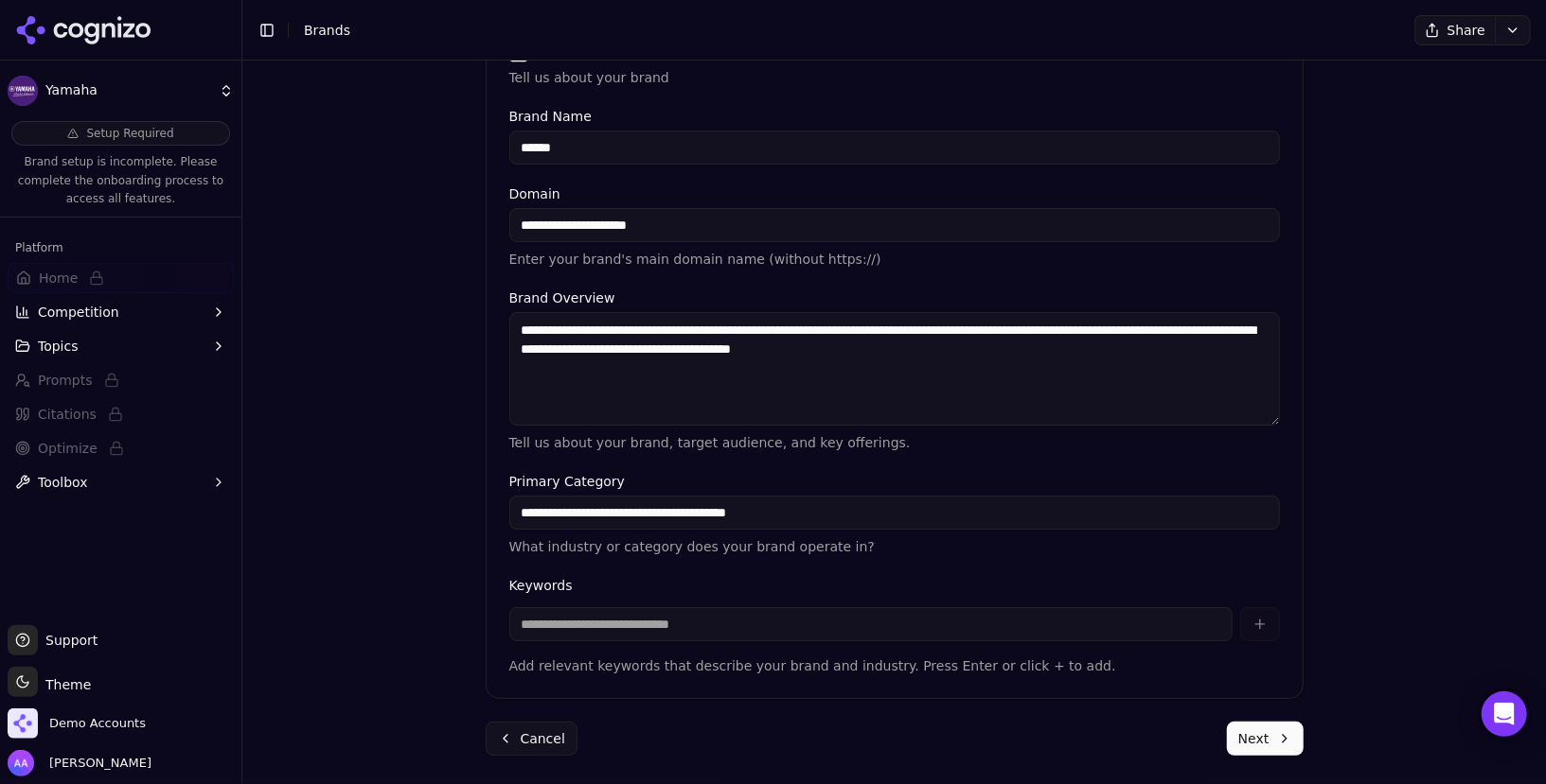
click at [667, 522] on input "**********" at bounding box center [894, 513] width 770 height 34
type input "**********"
click at [756, 586] on label "Keywords" at bounding box center [894, 586] width 770 height 13
click at [771, 743] on button "Next" at bounding box center [1265, 739] width 76 height 34
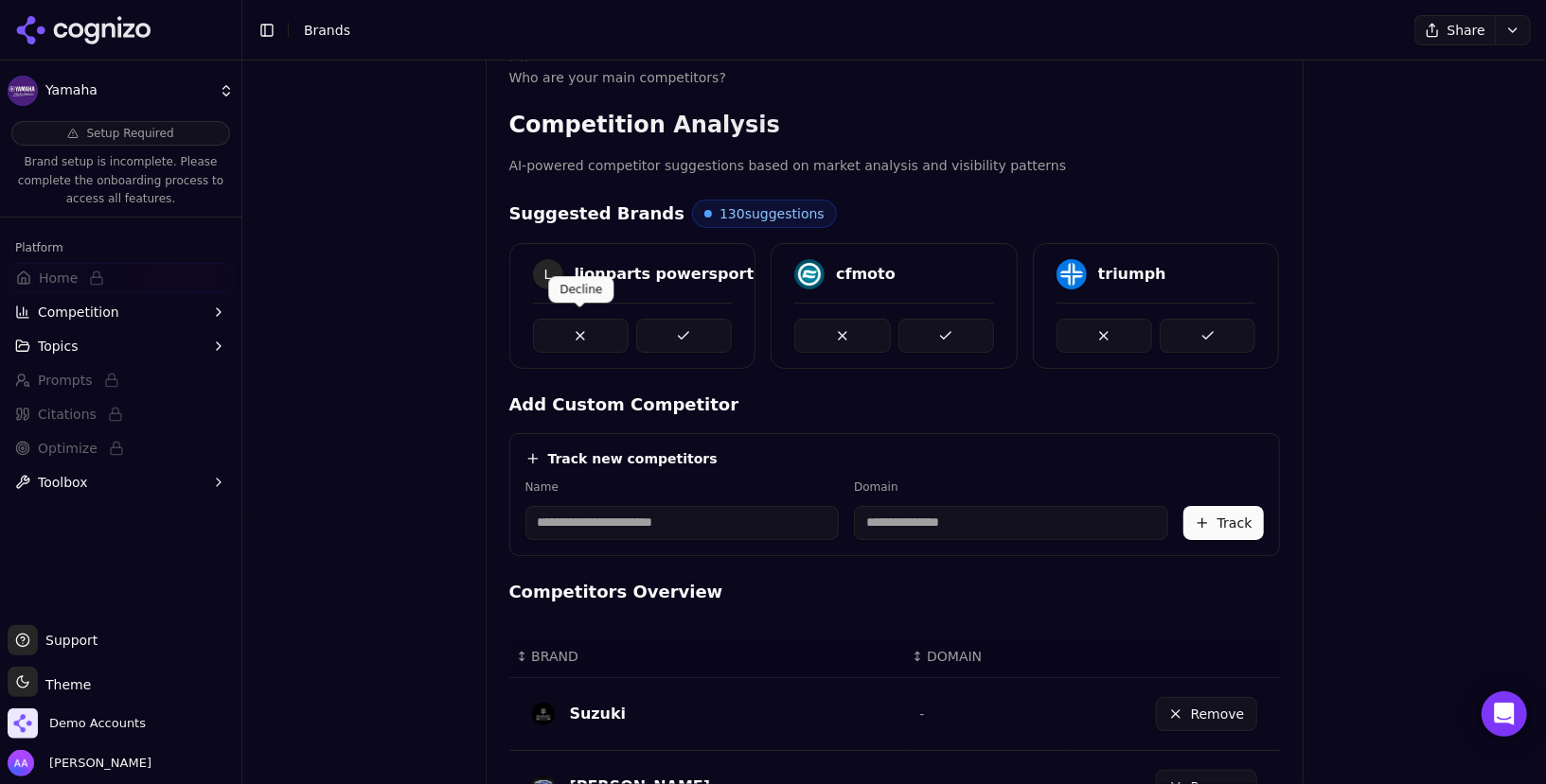
click at [583, 333] on button at bounding box center [580, 336] width 95 height 34
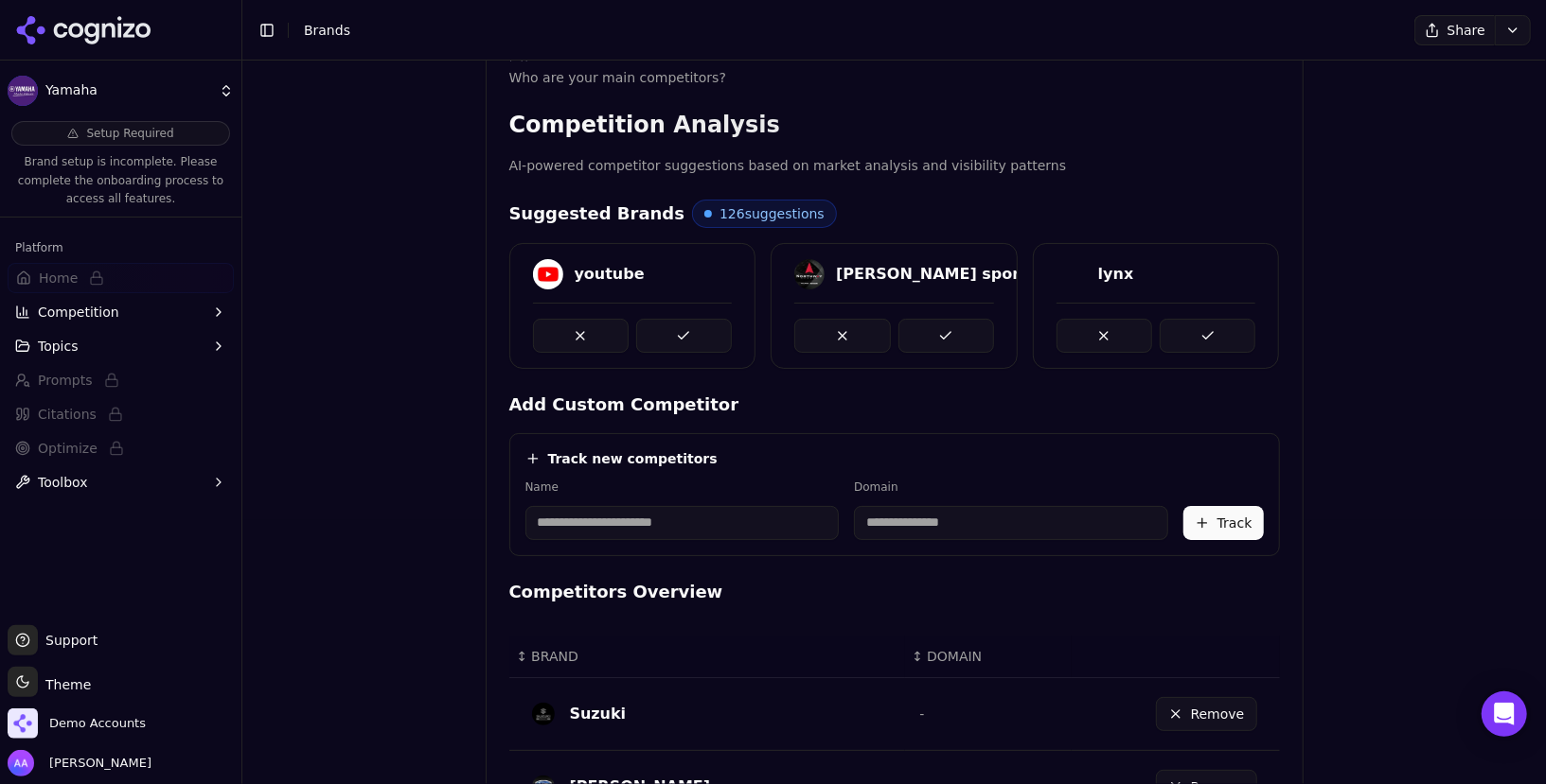
click at [583, 333] on button at bounding box center [580, 336] width 95 height 34
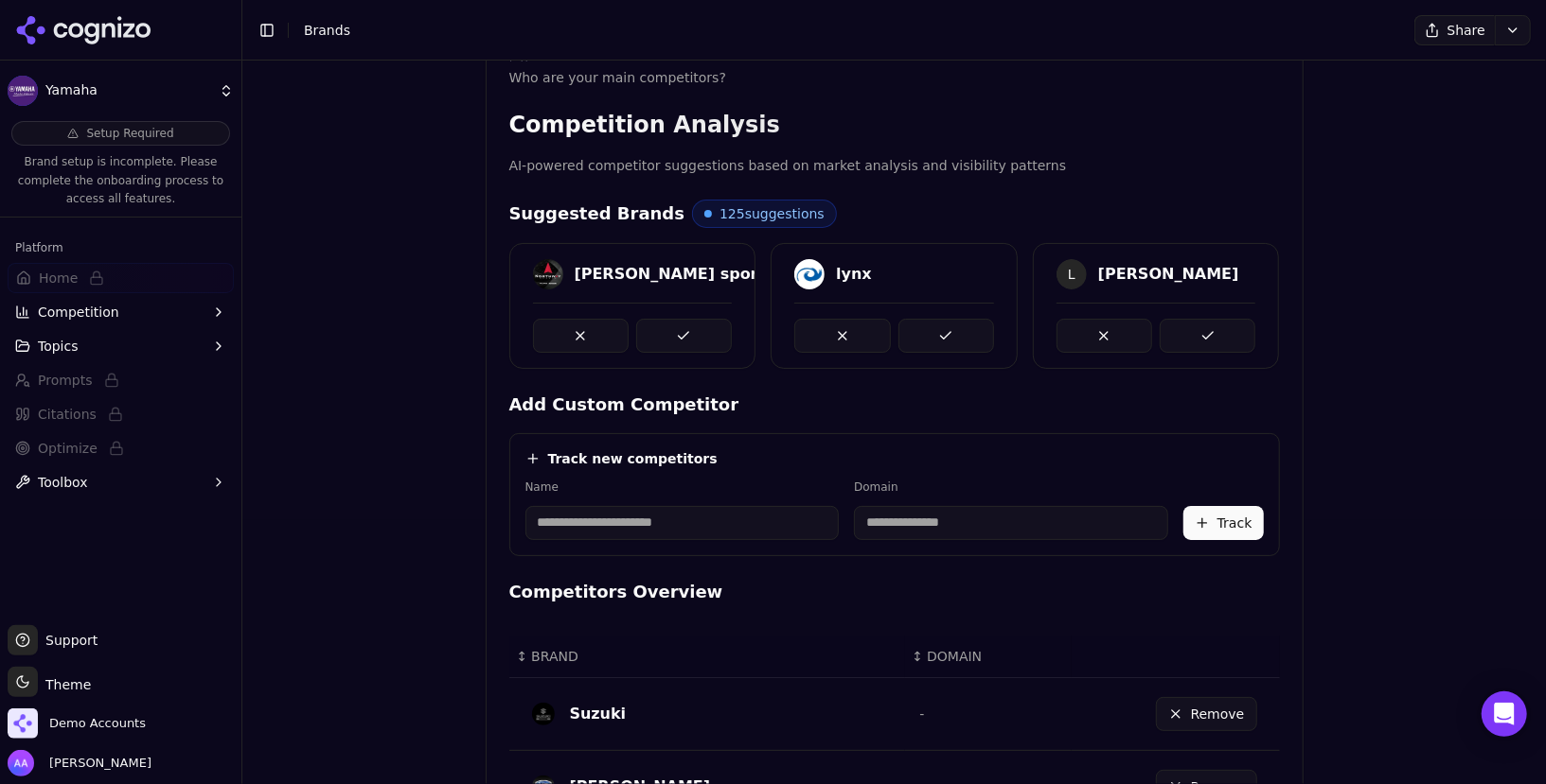
click at [583, 333] on button at bounding box center [580, 336] width 95 height 34
click at [325, 26] on span "Brands" at bounding box center [326, 31] width 47 height 15
click at [47, 24] on icon at bounding box center [84, 31] width 137 height 29
click at [111, 24] on html "Yamaha Setup Required Brand setup is incomplete. Please complete the onboarding…" at bounding box center [773, 392] width 1546 height 784
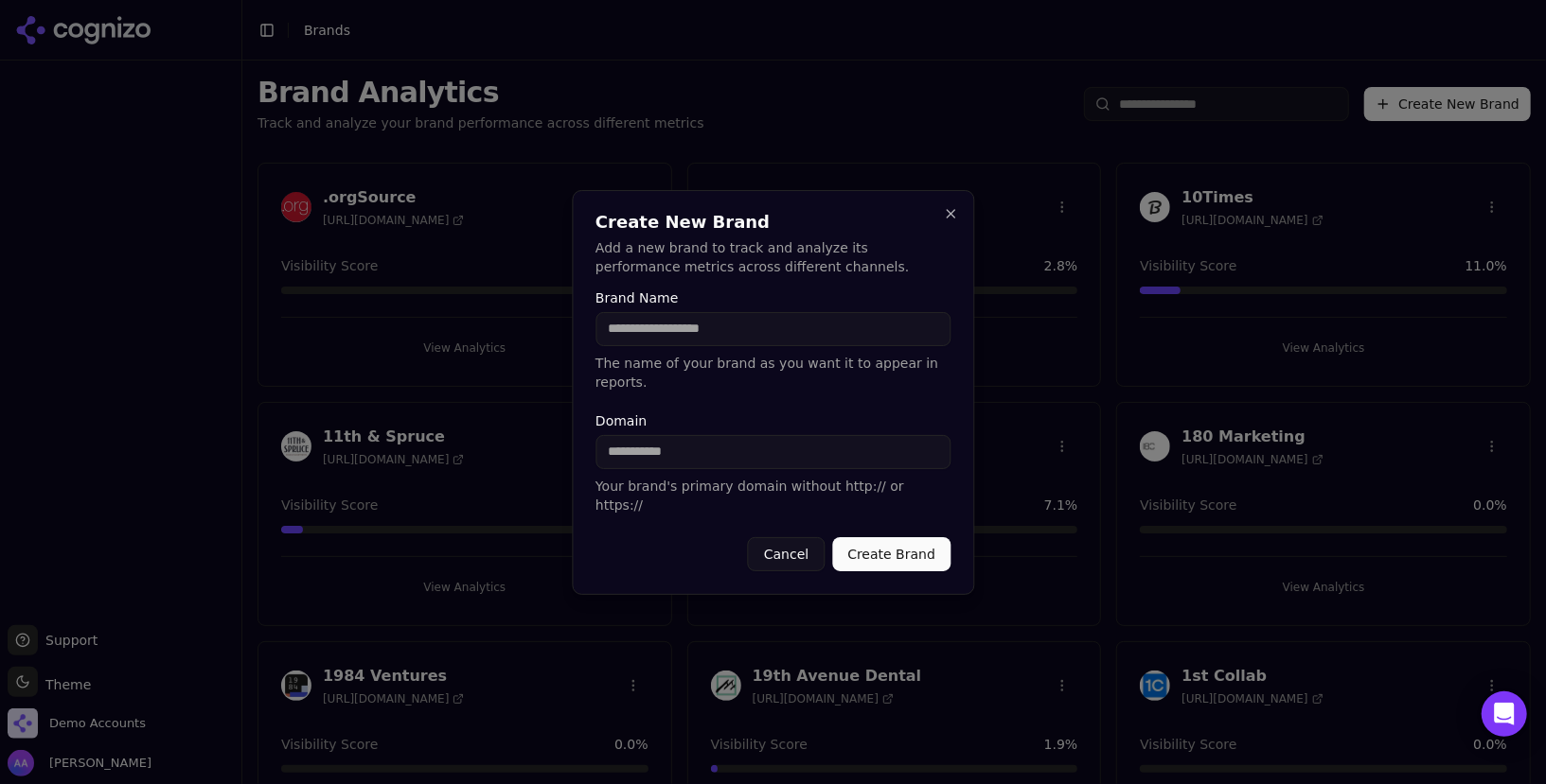
click at [657, 446] on input "Domain" at bounding box center [773, 452] width 355 height 34
paste input "**********"
type input "**********"
click at [708, 341] on input "Brand Name" at bounding box center [773, 329] width 356 height 34
type input "**********"
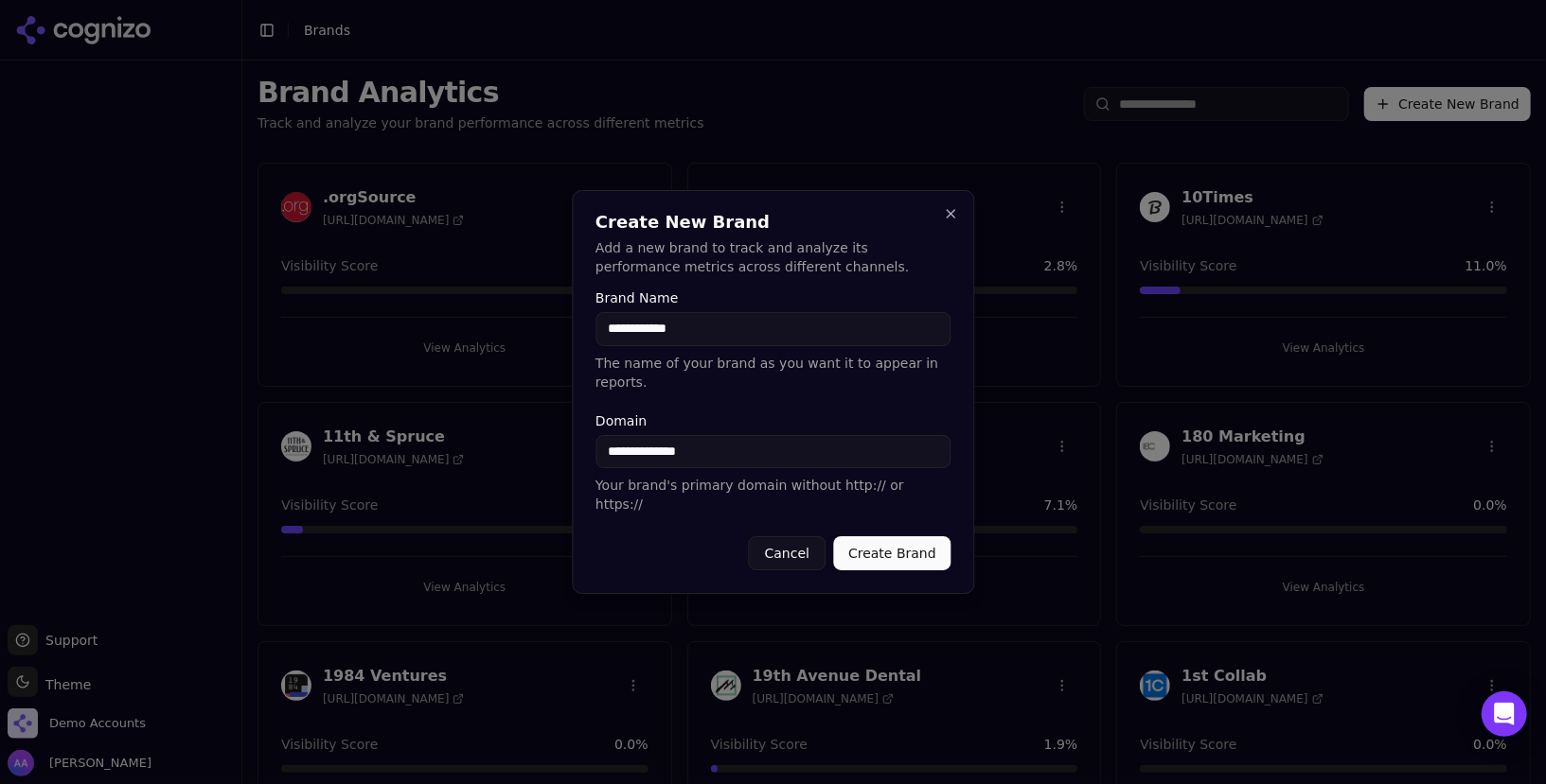
click at [771, 545] on button "Create Brand" at bounding box center [892, 553] width 118 height 34
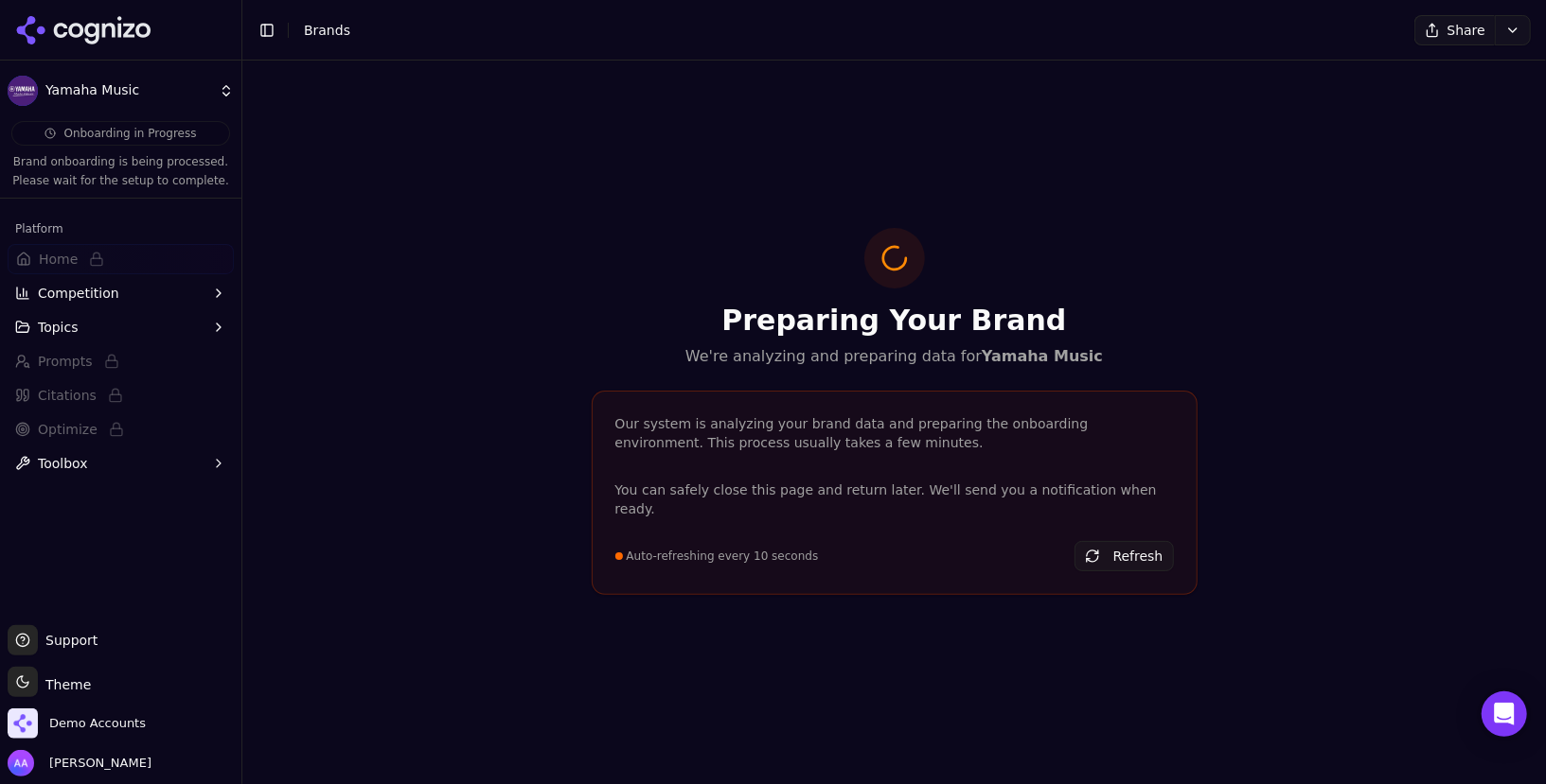
click at [771, 368] on p "We're analyzing and preparing data for Yamaha Music" at bounding box center [894, 357] width 606 height 23
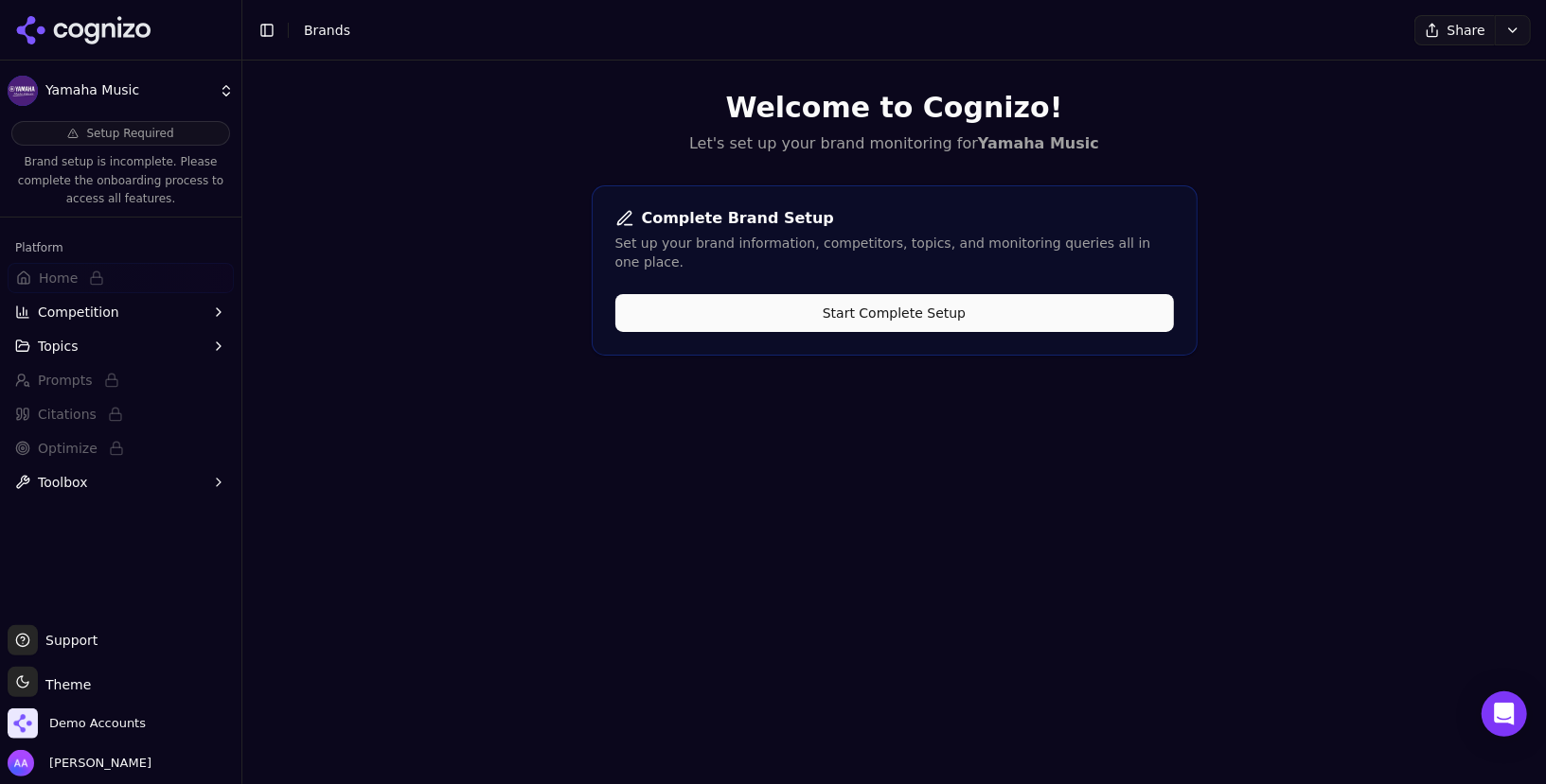
click at [771, 299] on button "Start Complete Setup" at bounding box center [894, 313] width 558 height 38
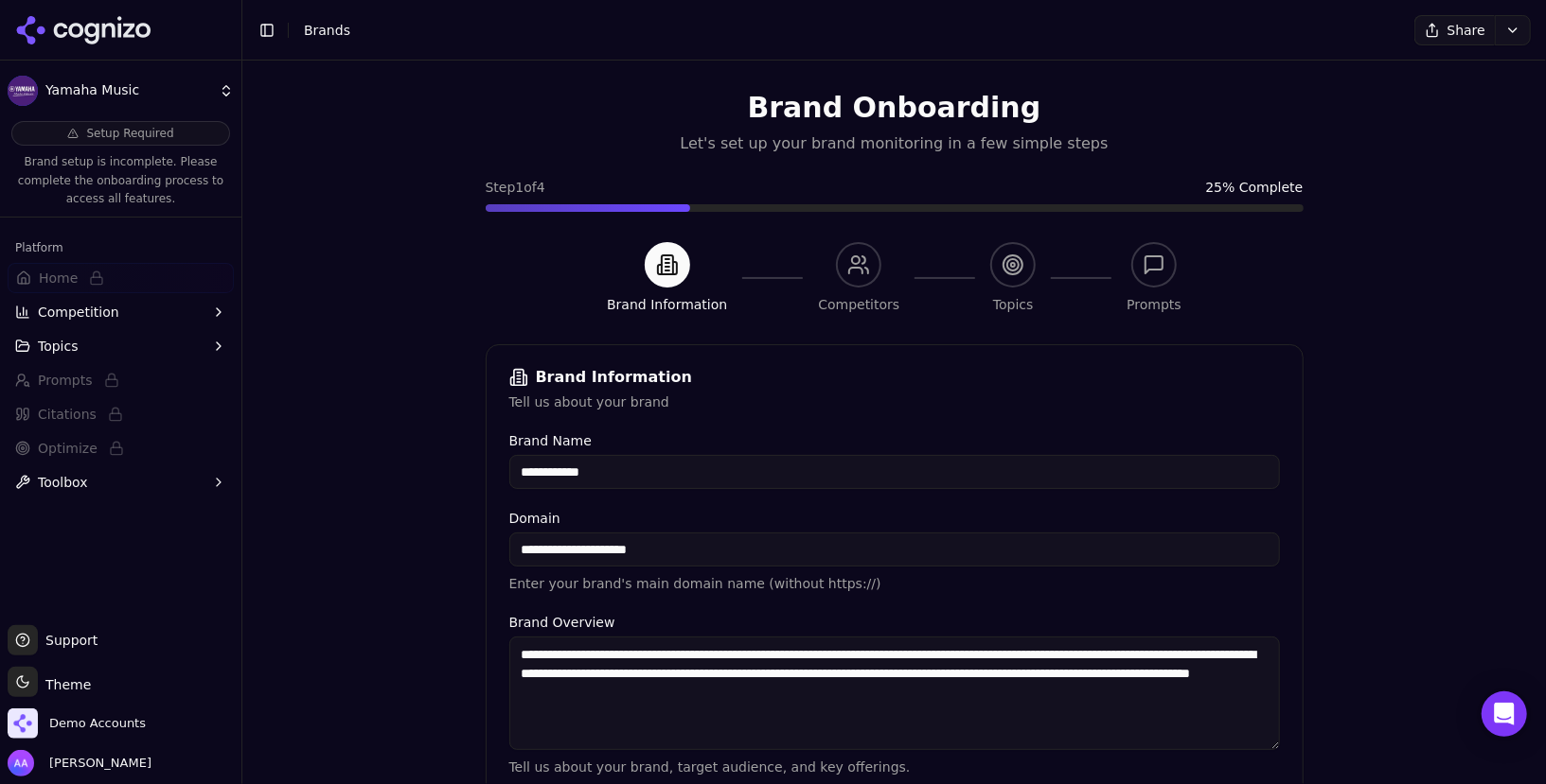
scroll to position [400, 0]
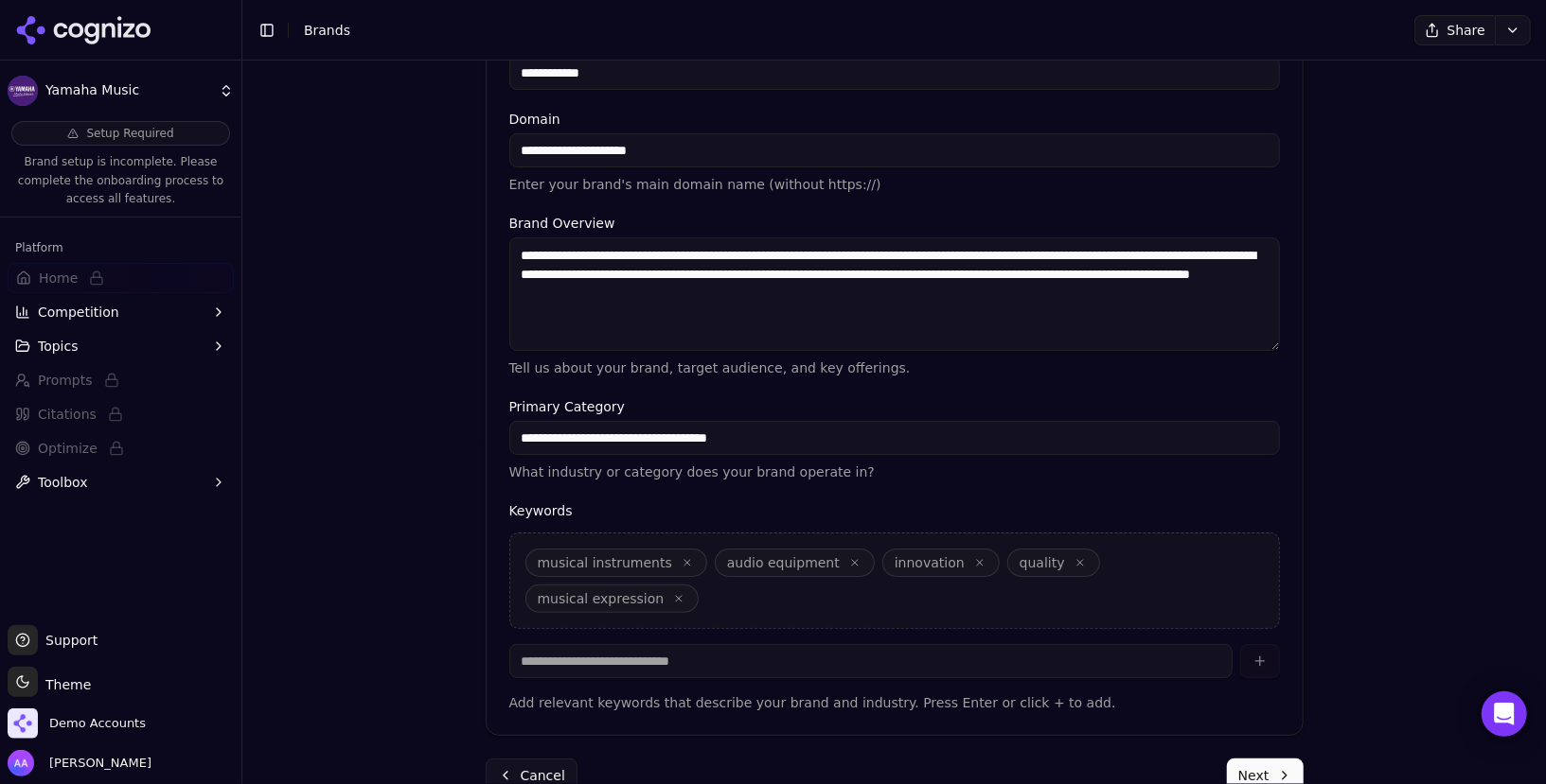
click at [771, 759] on button "Next" at bounding box center [1265, 776] width 76 height 34
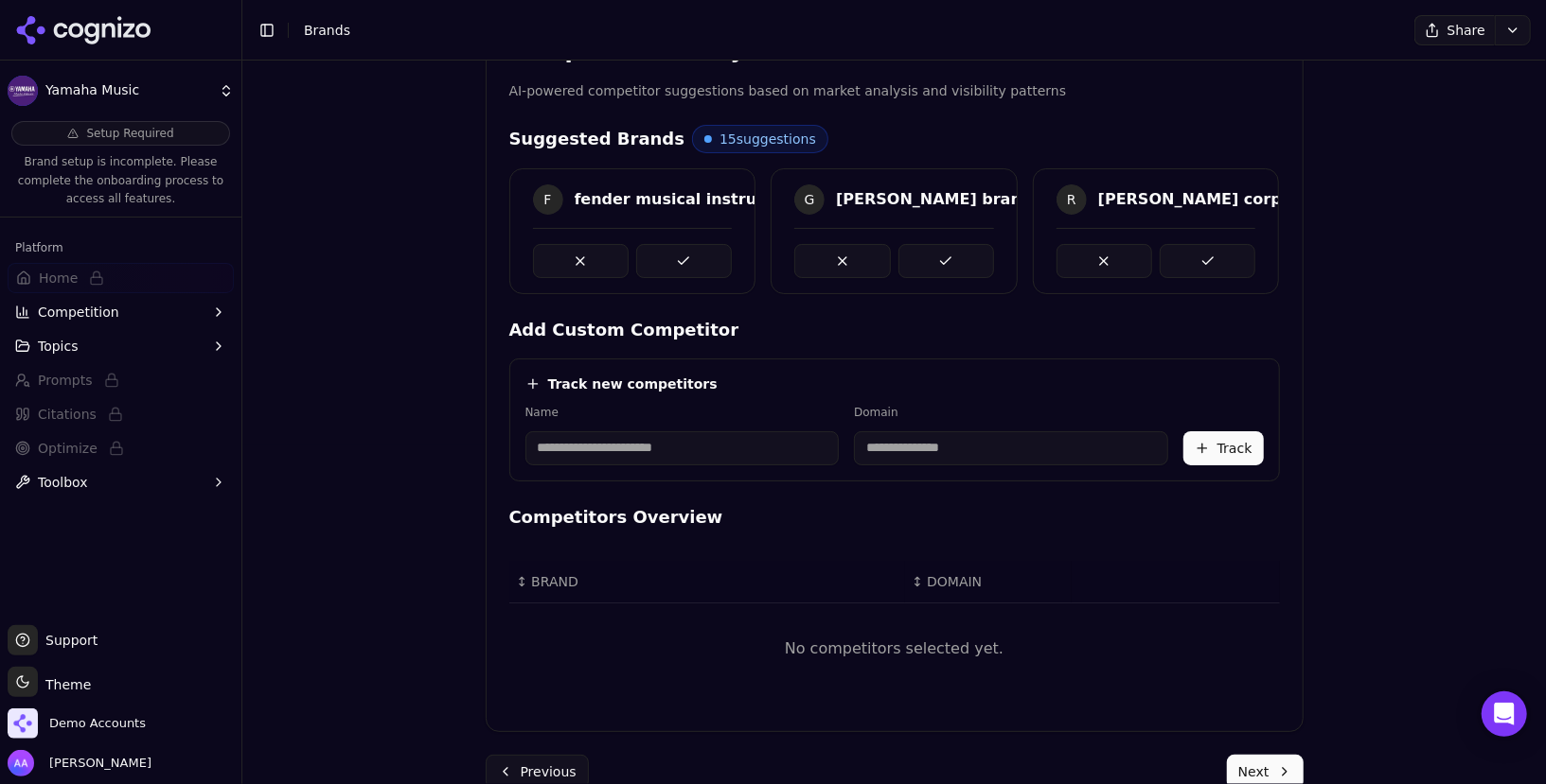
click at [771, 762] on button "Next" at bounding box center [1265, 773] width 76 height 34
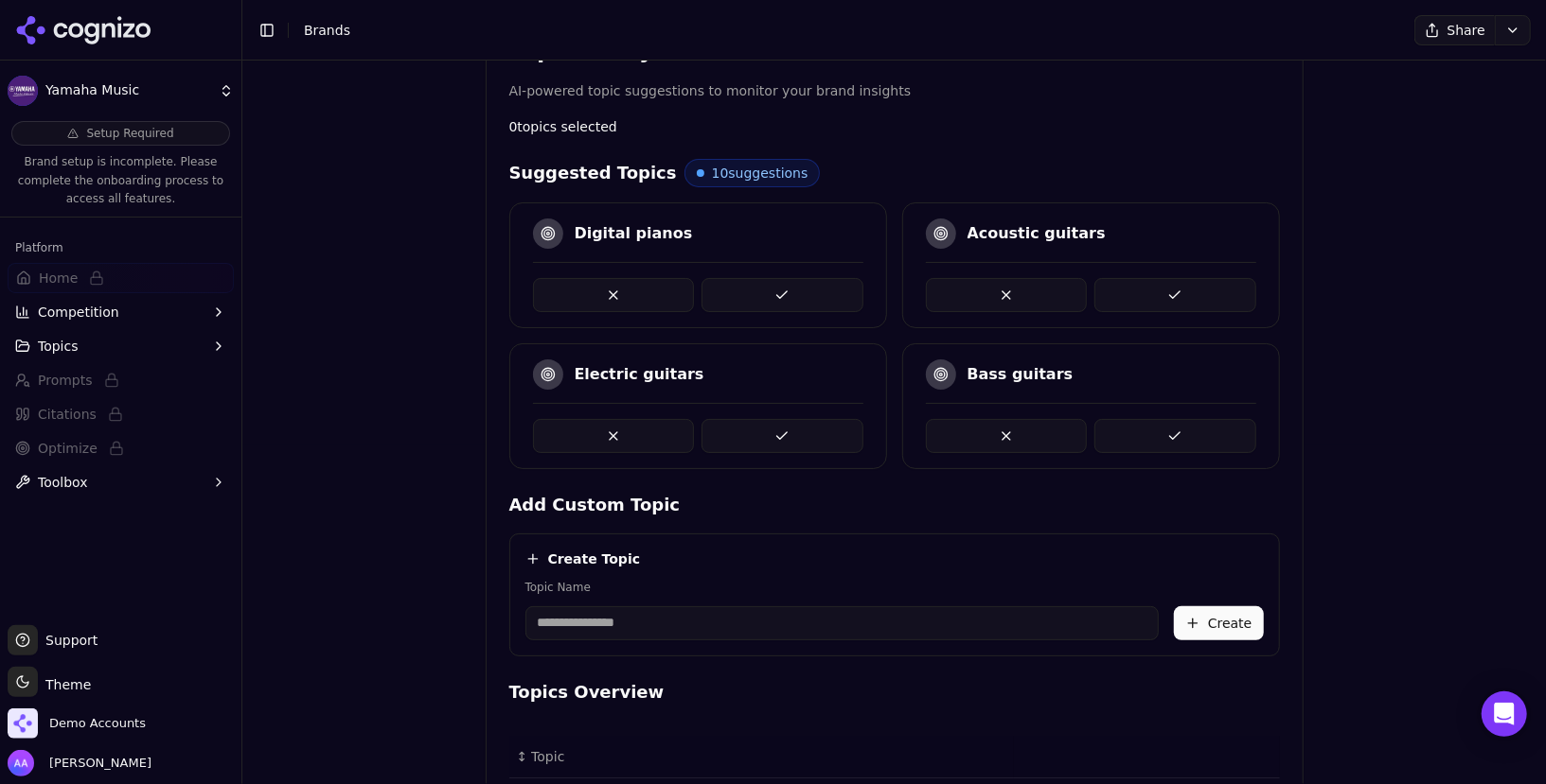
click at [761, 281] on button at bounding box center [783, 296] width 162 height 34
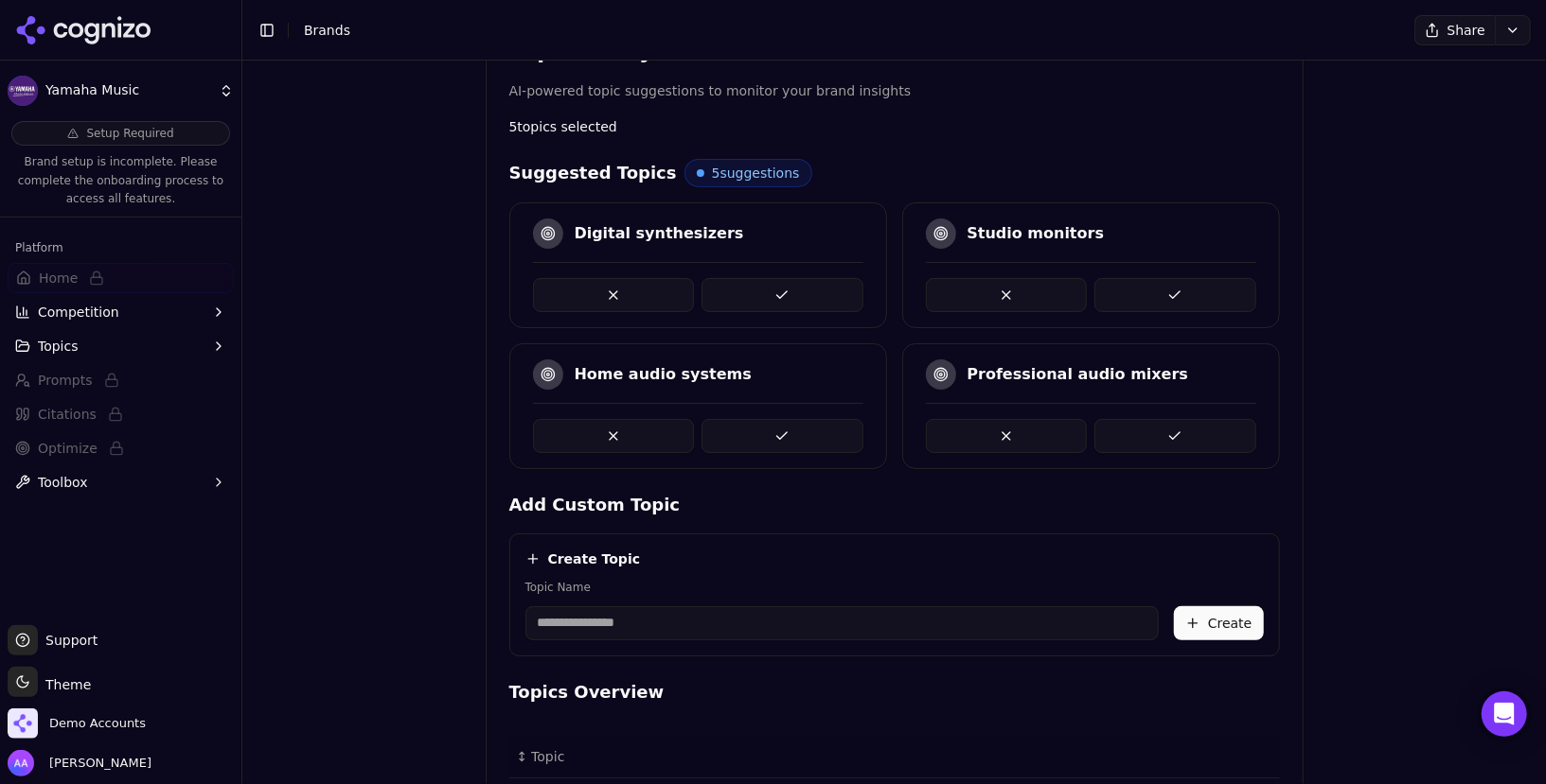
click at [761, 281] on button at bounding box center [783, 296] width 162 height 34
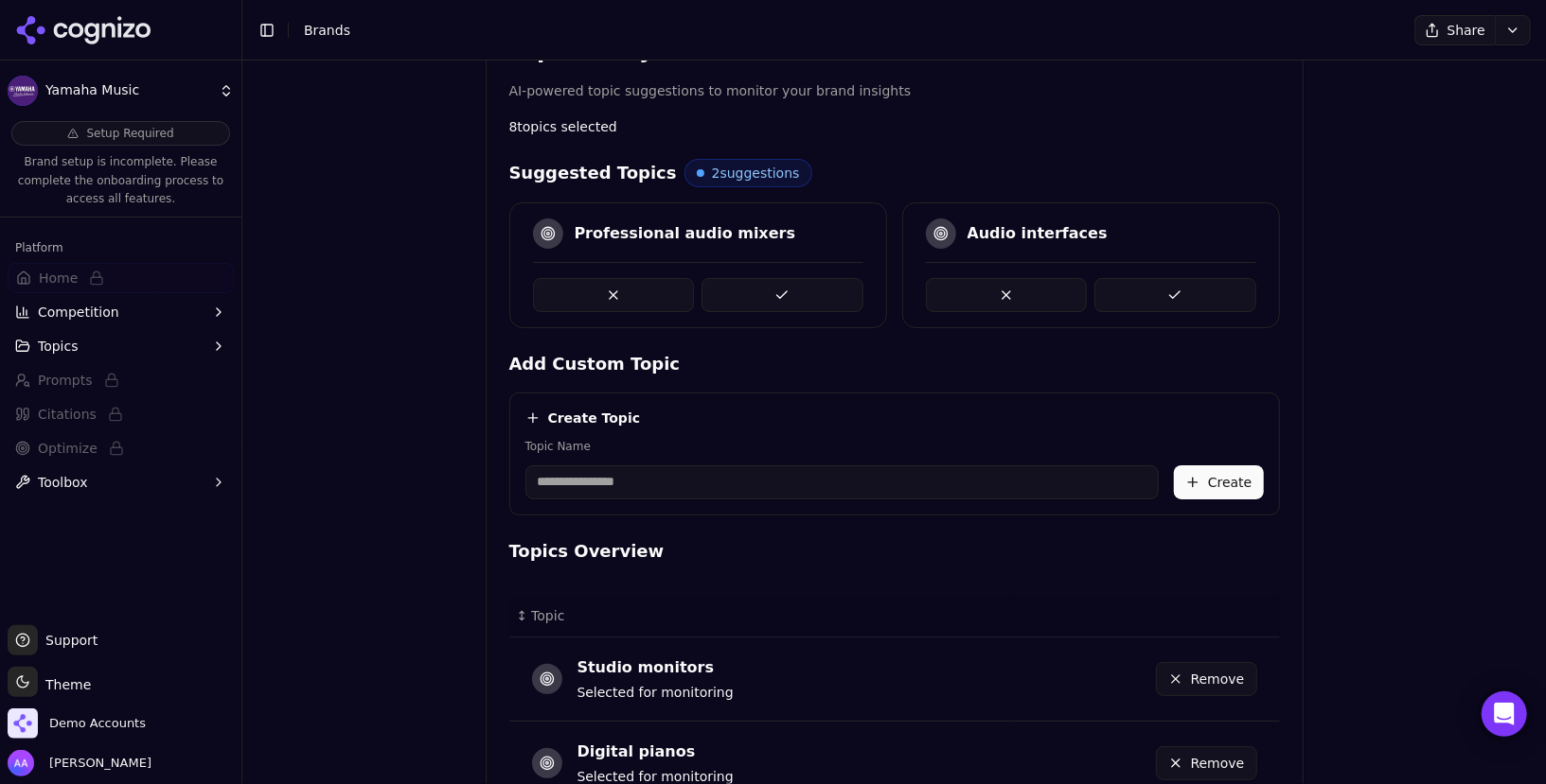
click at [761, 281] on button at bounding box center [783, 296] width 162 height 34
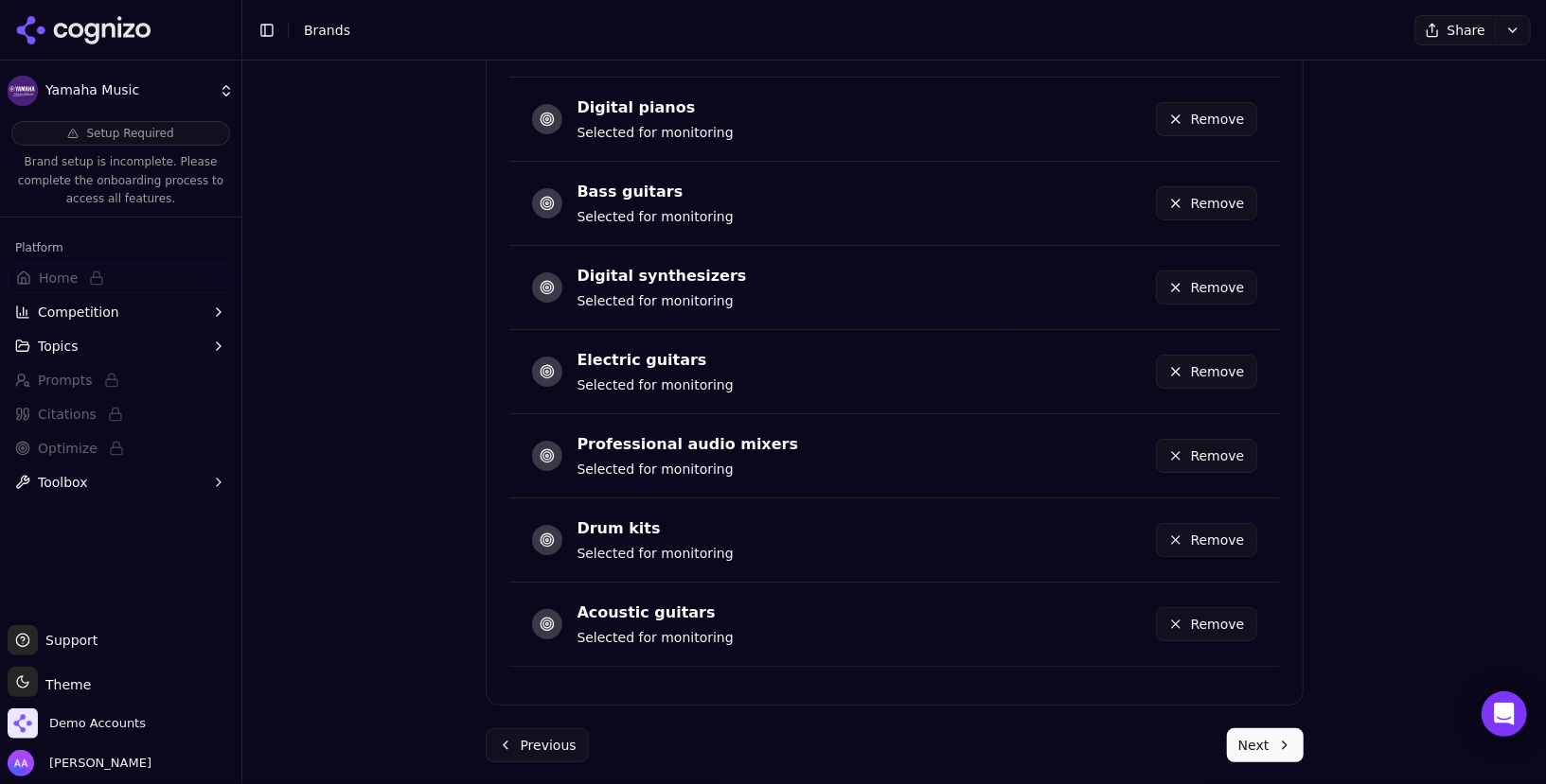
click at [771, 744] on button "Next" at bounding box center [1265, 746] width 76 height 34
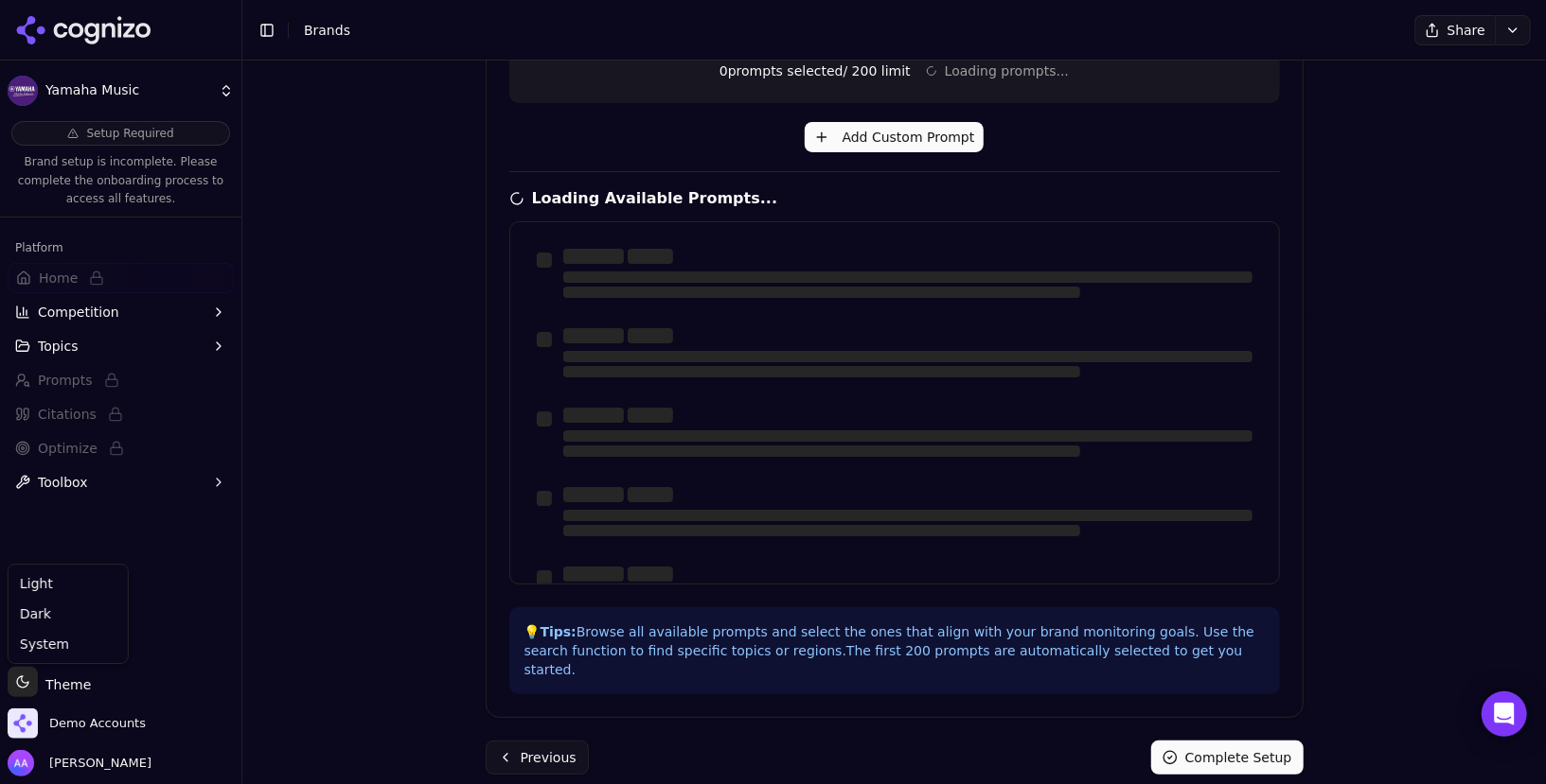
click at [69, 674] on html "Yamaha Music Setup Required Brand setup is incomplete. Please complete the onbo…" at bounding box center [773, 392] width 1546 height 784
click at [79, 617] on div "Dark" at bounding box center [68, 614] width 112 height 31
click at [68, 690] on html "Yamaha Music Setup Required Brand setup is incomplete. Please complete the onbo…" at bounding box center [773, 392] width 1546 height 784
click at [75, 583] on div "Light" at bounding box center [68, 584] width 112 height 31
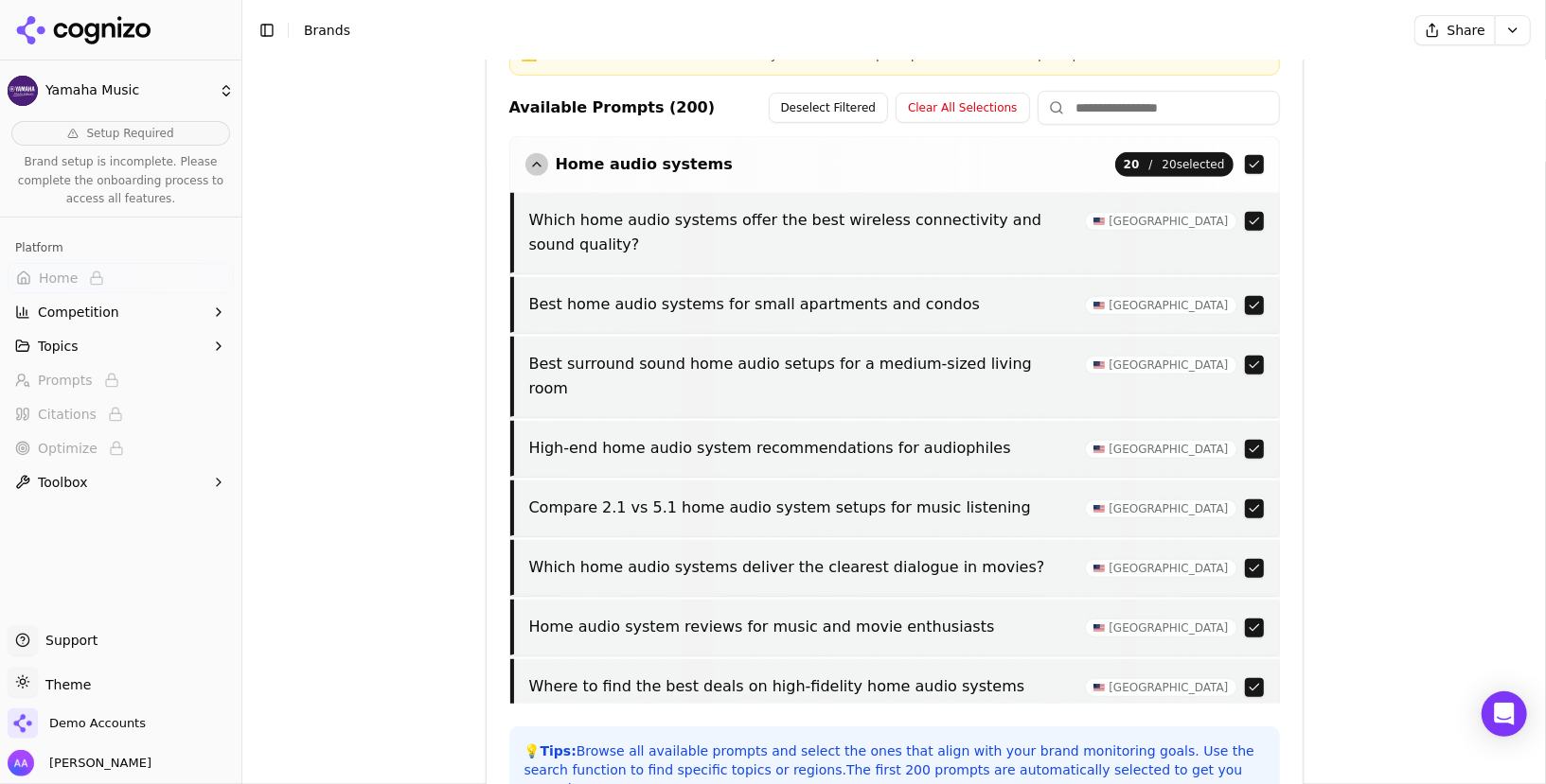
scroll to position [802, 0]
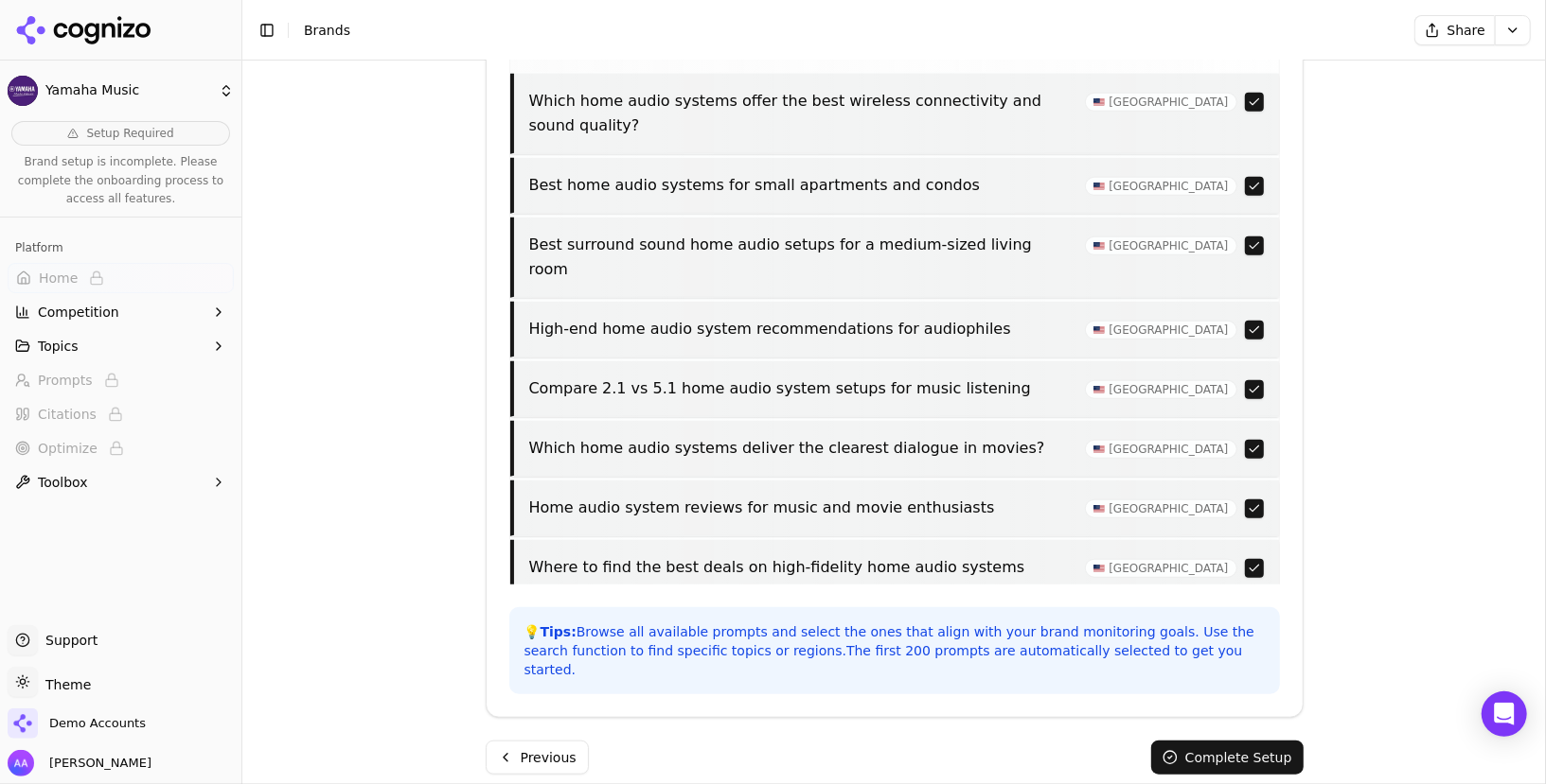
click at [771, 741] on button "Complete Setup" at bounding box center [1227, 758] width 153 height 34
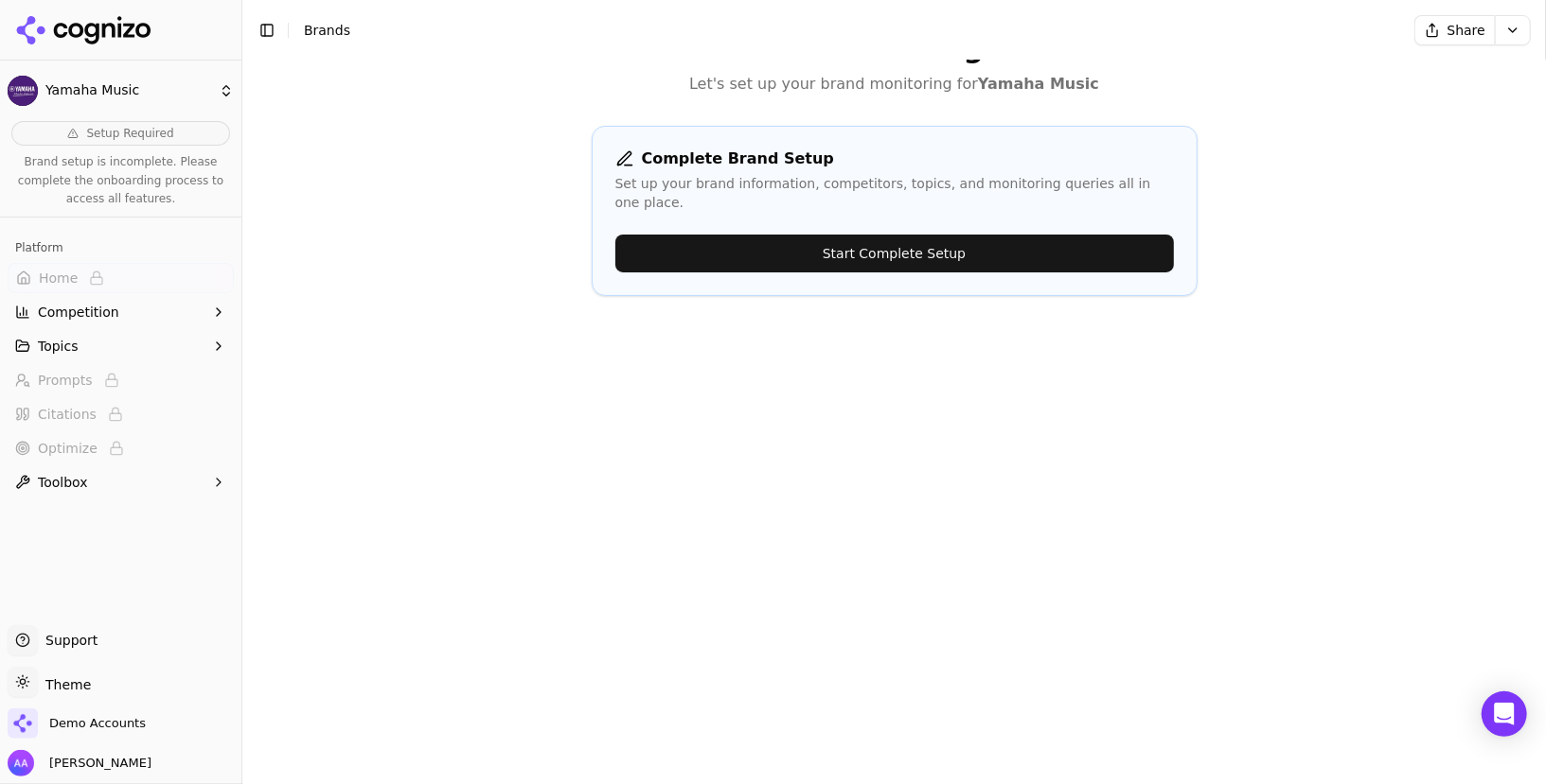
scroll to position [0, 0]
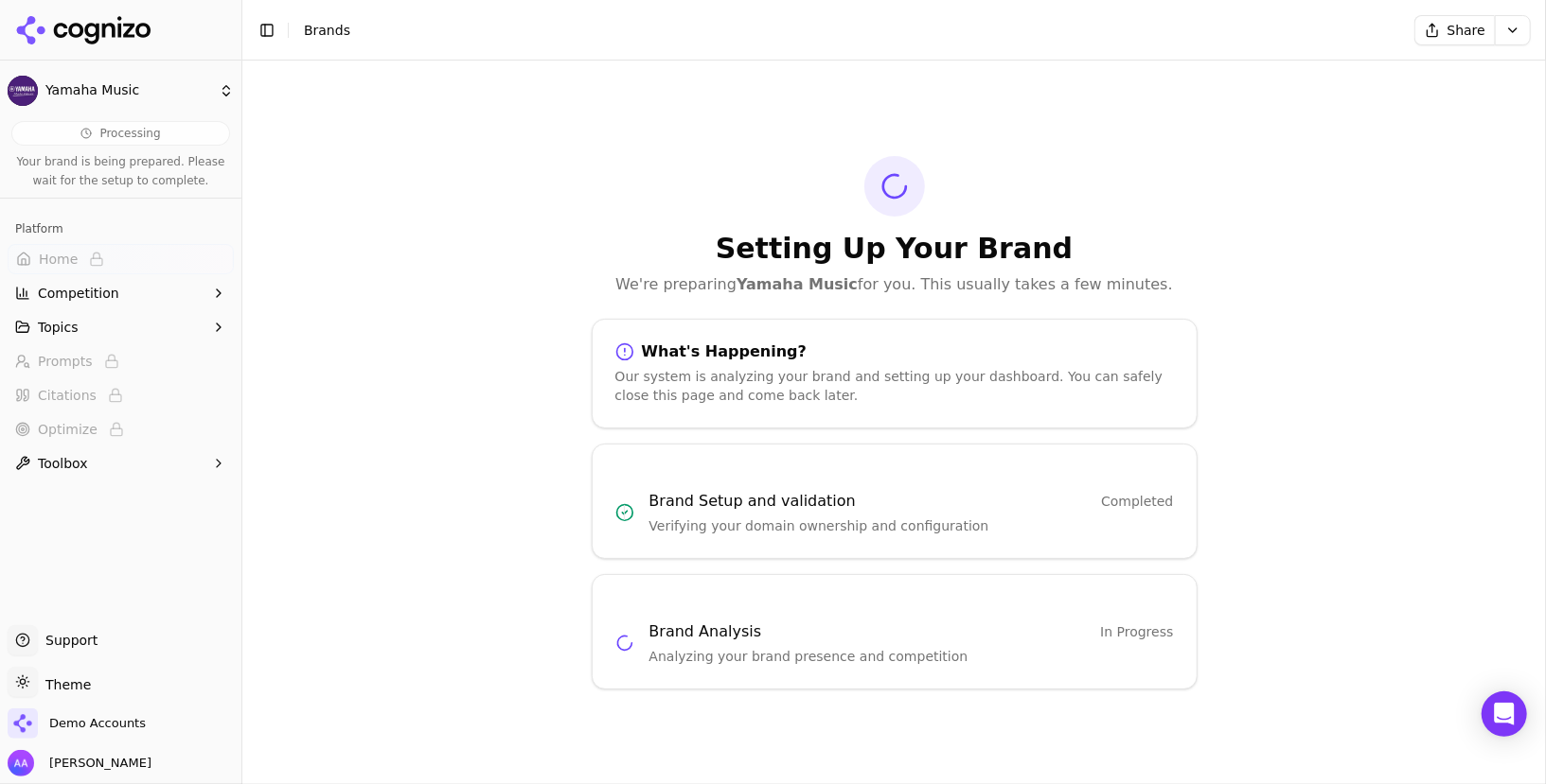
click at [771, 208] on div "Setting Up Your Brand We're preparing Yamaha Music for you. This usually takes …" at bounding box center [894, 422] width 1304 height 724
click at [771, 30] on html "Yamaha Music Processing Your brand is being prepared. Please wait for the setup…" at bounding box center [773, 392] width 1546 height 784
click at [771, 70] on div "Run Again" at bounding box center [1470, 70] width 112 height 31
click at [124, 28] on icon at bounding box center [84, 31] width 137 height 29
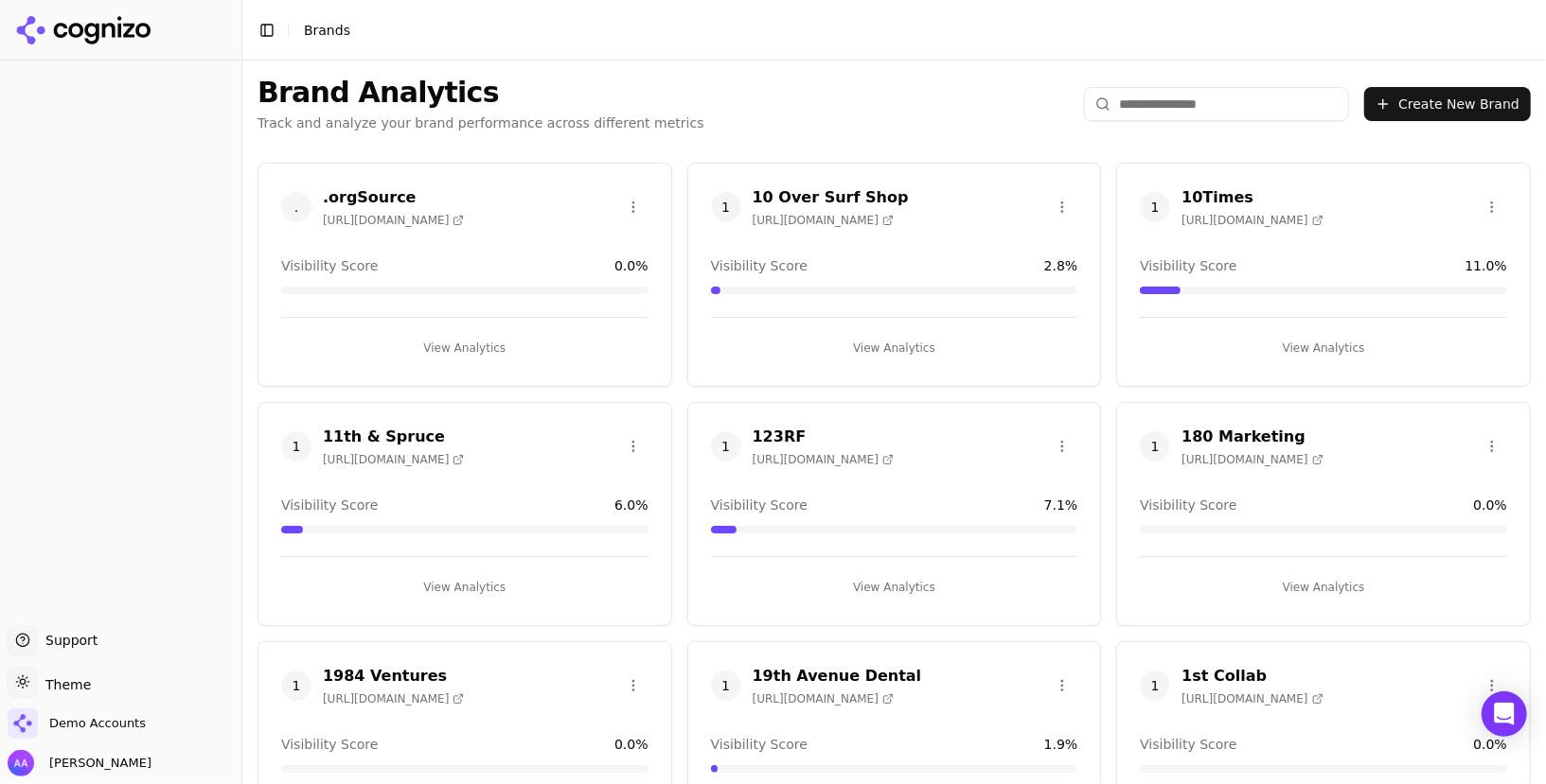
click at [771, 97] on input "search" at bounding box center [1217, 104] width 265 height 34
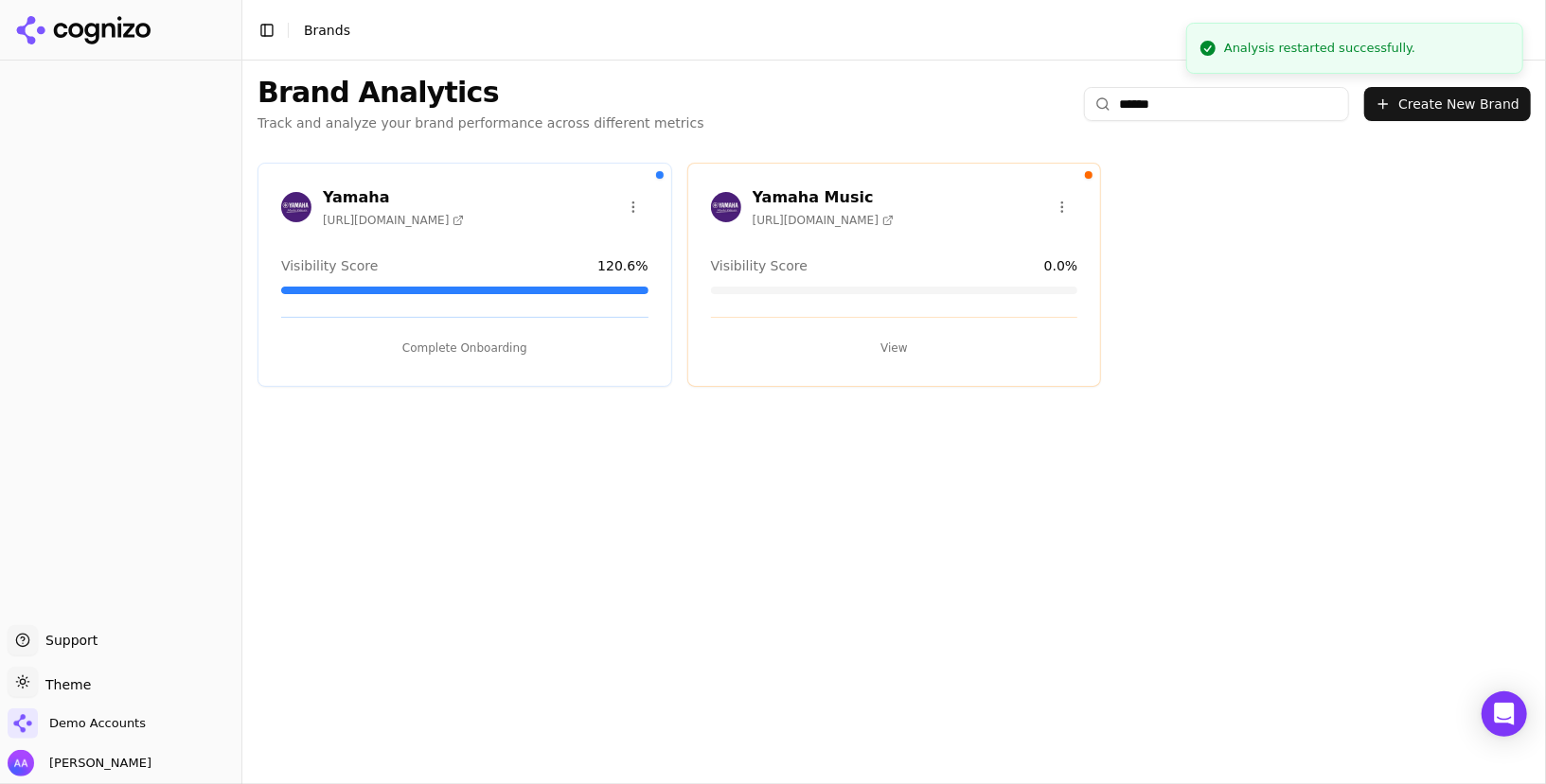
type input "******"
click at [771, 198] on html "Support Support Toggle theme Theme Demo Accounts Alp Aysan Toggle Sidebar Brand…" at bounding box center [773, 392] width 1546 height 784
click at [771, 250] on div "Edit Brand" at bounding box center [1017, 245] width 112 height 31
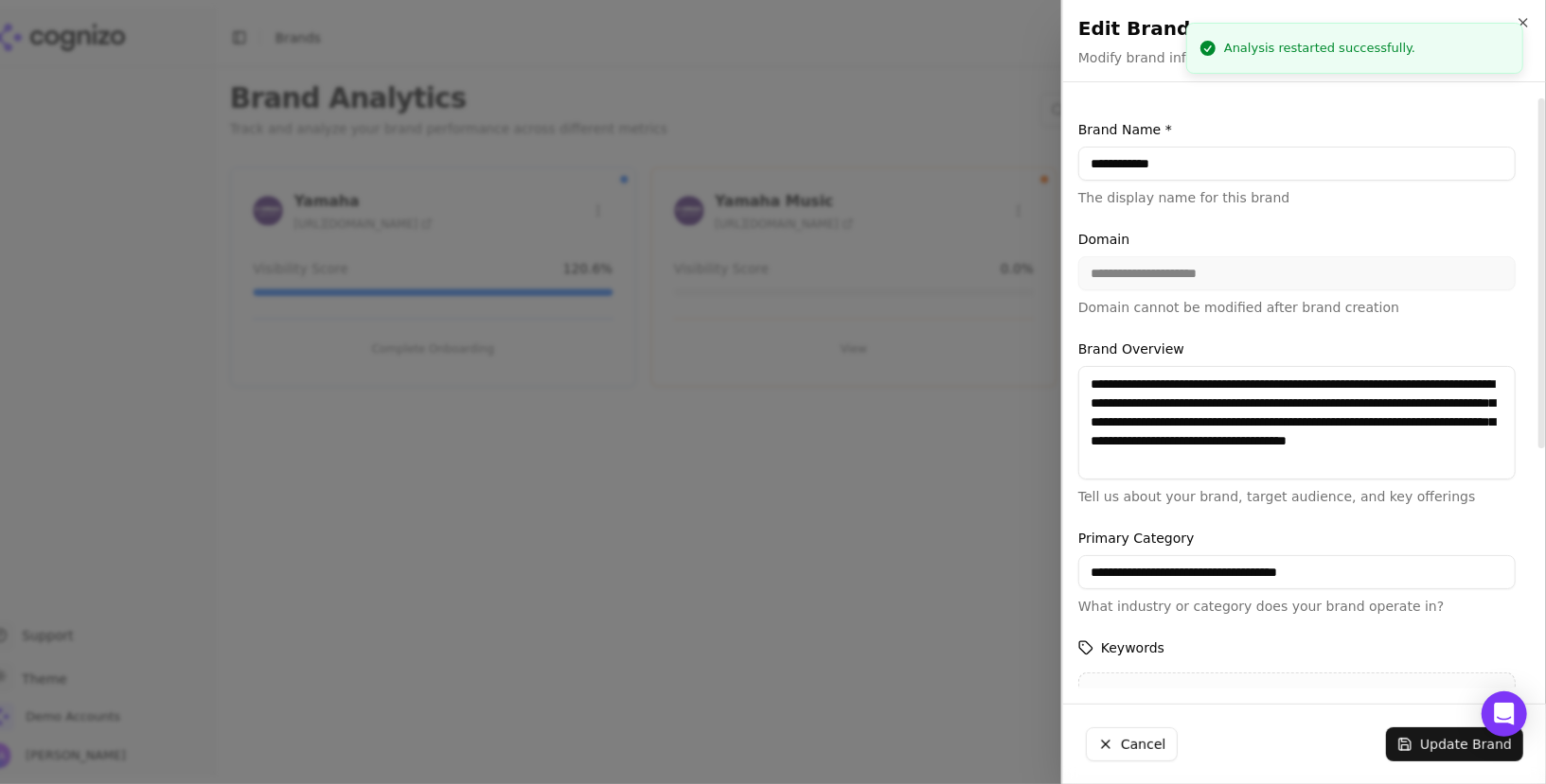
click at [771, 164] on input "**********" at bounding box center [1297, 164] width 437 height 34
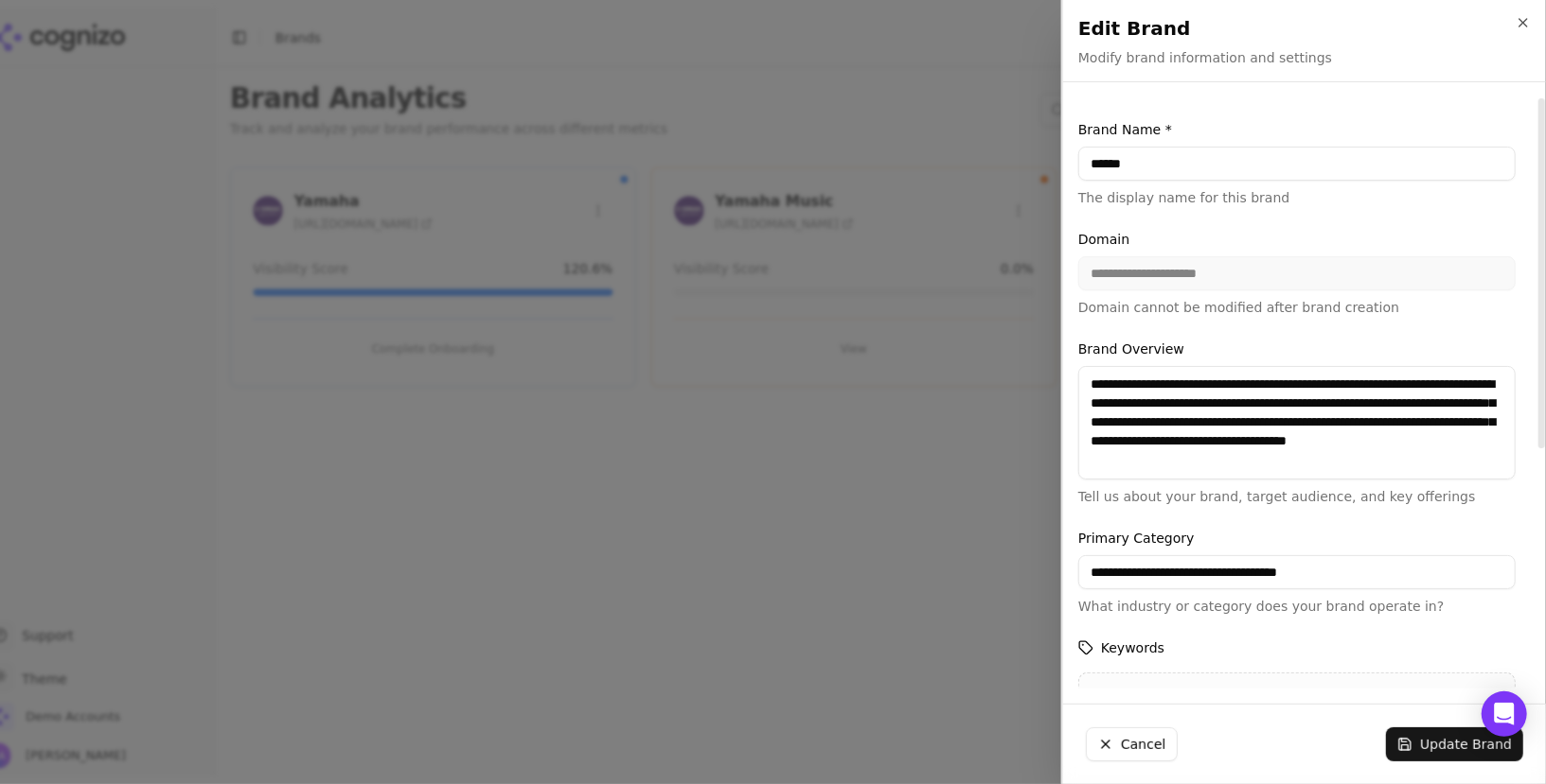
type input "******"
click at [771, 756] on button "Update Brand" at bounding box center [1454, 745] width 137 height 34
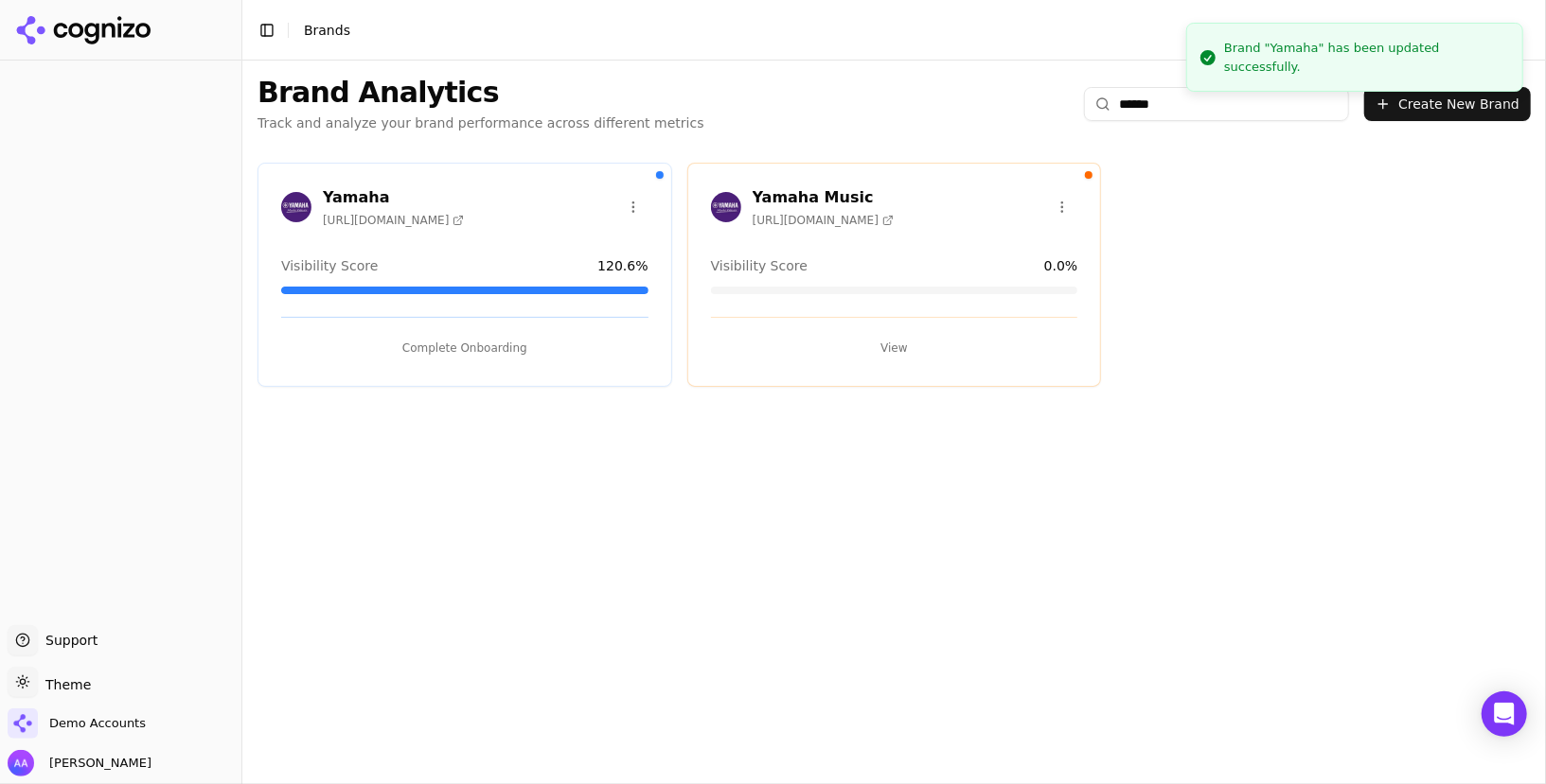
click at [771, 333] on button "View" at bounding box center [894, 348] width 367 height 31
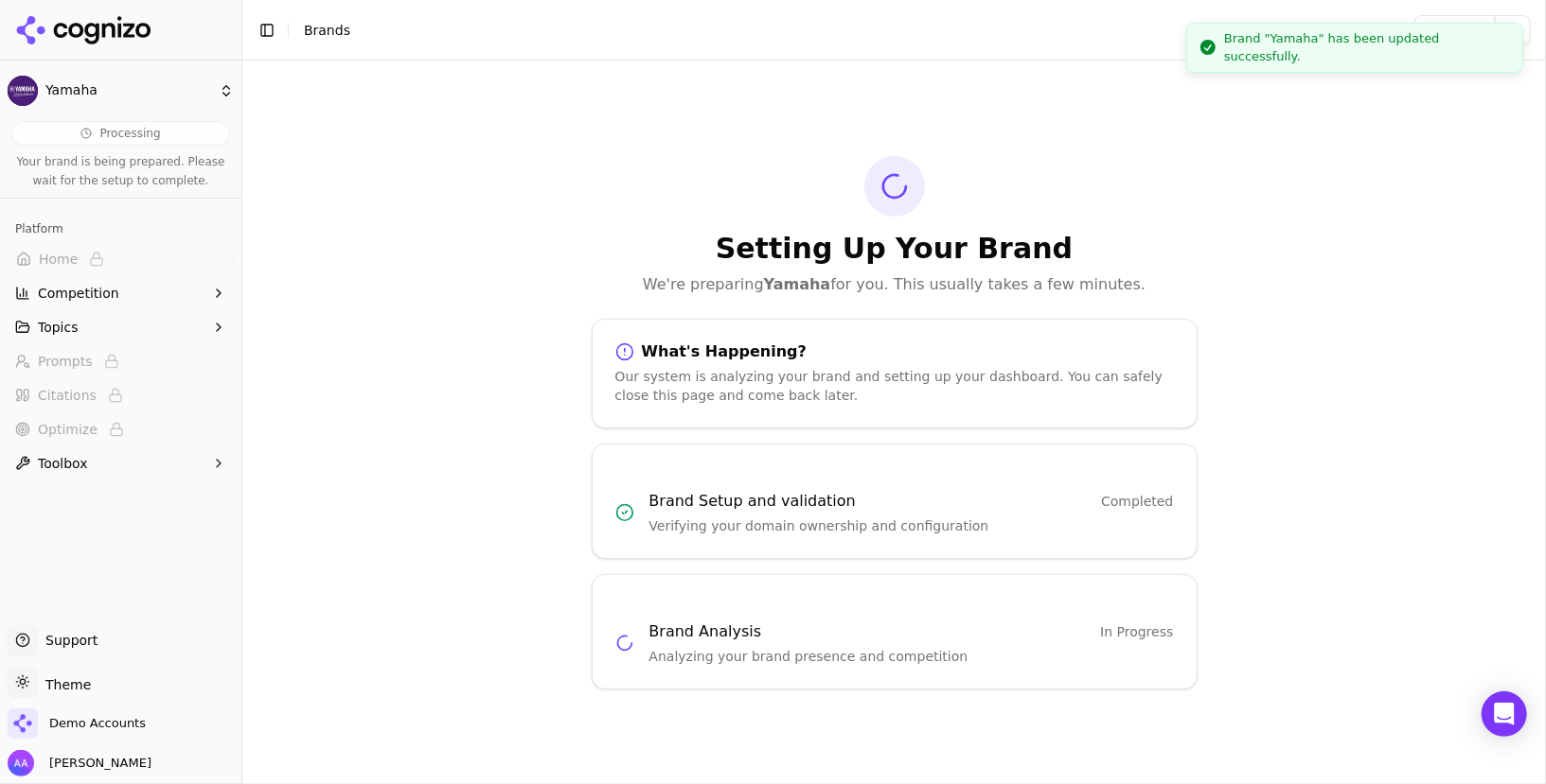
drag, startPoint x: 1410, startPoint y: 57, endPoint x: 1461, endPoint y: 5, distance: 72.8
click at [771, 23] on li "Brand "Yamaha" has been updated successfully." at bounding box center [1354, 48] width 337 height 51
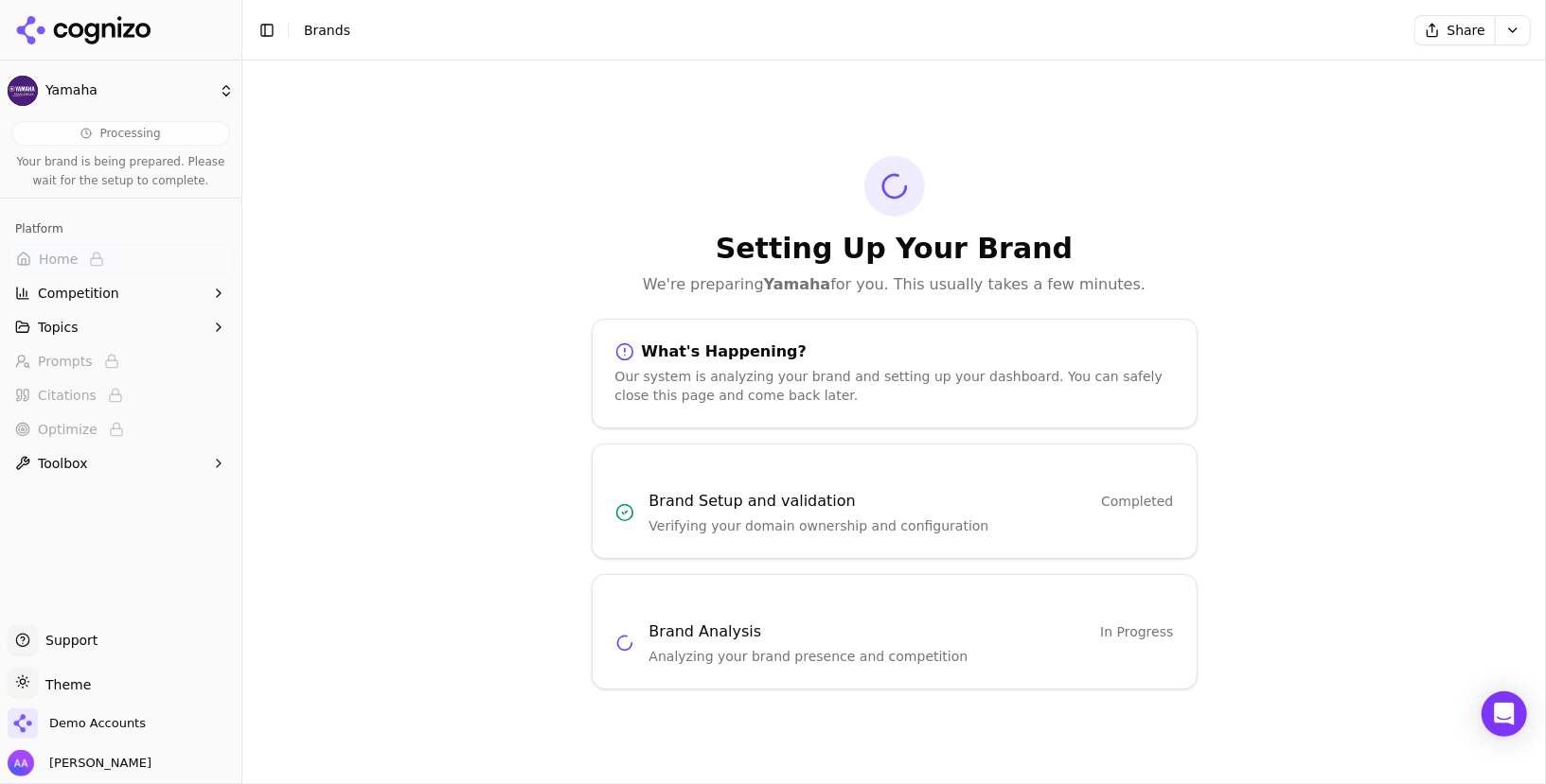
click at [771, 44] on html "Yamaha Processing Your brand is being prepared. Please wait for the setup to co…" at bounding box center [773, 392] width 1546 height 784
click at [771, 65] on div "Run Again" at bounding box center [1470, 70] width 112 height 31
